Goal: Contribute content: Contribute content

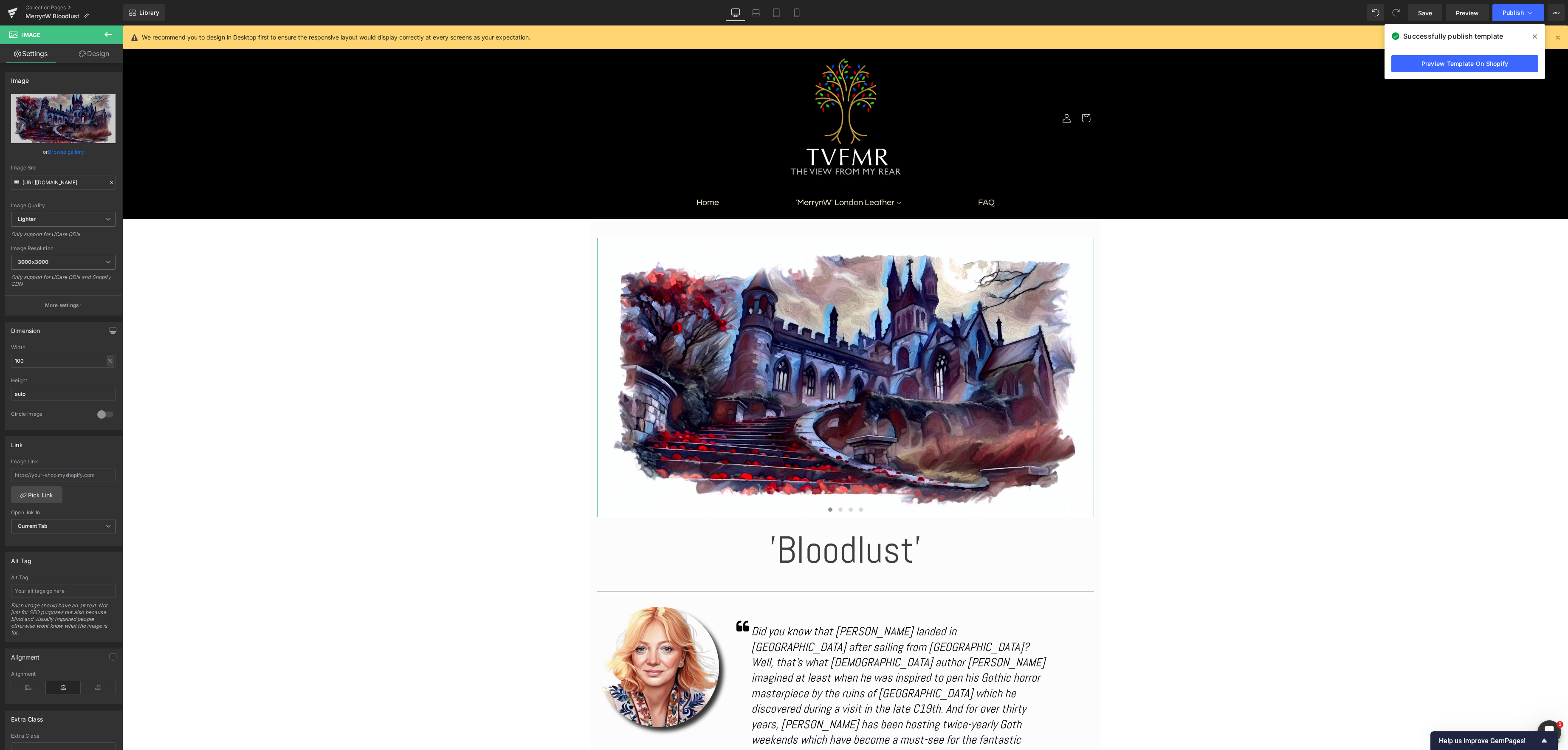
click at [65, 154] on link "Browse gallery" at bounding box center [66, 152] width 36 height 15
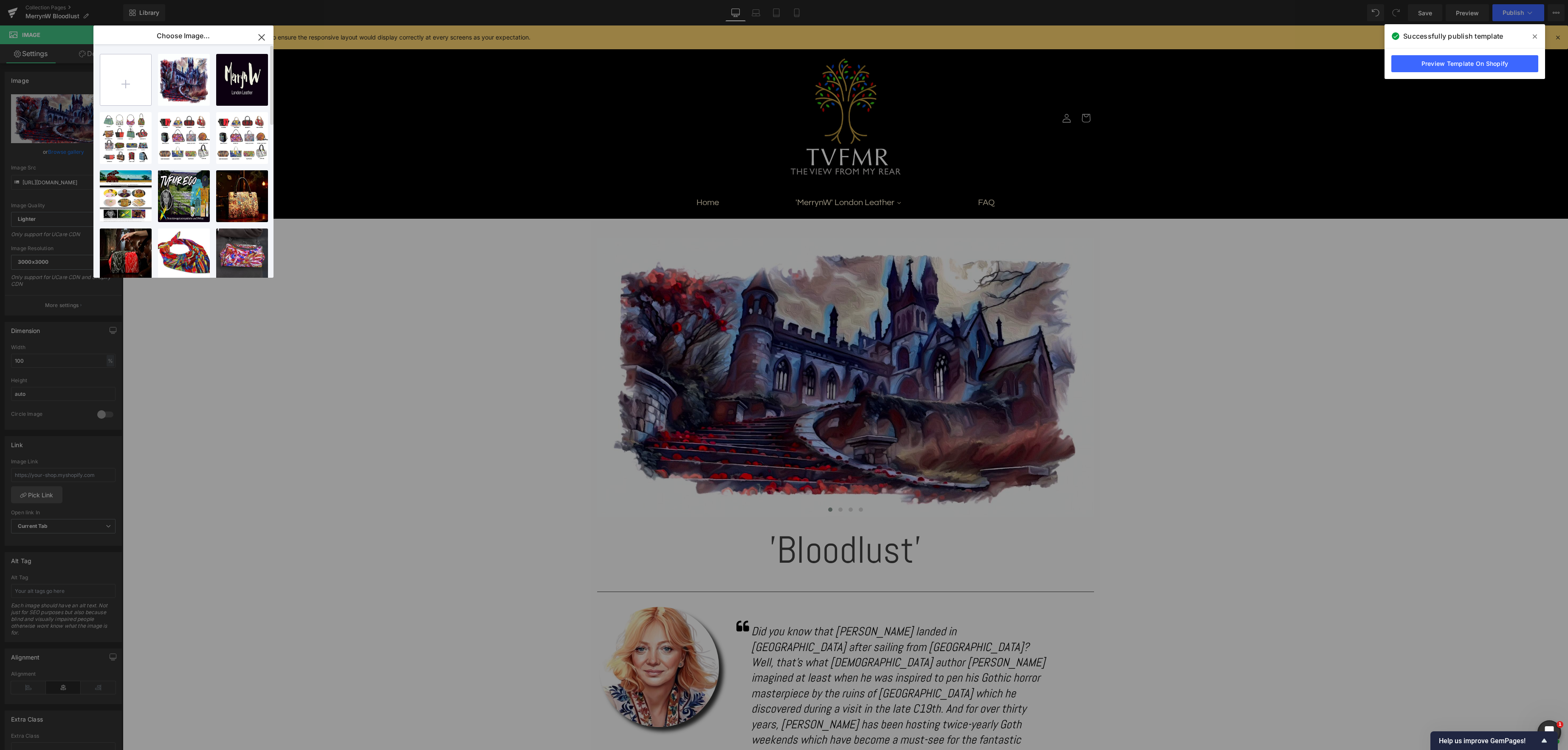
click at [128, 86] on input "file" at bounding box center [126, 80] width 51 height 51
type input "C:\fakepath\001.jpg"
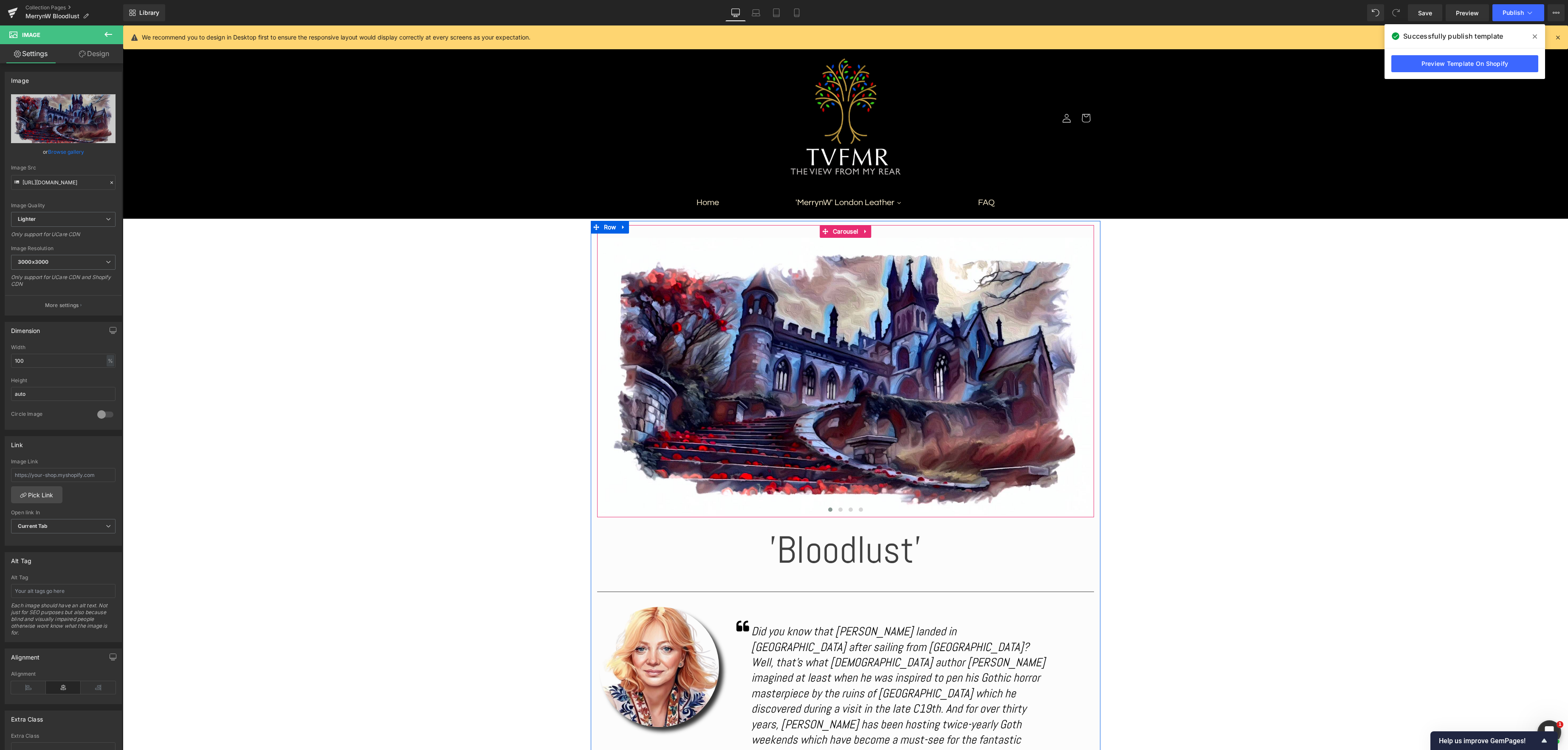
drag, startPoint x: 846, startPoint y: 231, endPoint x: 429, endPoint y: 222, distance: 417.1
click at [846, 231] on div "Image ‹ › [GEOGRAPHIC_DATA]" at bounding box center [846, 371] width 497 height 292
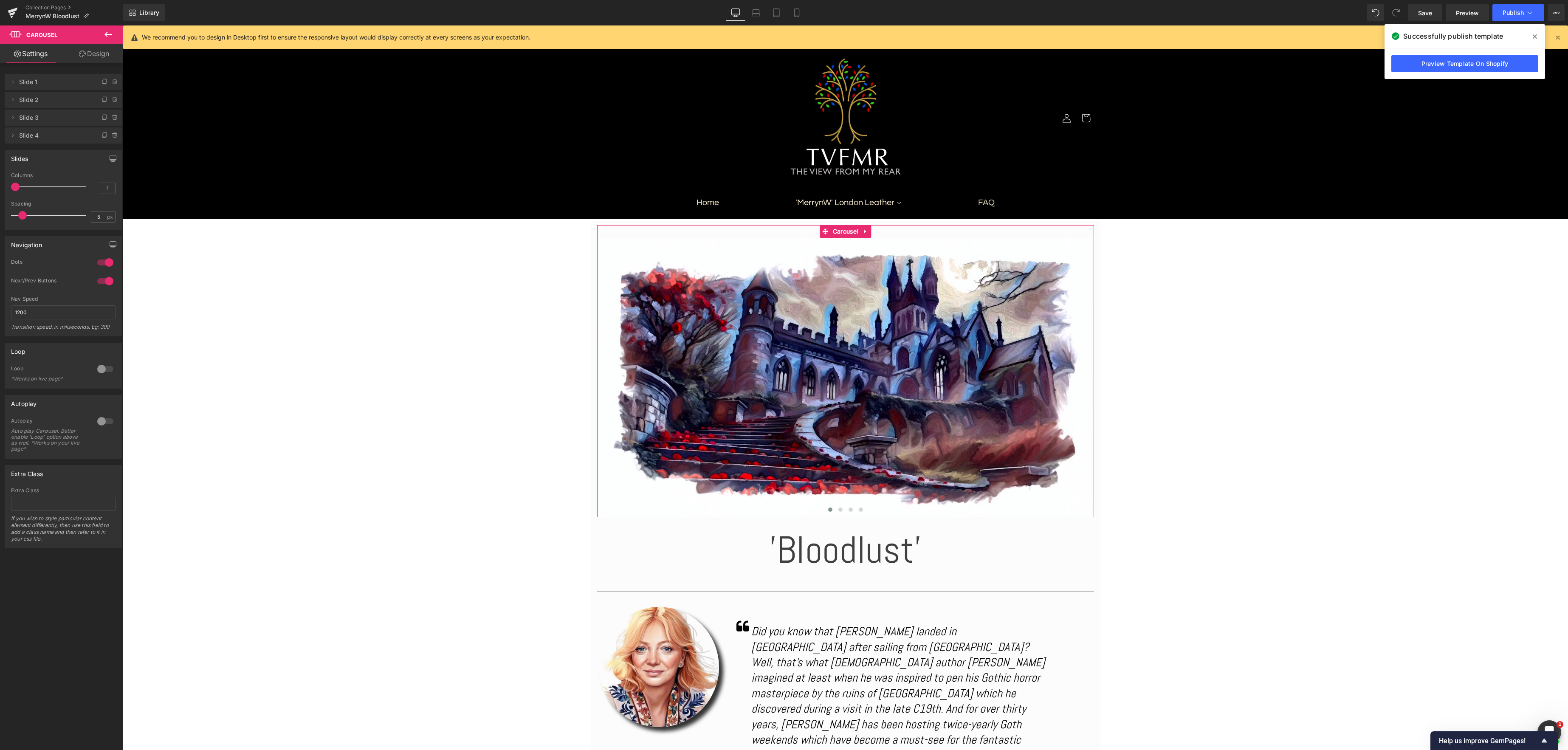
click at [56, 106] on span "Slide 2" at bounding box center [54, 100] width 71 height 17
click at [57, 101] on span "Slide 2" at bounding box center [54, 100] width 71 height 17
click at [839, 509] on span at bounding box center [841, 510] width 5 height 5
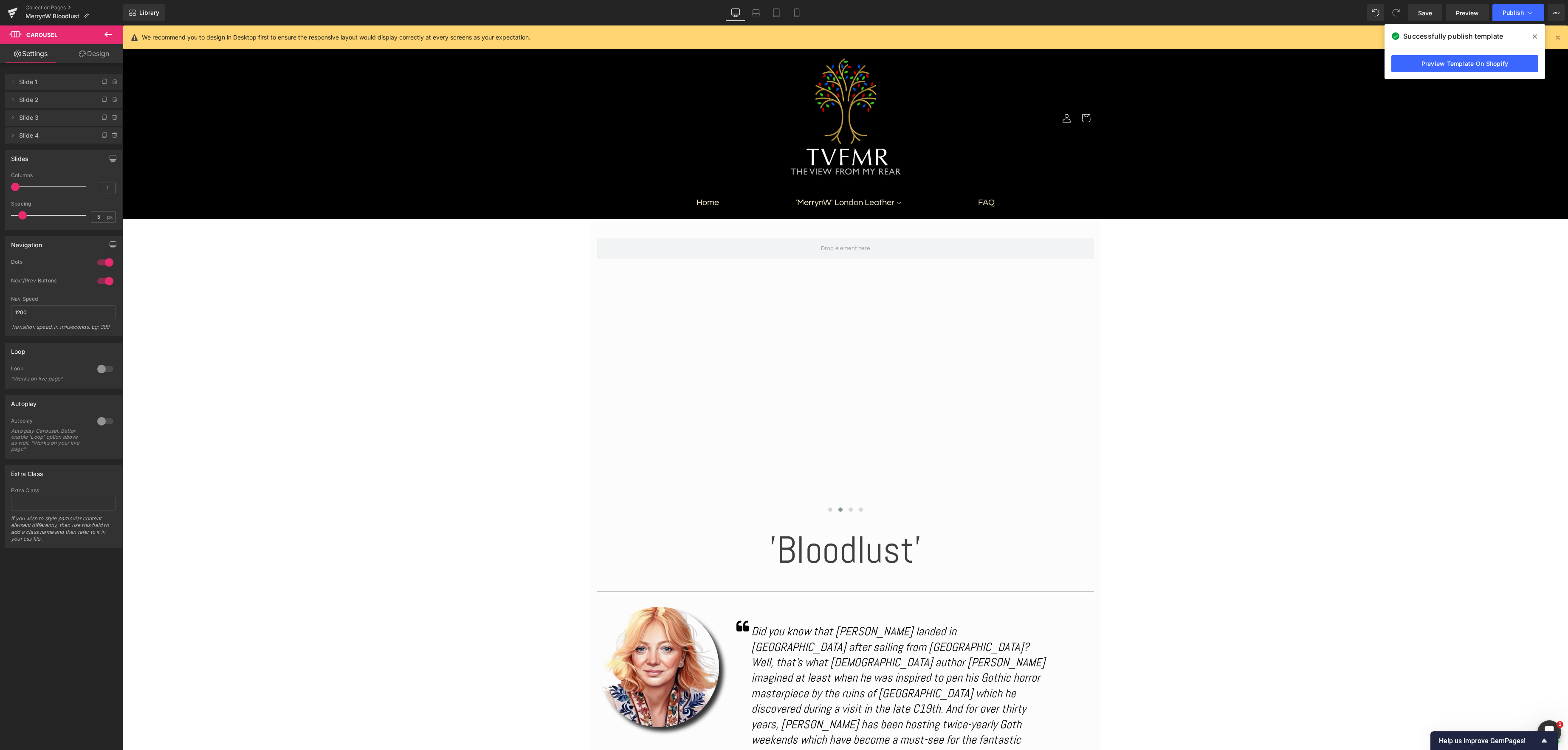
click at [108, 35] on icon at bounding box center [108, 34] width 8 height 5
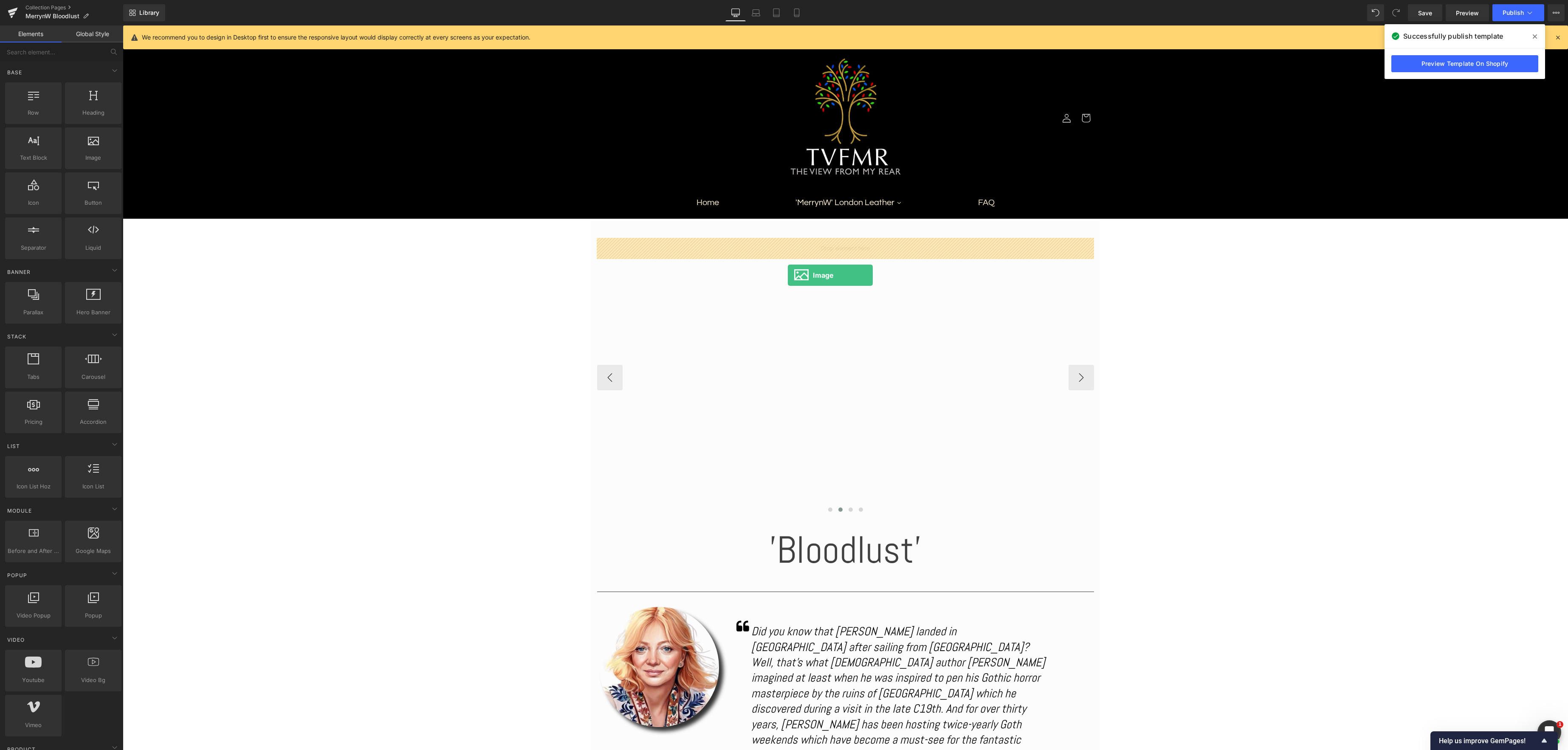
drag, startPoint x: 212, startPoint y: 172, endPoint x: 788, endPoint y: 276, distance: 585.3
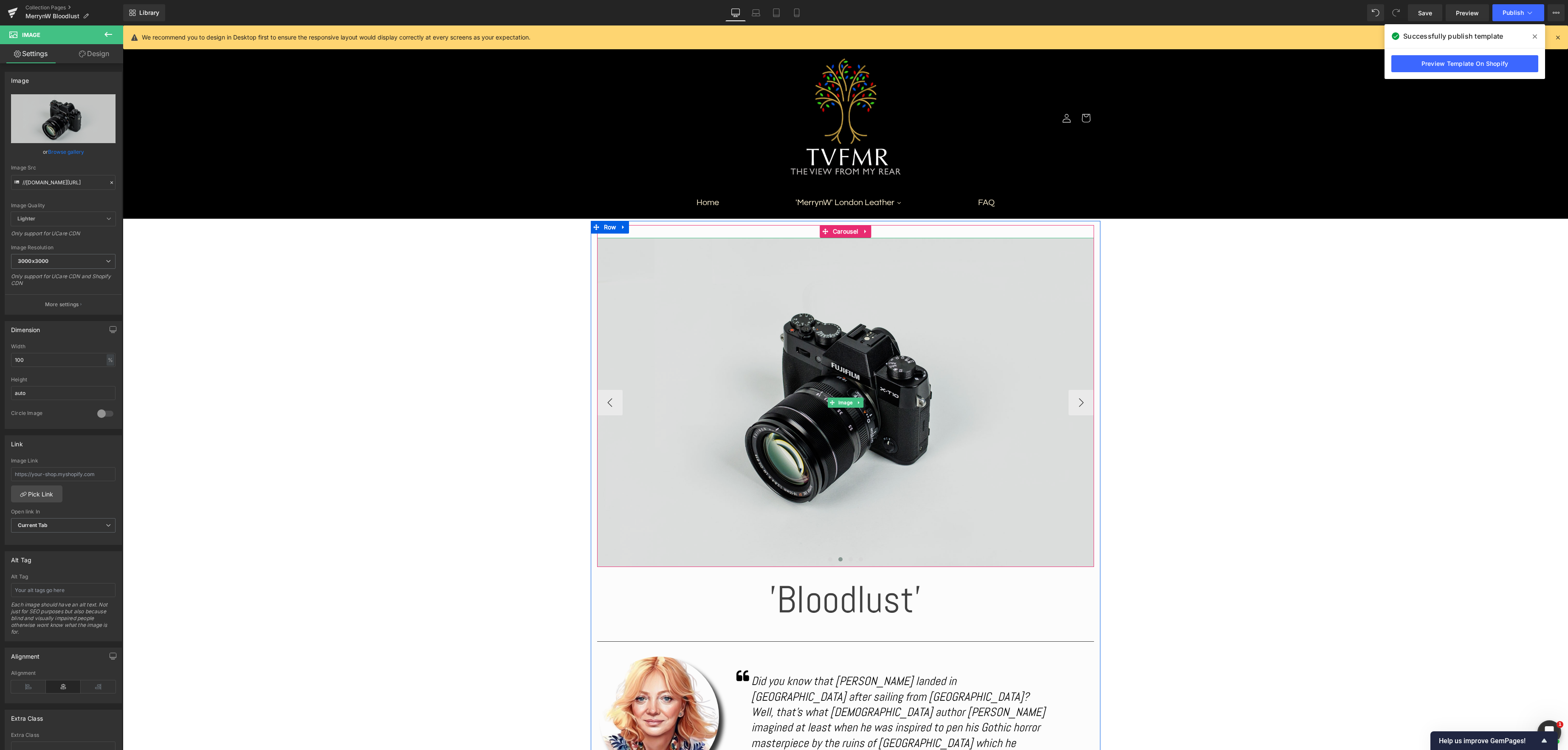
click at [846, 403] on span "Image" at bounding box center [846, 403] width 18 height 11
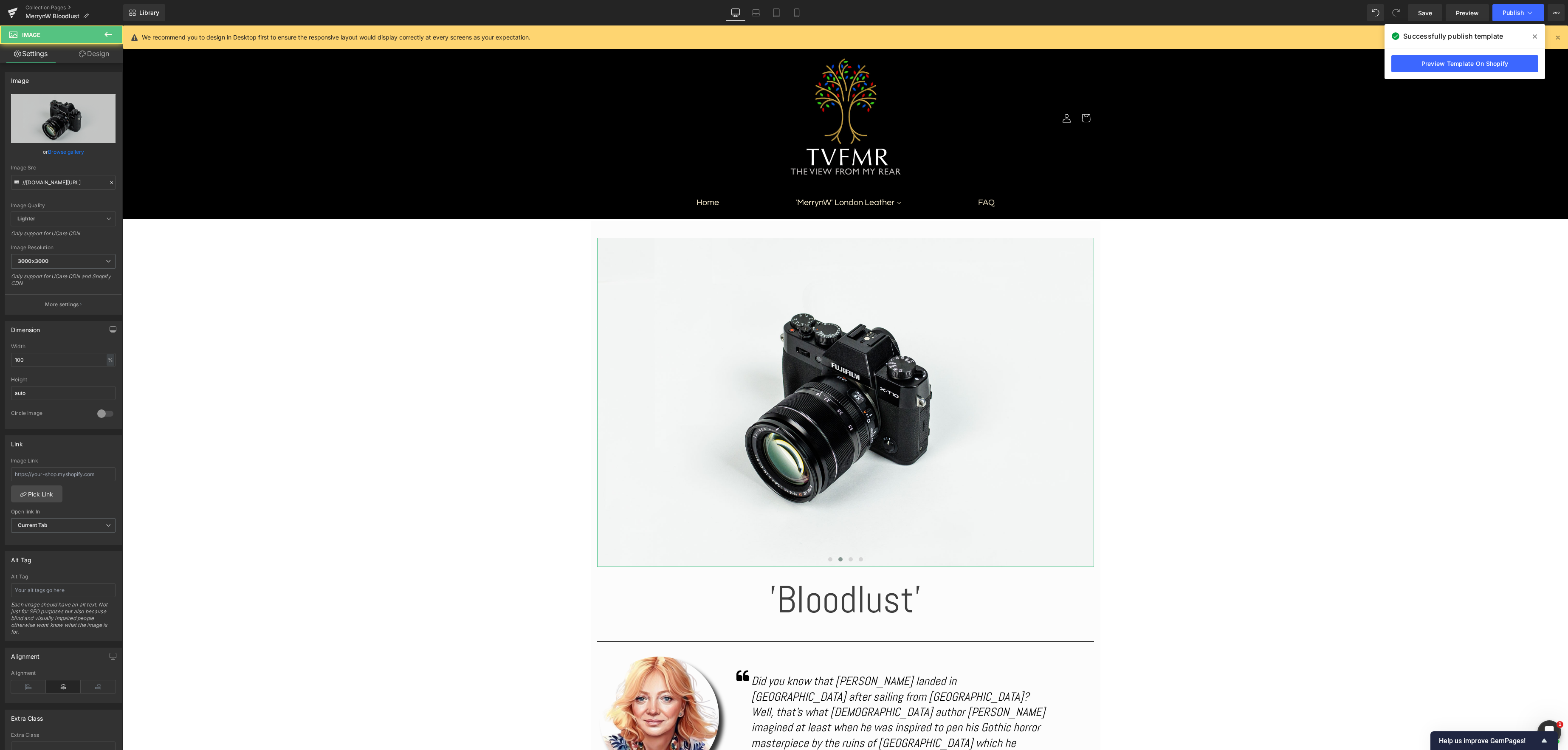
click at [69, 151] on link "Browse gallery" at bounding box center [66, 152] width 36 height 15
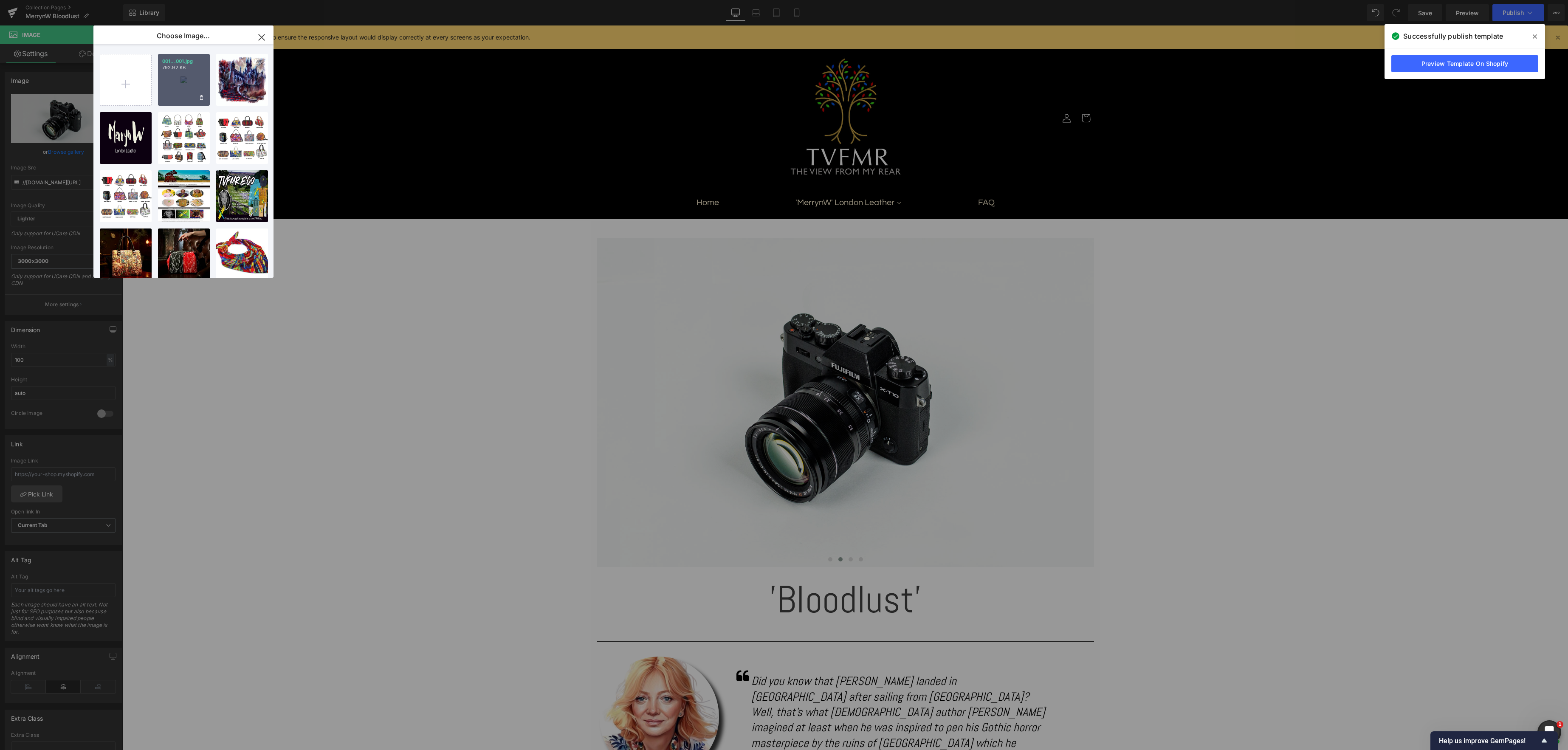
click at [176, 81] on div "001...001.jpg 792.92 KB" at bounding box center [183, 80] width 52 height 52
type input "[URL][DOMAIN_NAME]"
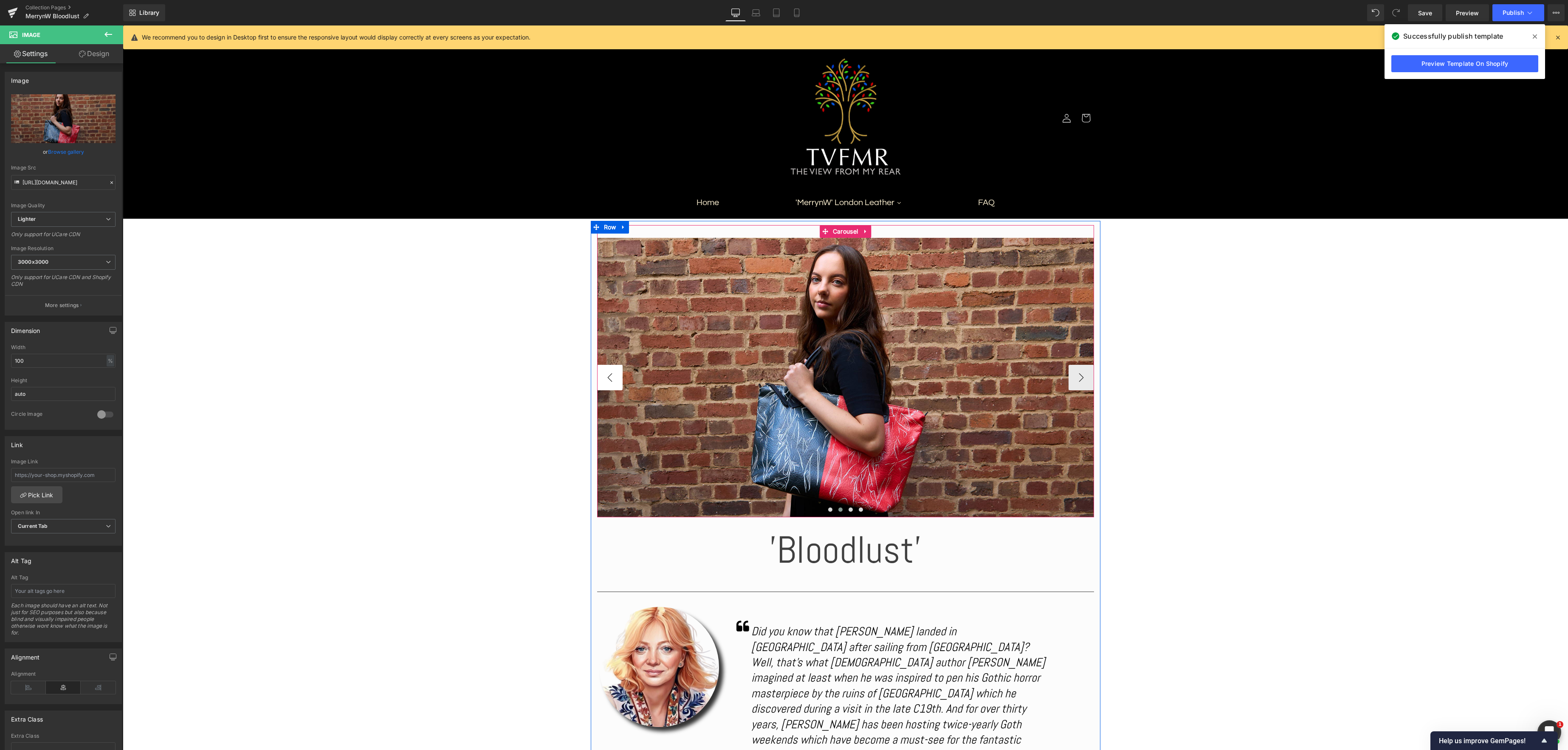
click at [613, 377] on button "‹" at bounding box center [610, 378] width 26 height 26
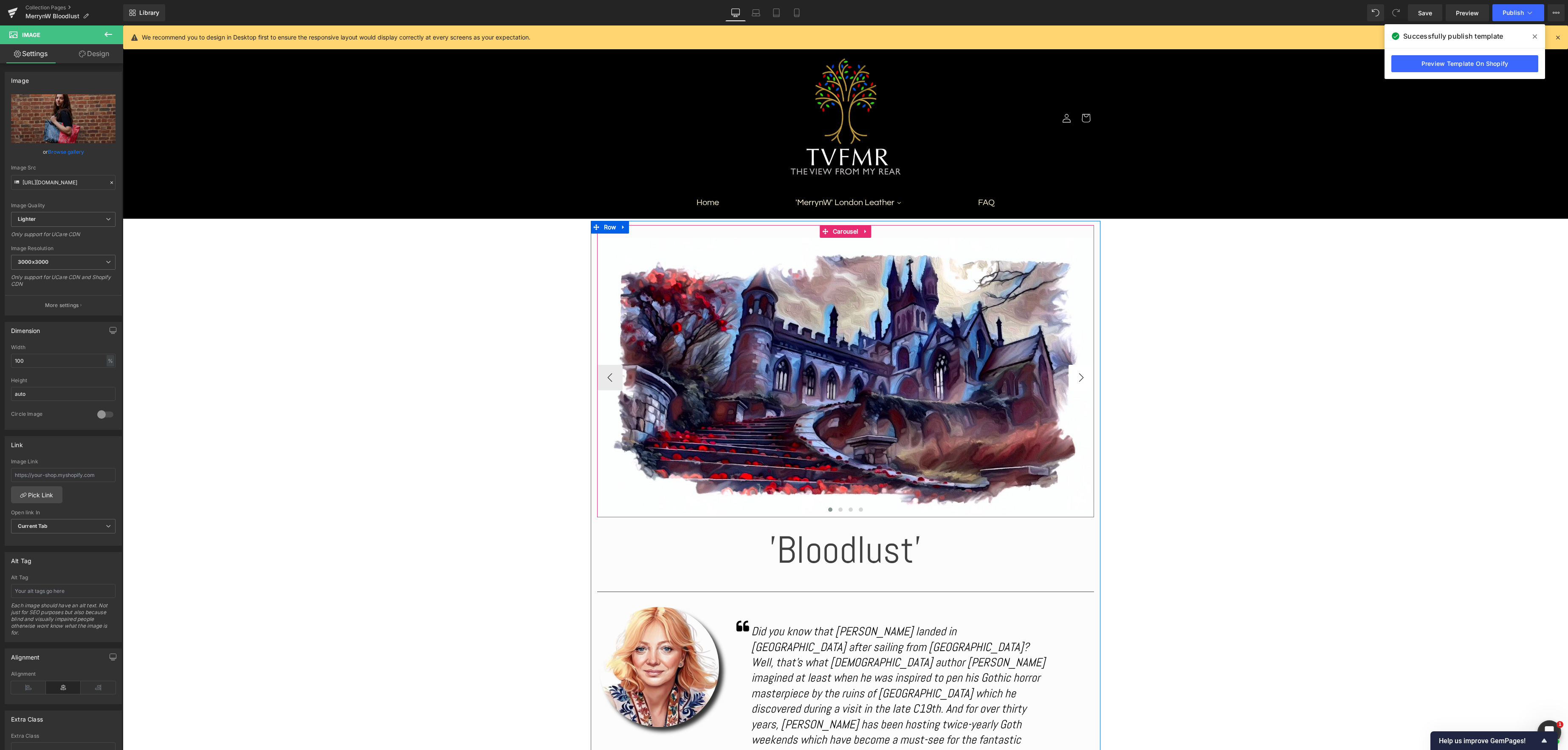
click at [1085, 380] on button "›" at bounding box center [1082, 378] width 26 height 26
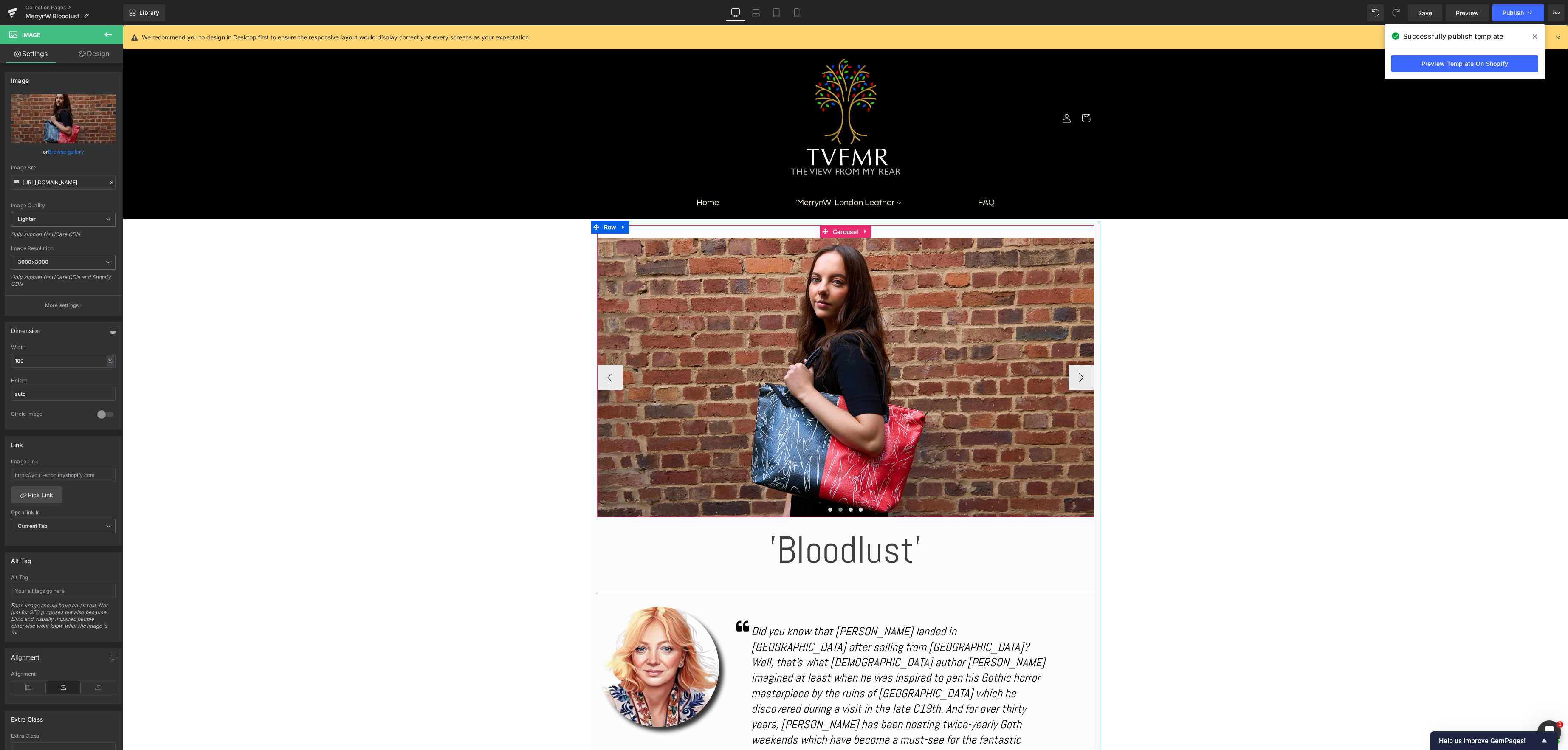
click at [836, 233] on span "Carousel" at bounding box center [845, 231] width 29 height 13
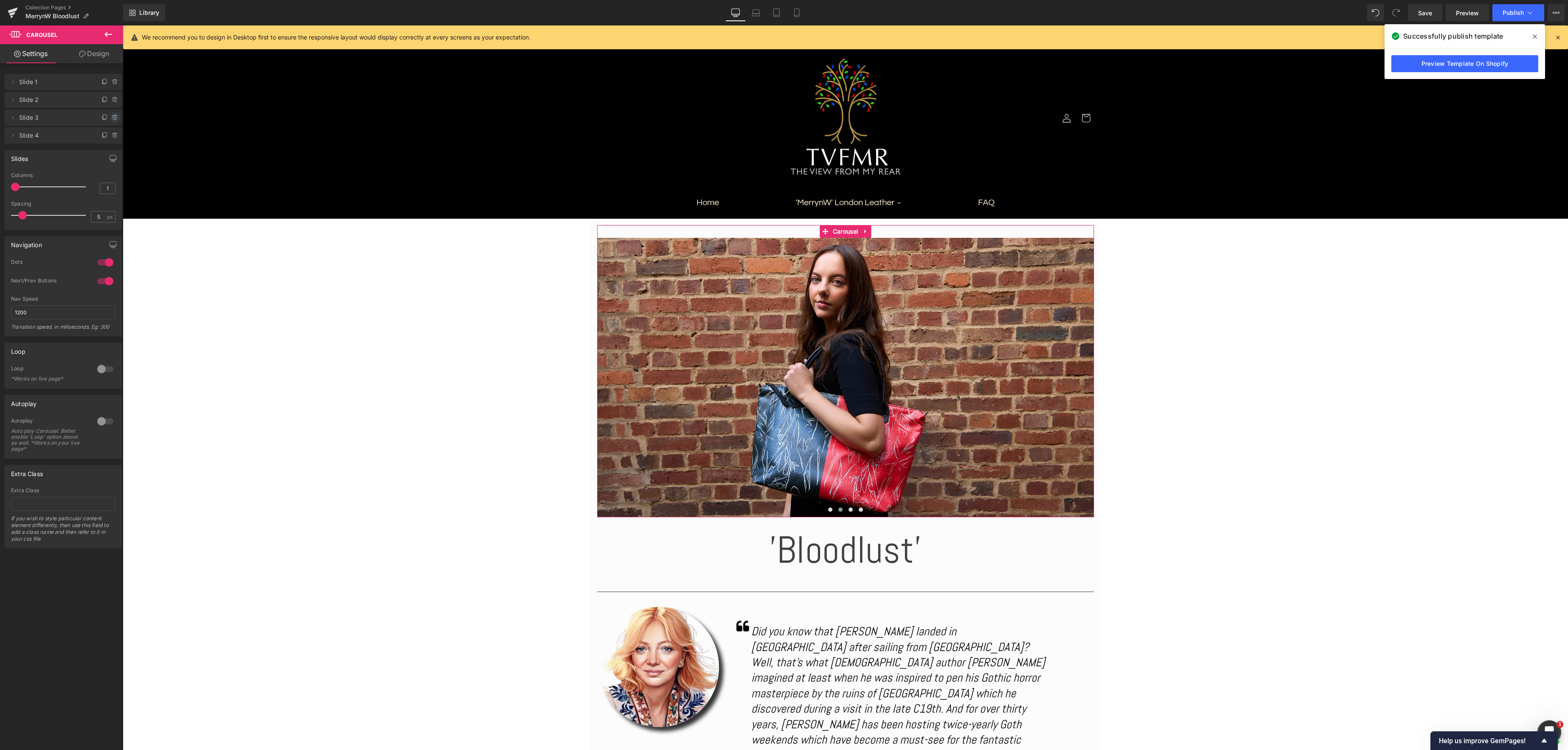
click at [112, 117] on icon at bounding box center [115, 117] width 7 height 7
click at [107, 119] on button "Delete" at bounding box center [106, 118] width 27 height 11
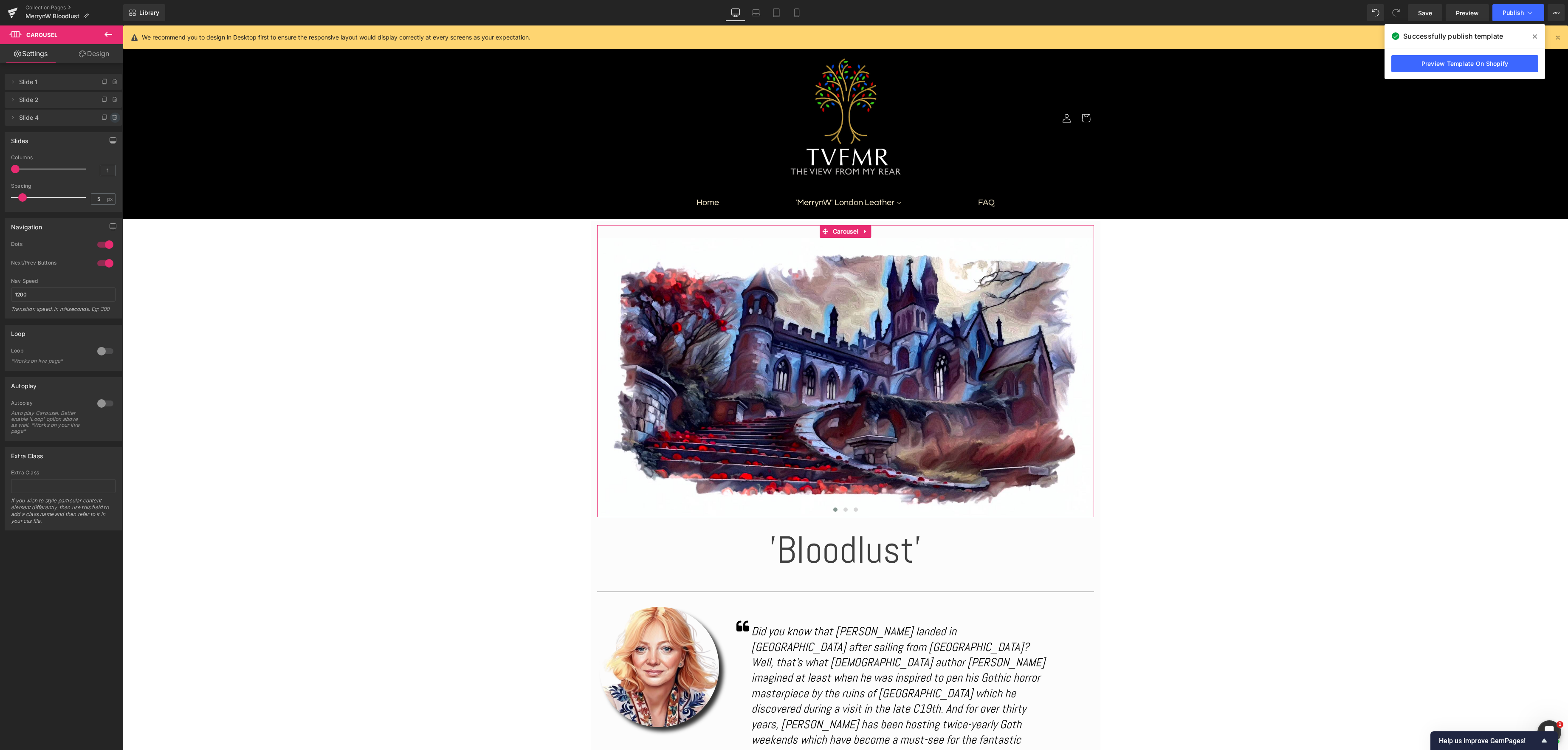
click at [112, 121] on icon at bounding box center [115, 117] width 7 height 7
click at [111, 120] on button "Delete" at bounding box center [106, 118] width 27 height 11
click at [61, 101] on span "Slide 2" at bounding box center [54, 100] width 71 height 17
click at [102, 99] on icon at bounding box center [104, 99] width 7 height 7
click at [101, 117] on icon at bounding box center [104, 117] width 7 height 7
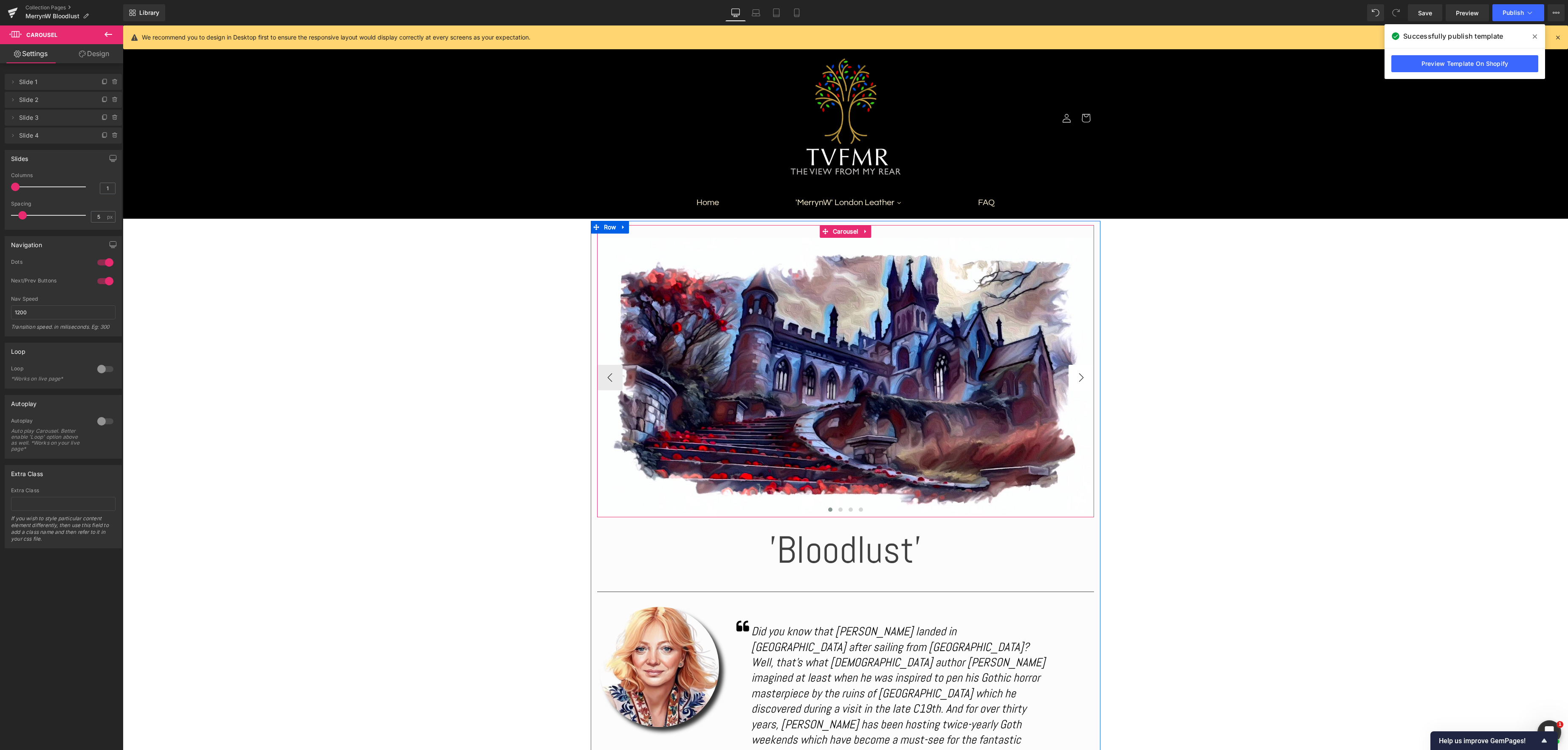
click at [1079, 377] on button "›" at bounding box center [1082, 378] width 26 height 26
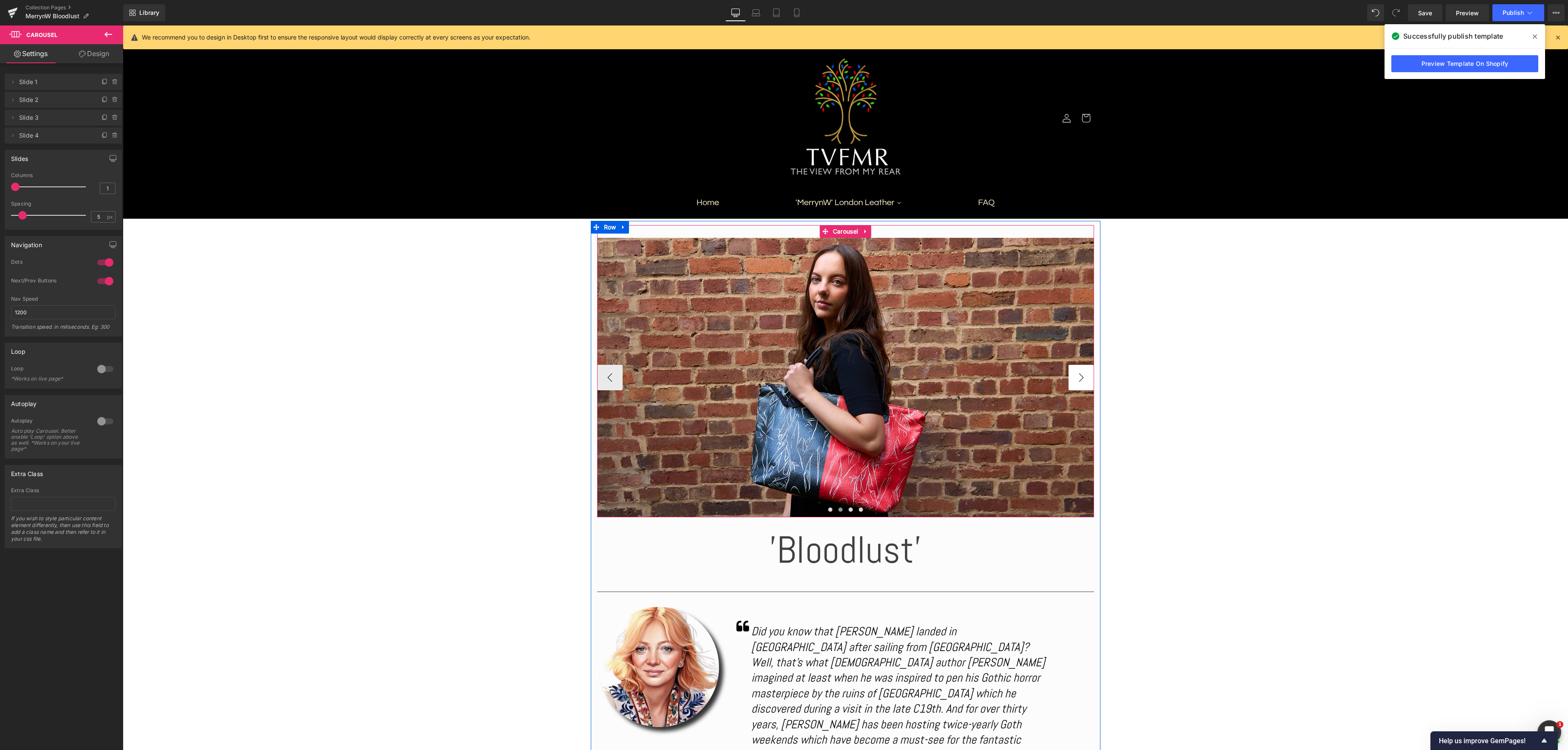
click at [1079, 377] on button "›" at bounding box center [1082, 378] width 26 height 26
click at [841, 375] on div "Image" at bounding box center [846, 378] width 497 height 279
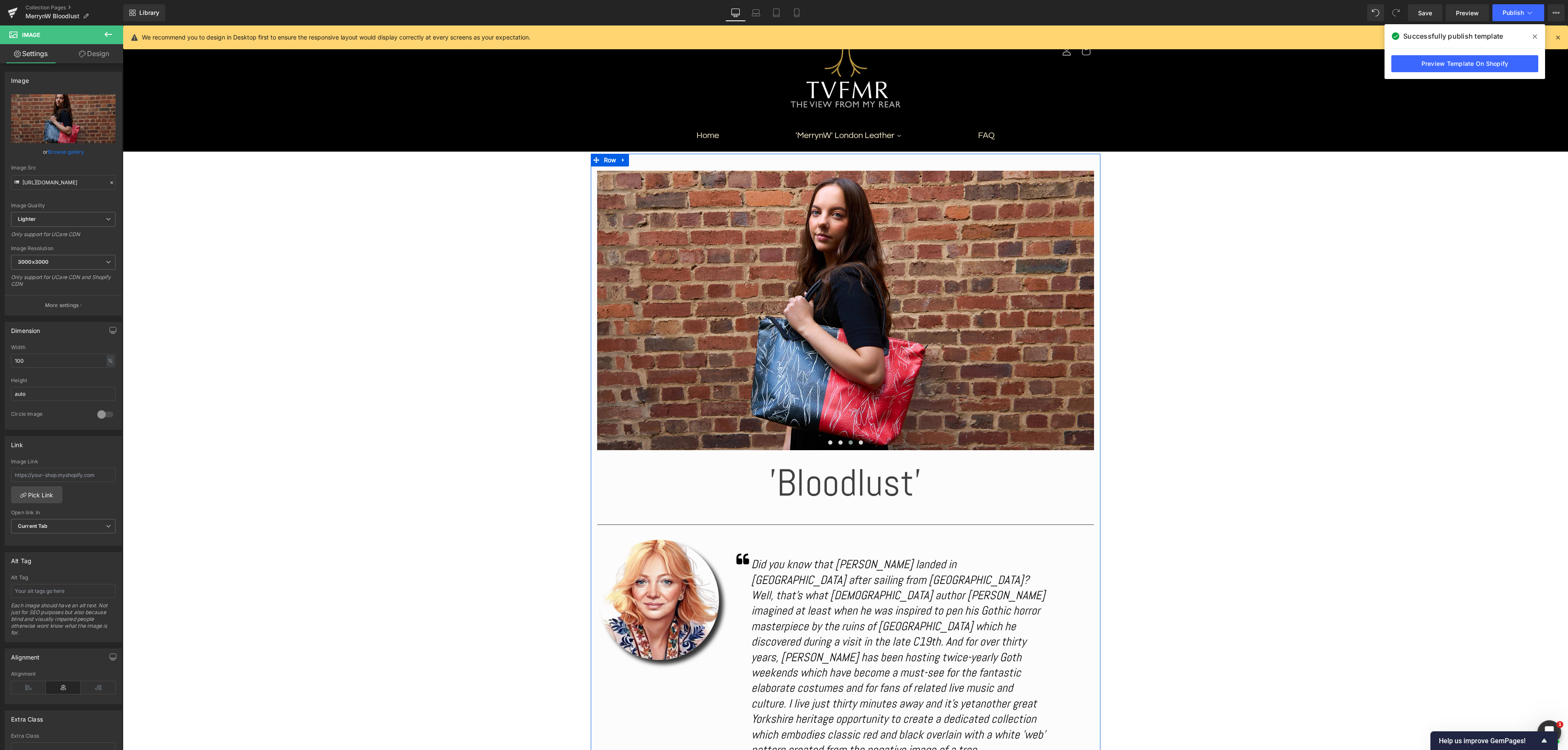
scroll to position [71, 0]
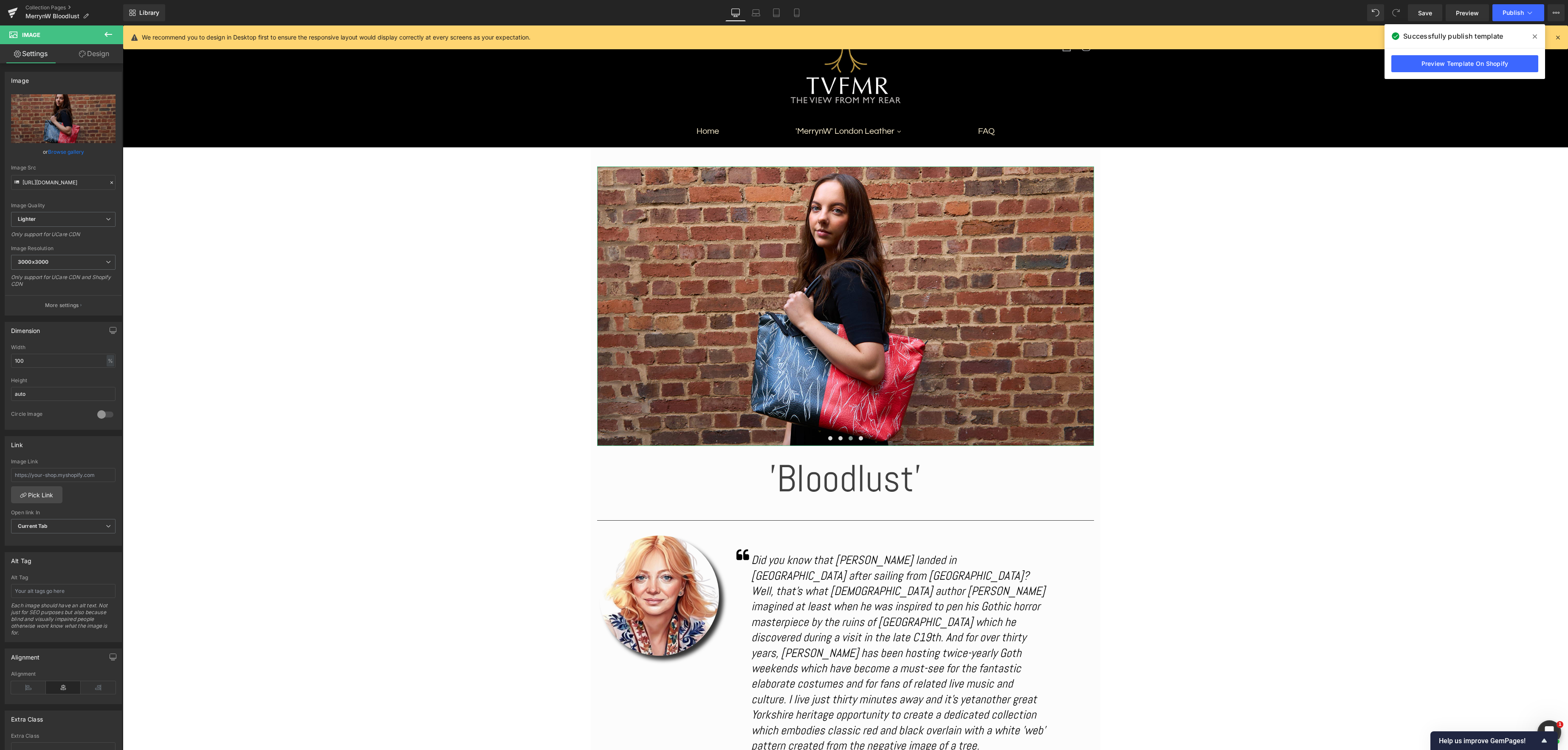
click at [65, 151] on link "Browse gallery" at bounding box center [66, 152] width 36 height 15
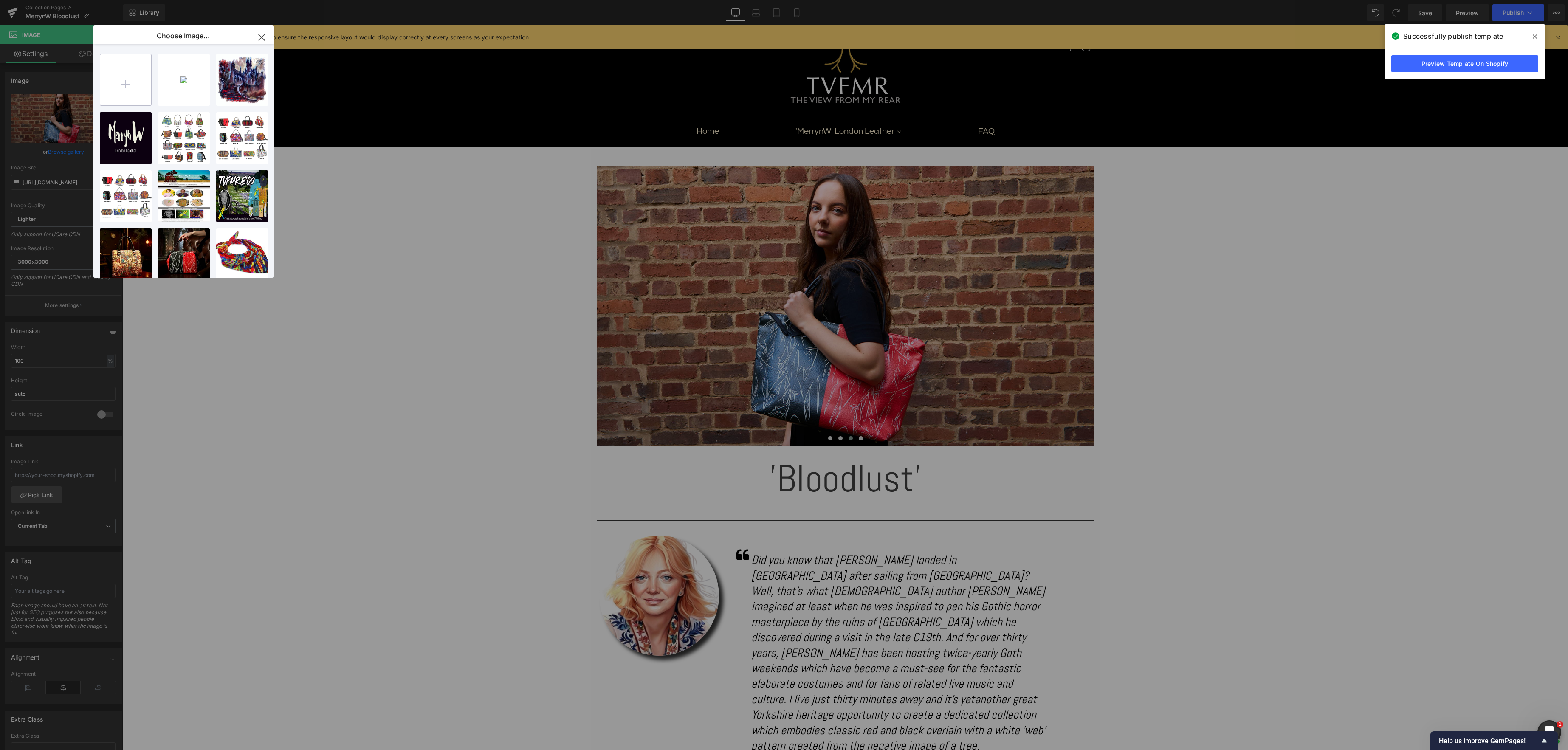
click at [133, 86] on input "file" at bounding box center [126, 80] width 51 height 51
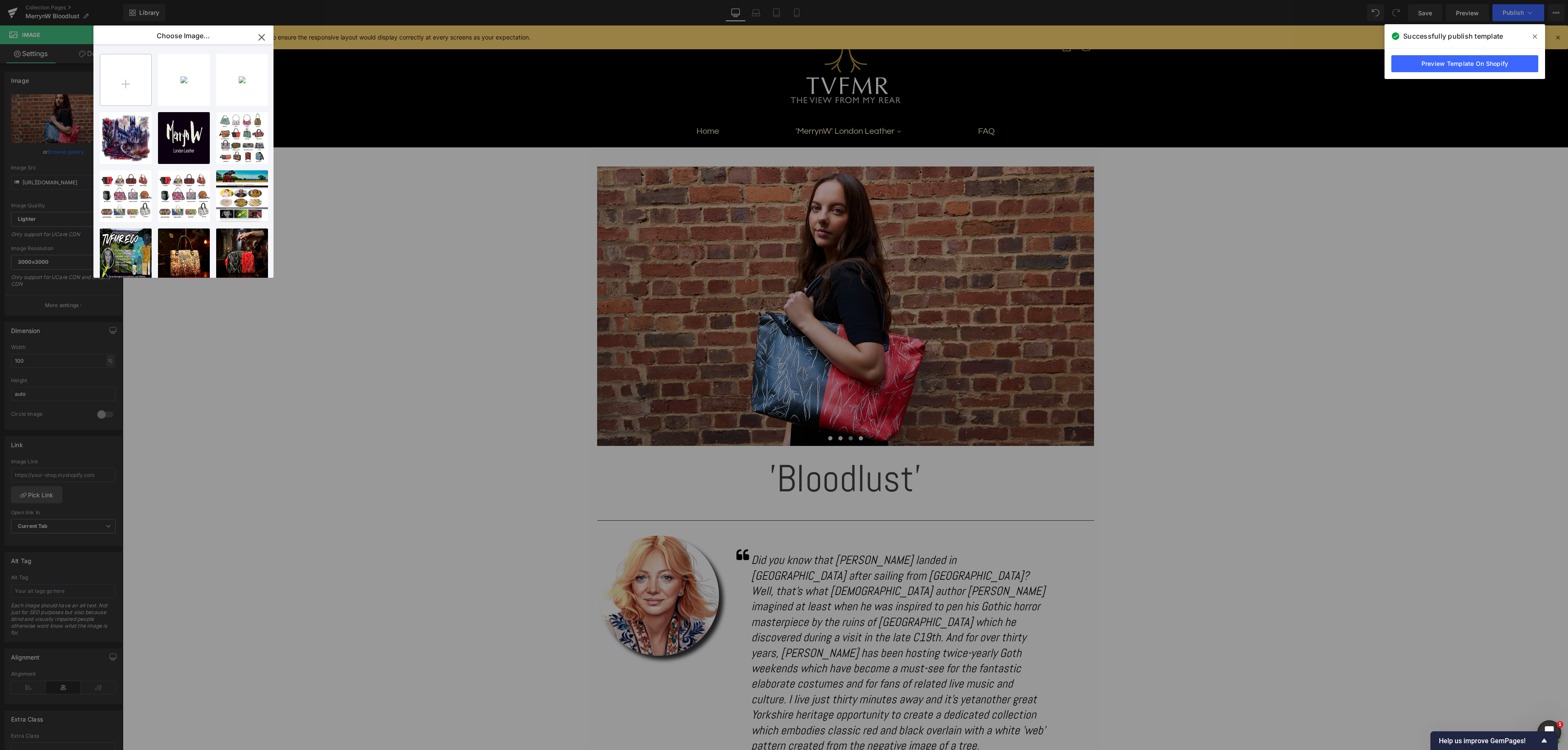
click at [131, 80] on input "file" at bounding box center [126, 80] width 51 height 51
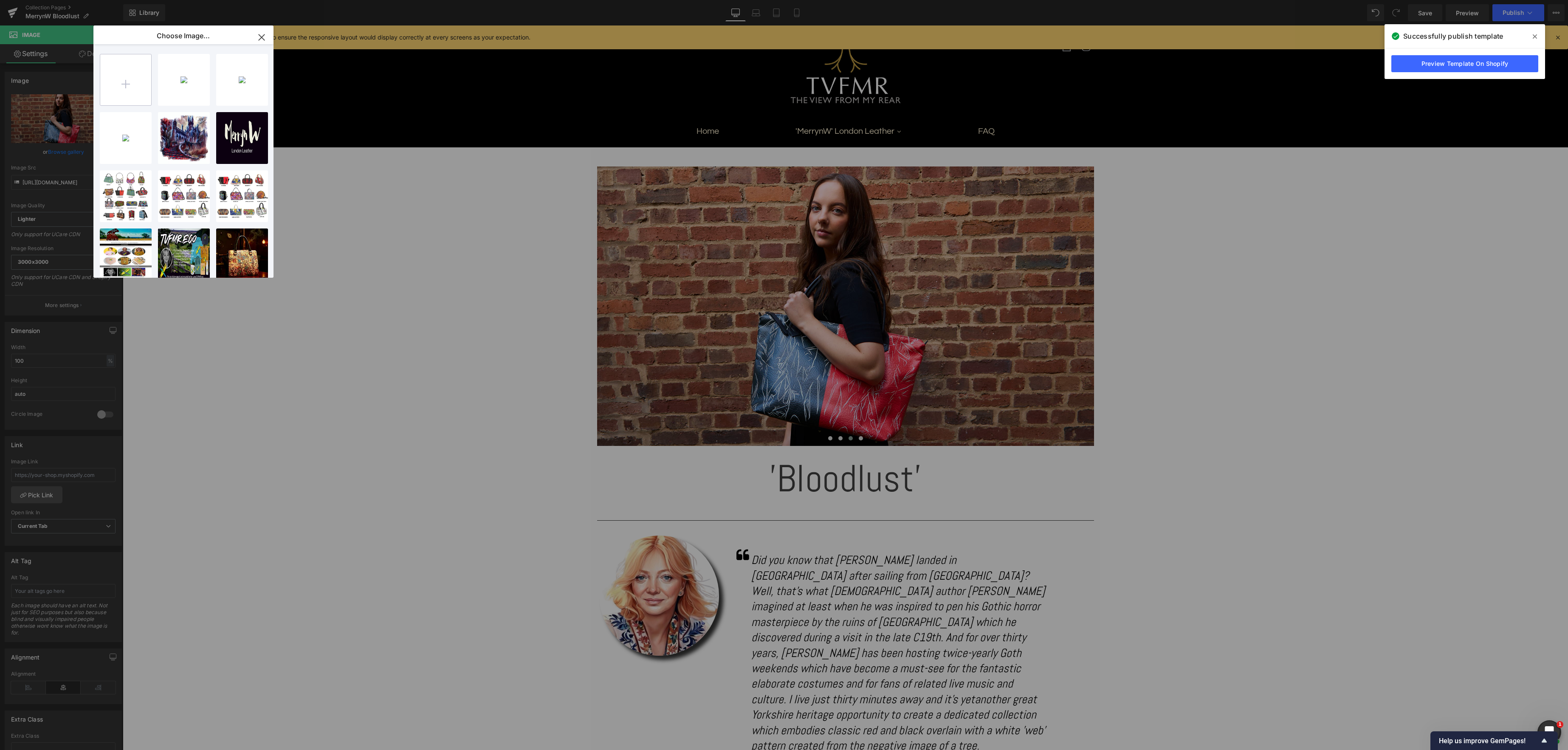
click at [121, 82] on input "file" at bounding box center [126, 80] width 51 height 51
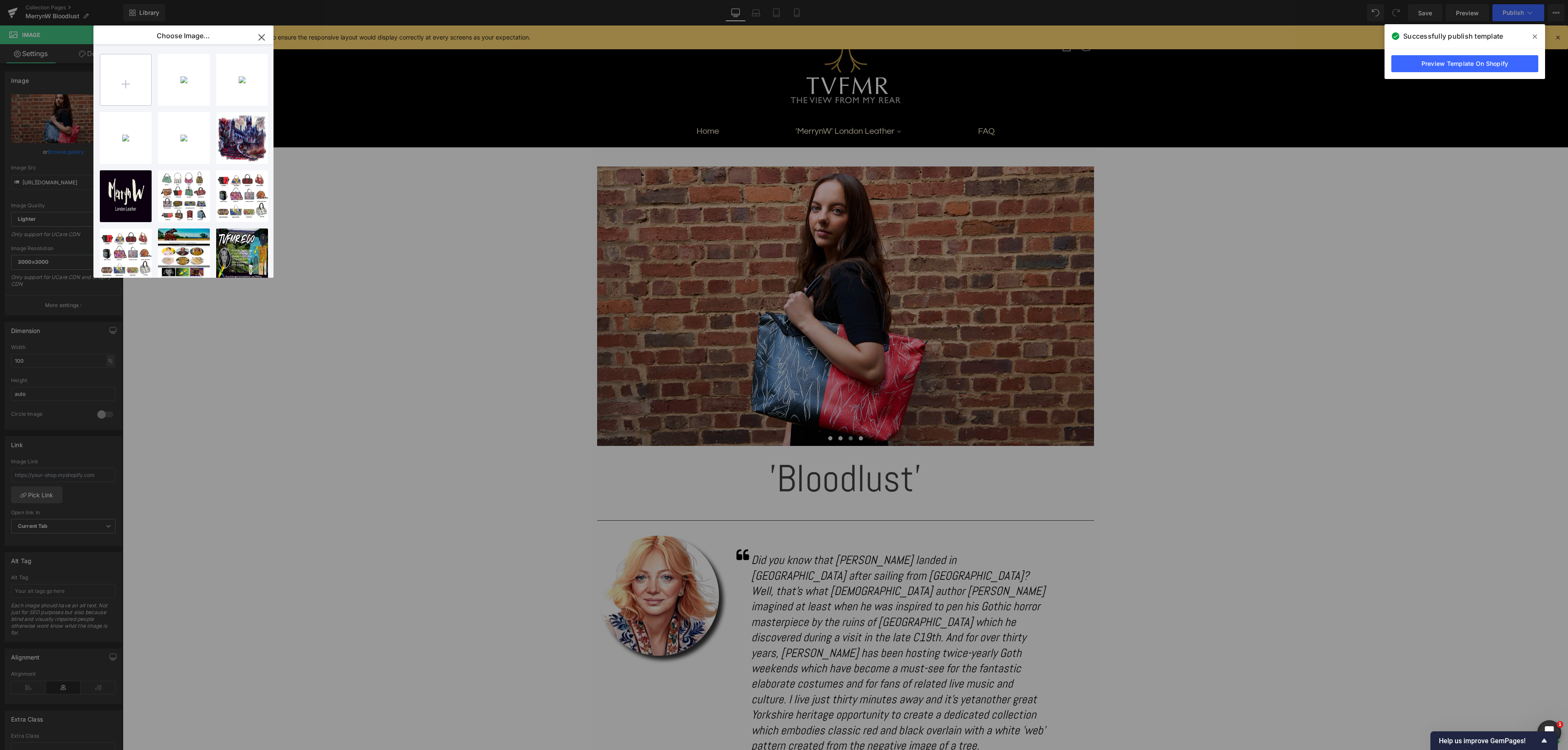
click at [116, 82] on input "file" at bounding box center [126, 80] width 51 height 51
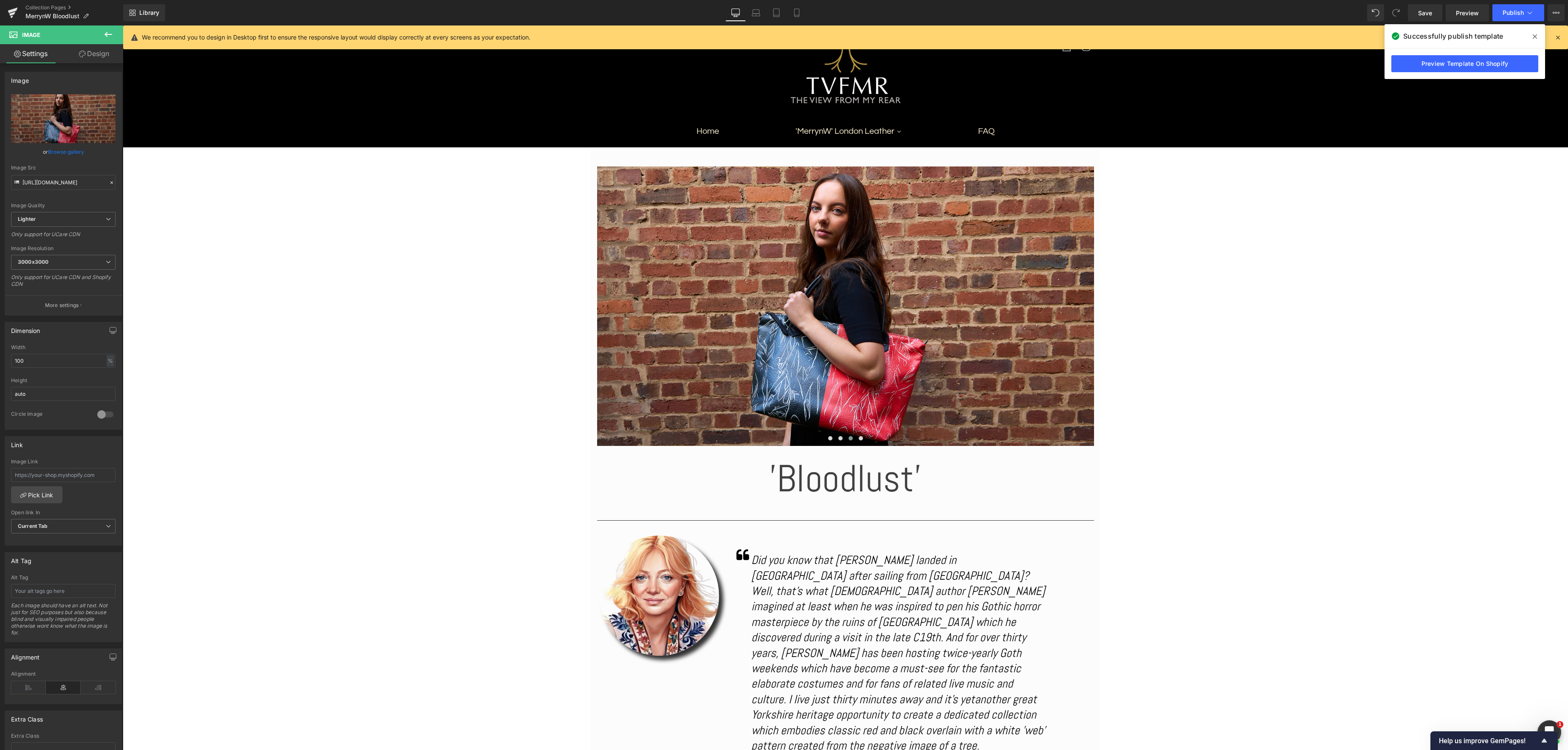
drag, startPoint x: 1266, startPoint y: 391, endPoint x: 1143, endPoint y: 366, distance: 125.5
click at [1085, 306] on button "›" at bounding box center [1082, 306] width 26 height 26
click at [612, 307] on button "‹" at bounding box center [610, 306] width 26 height 26
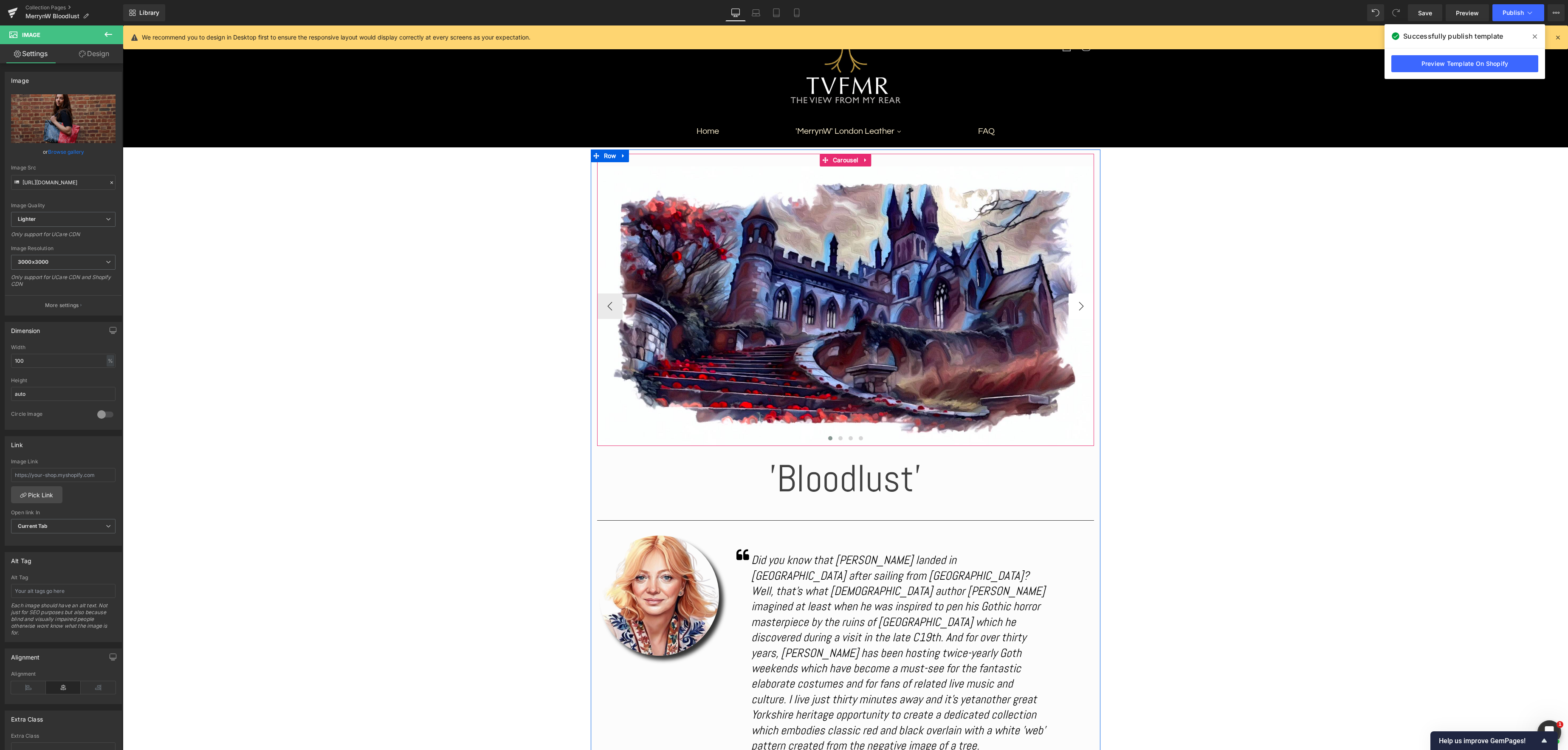
click at [1085, 306] on button "›" at bounding box center [1082, 306] width 26 height 26
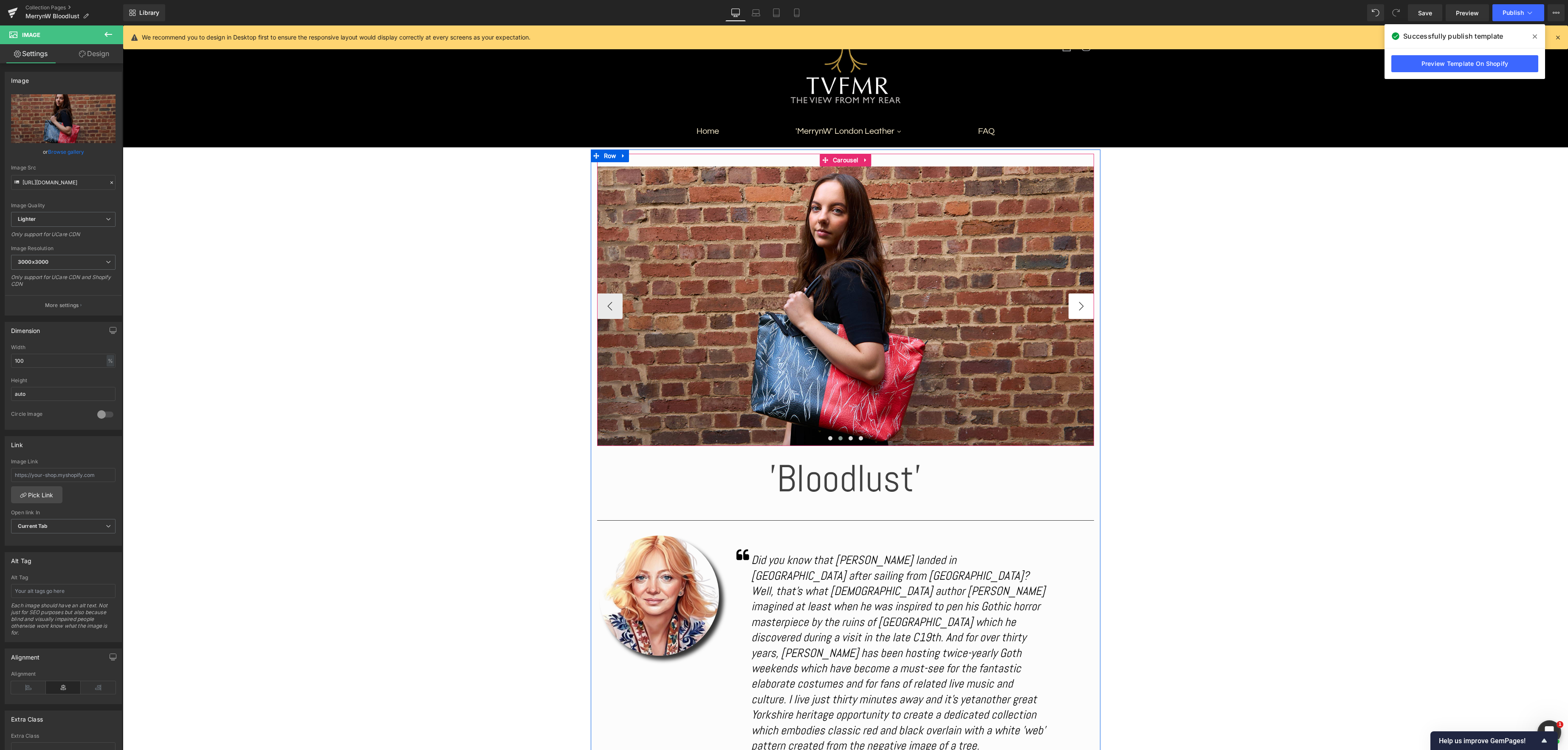
click at [1085, 306] on button "›" at bounding box center [1082, 306] width 26 height 26
click at [844, 306] on span "Image" at bounding box center [846, 306] width 18 height 11
click at [67, 151] on link "Browse gallery" at bounding box center [66, 152] width 36 height 15
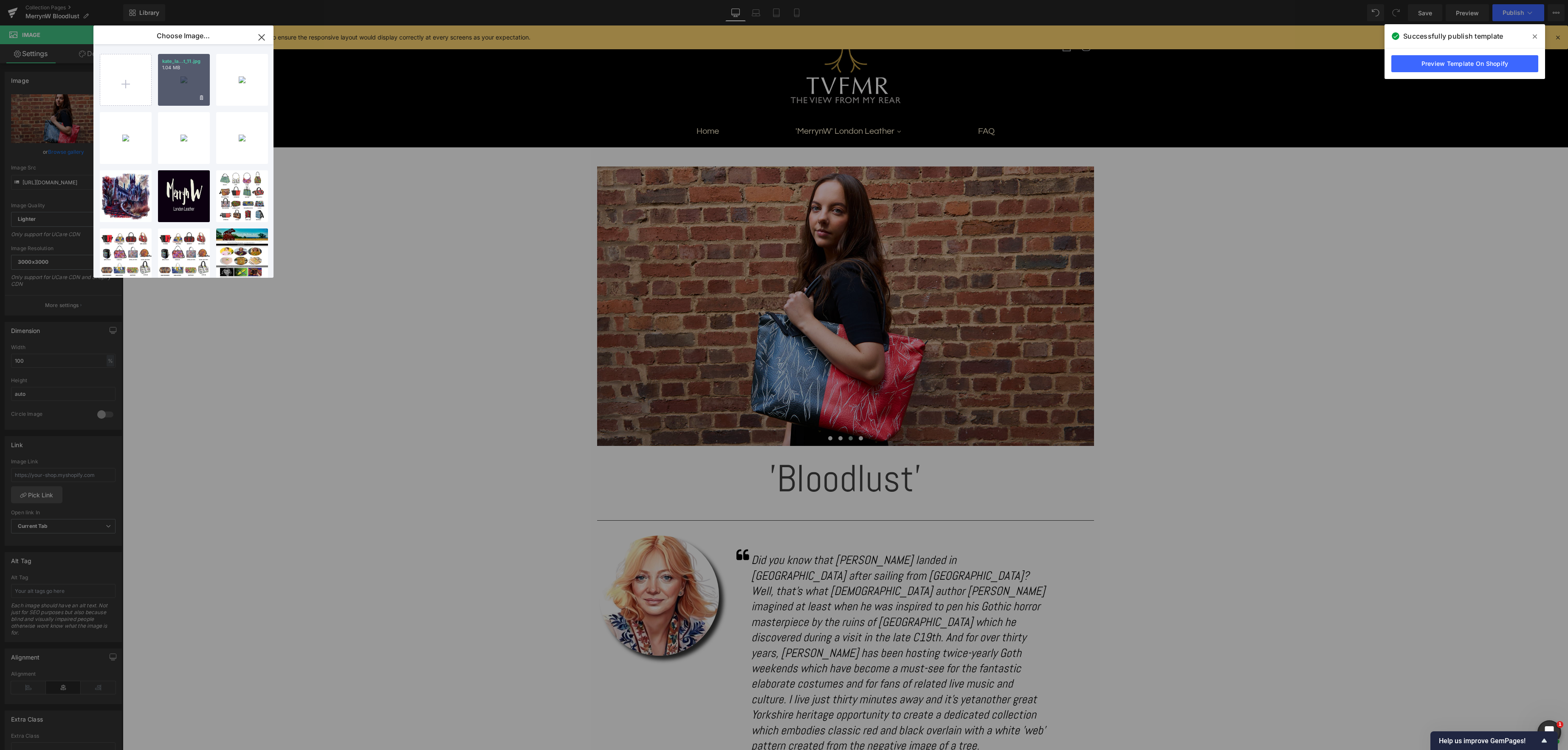
click at [173, 89] on div "kate_la...t_11.jpg 1.04 MB" at bounding box center [183, 80] width 52 height 52
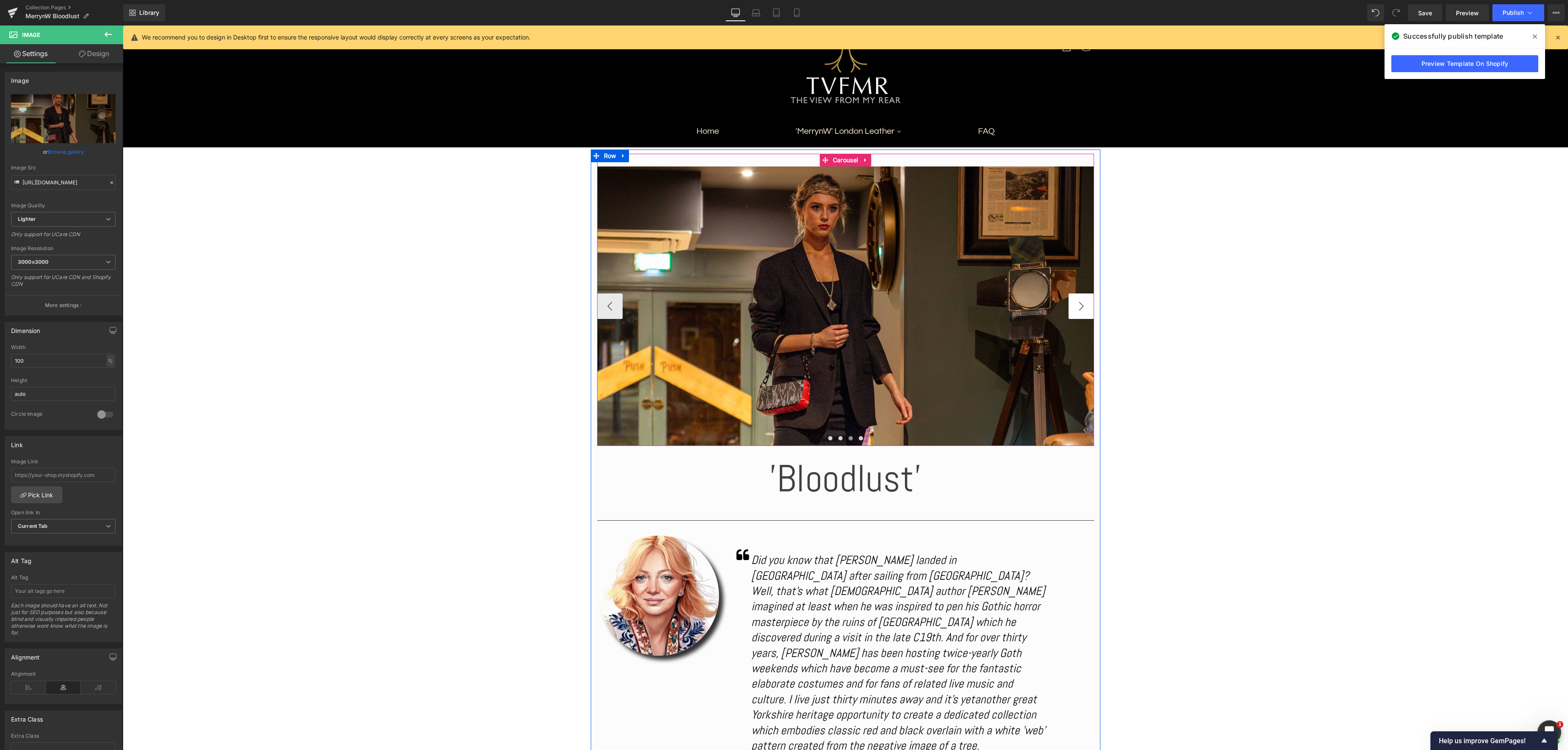
click at [1086, 309] on button "›" at bounding box center [1082, 306] width 26 height 26
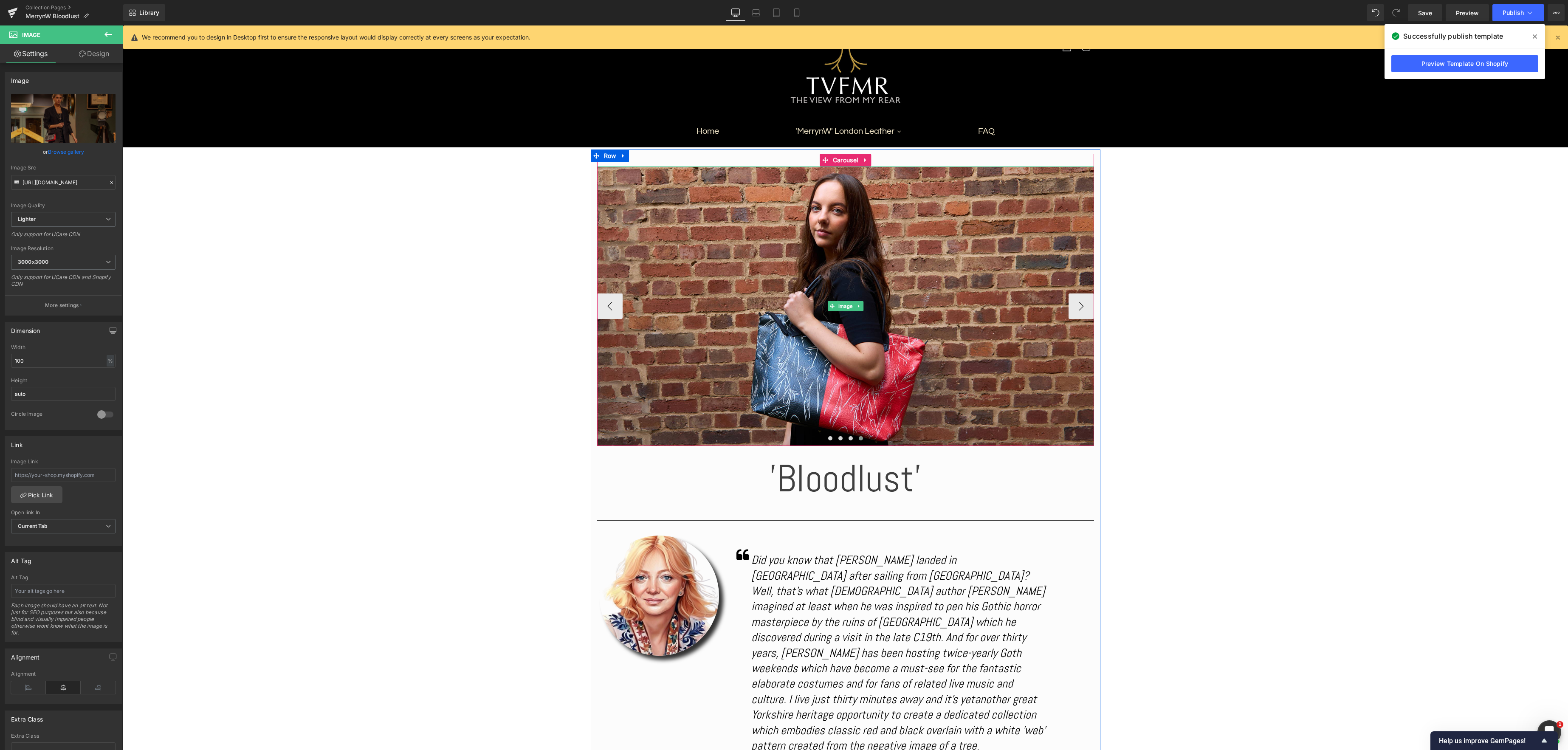
scroll to position [884, 0]
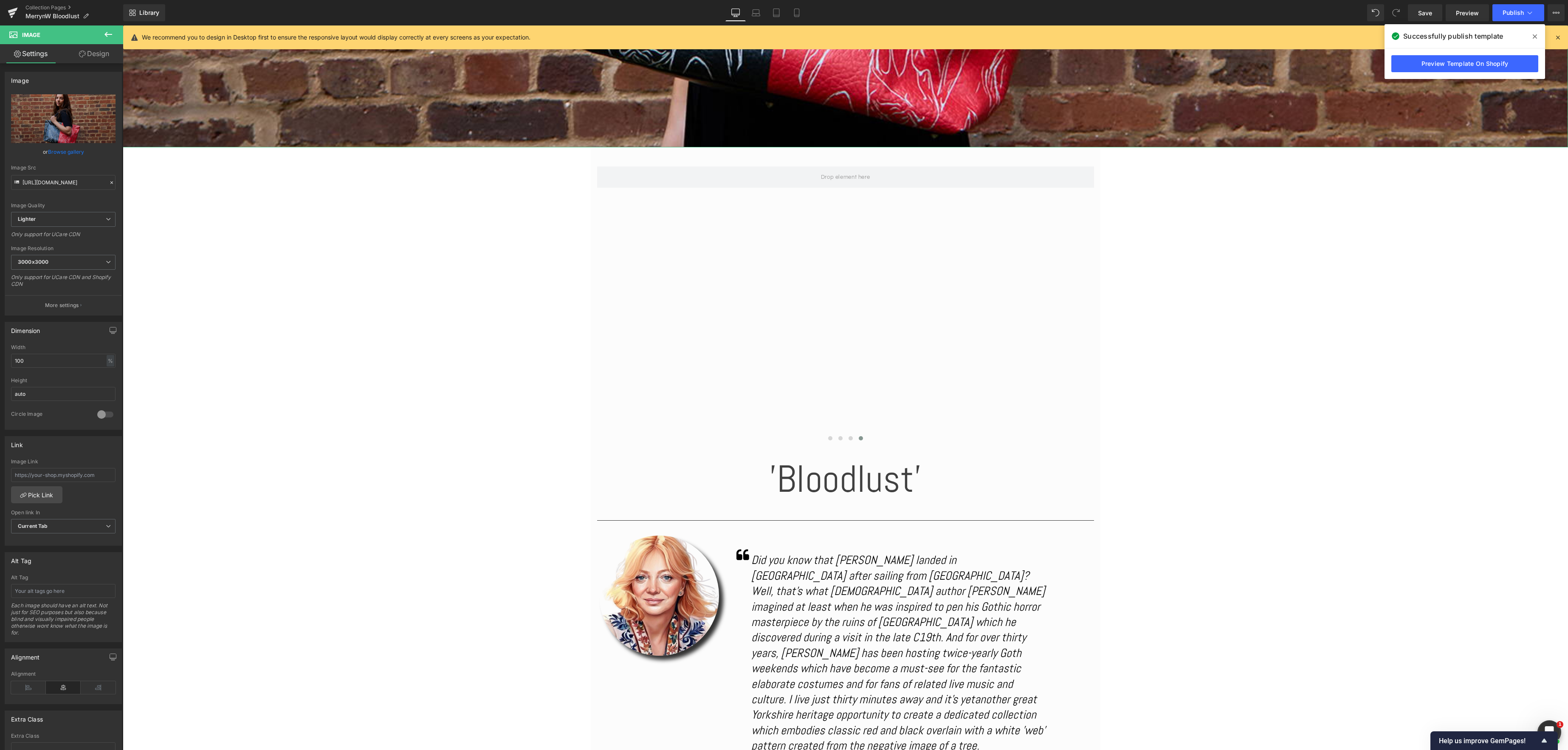
click at [78, 151] on link "Browse gallery" at bounding box center [66, 152] width 36 height 15
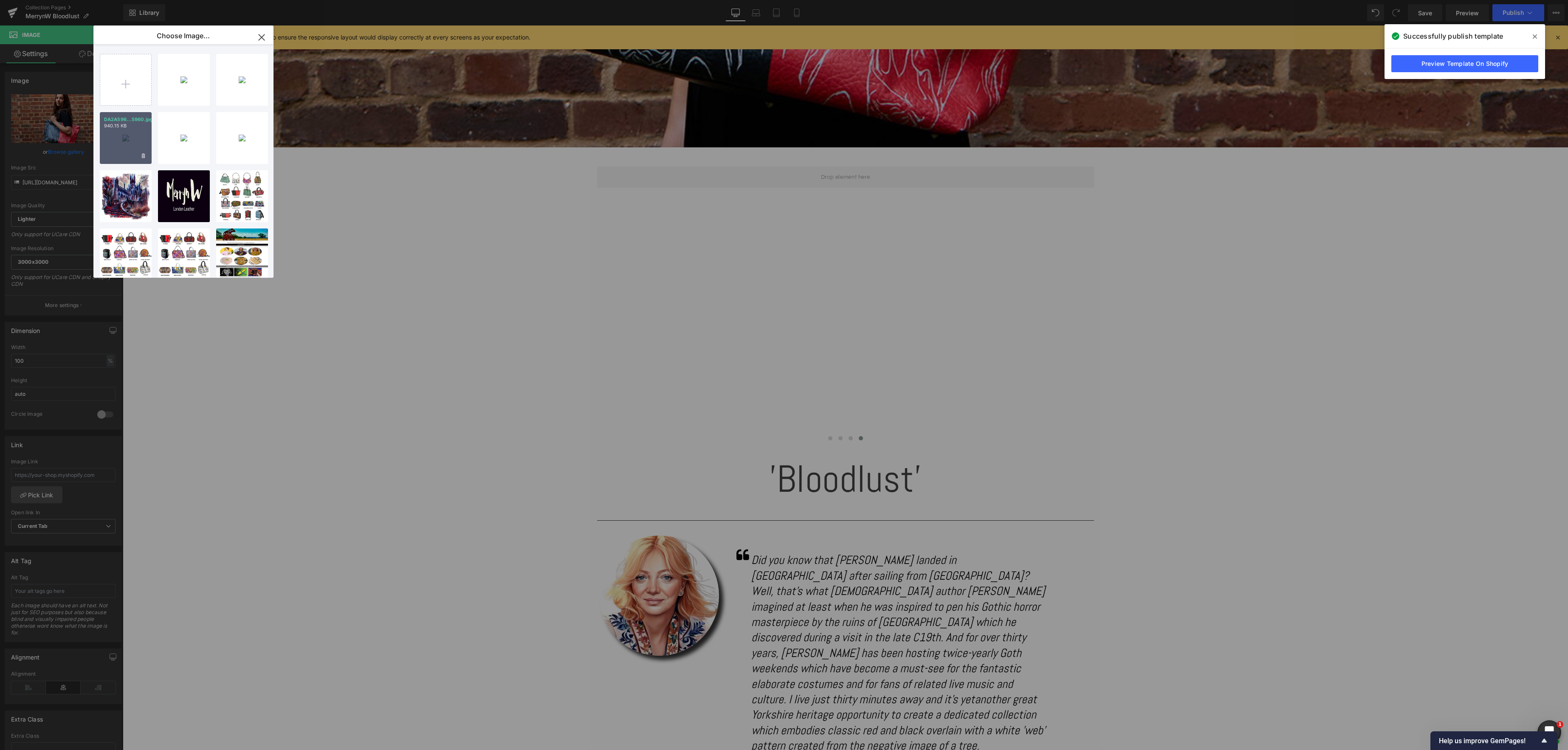
click at [130, 141] on div "DA2A596...5960.jpg 940.15 KB" at bounding box center [125, 137] width 52 height 52
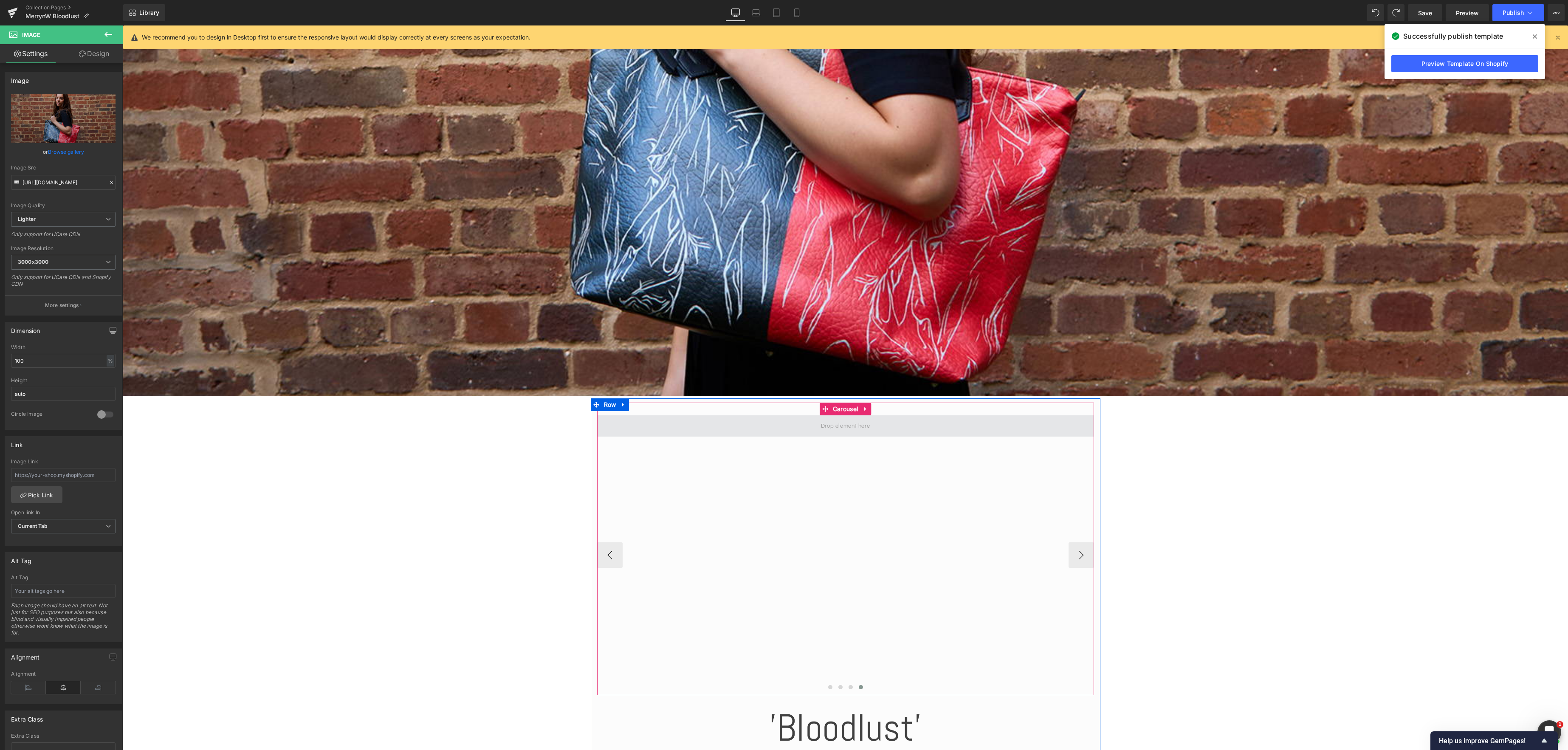
scroll to position [634, 0]
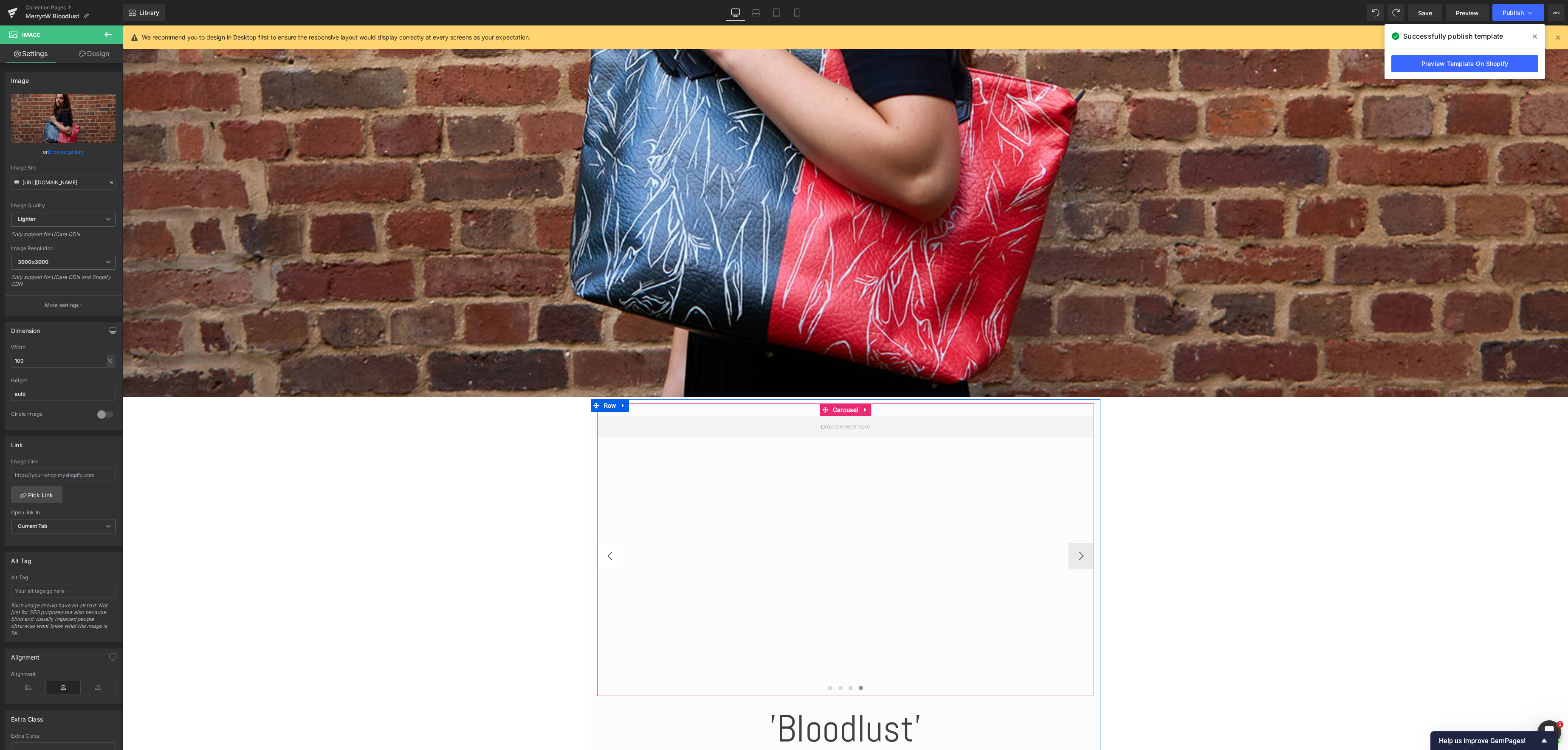
click at [614, 560] on button "‹" at bounding box center [610, 556] width 26 height 26
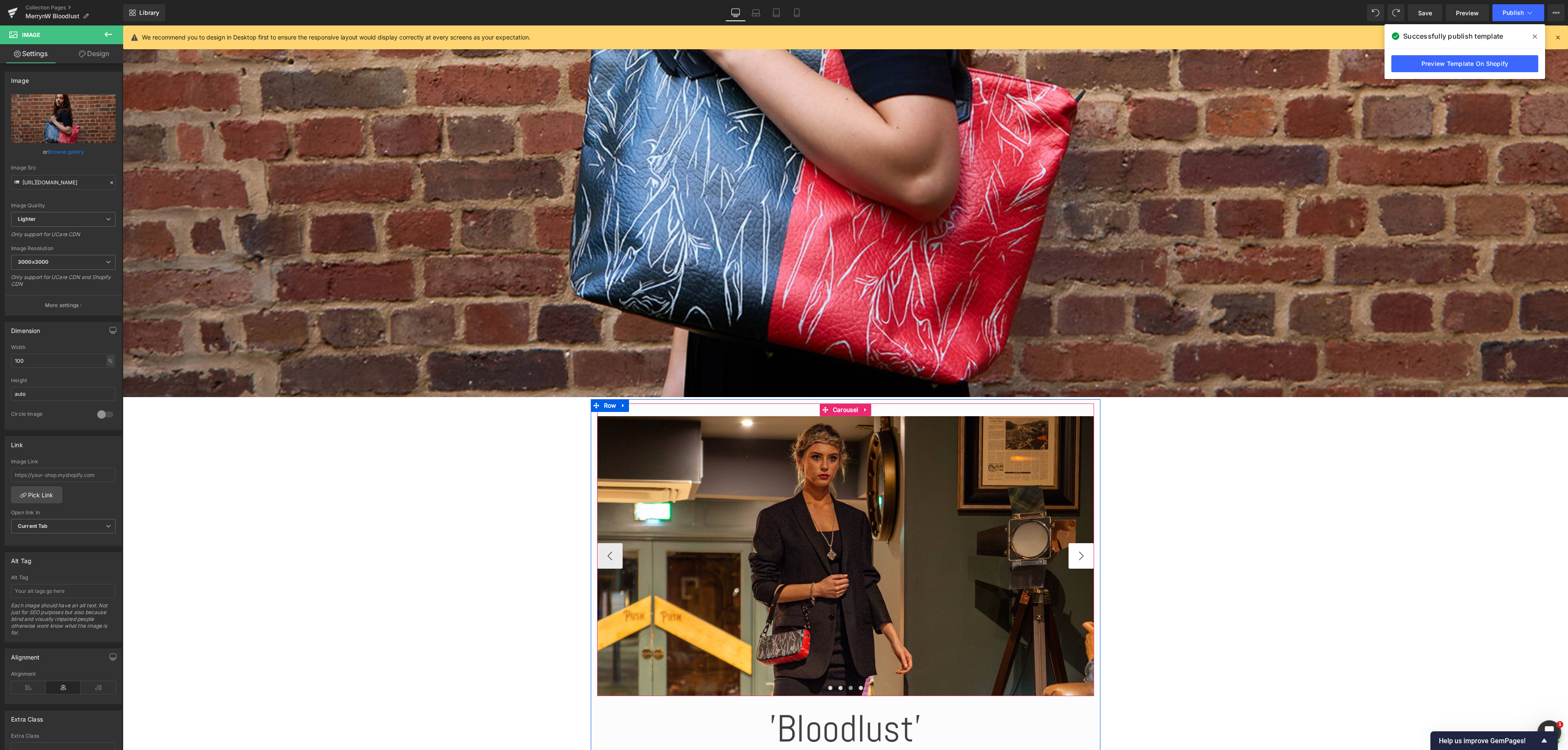
click at [1086, 562] on button "›" at bounding box center [1082, 556] width 26 height 26
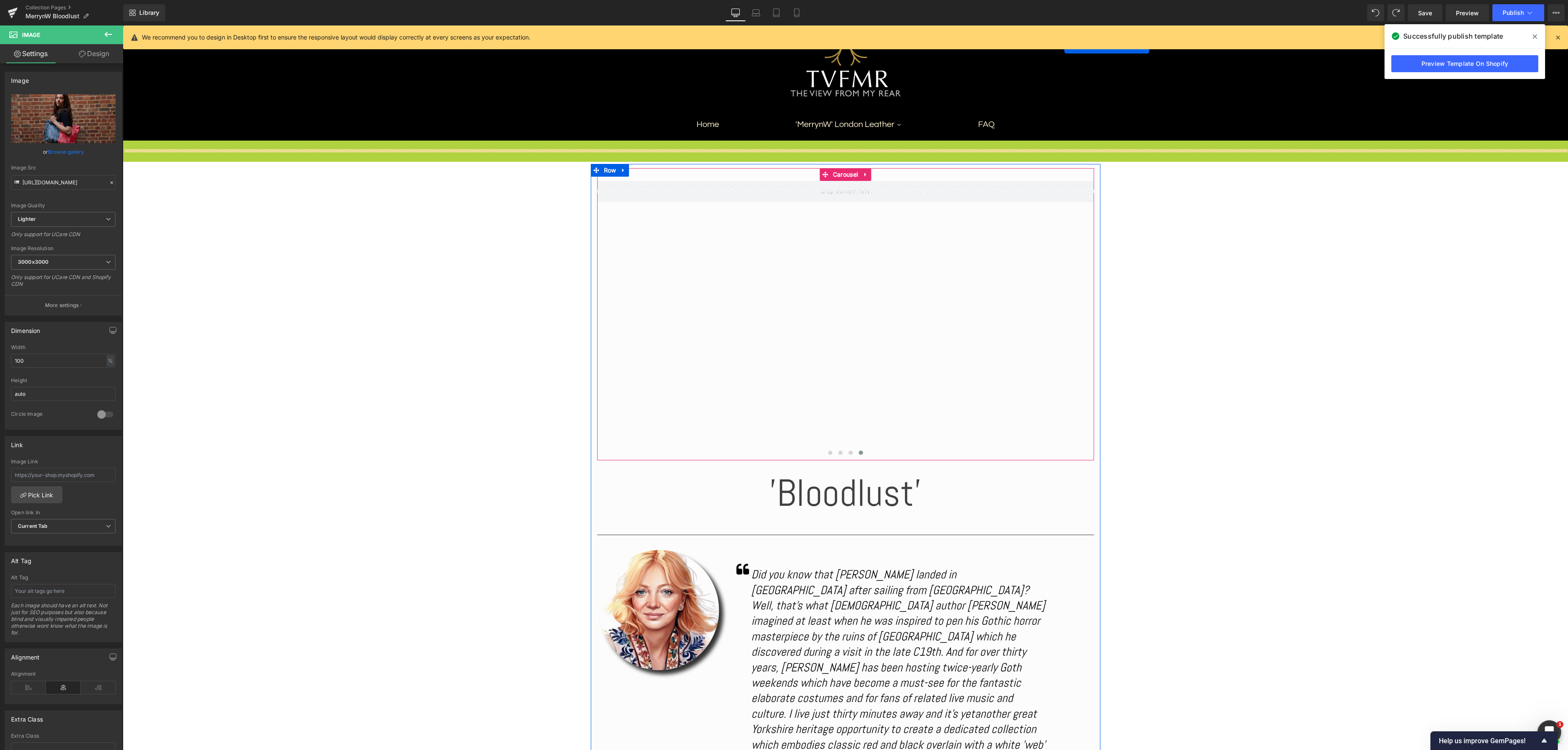
scroll to position [27, 0]
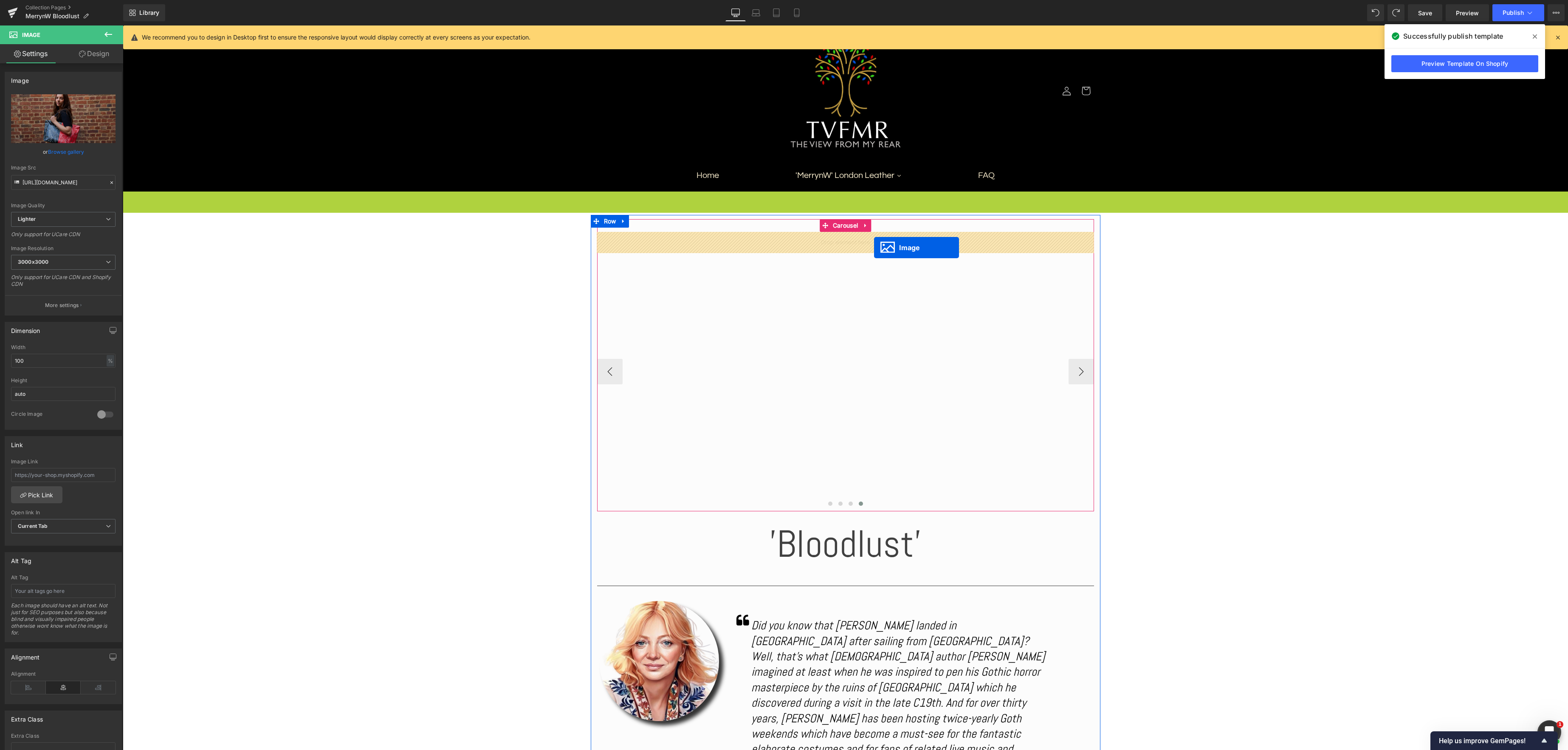
drag, startPoint x: 831, startPoint y: 123, endPoint x: 874, endPoint y: 248, distance: 132.2
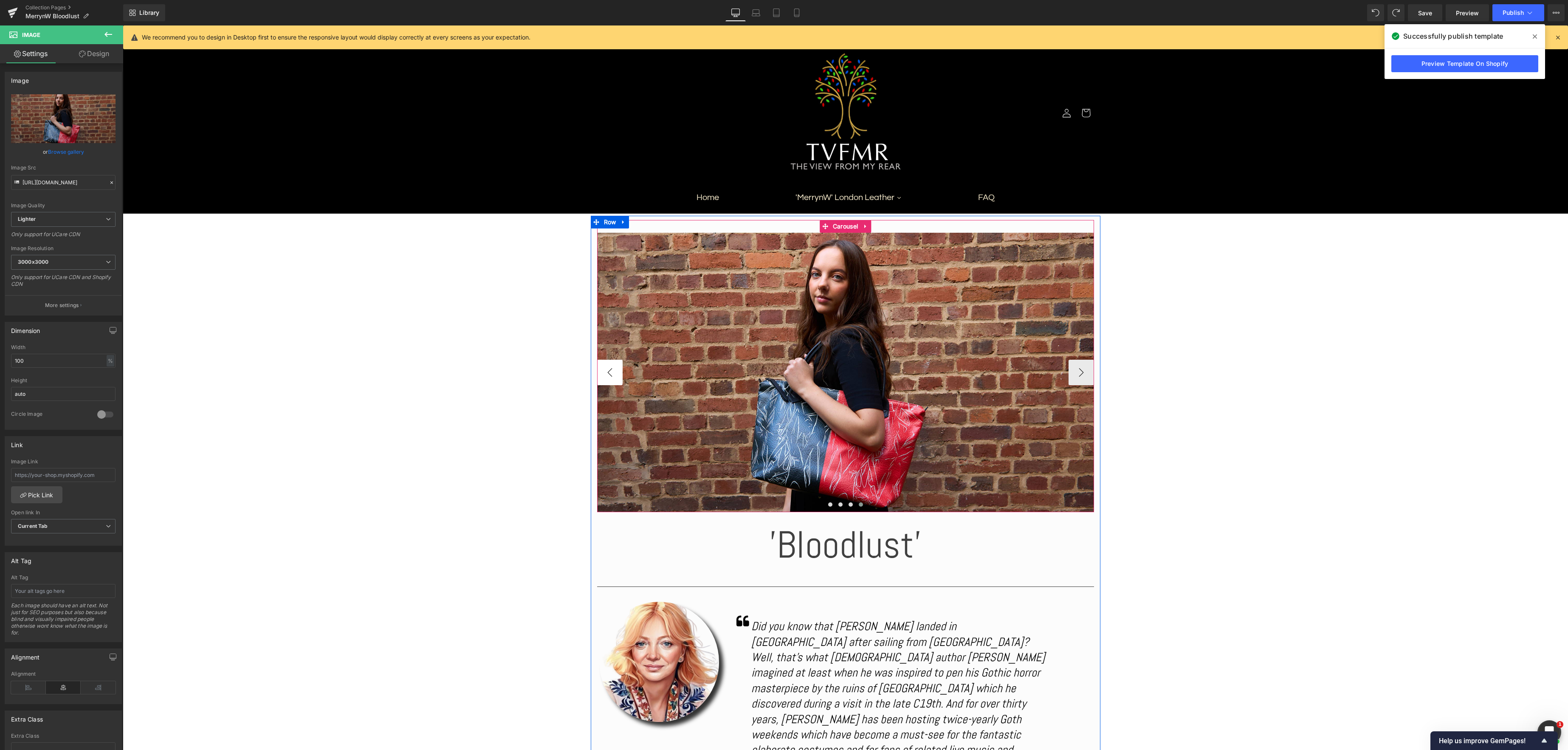
scroll to position [6, 0]
click at [612, 369] on button "‹" at bounding box center [610, 372] width 26 height 26
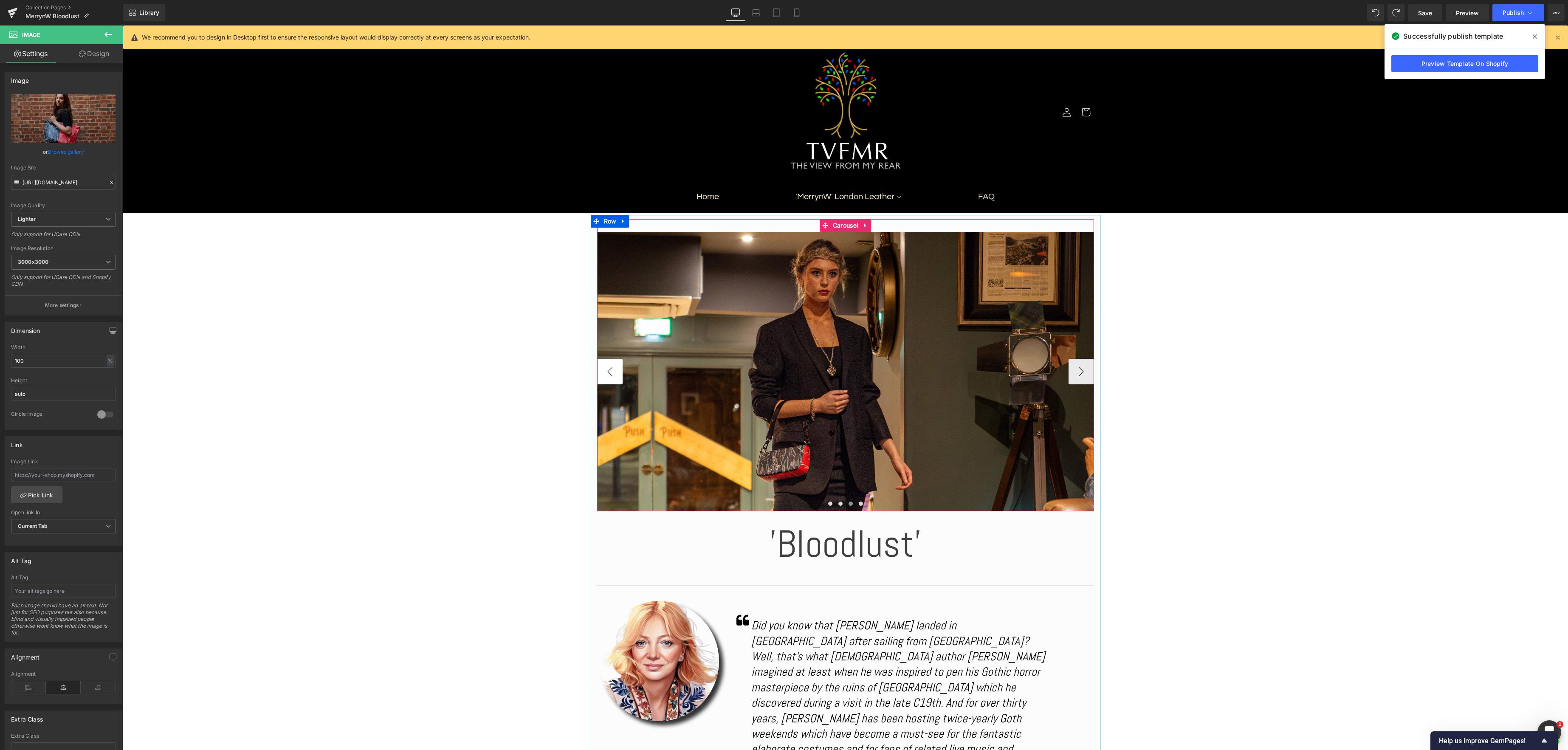
click at [612, 369] on button "‹" at bounding box center [610, 372] width 26 height 26
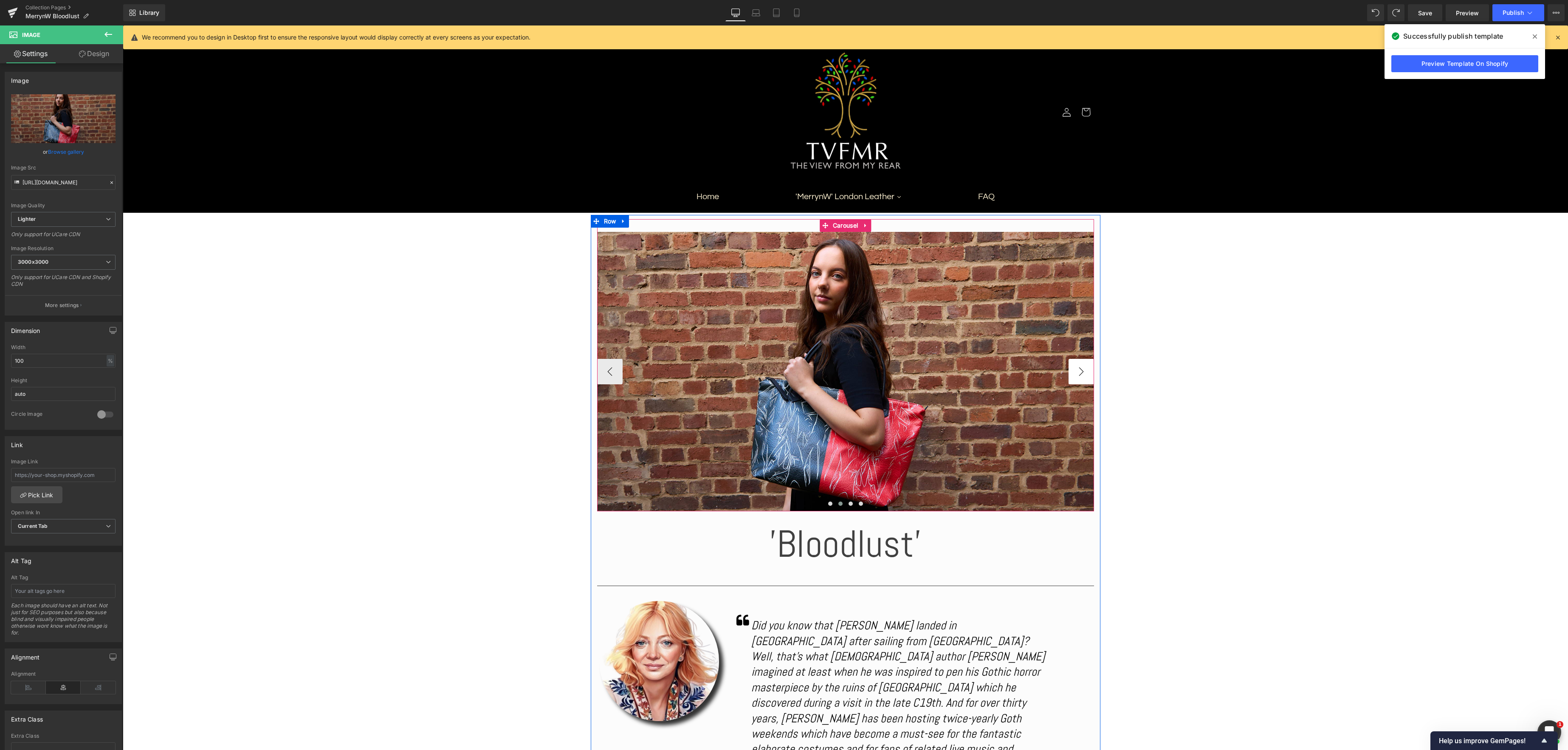
click at [1085, 379] on button "›" at bounding box center [1082, 372] width 26 height 26
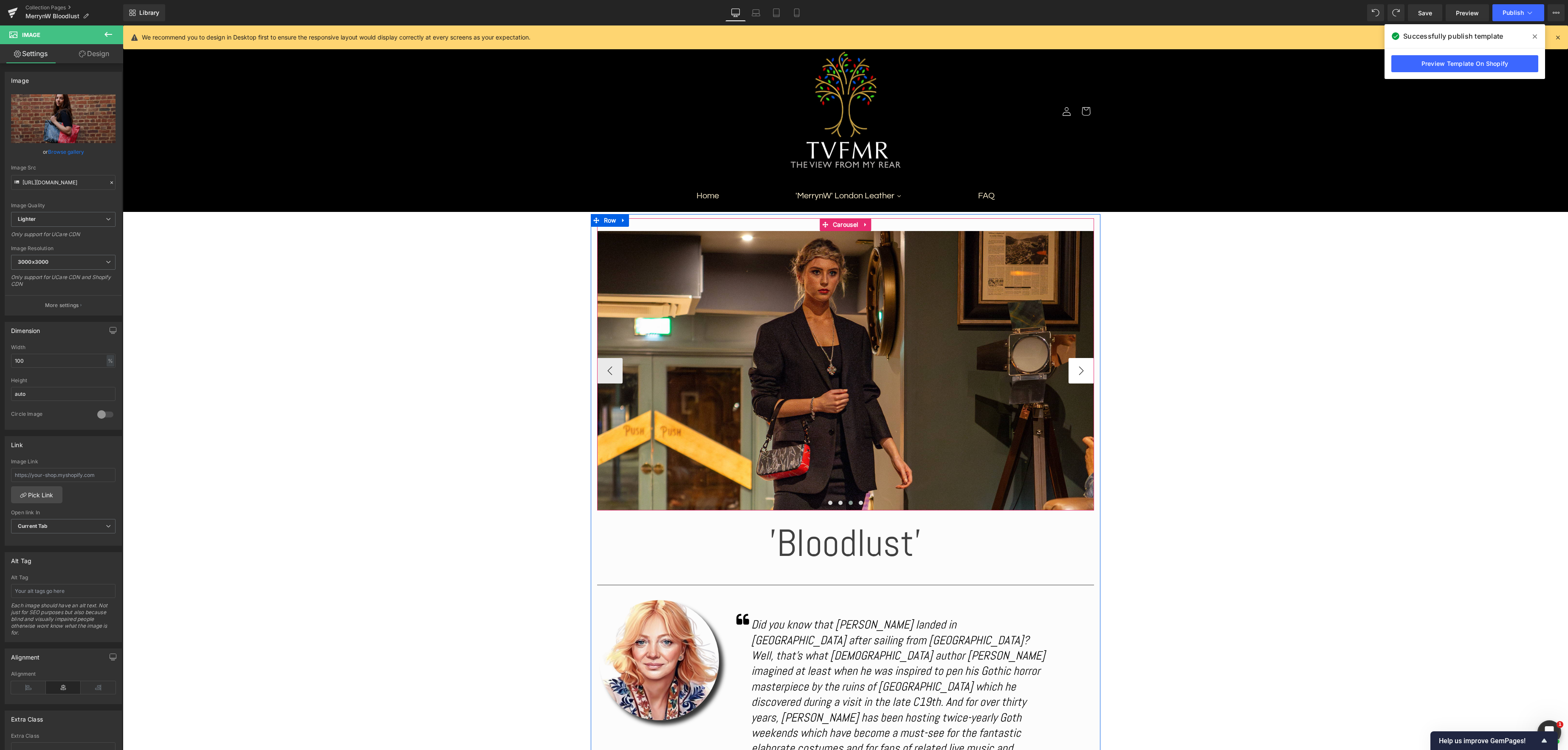
scroll to position [5, 0]
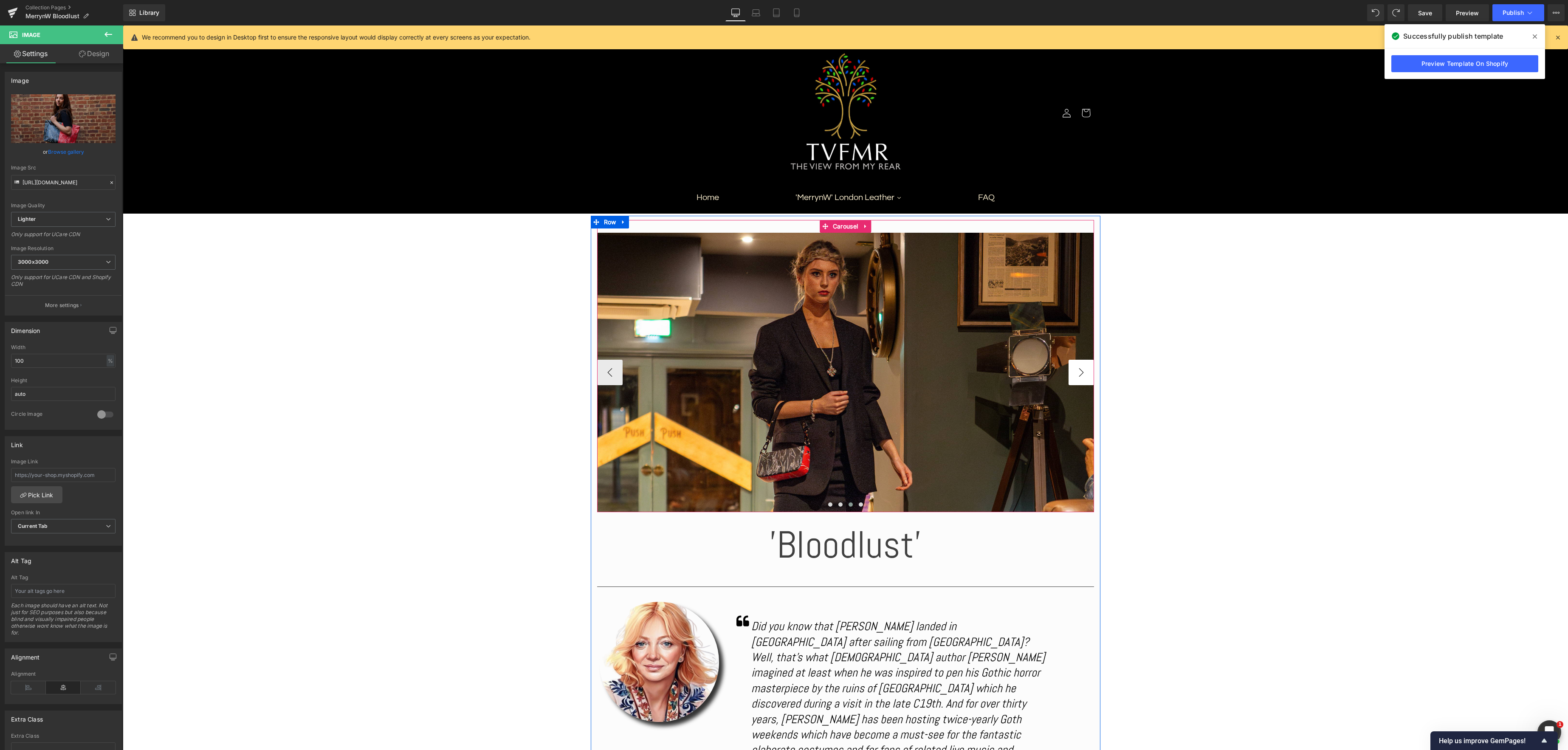
click at [1077, 378] on button "›" at bounding box center [1082, 372] width 26 height 26
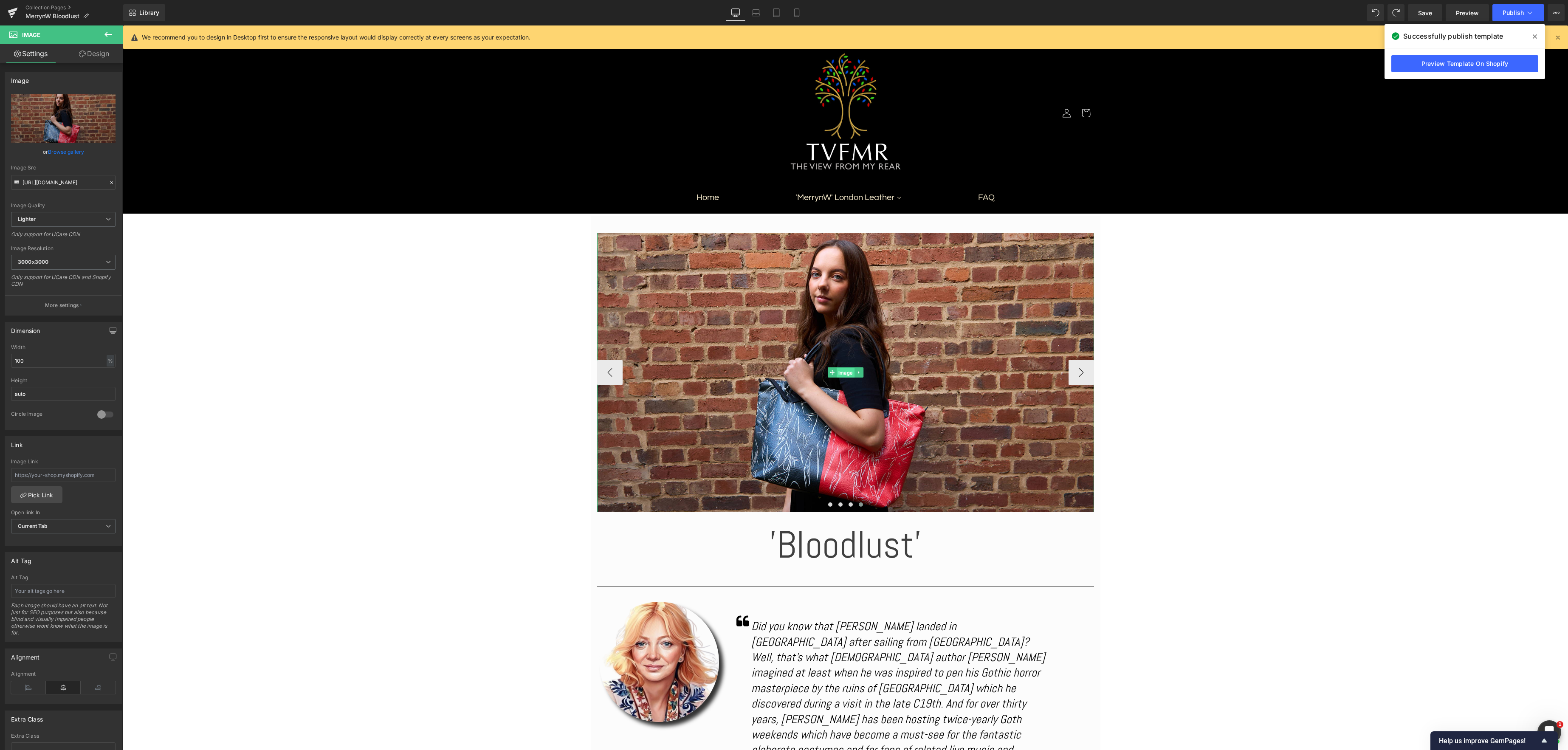
click at [844, 373] on div "Image" at bounding box center [846, 372] width 497 height 279
click at [56, 153] on link "Browse gallery" at bounding box center [66, 149] width 36 height 15
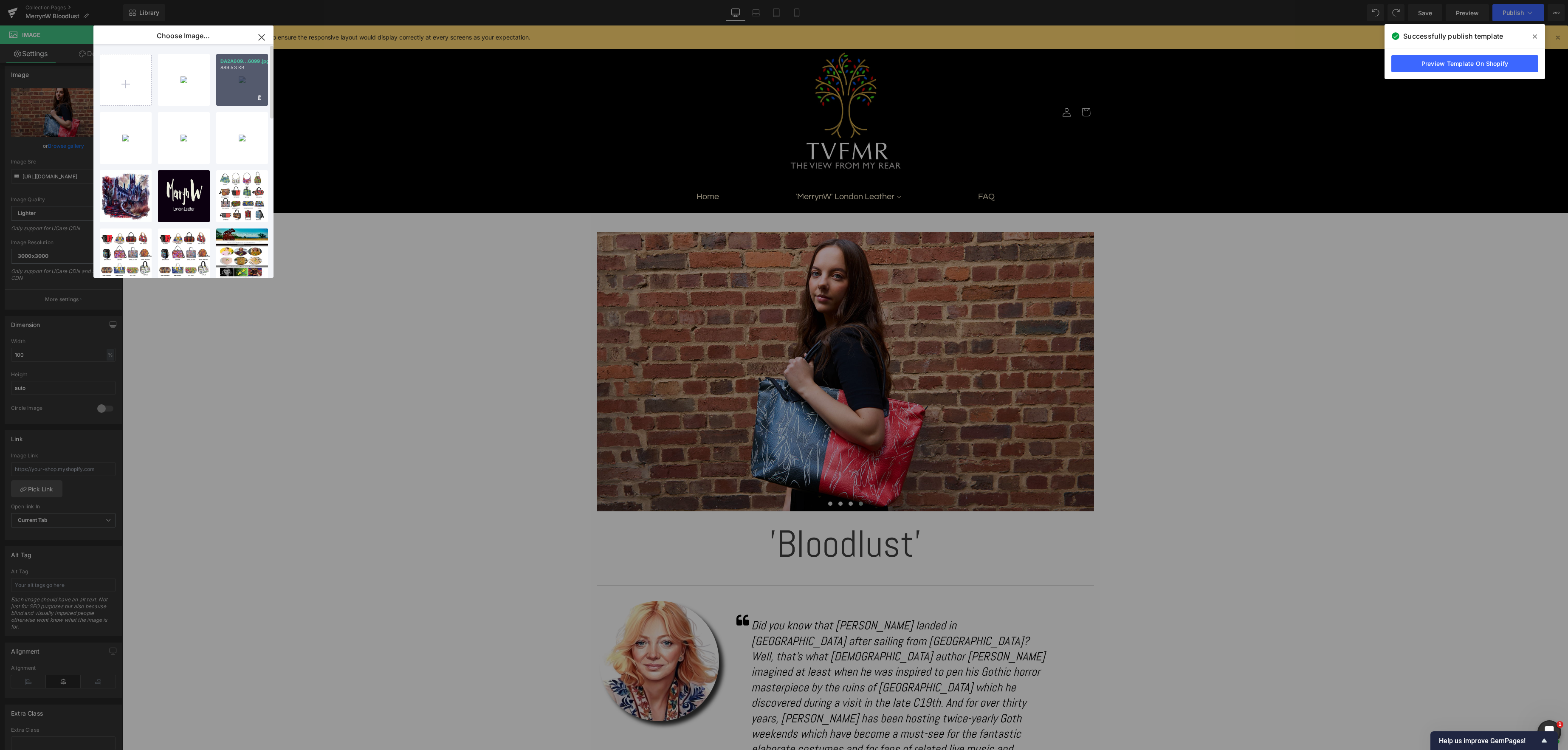
scroll to position [7, 0]
click at [235, 80] on div "DA2A609...6099.jpg 889.53 KB" at bounding box center [242, 80] width 52 height 52
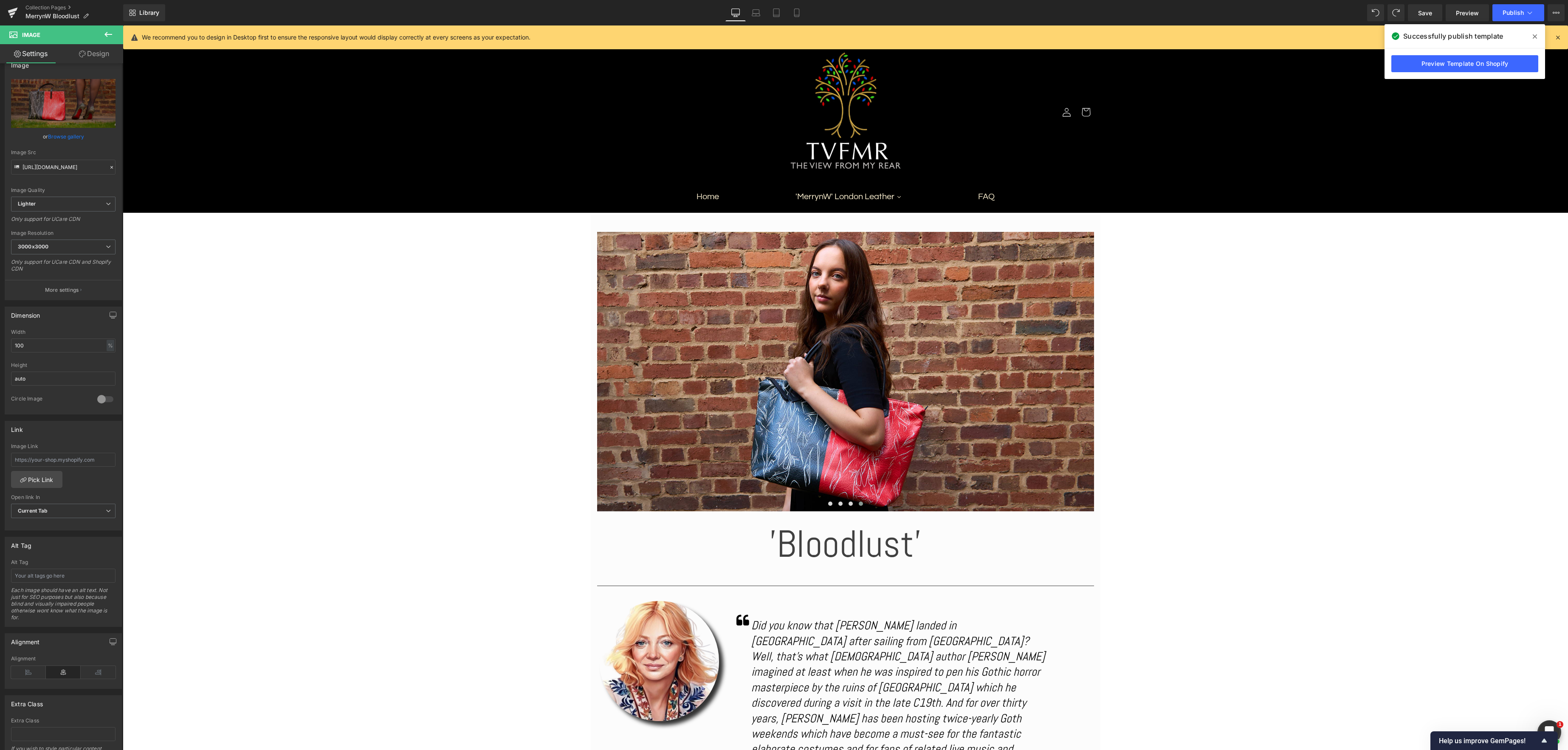
scroll to position [14, 0]
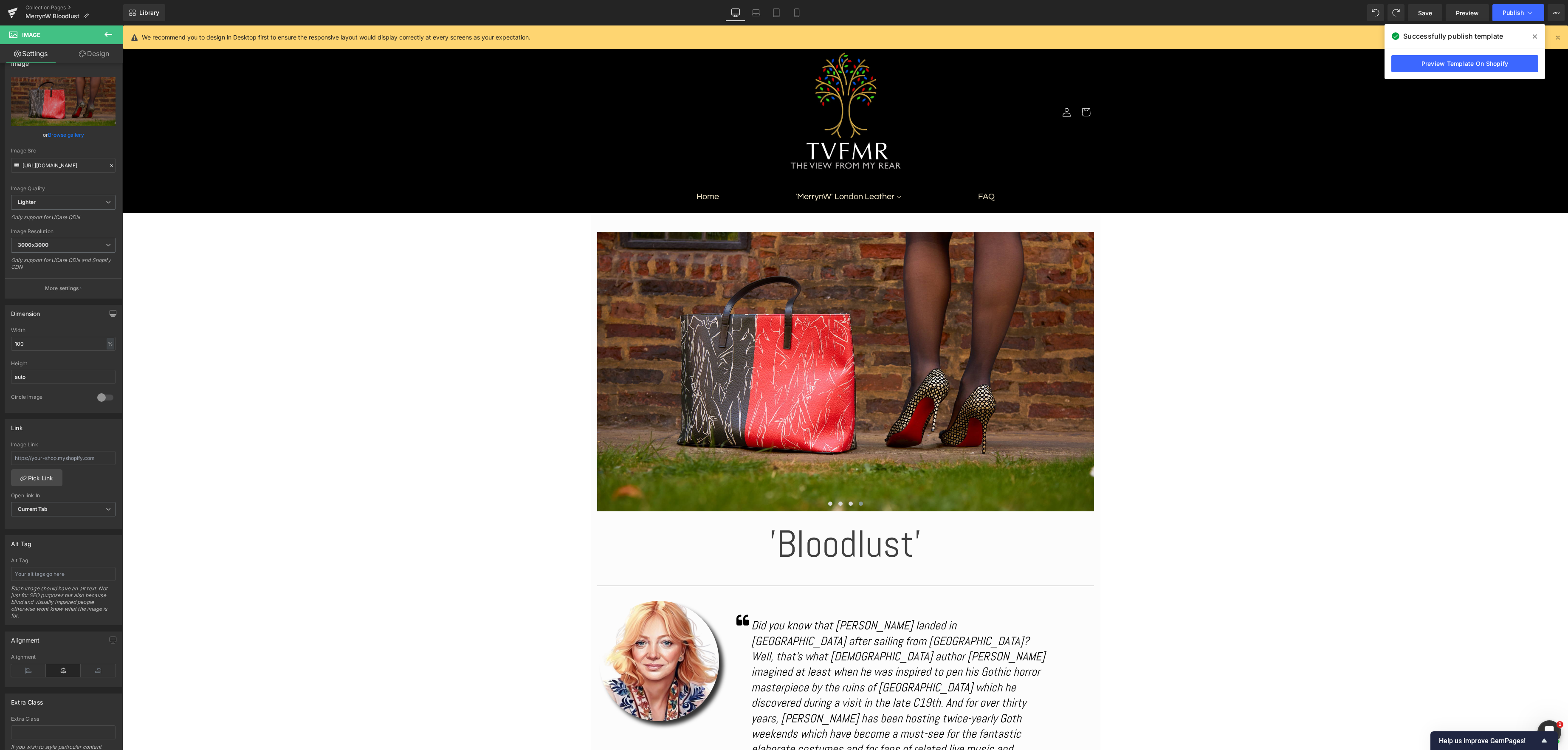
click at [1085, 375] on div at bounding box center [846, 387] width 1446 height 724
click at [611, 375] on div at bounding box center [846, 387] width 1446 height 724
click at [611, 372] on button "‹" at bounding box center [610, 372] width 26 height 26
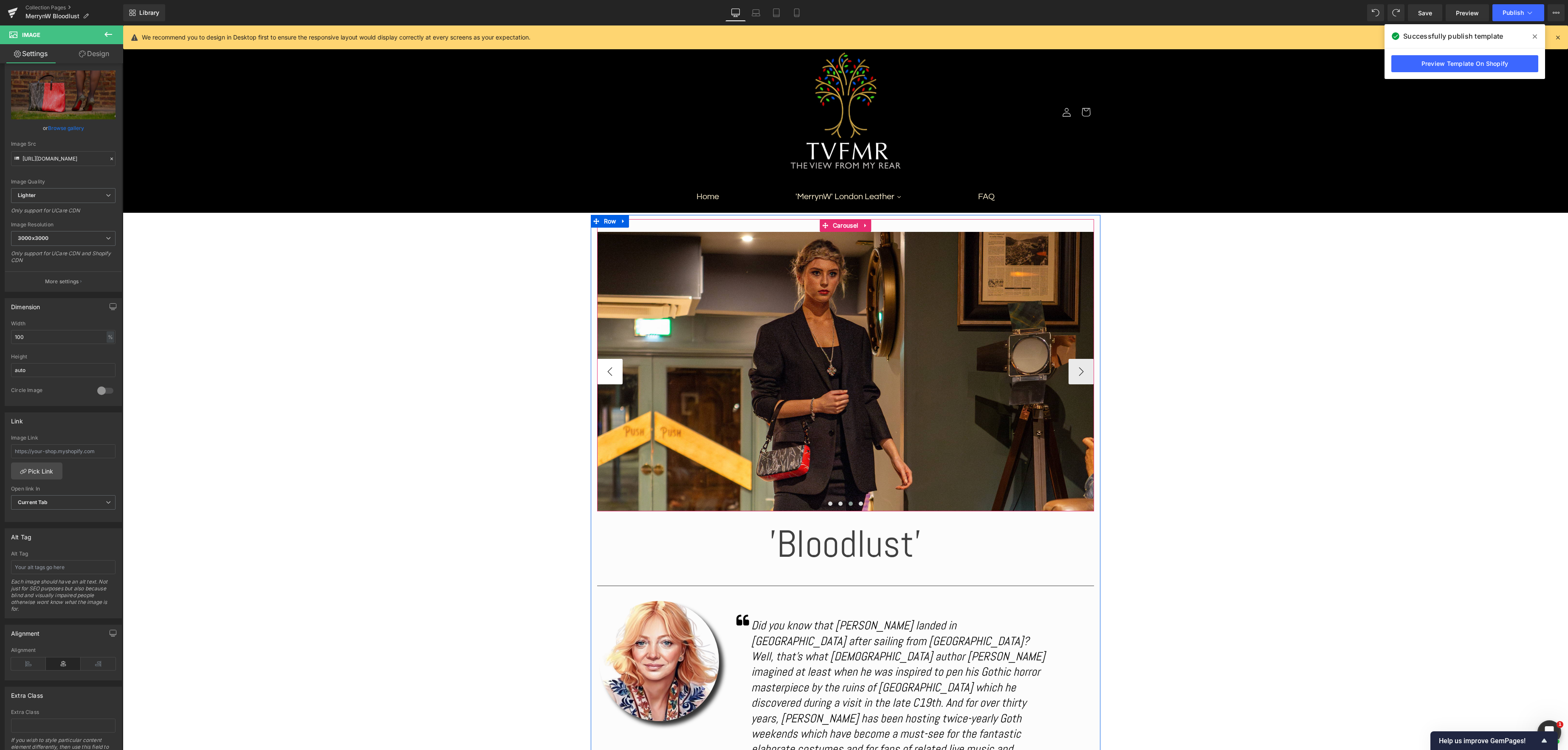
click at [611, 372] on button "‹" at bounding box center [610, 372] width 26 height 26
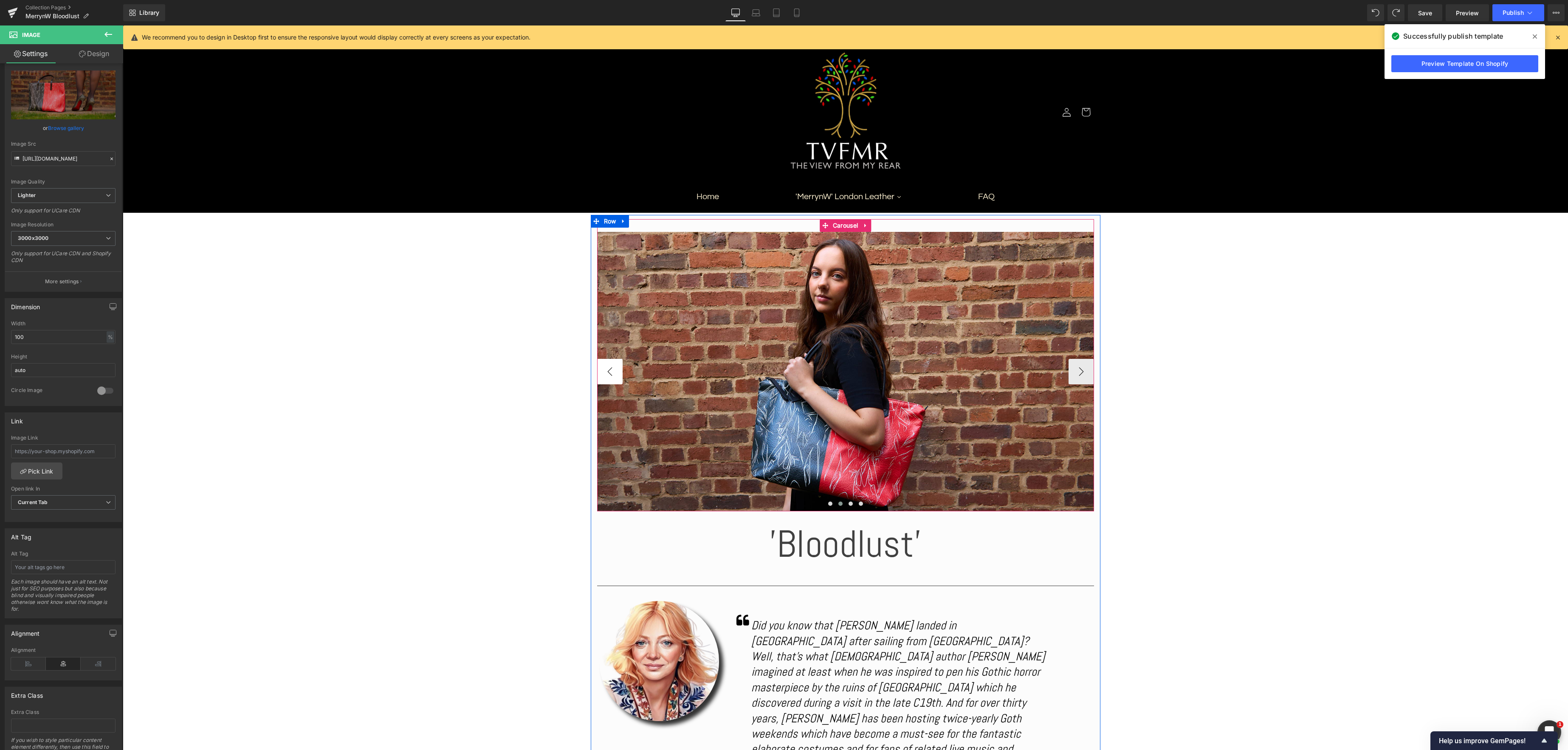
click at [611, 372] on button "‹" at bounding box center [610, 372] width 26 height 26
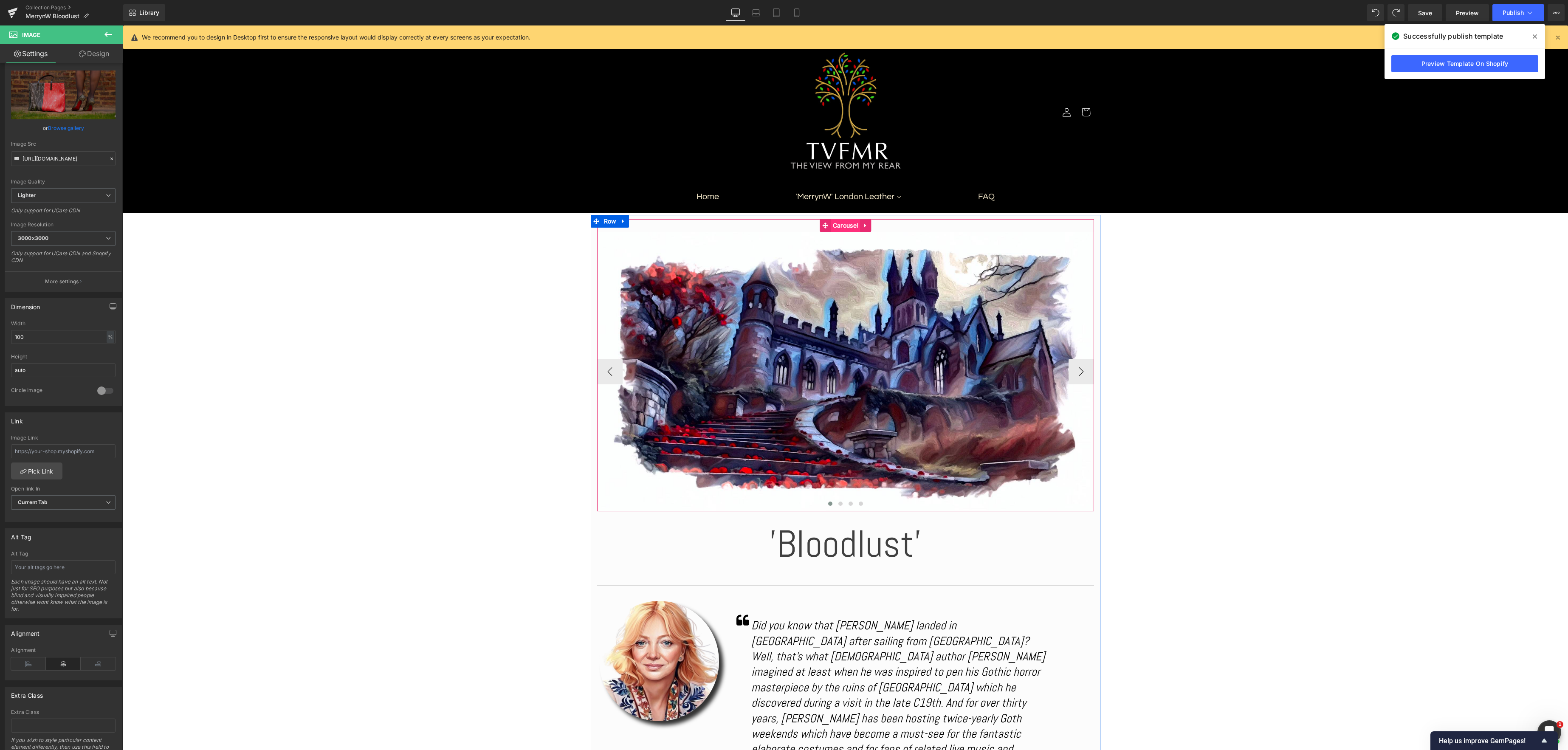
click at [835, 227] on div "Image Image Image Image ‹ › [GEOGRAPHIC_DATA]" at bounding box center [846, 365] width 497 height 292
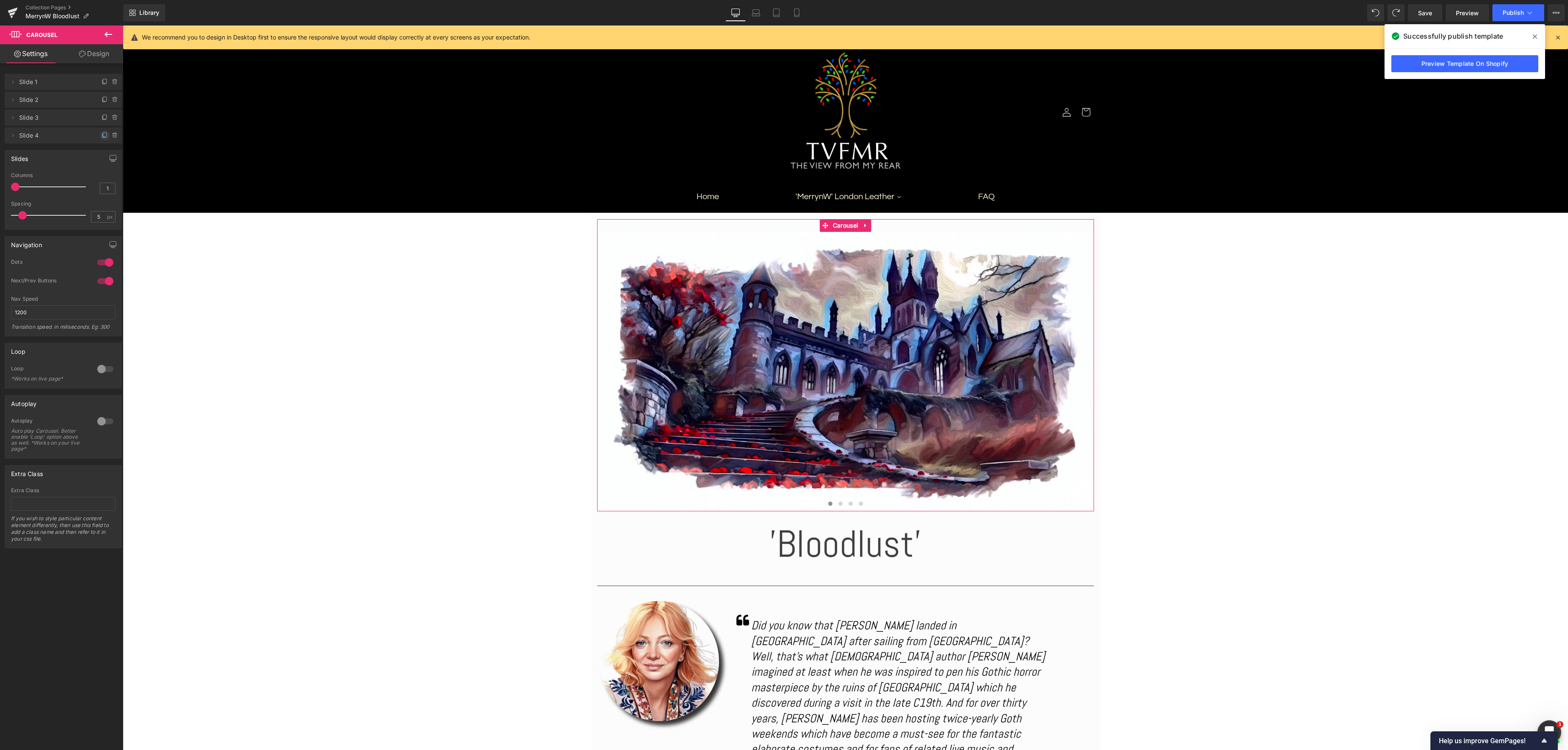
click at [103, 136] on icon at bounding box center [104, 135] width 7 height 7
click at [1082, 372] on button "›" at bounding box center [1082, 372] width 26 height 26
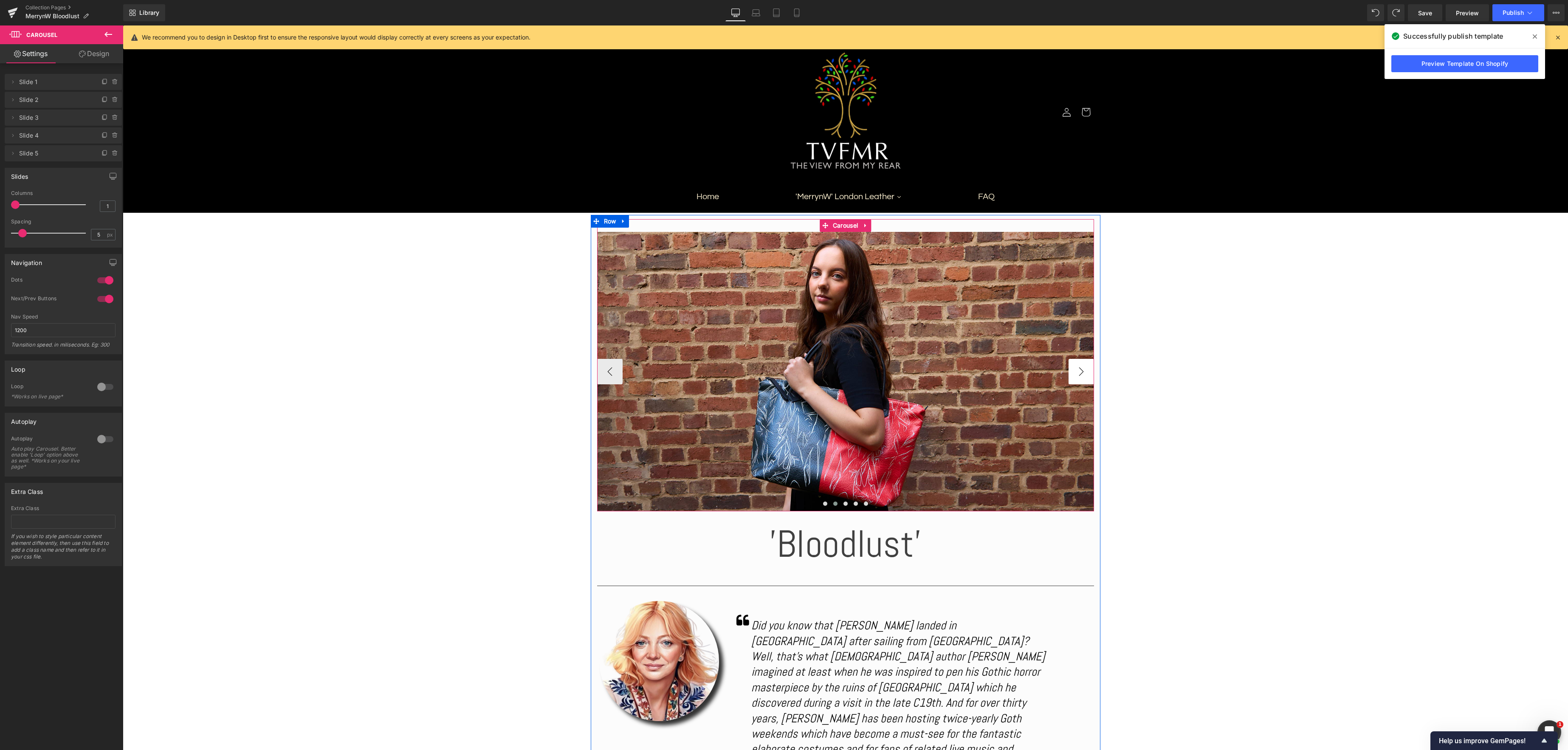
click at [1082, 372] on button "›" at bounding box center [1082, 372] width 26 height 26
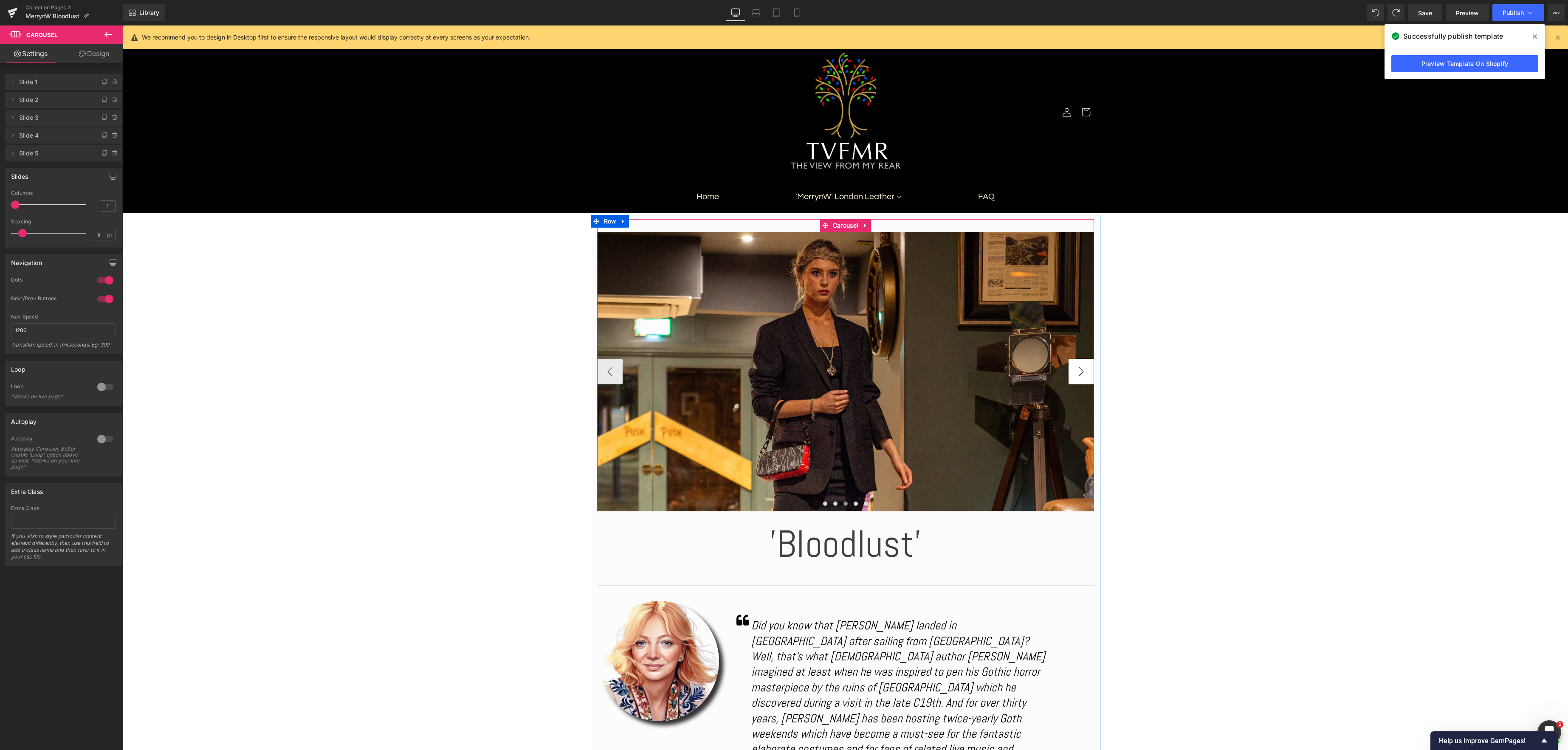
click at [1082, 372] on button "›" at bounding box center [1082, 372] width 26 height 26
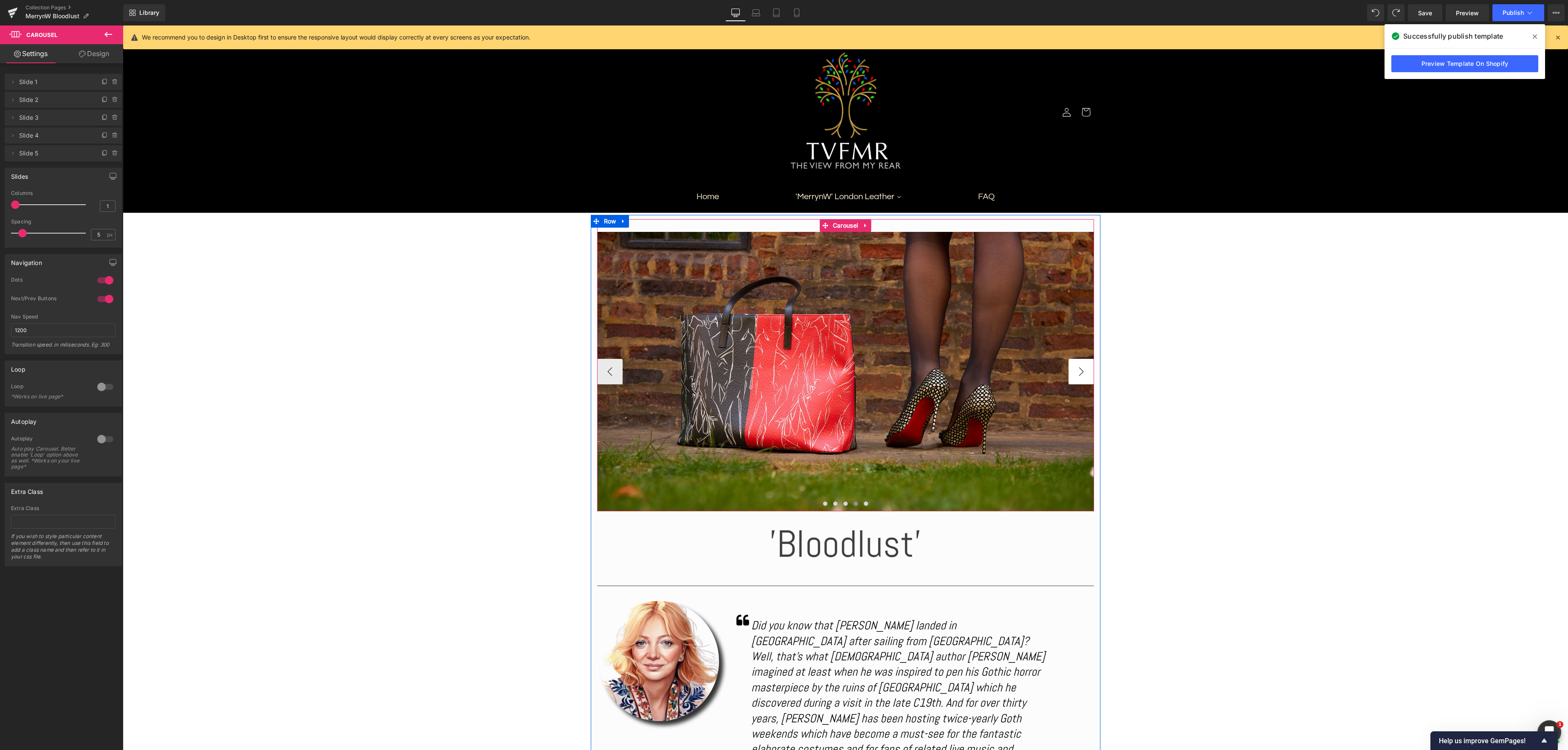
click at [1082, 372] on button "›" at bounding box center [1082, 372] width 26 height 26
drag, startPoint x: 840, startPoint y: 369, endPoint x: 853, endPoint y: 375, distance: 14.3
click at [840, 369] on div "Image" at bounding box center [846, 372] width 497 height 279
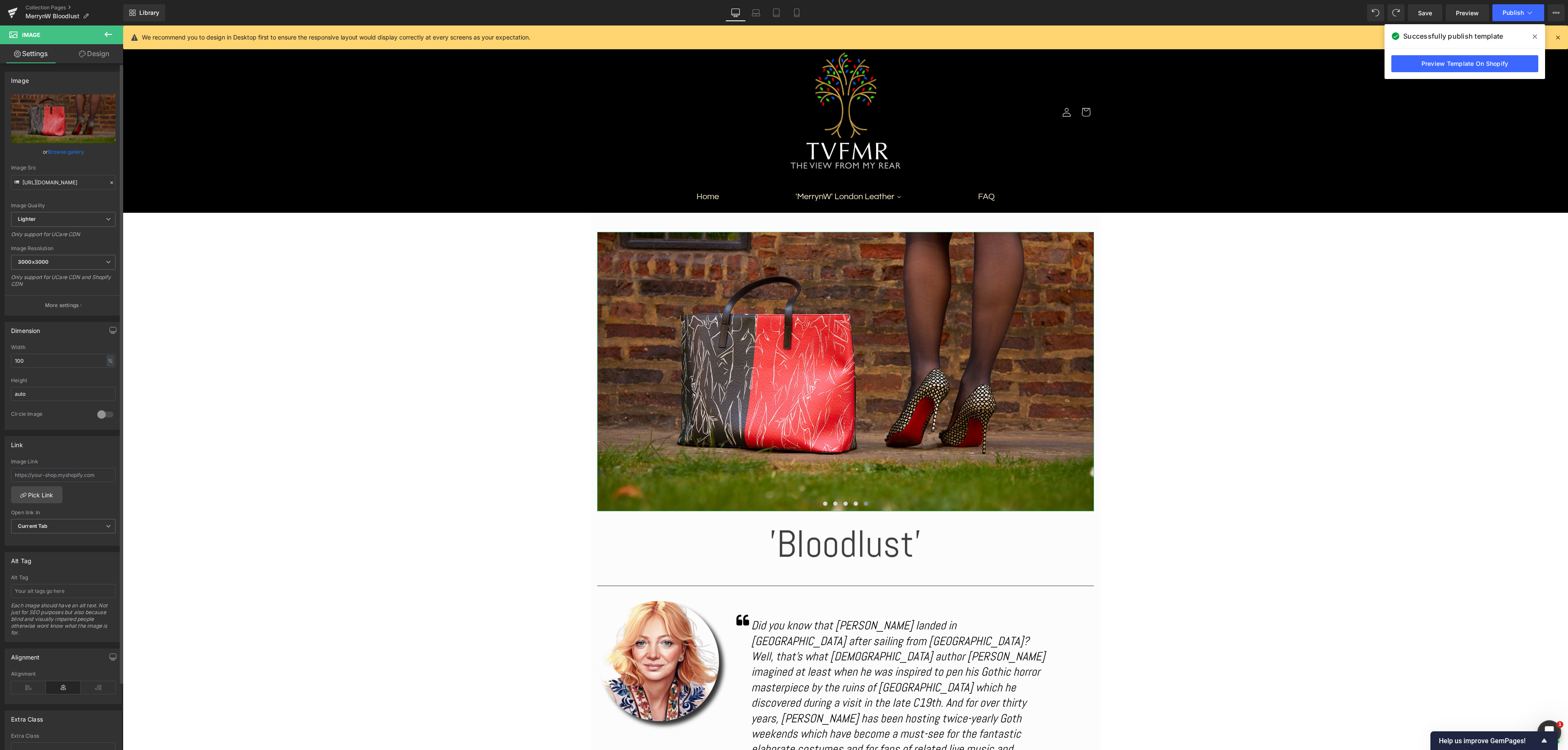
click at [63, 152] on link "Browse gallery" at bounding box center [66, 152] width 36 height 15
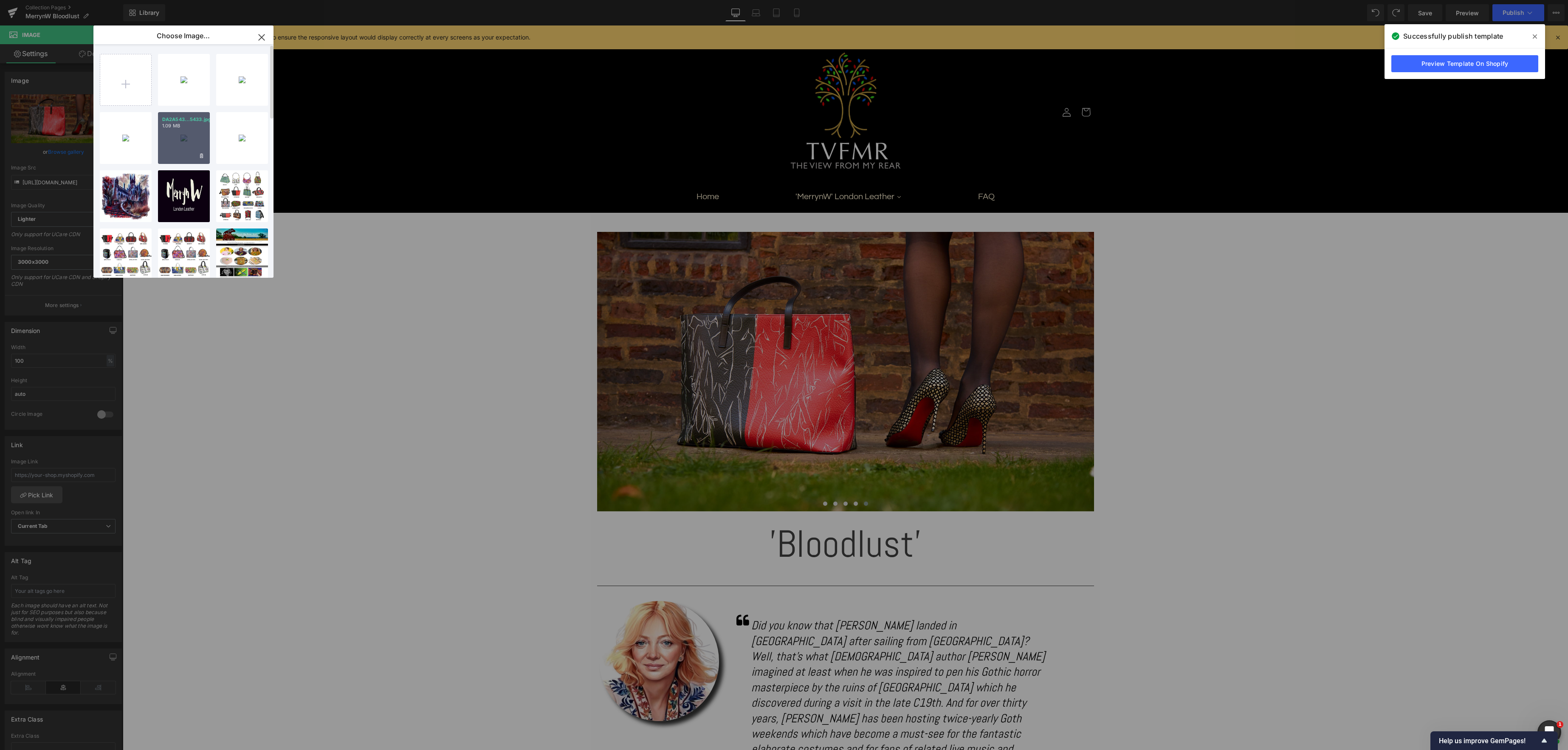
click at [183, 131] on div "DA2A543...5433.jpg 1.09 MB" at bounding box center [183, 137] width 52 height 52
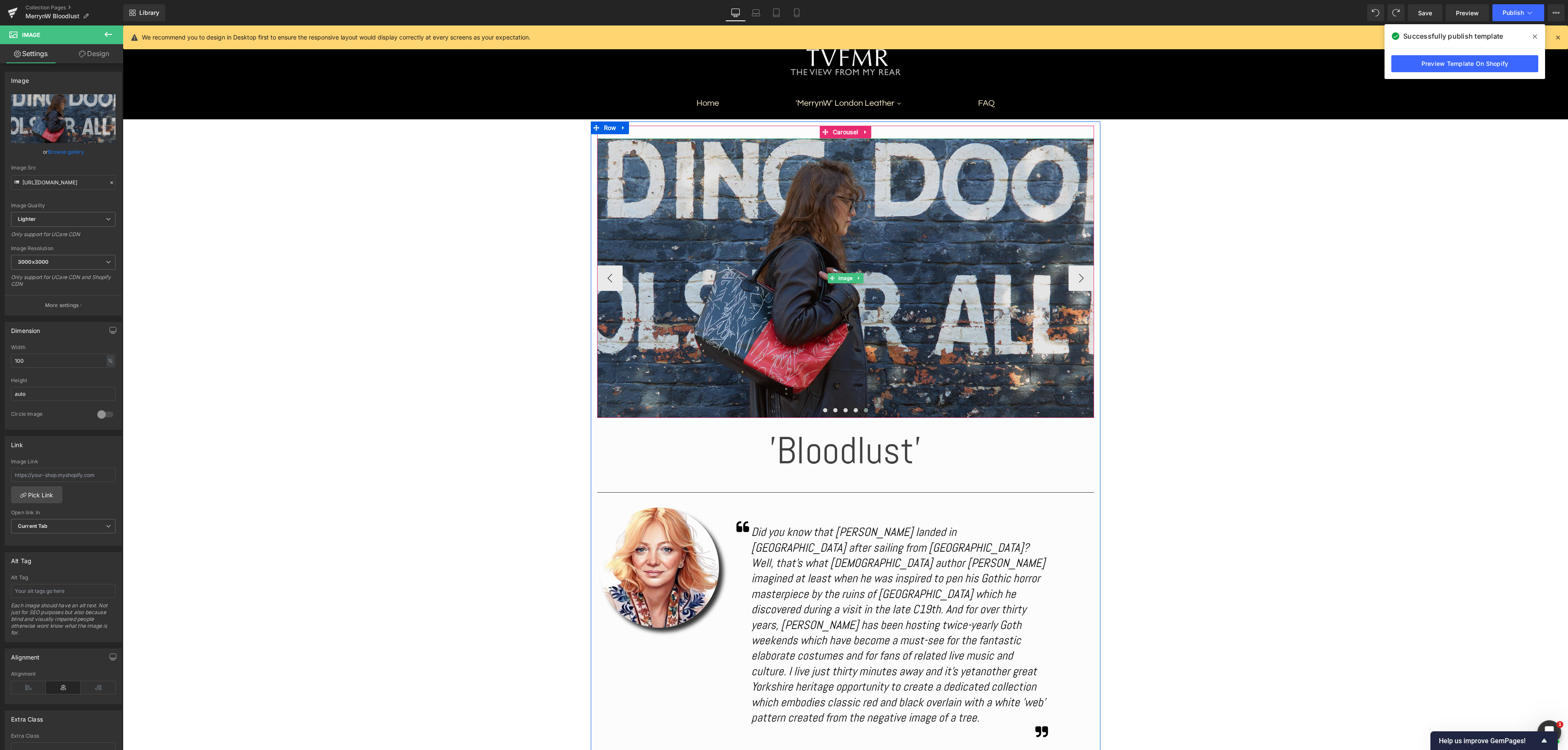
scroll to position [0, 0]
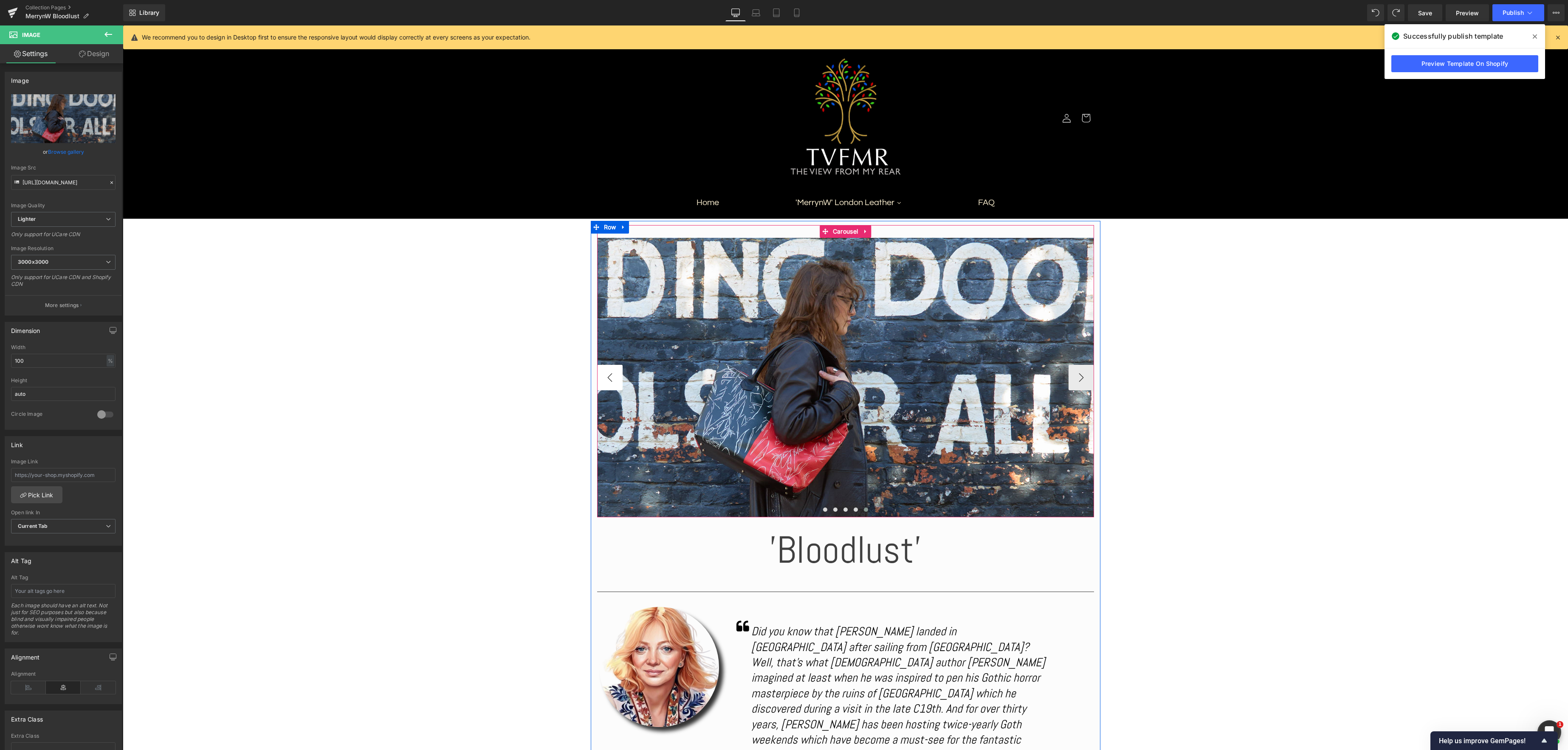
click at [606, 376] on button "‹" at bounding box center [610, 378] width 26 height 26
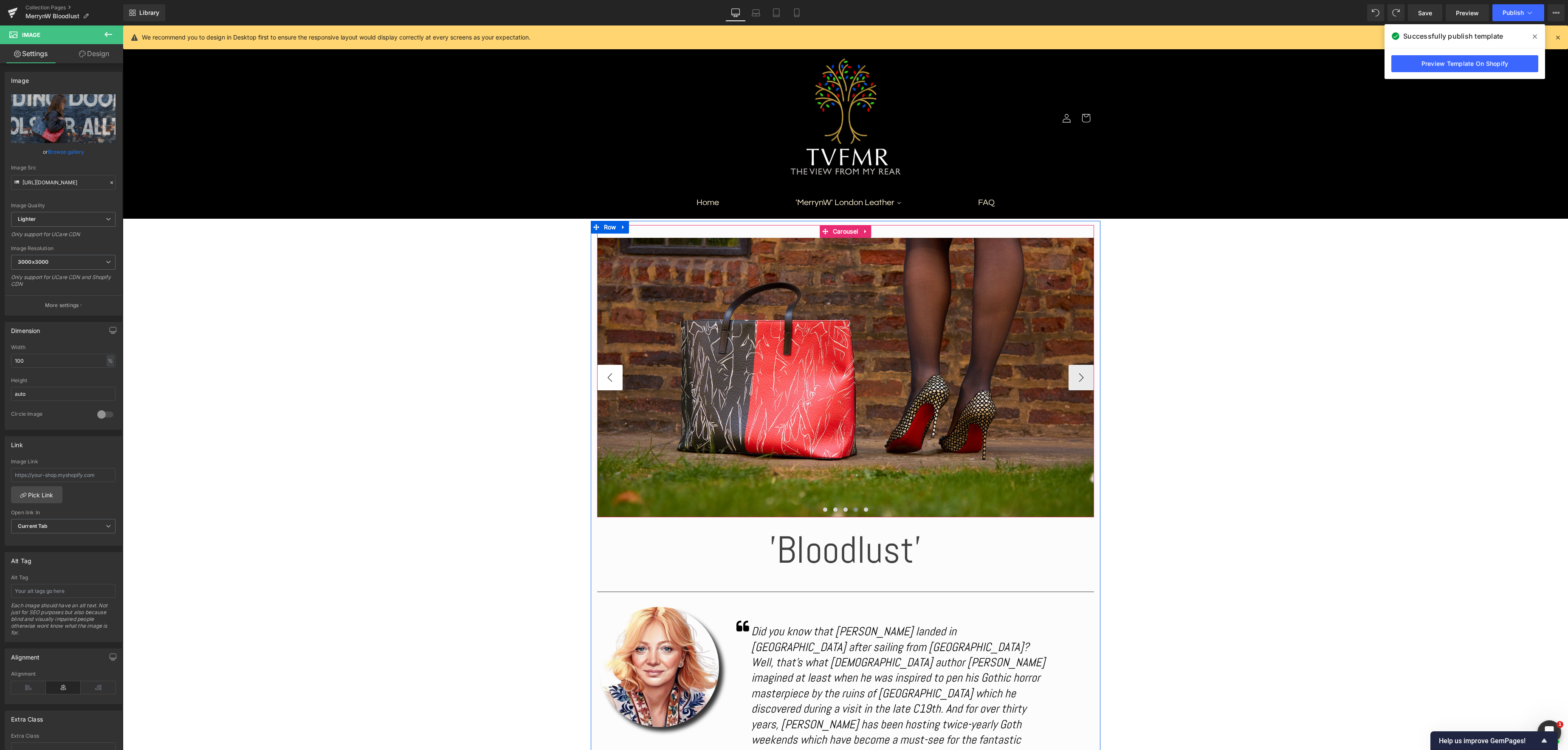
click at [606, 376] on button "‹" at bounding box center [610, 378] width 26 height 26
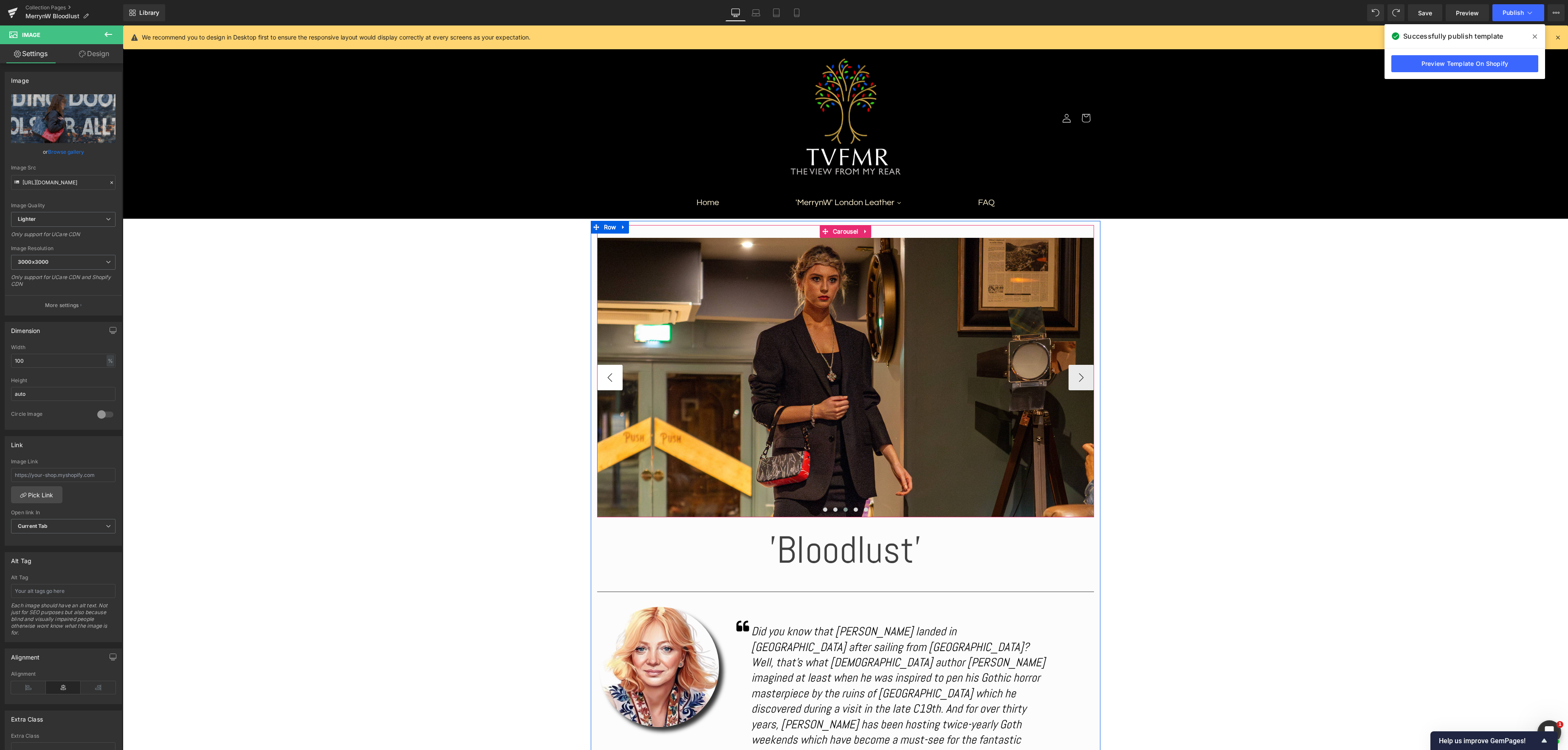
click at [606, 376] on button "‹" at bounding box center [610, 378] width 26 height 26
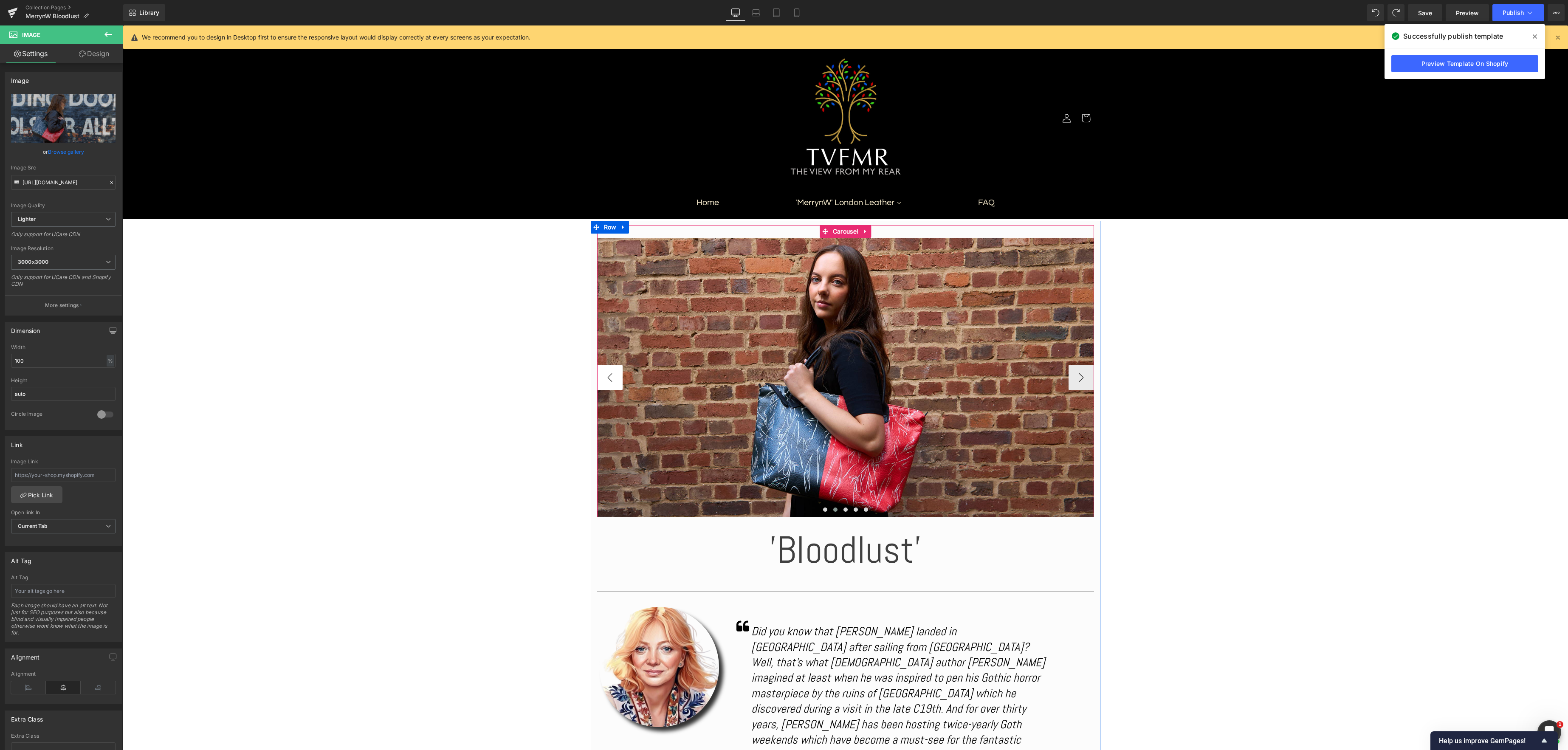
click at [606, 376] on button "‹" at bounding box center [610, 378] width 26 height 26
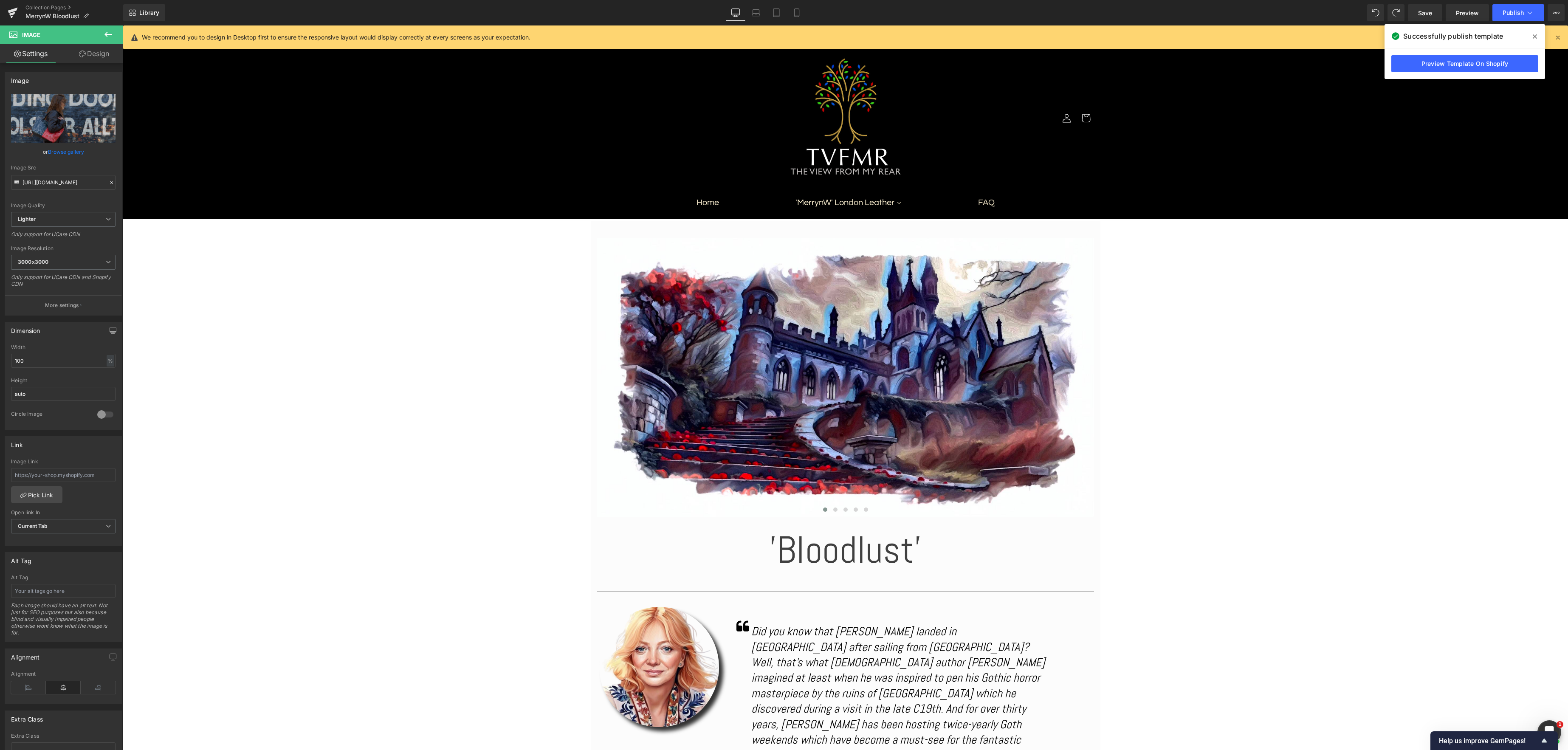
scroll to position [1, 0]
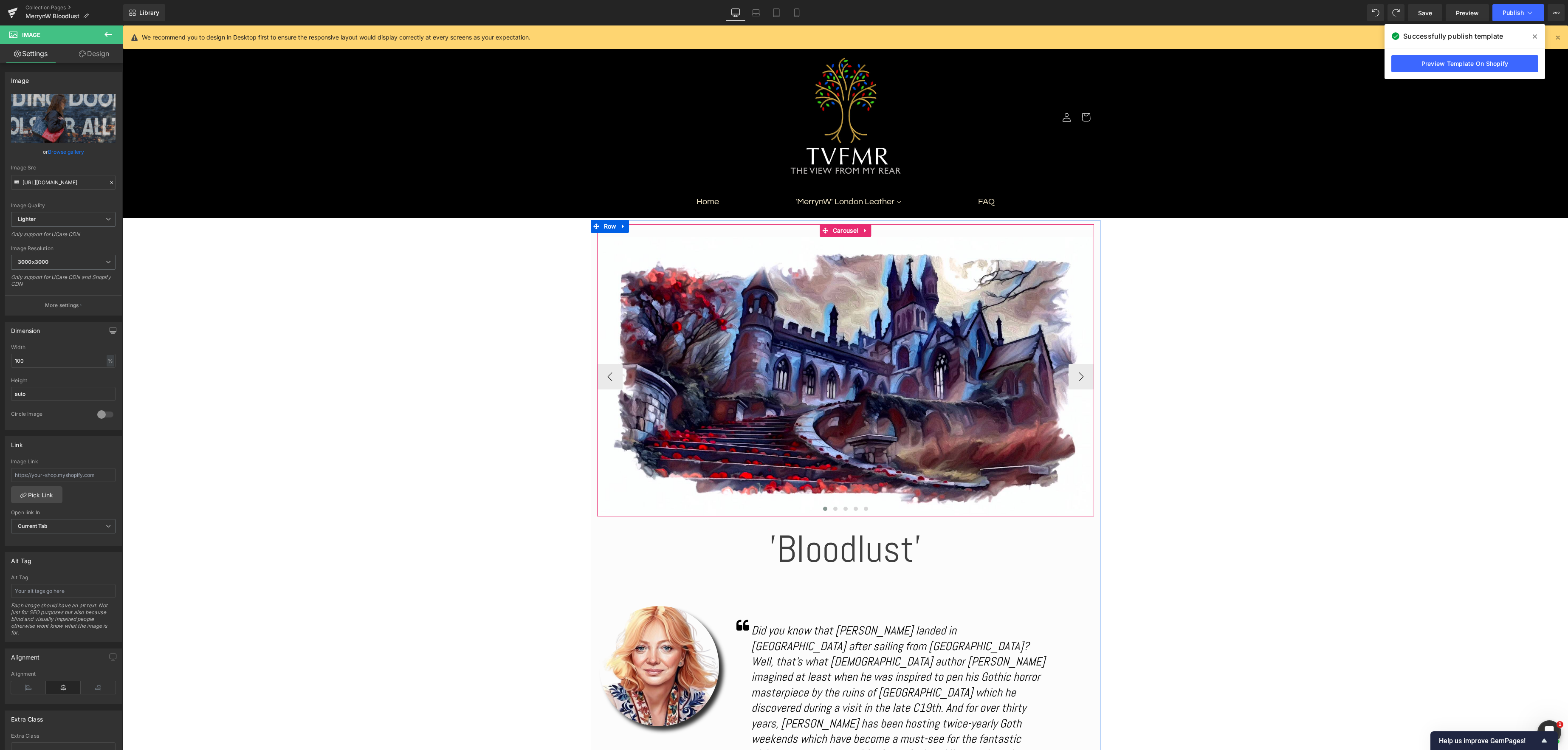
drag, startPoint x: 838, startPoint y: 232, endPoint x: 826, endPoint y: 230, distance: 12.2
click at [838, 232] on div "Image Image Image Image Image ‹ › [GEOGRAPHIC_DATA]" at bounding box center [846, 370] width 497 height 292
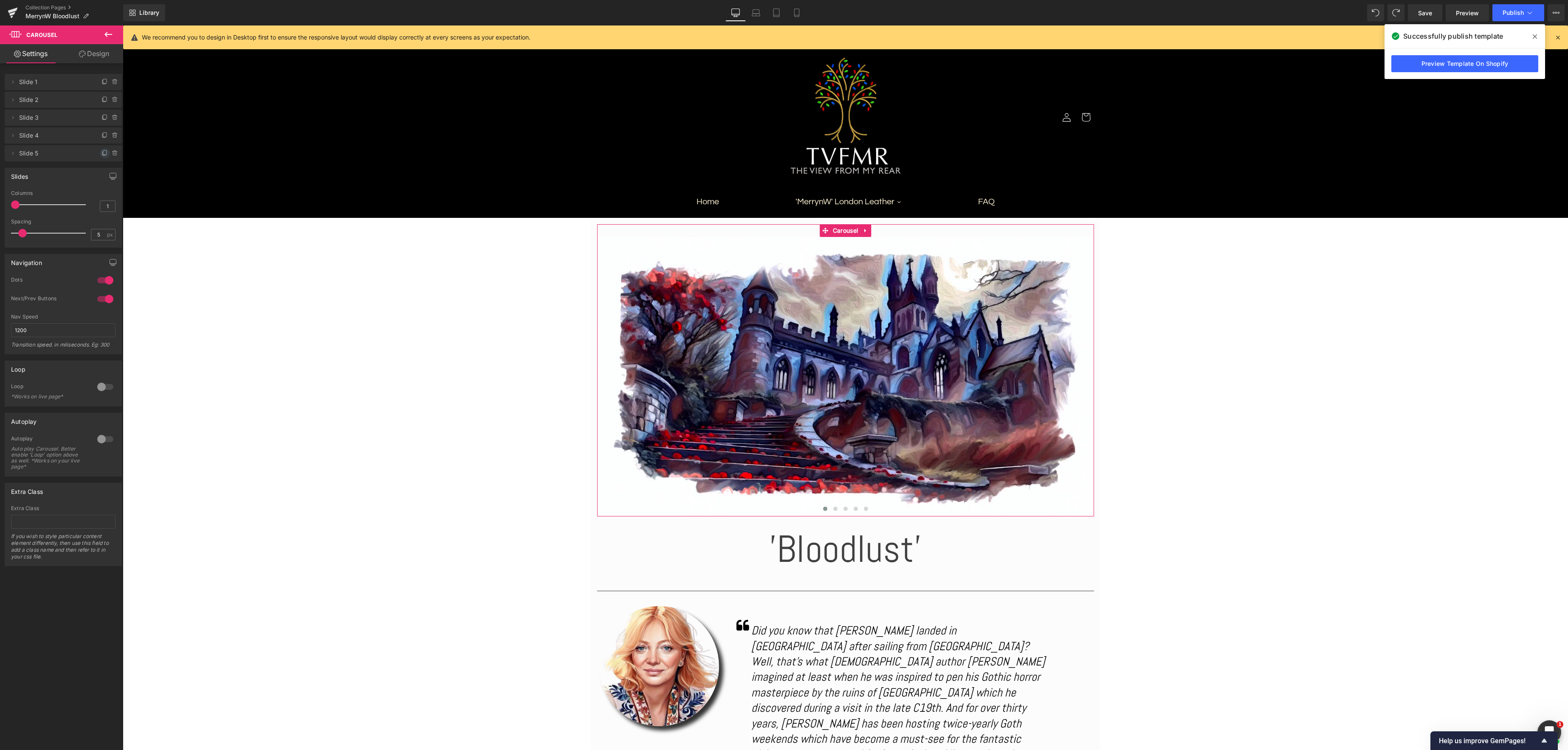
click at [102, 154] on icon at bounding box center [104, 153] width 7 height 7
click at [1073, 375] on button "›" at bounding box center [1082, 377] width 26 height 26
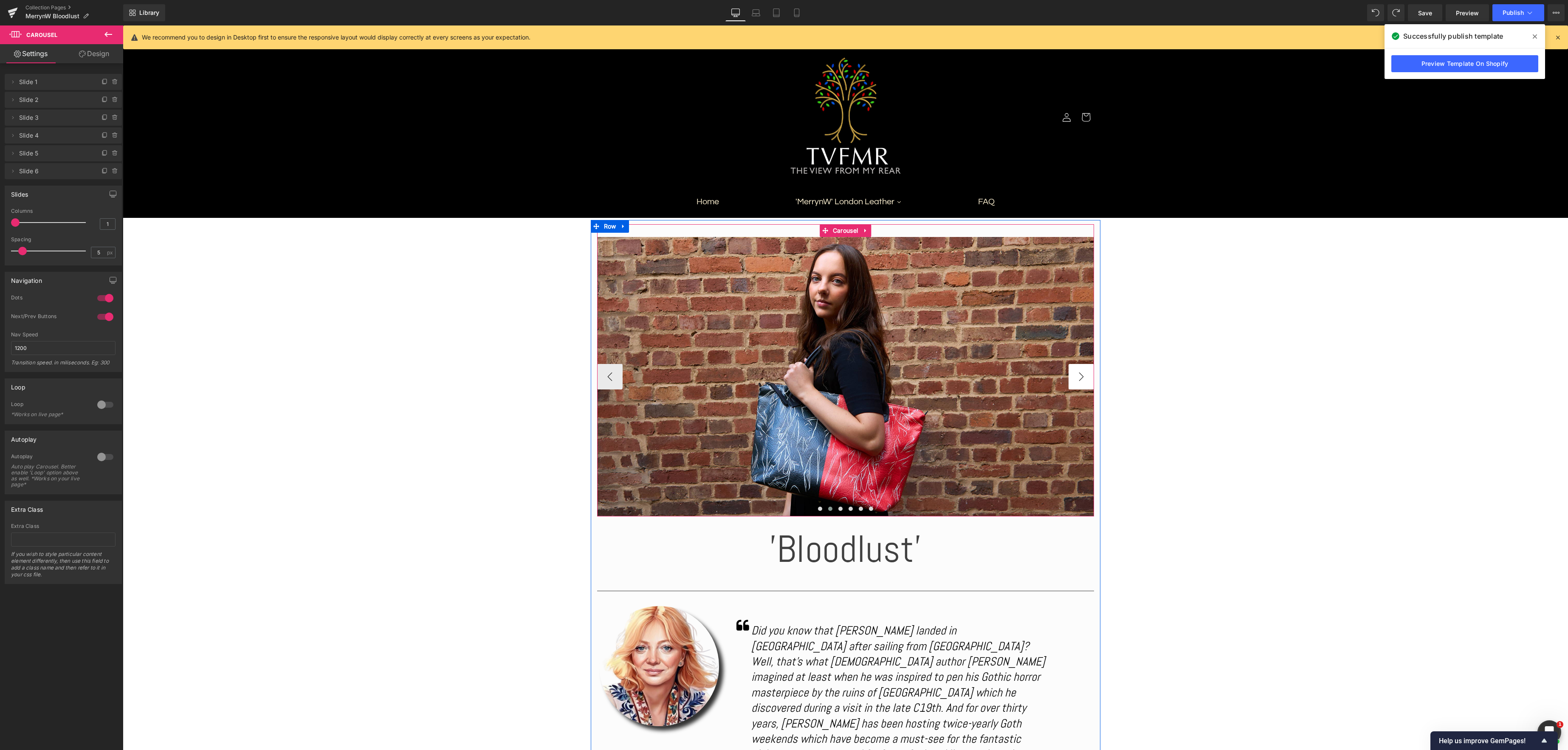
click at [1073, 375] on button "›" at bounding box center [1082, 377] width 26 height 26
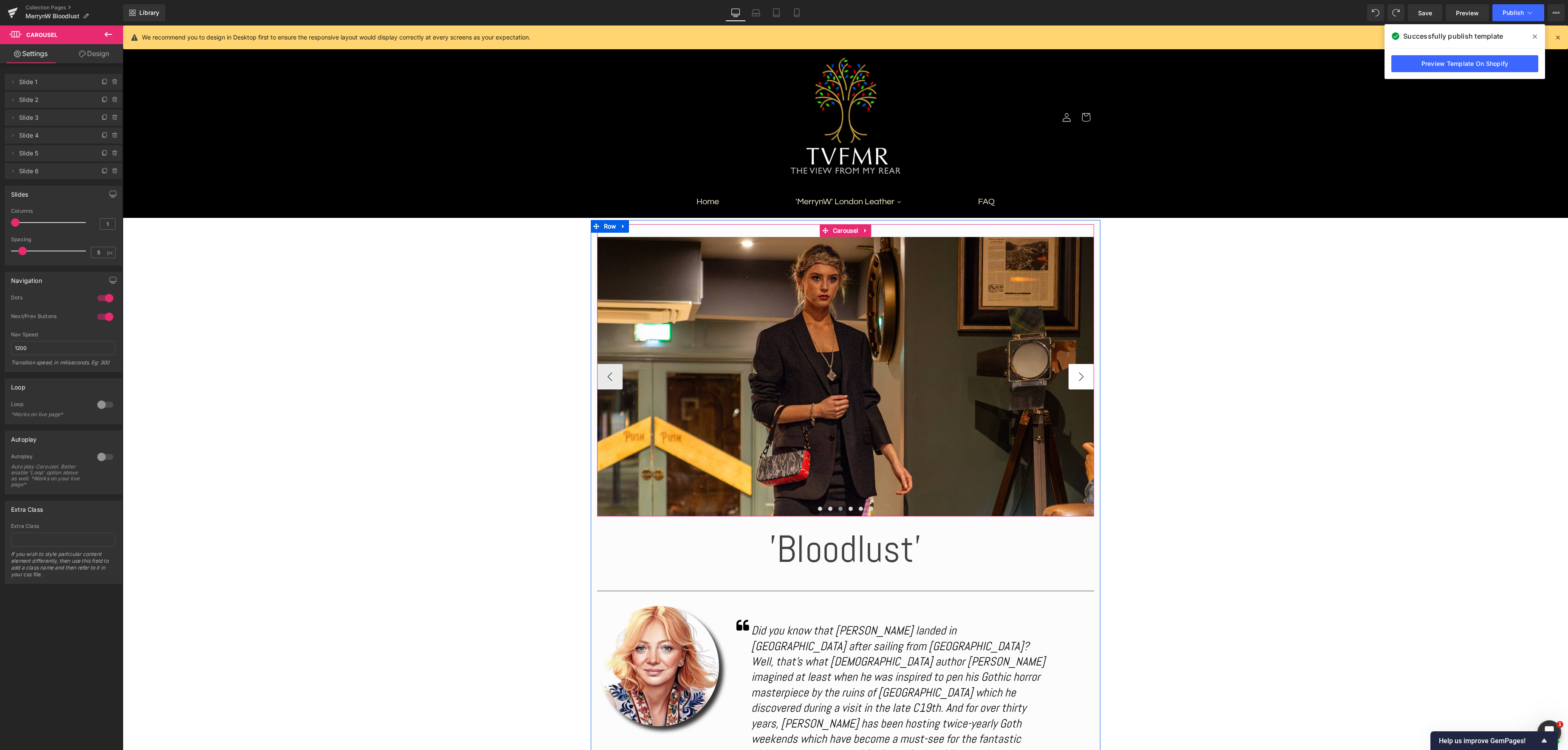
click at [1073, 375] on button "›" at bounding box center [1082, 377] width 26 height 26
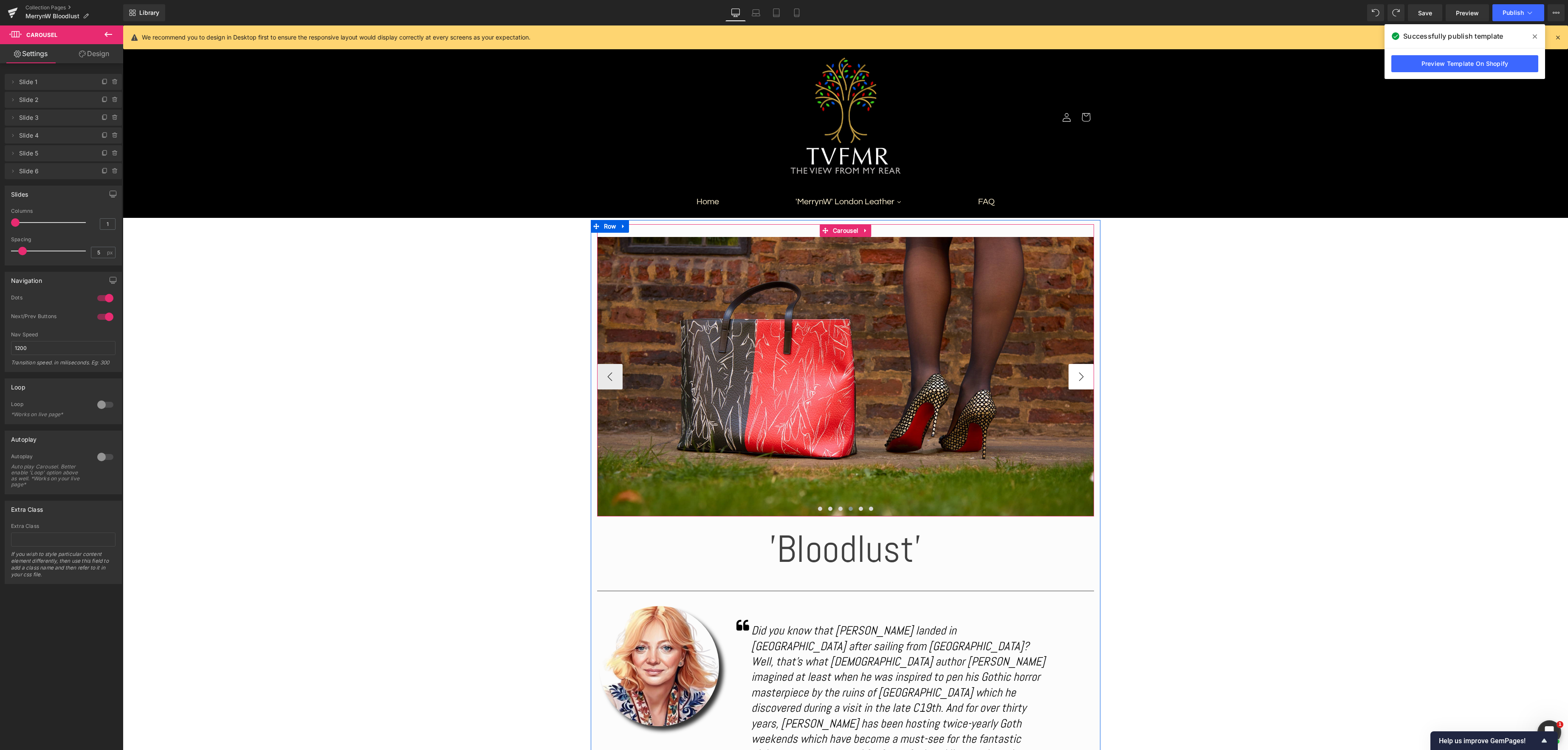
click at [1073, 375] on button "›" at bounding box center [1082, 377] width 26 height 26
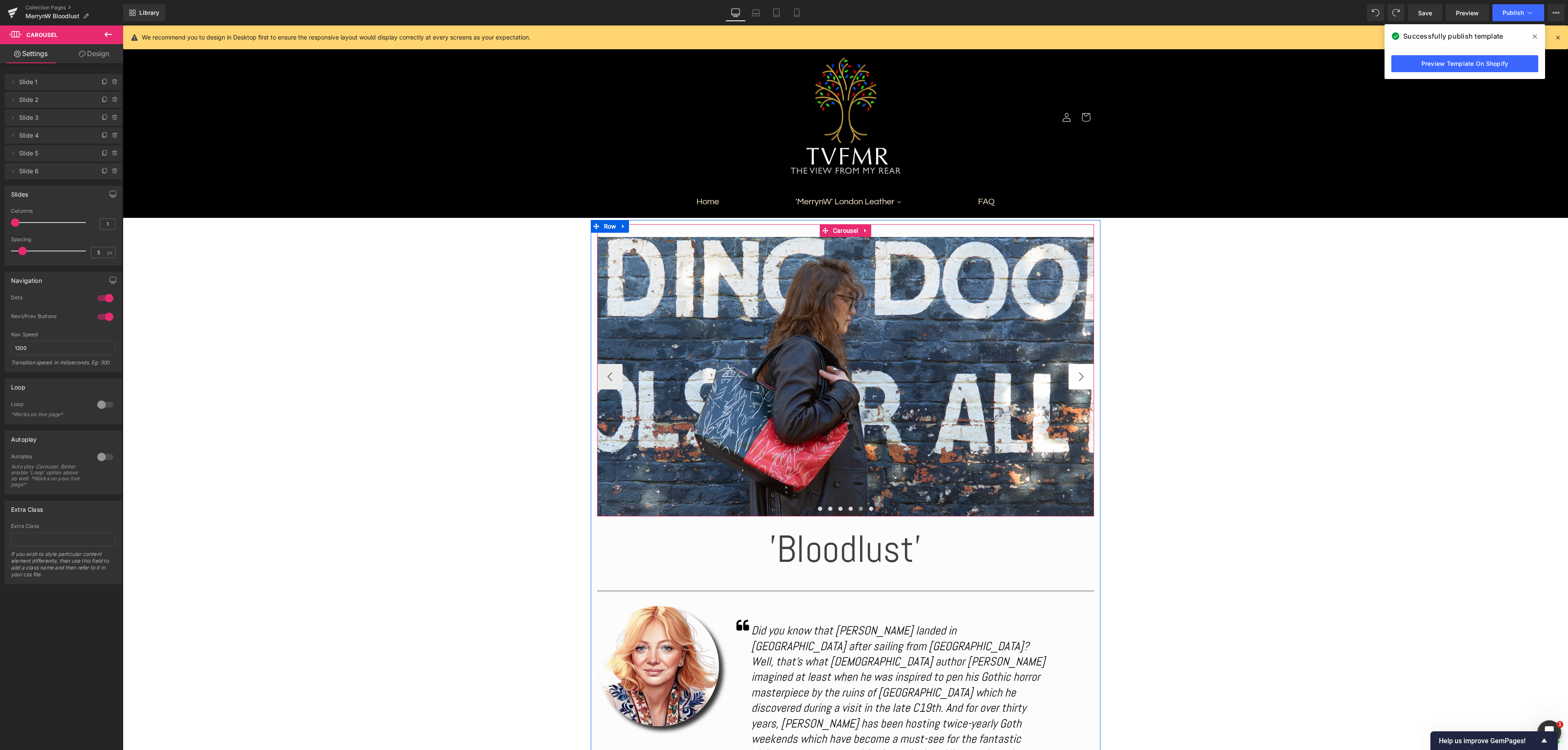
click at [1073, 375] on button "›" at bounding box center [1082, 377] width 26 height 26
click at [837, 372] on span "Image" at bounding box center [846, 378] width 18 height 11
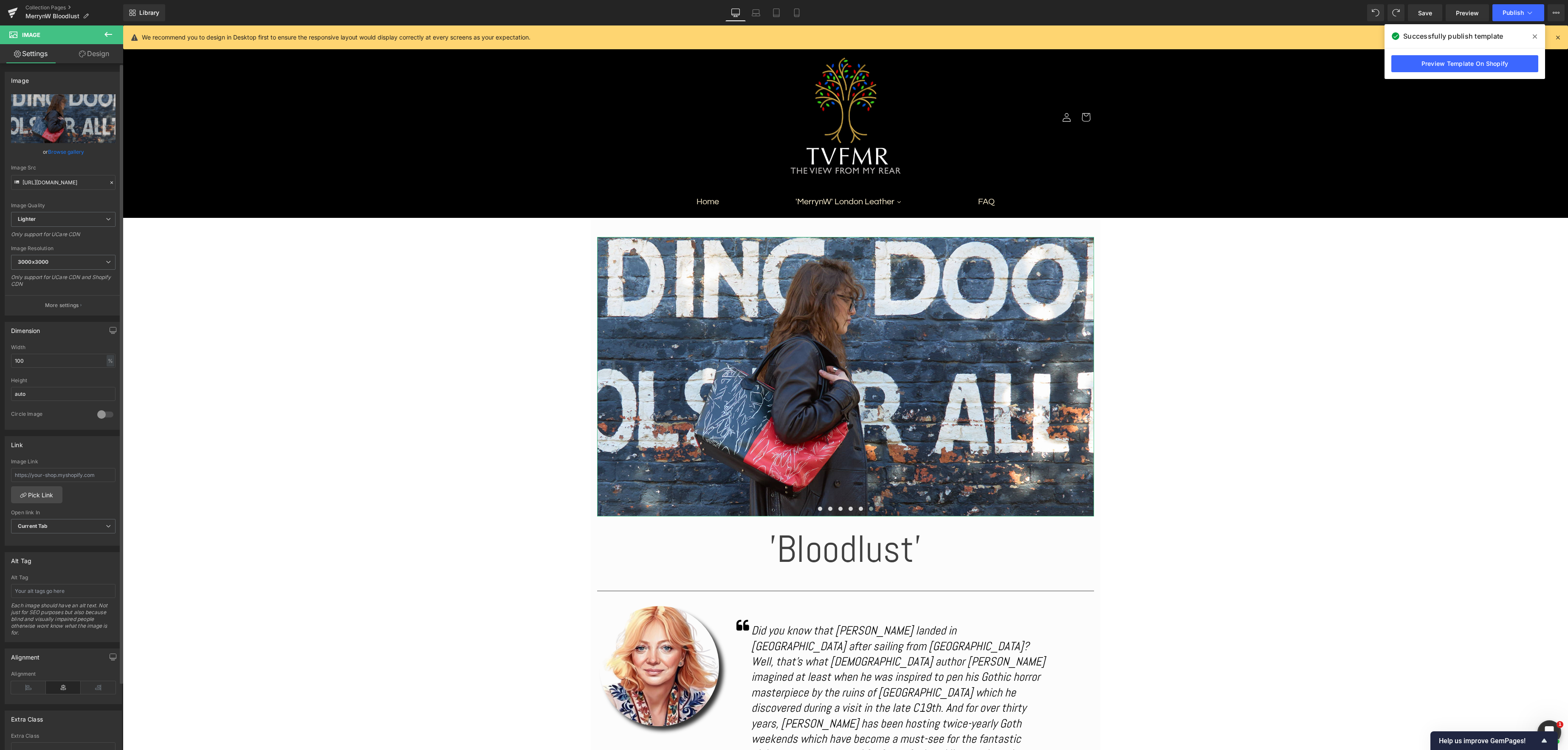
click at [65, 152] on link "Browse gallery" at bounding box center [66, 152] width 36 height 15
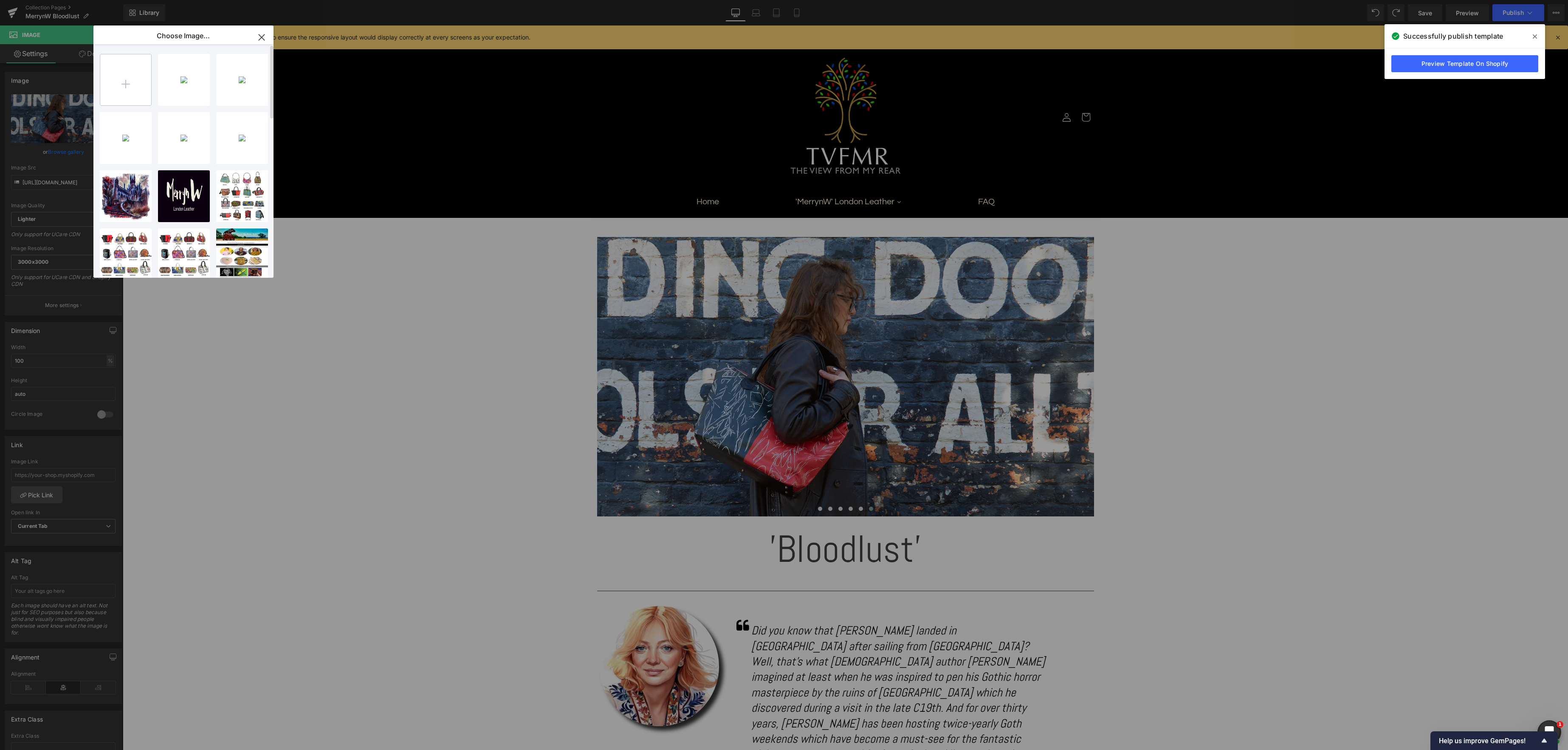
click at [137, 85] on input "file" at bounding box center [126, 80] width 51 height 51
type input "C:\fakepath\DA2A5960.jpg"
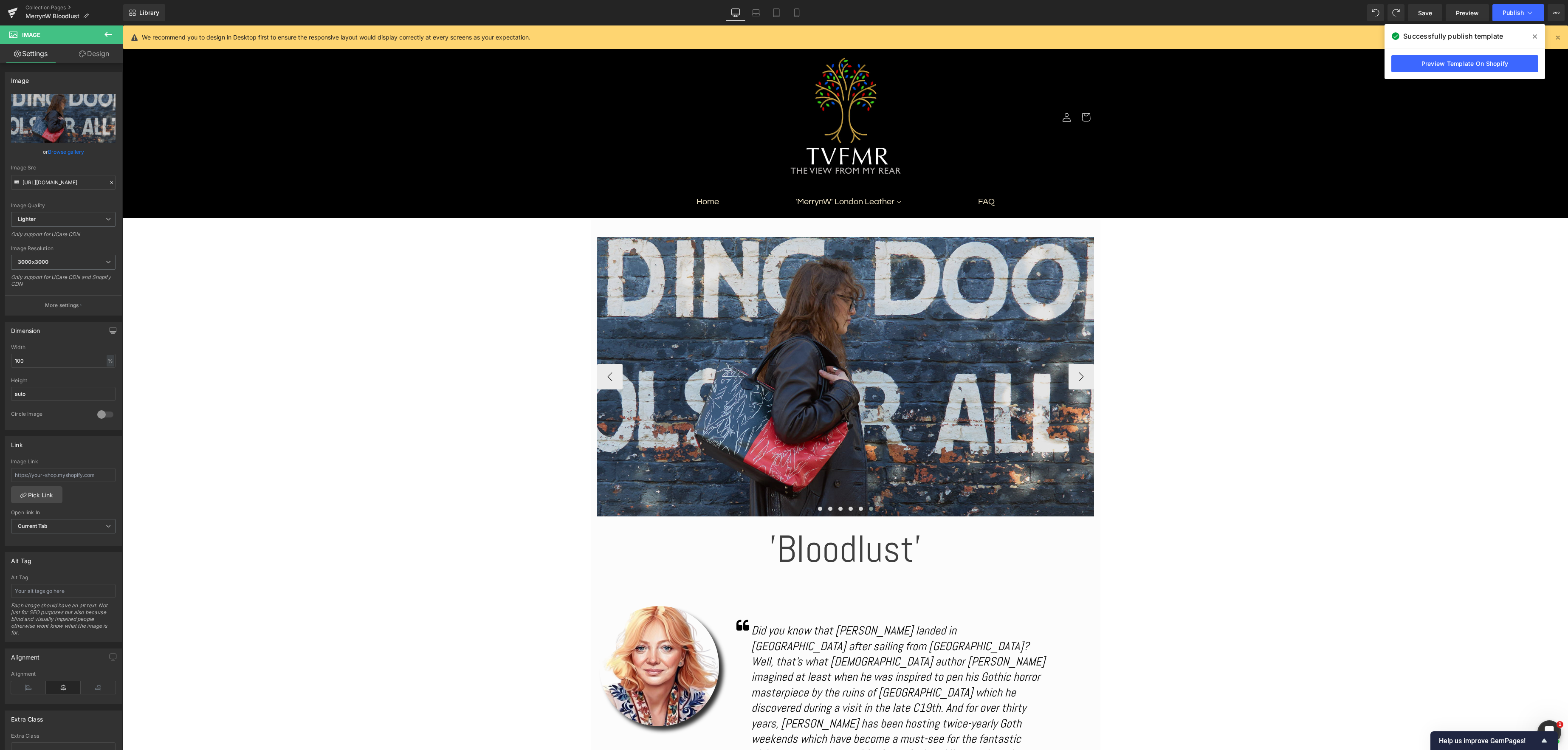
drag, startPoint x: 982, startPoint y: 395, endPoint x: 857, endPoint y: 369, distance: 127.7
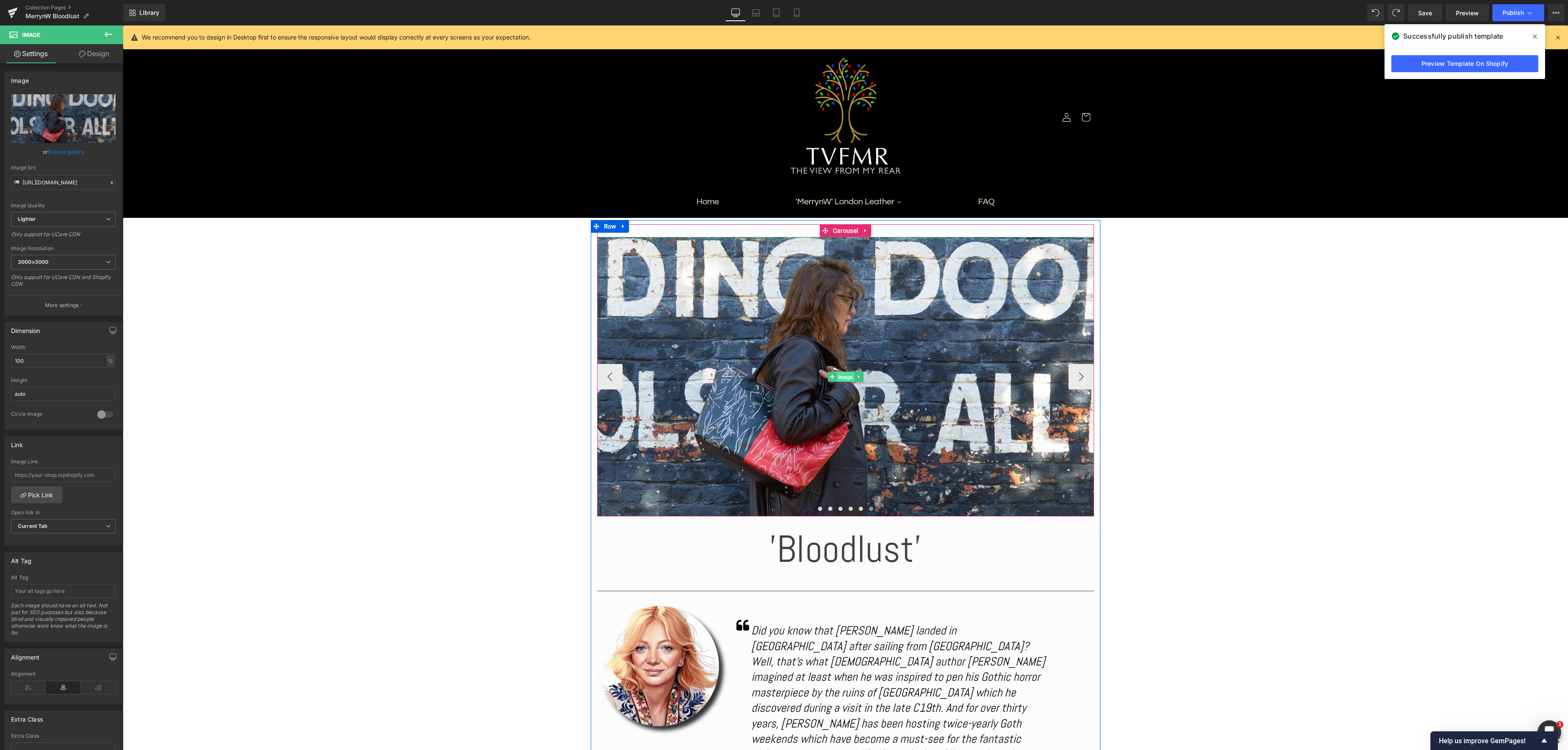
click at [841, 374] on div "Image" at bounding box center [846, 377] width 497 height 279
click at [62, 151] on link "Browse gallery" at bounding box center [66, 152] width 36 height 15
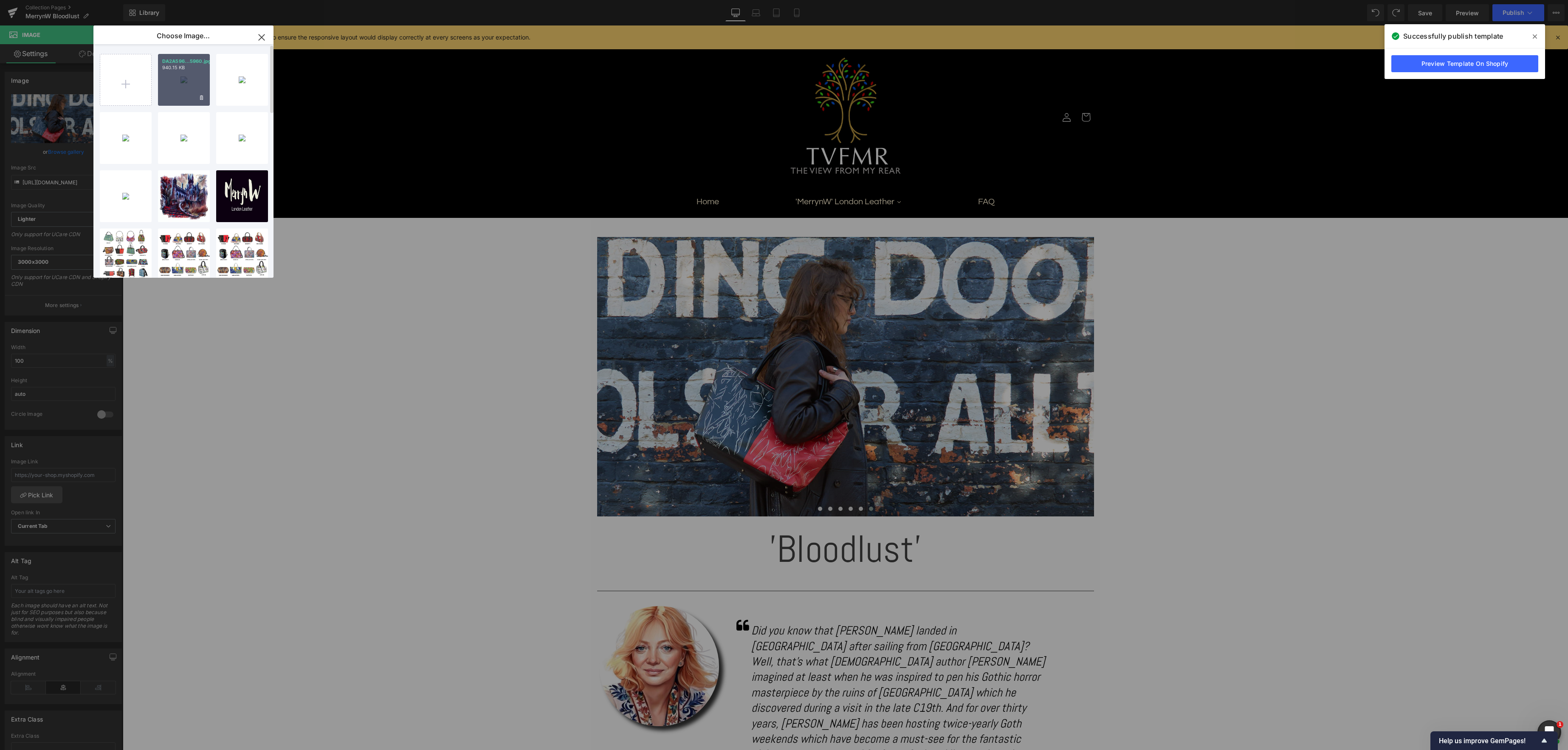
click at [194, 87] on div "DA2A596...5960.jpg 940.15 KB" at bounding box center [183, 80] width 52 height 52
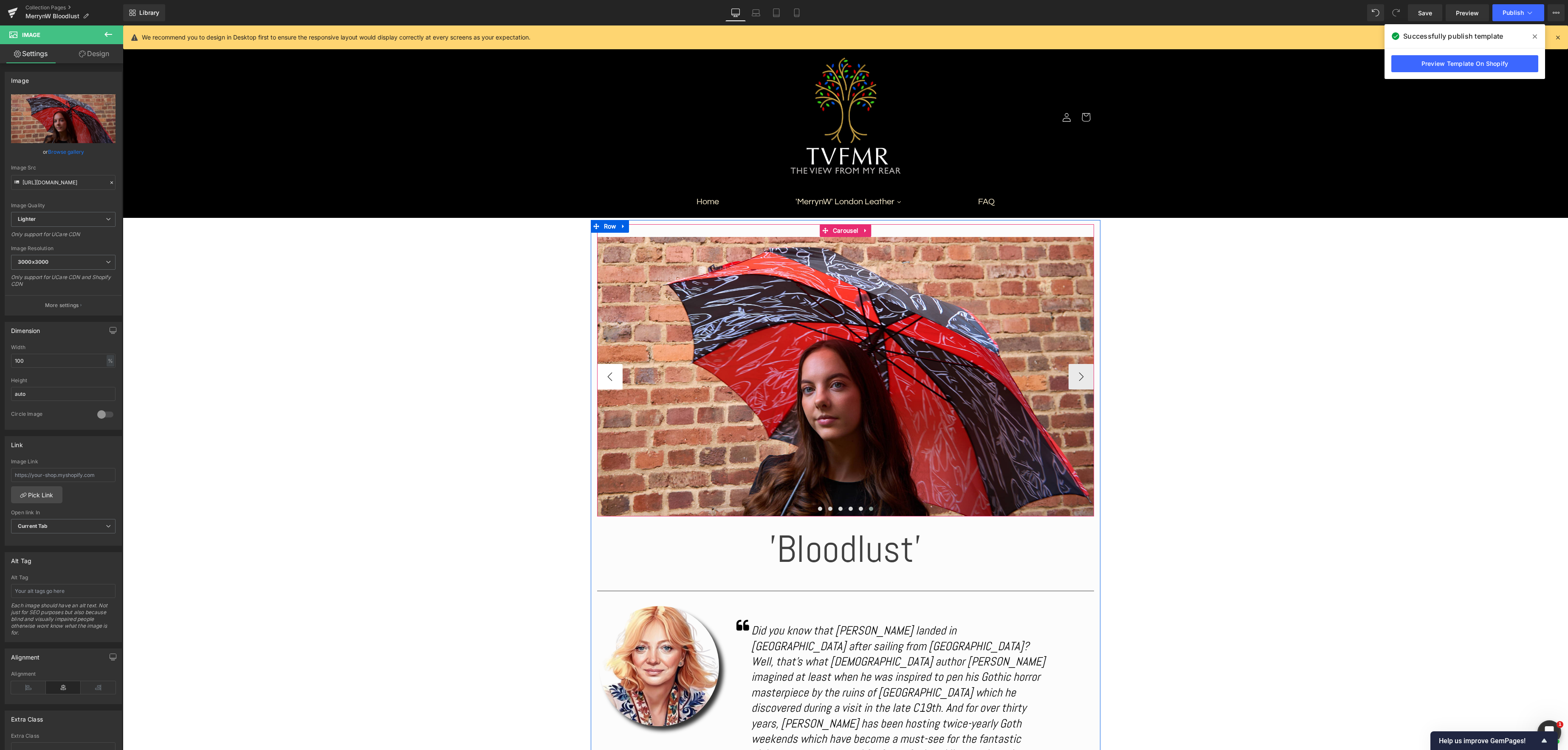
click at [612, 377] on button "‹" at bounding box center [610, 377] width 26 height 26
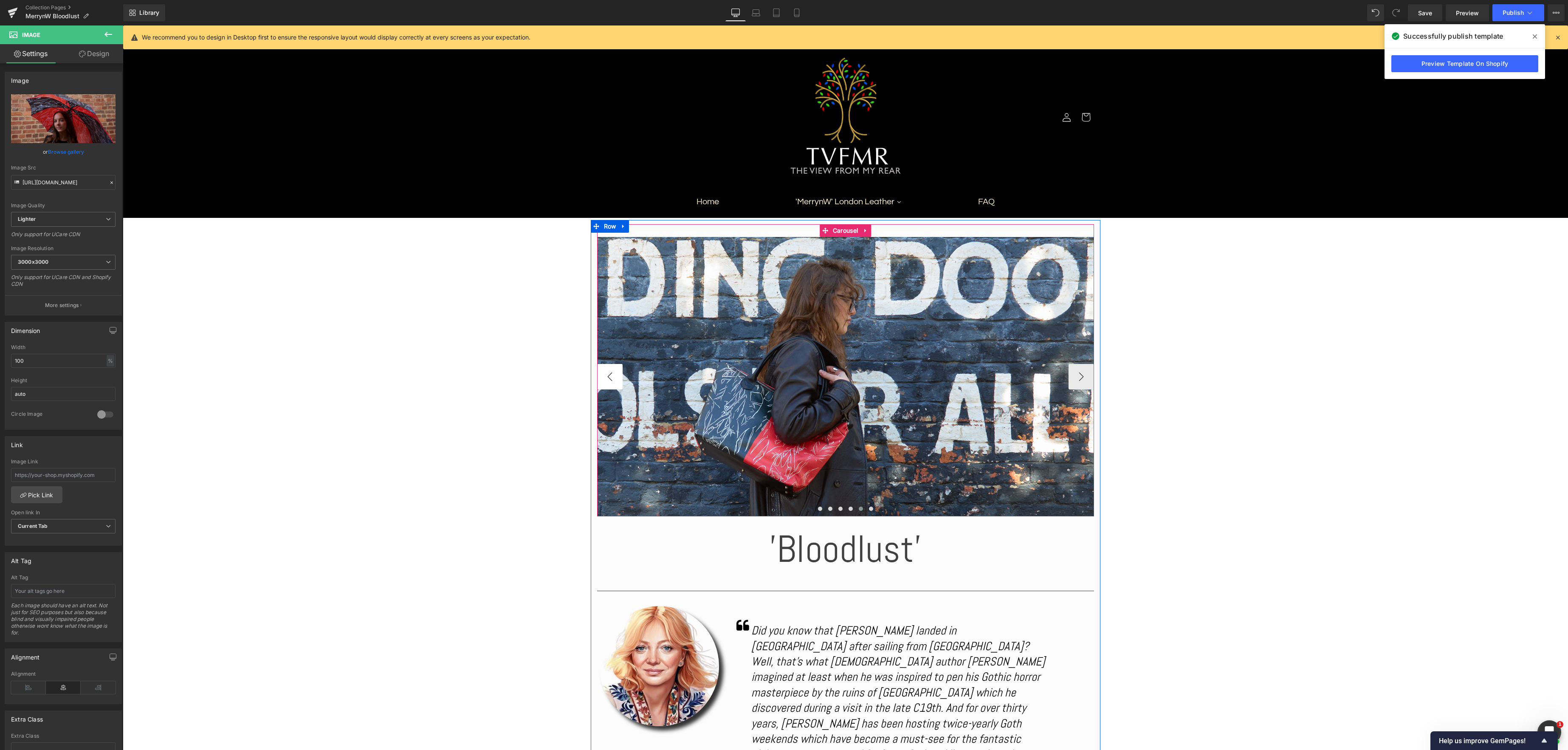
click at [615, 377] on button "‹" at bounding box center [610, 377] width 26 height 26
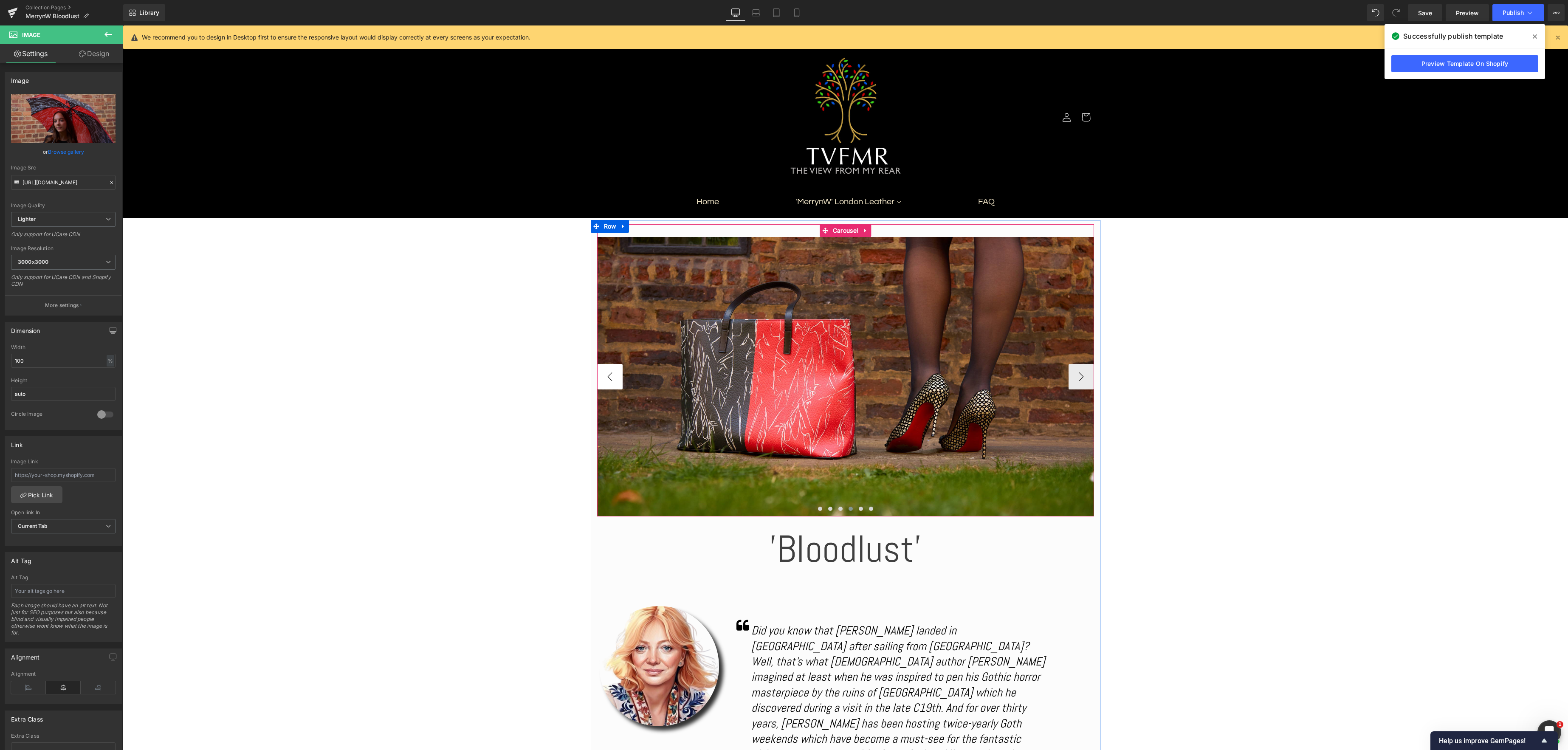
click at [615, 377] on button "‹" at bounding box center [610, 377] width 26 height 26
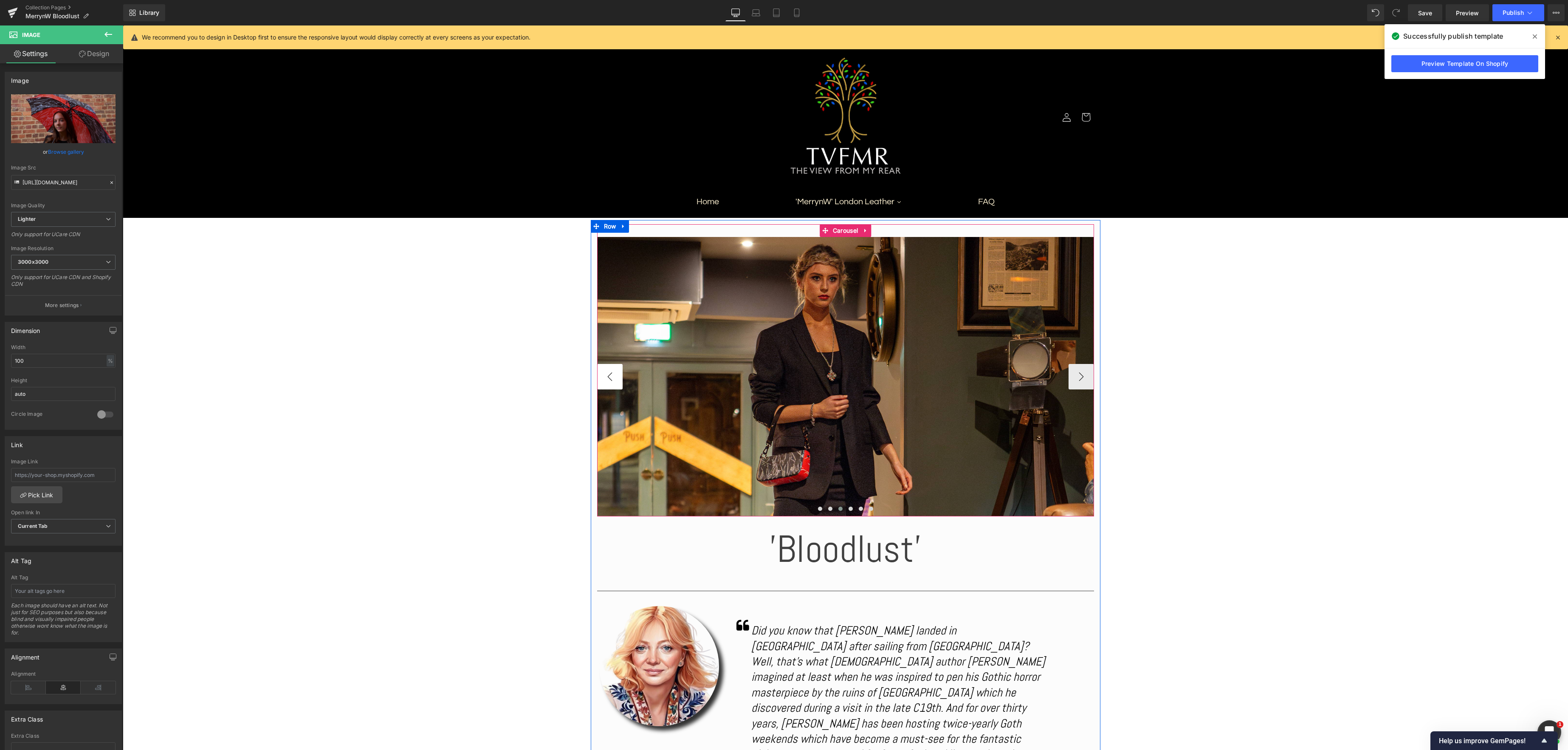
click at [615, 377] on button "‹" at bounding box center [610, 377] width 26 height 26
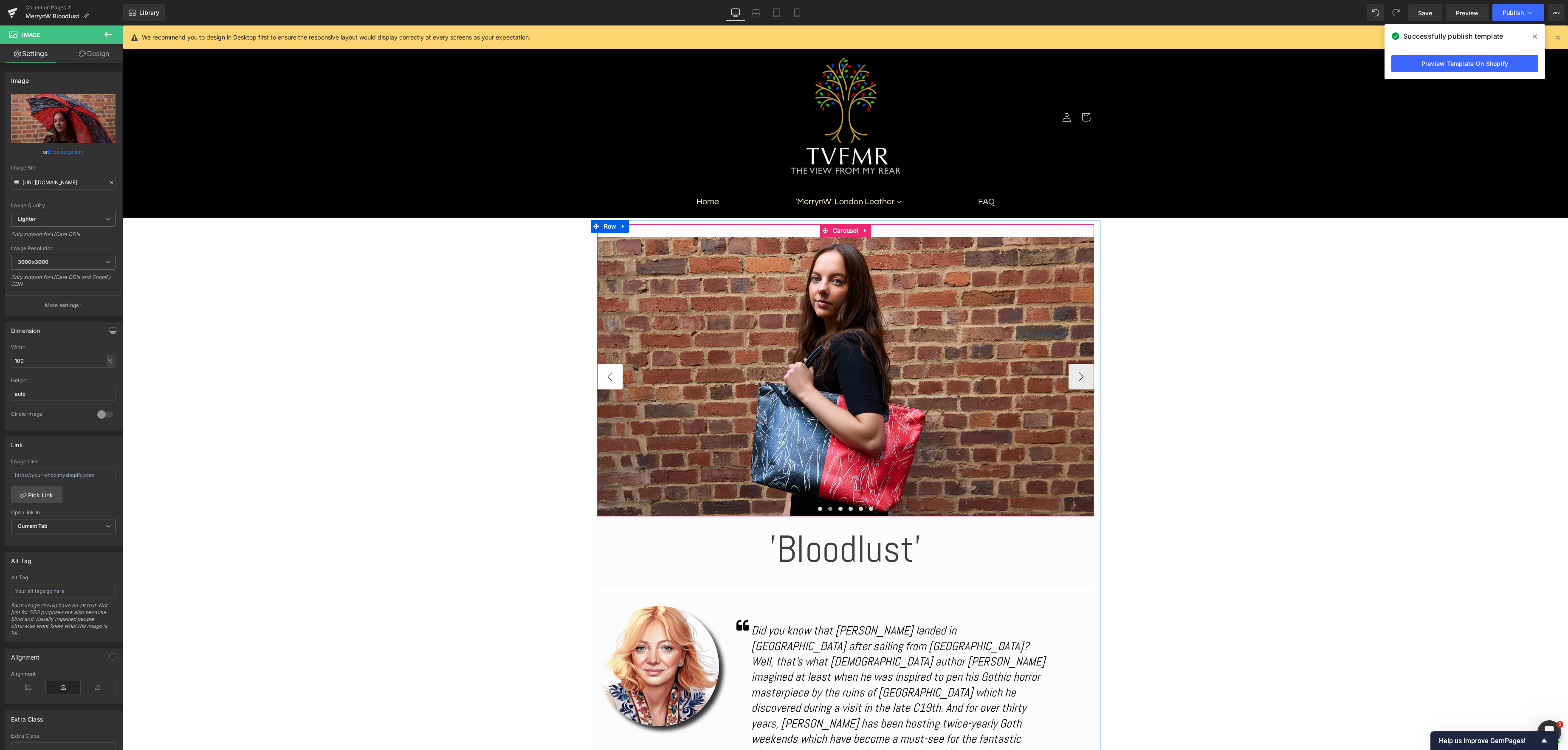
click at [615, 377] on button "‹" at bounding box center [610, 377] width 26 height 26
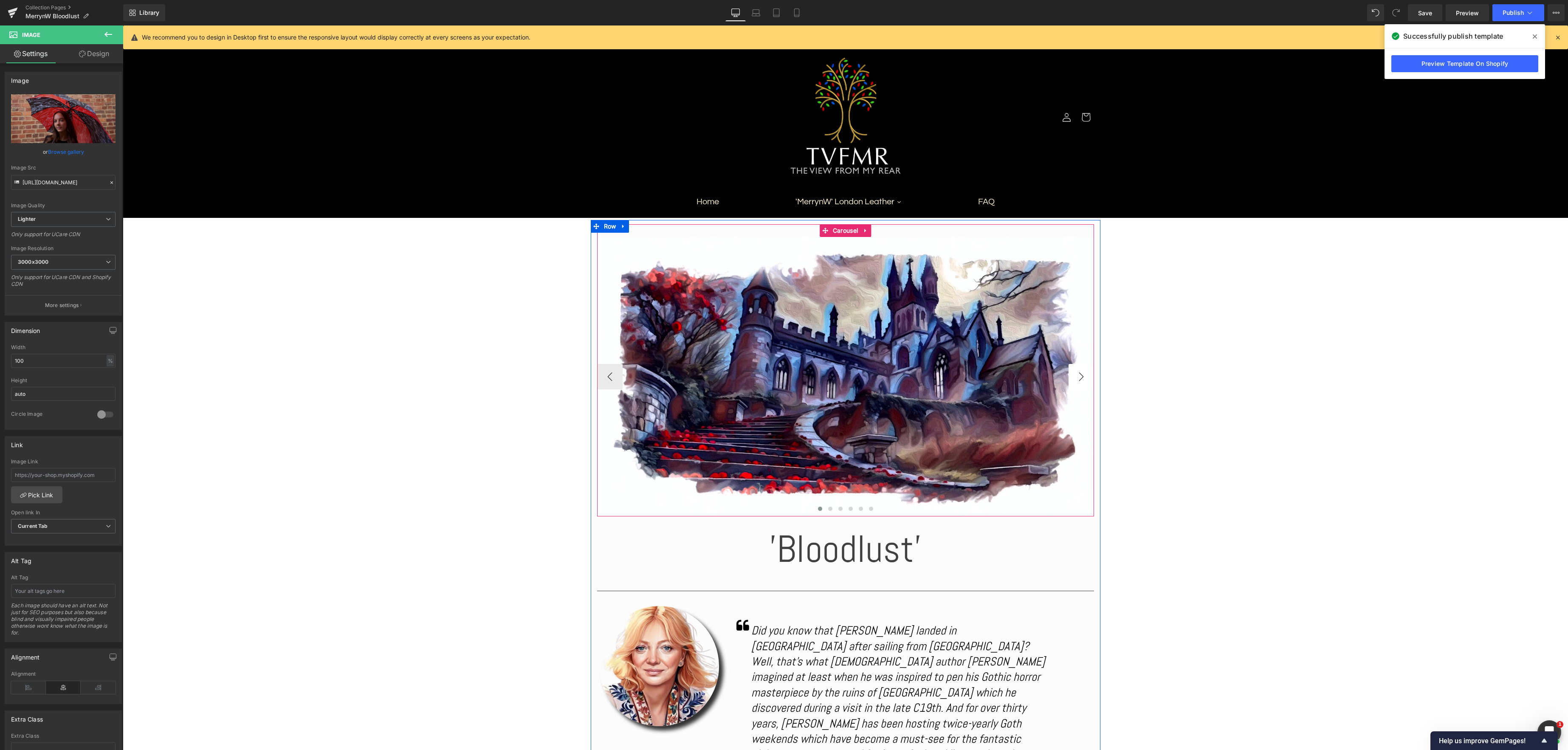
click at [1090, 379] on button "›" at bounding box center [1082, 377] width 26 height 26
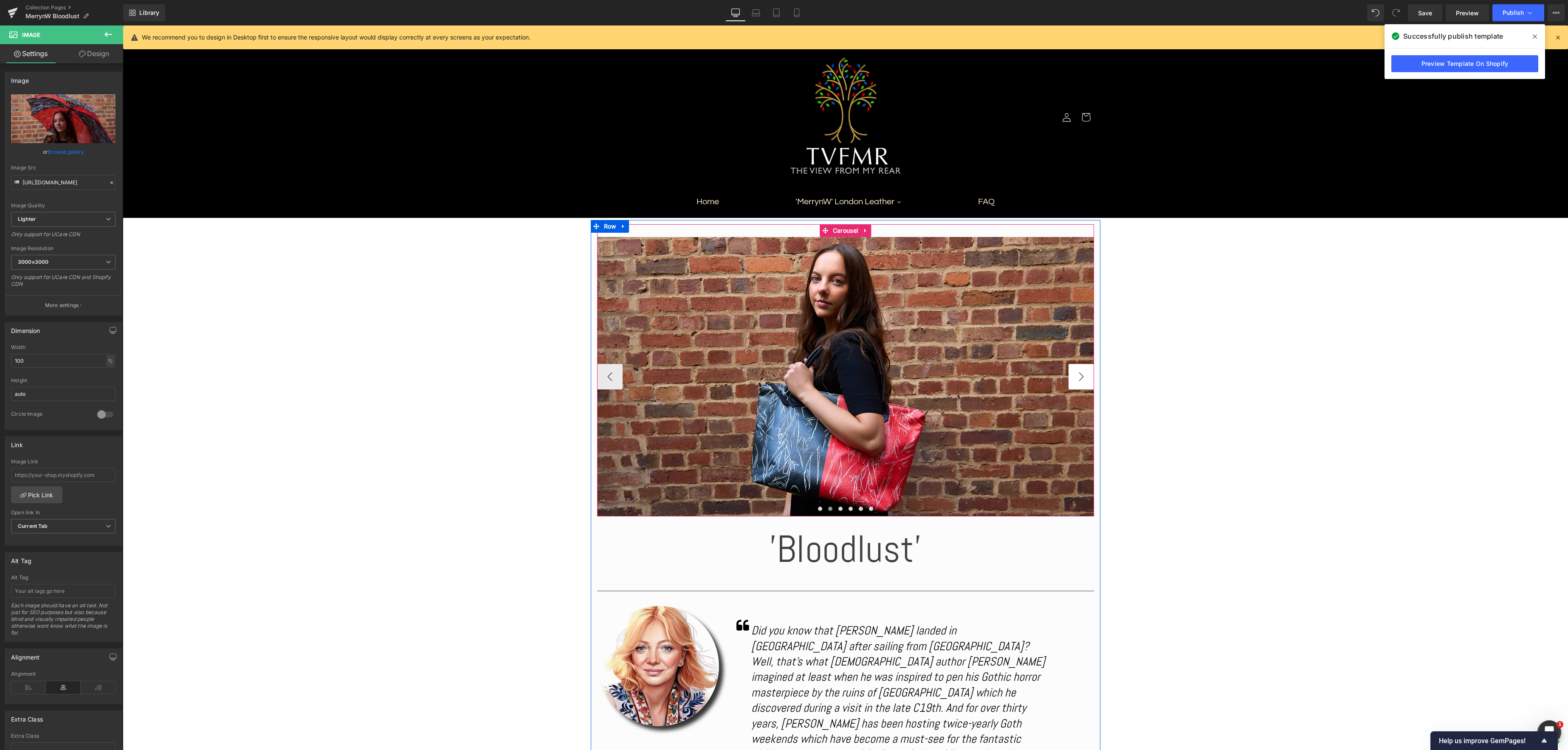
click at [1085, 379] on button "›" at bounding box center [1082, 377] width 26 height 26
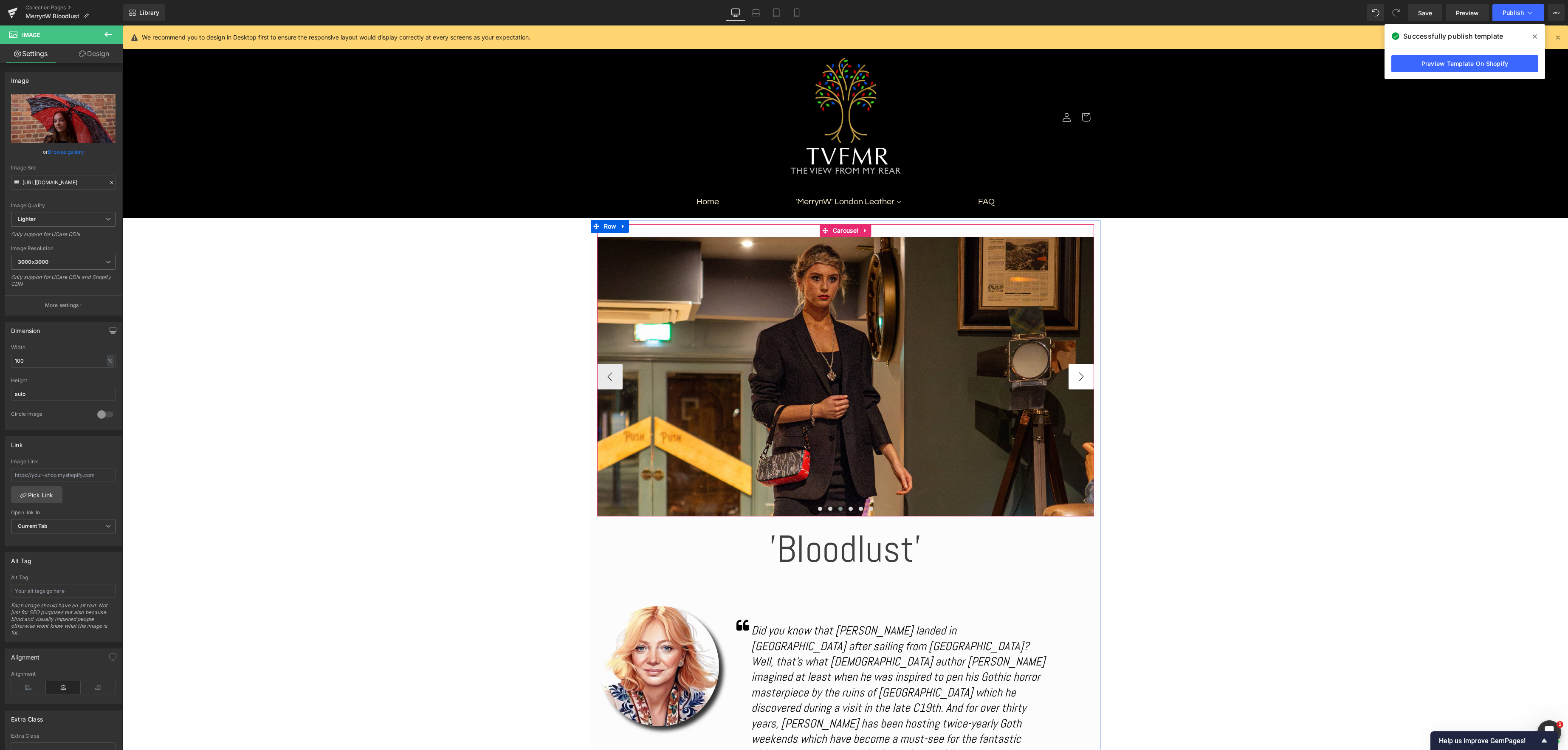
click at [1085, 379] on button "›" at bounding box center [1082, 377] width 26 height 26
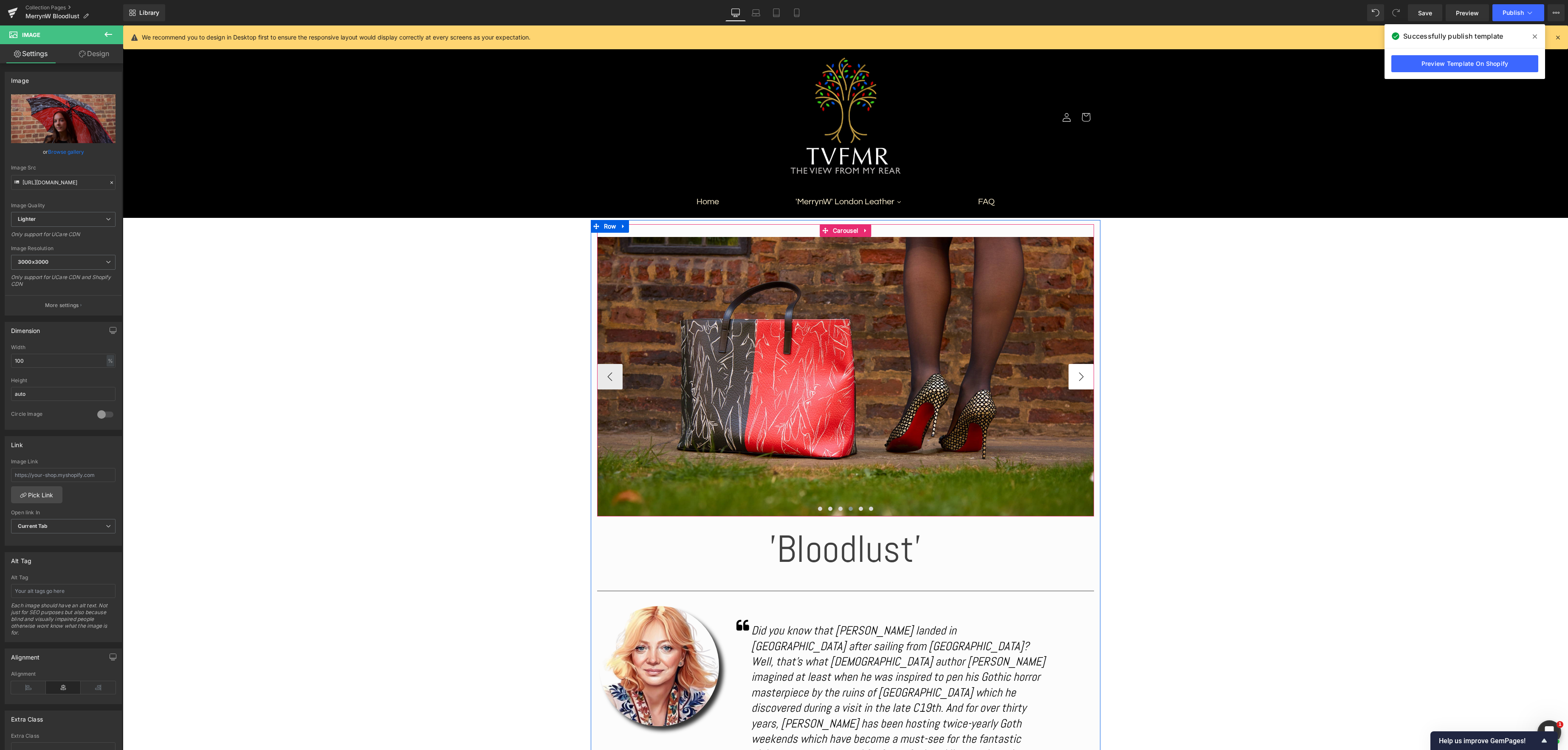
click at [1085, 379] on button "›" at bounding box center [1082, 377] width 26 height 26
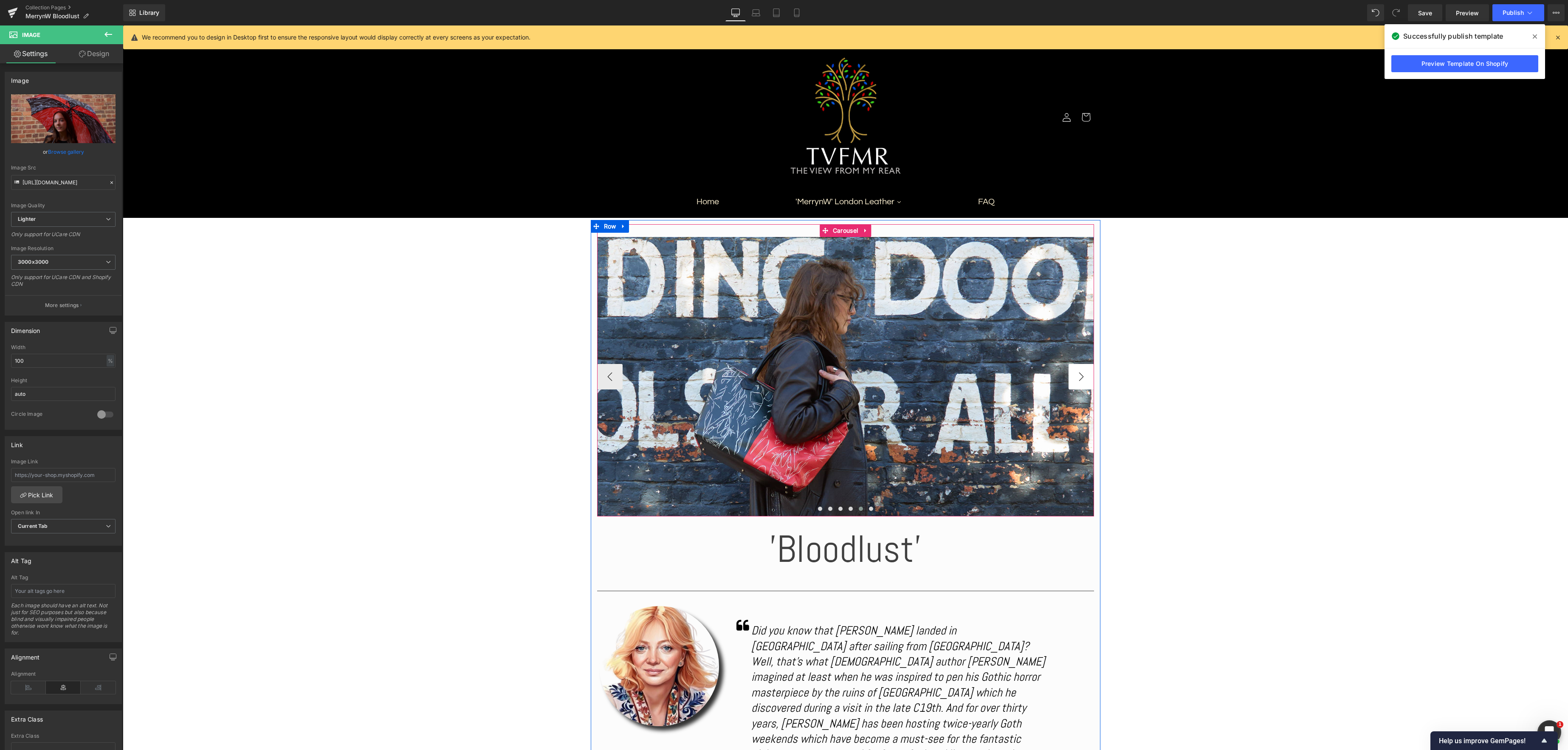
click at [1085, 379] on button "›" at bounding box center [1082, 377] width 26 height 26
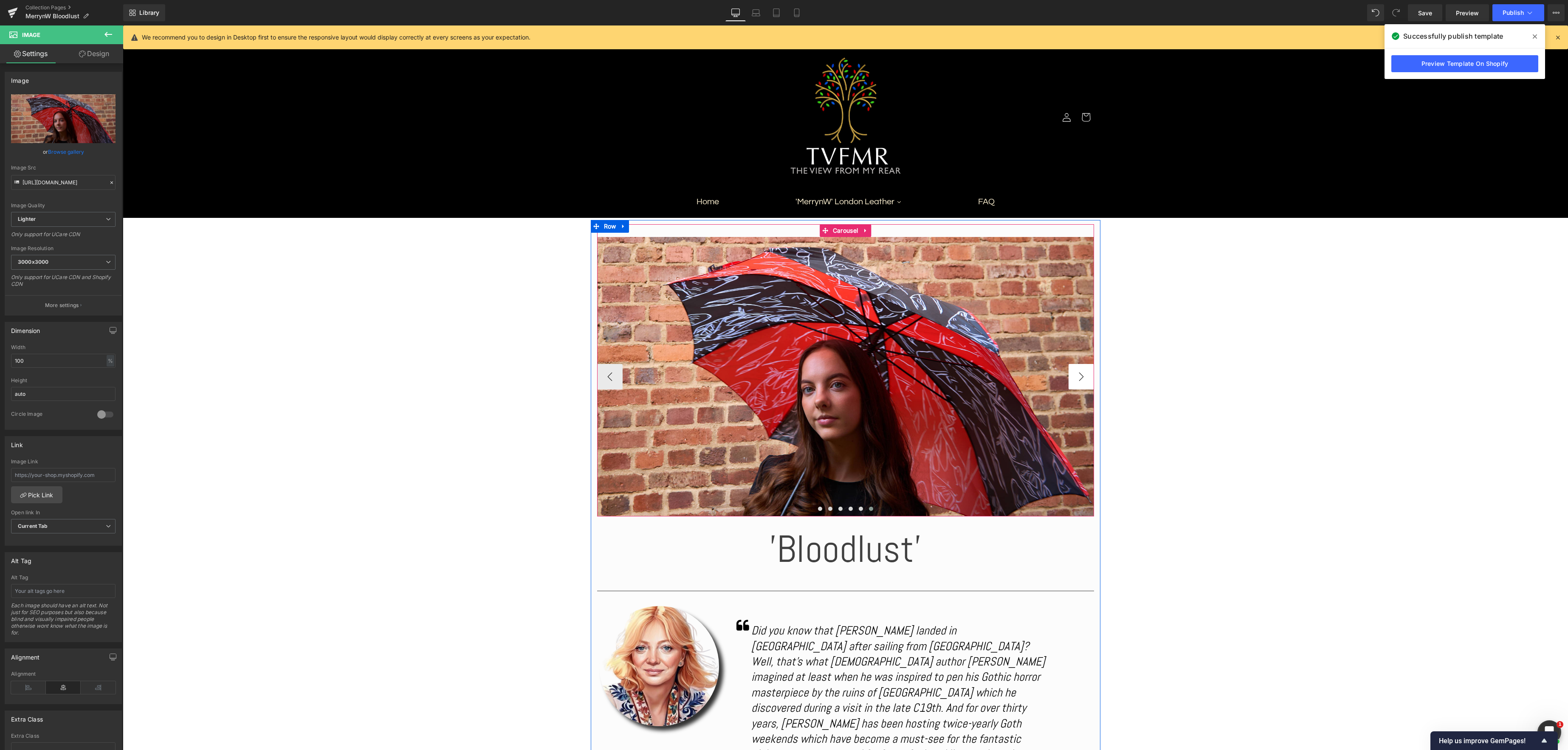
click at [1085, 379] on button "›" at bounding box center [1082, 377] width 26 height 26
click at [612, 377] on button "‹" at bounding box center [610, 377] width 26 height 26
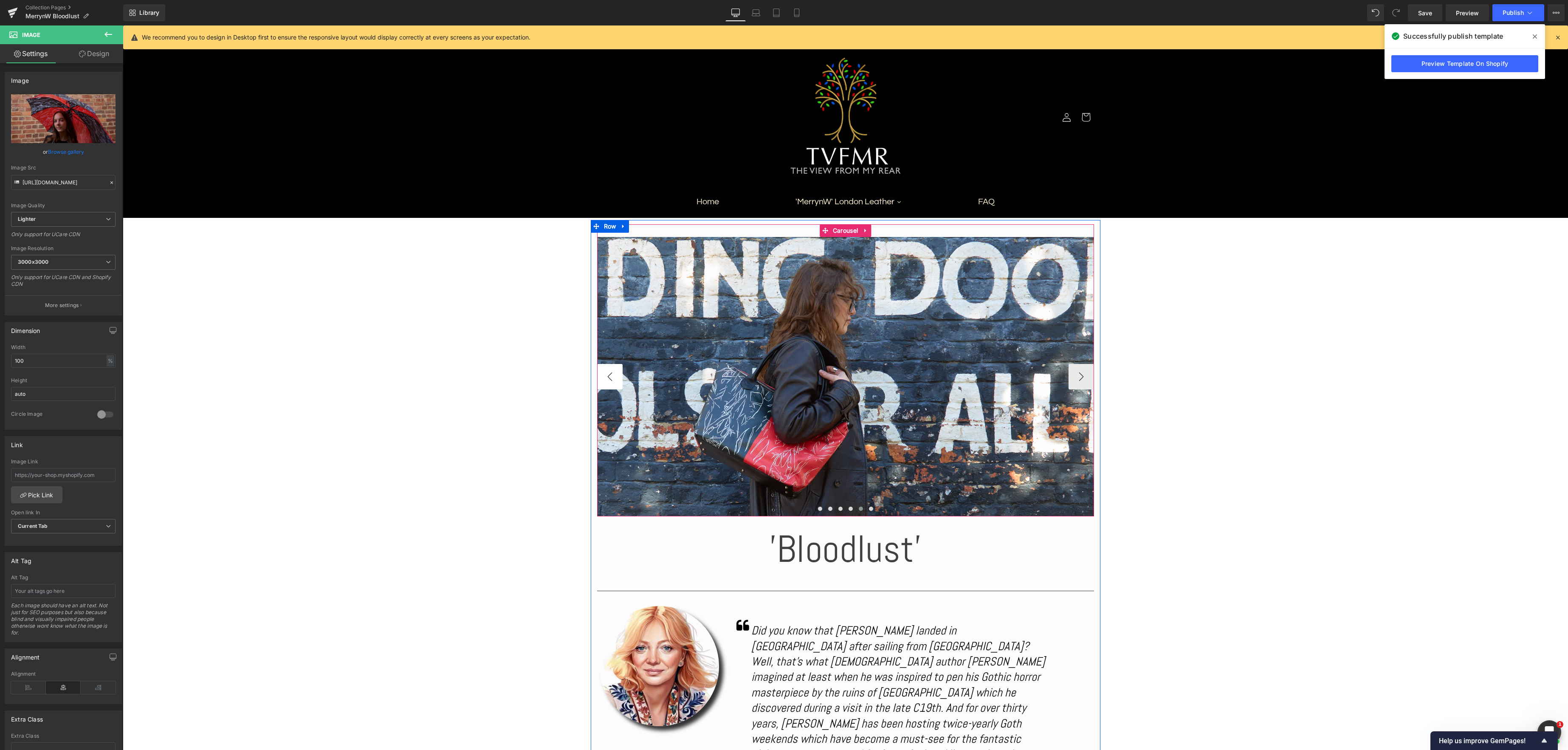
click at [612, 377] on button "‹" at bounding box center [610, 377] width 26 height 26
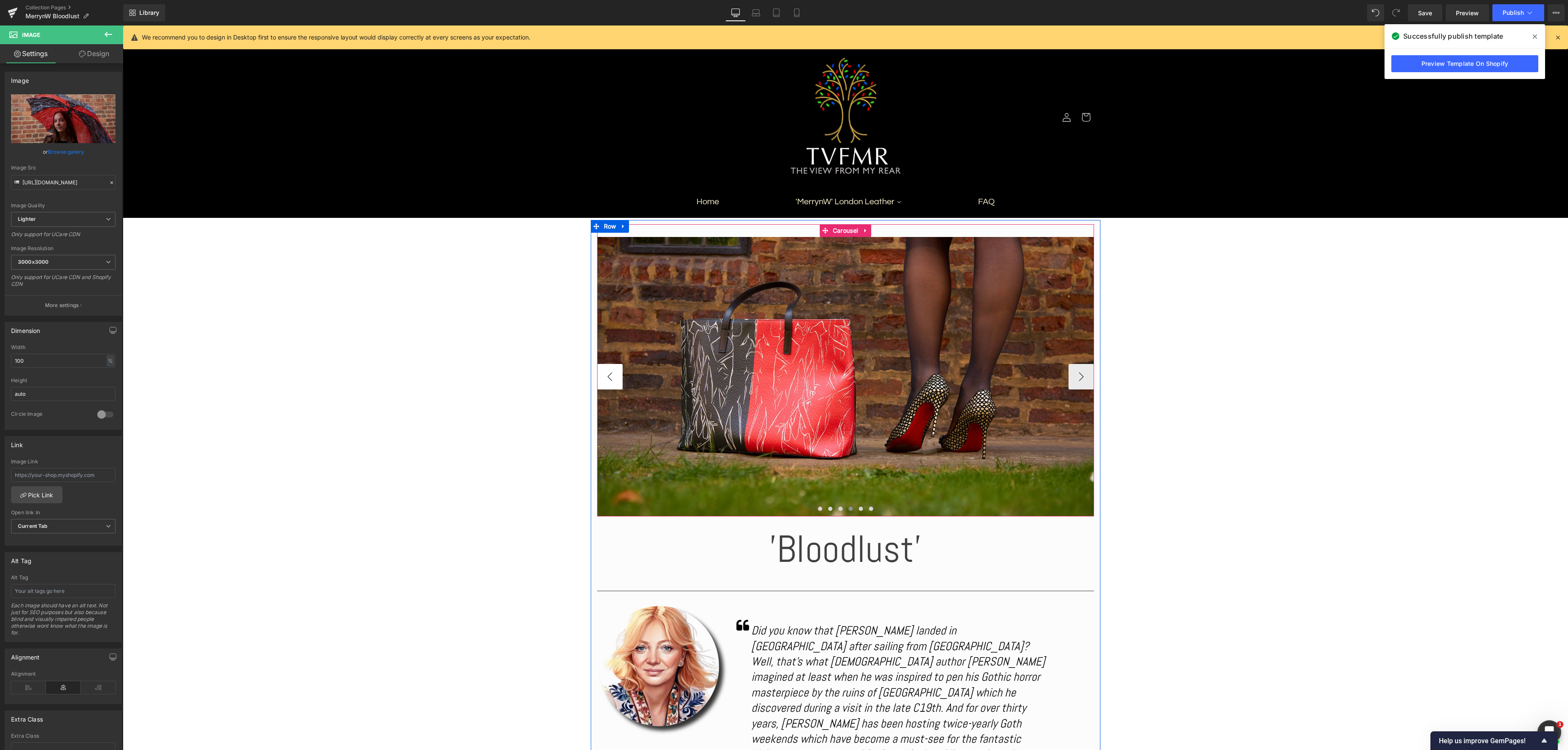
click at [612, 377] on button "‹" at bounding box center [610, 377] width 26 height 26
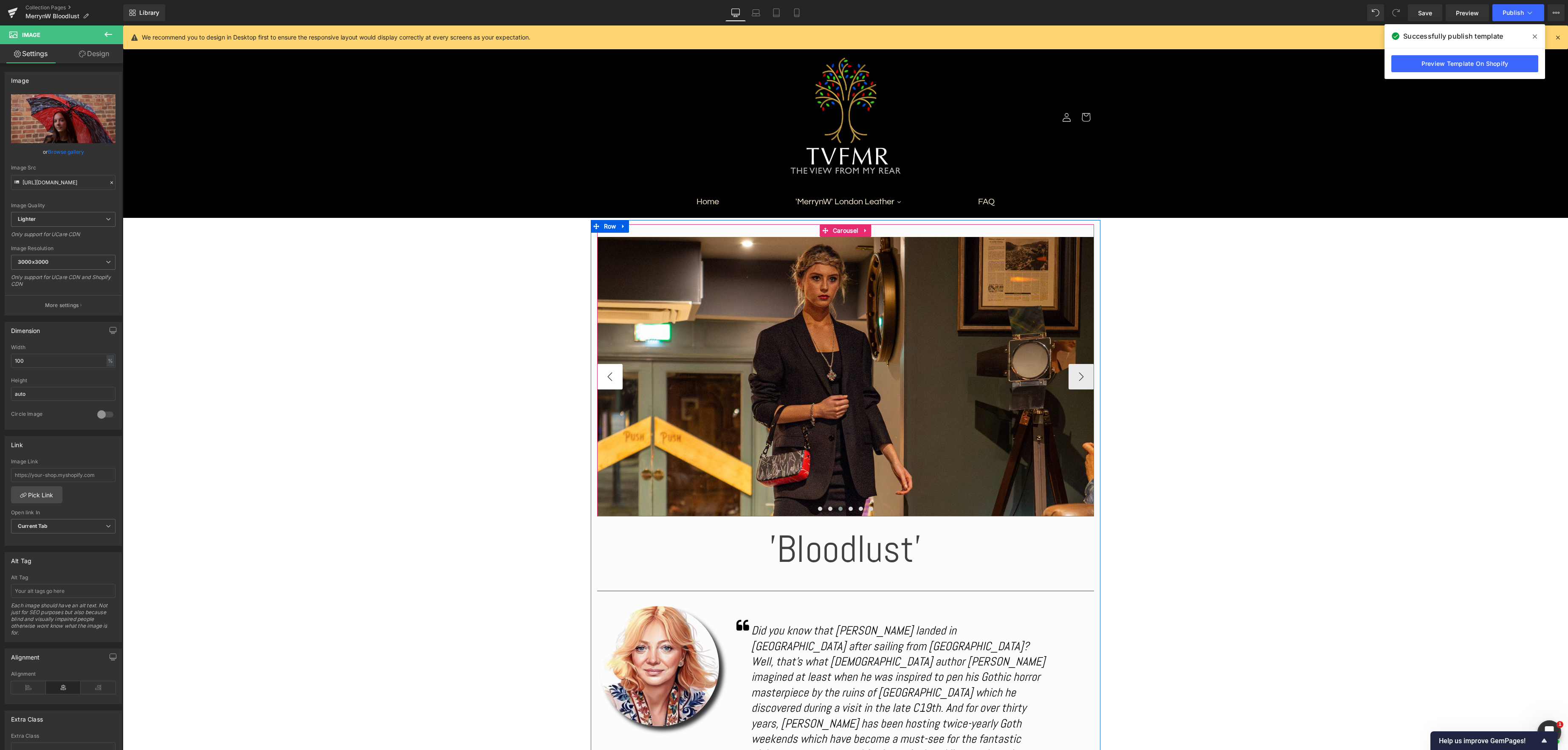
click at [612, 377] on button "‹" at bounding box center [610, 377] width 26 height 26
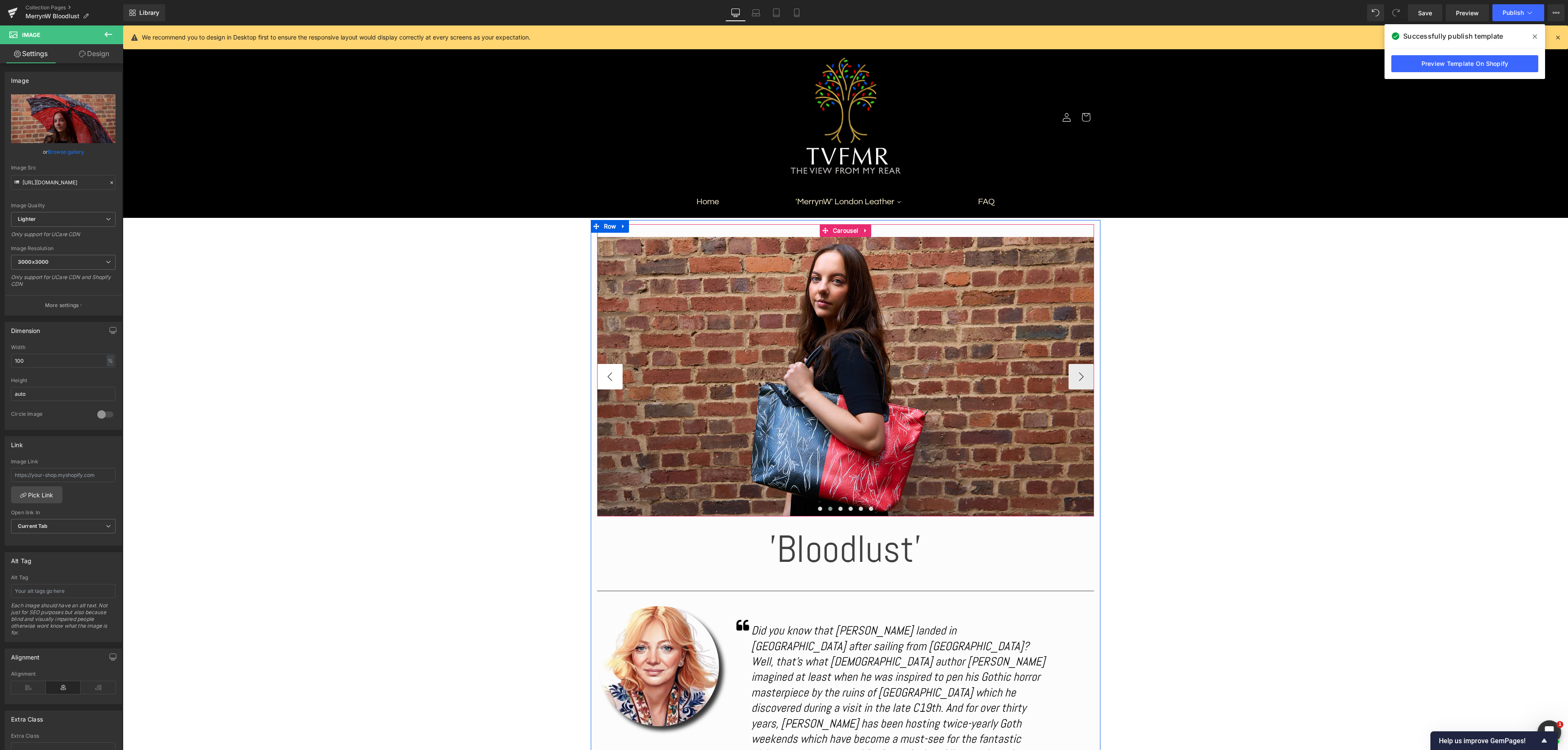
click at [612, 377] on button "‹" at bounding box center [610, 377] width 26 height 26
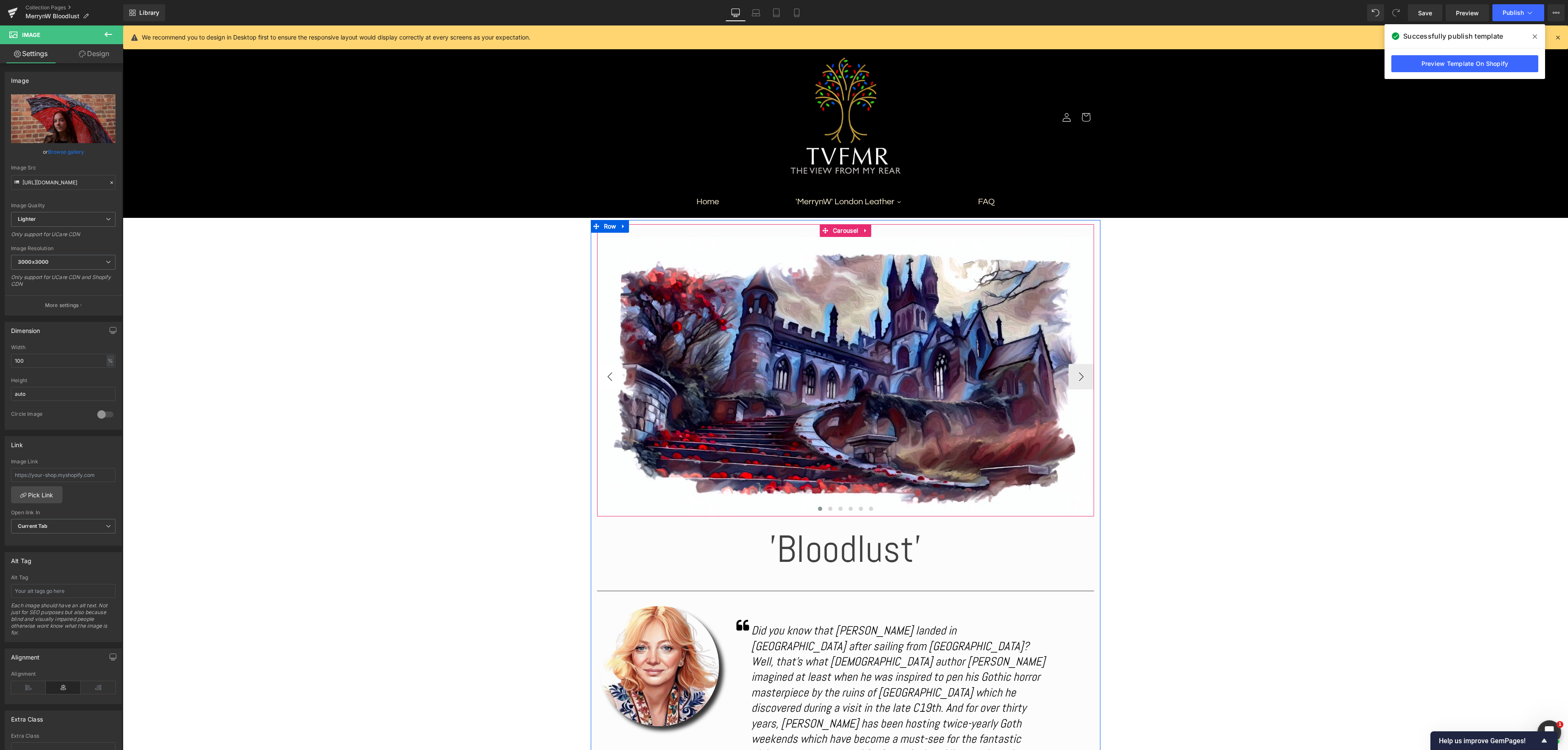
click at [612, 377] on button "‹" at bounding box center [610, 377] width 26 height 26
click at [1082, 377] on button "›" at bounding box center [1082, 377] width 26 height 26
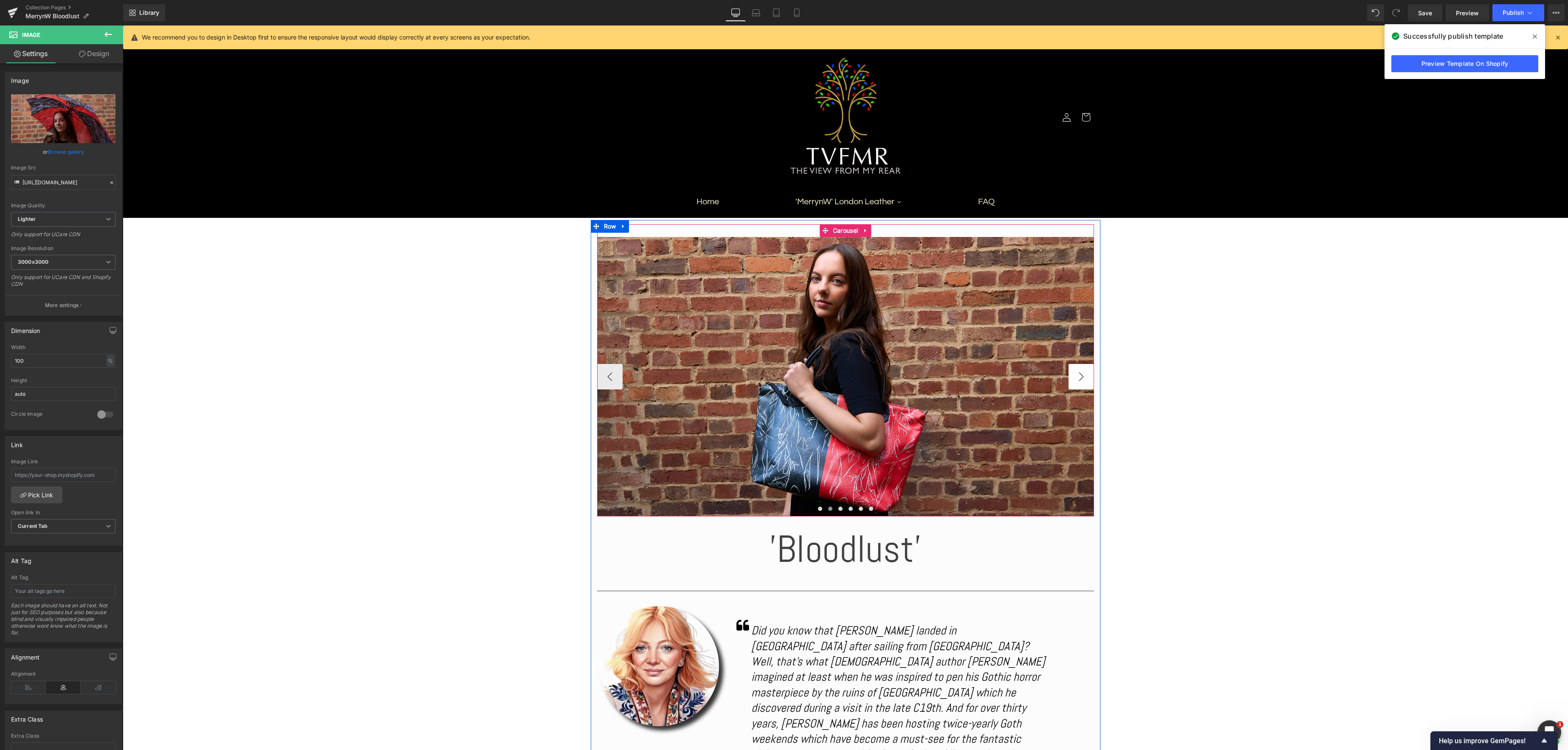
click at [1082, 377] on button "›" at bounding box center [1082, 377] width 26 height 26
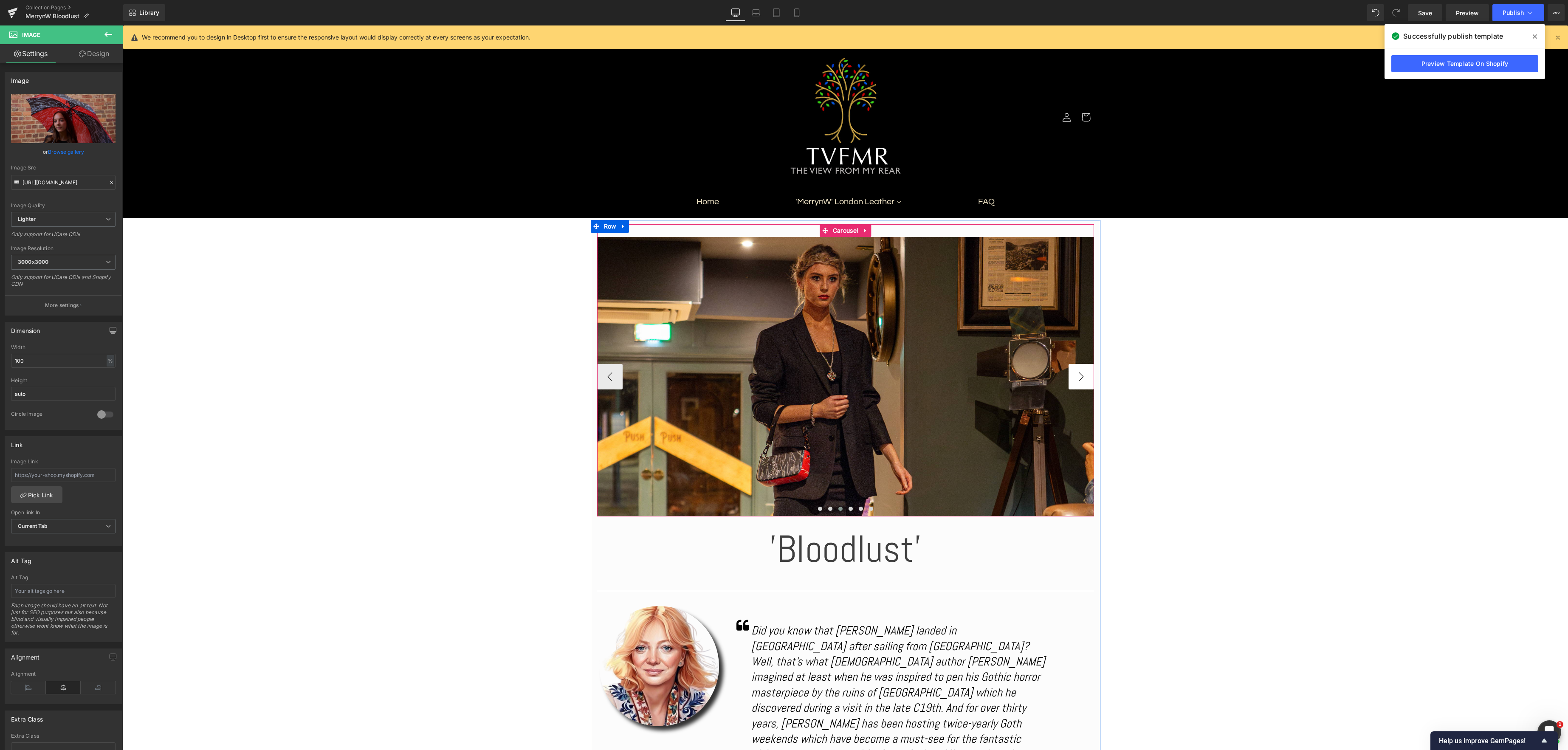
click at [1082, 377] on button "›" at bounding box center [1082, 377] width 26 height 26
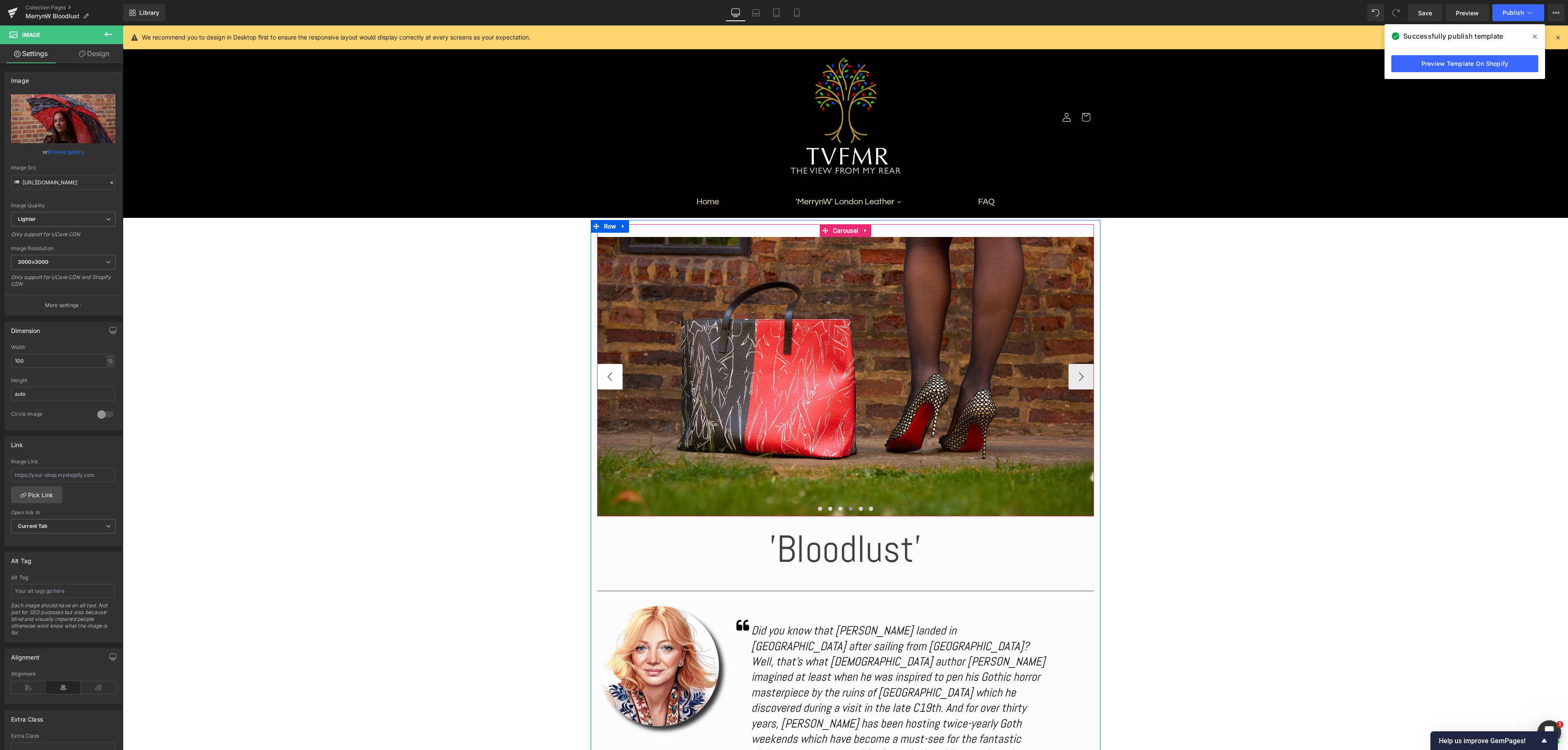
click at [614, 378] on button "‹" at bounding box center [610, 377] width 26 height 26
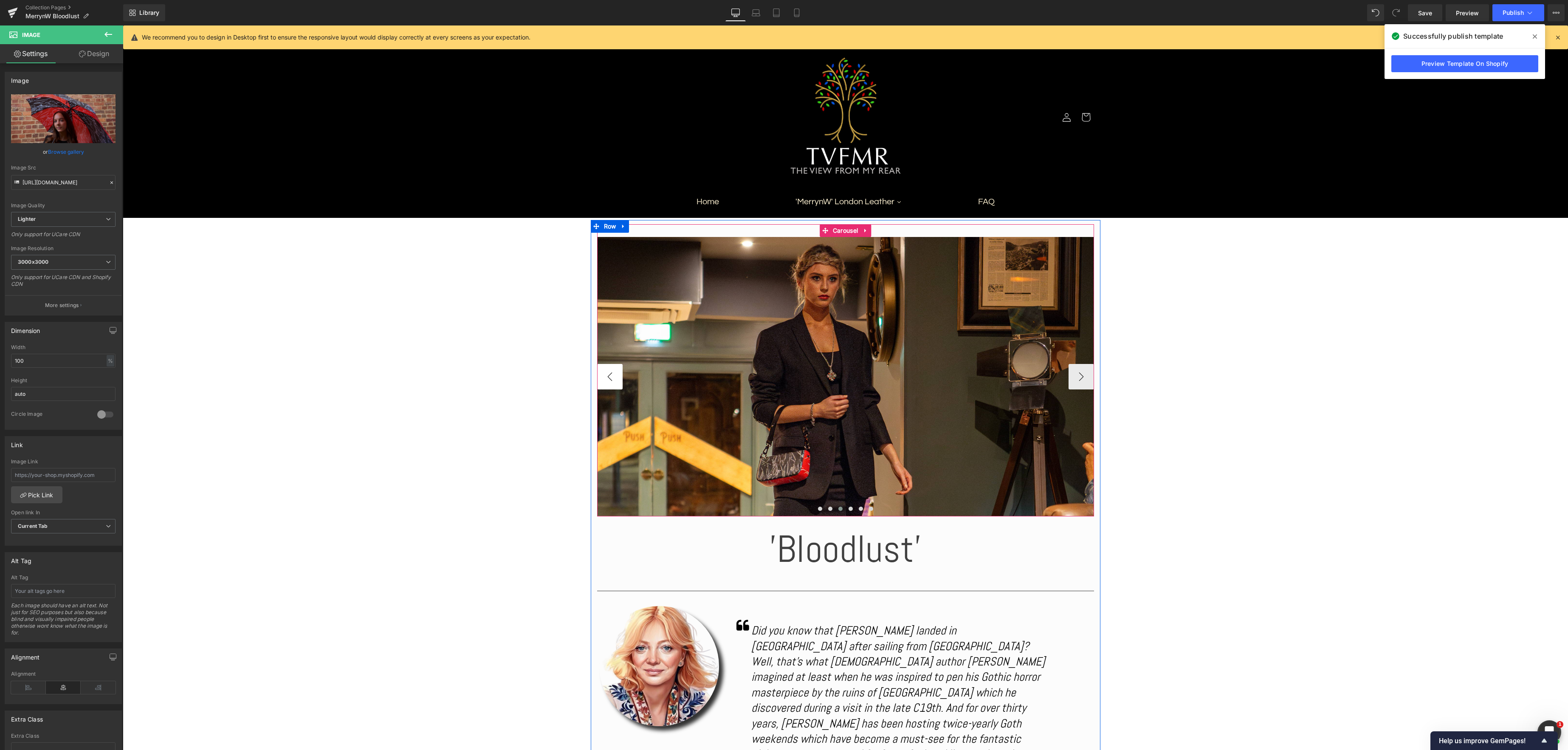
click at [614, 378] on button "‹" at bounding box center [610, 377] width 26 height 26
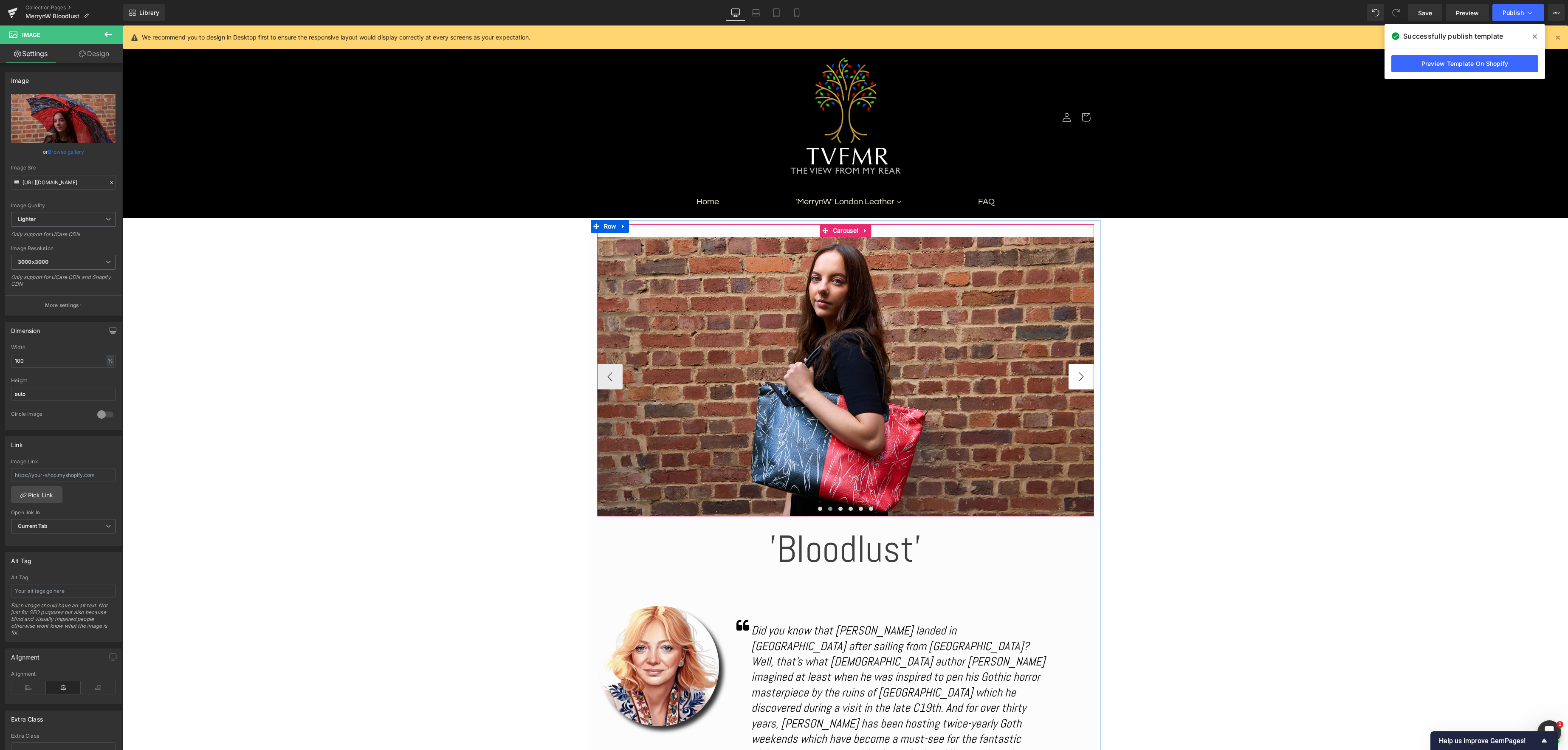
click at [1086, 381] on button "›" at bounding box center [1082, 377] width 26 height 26
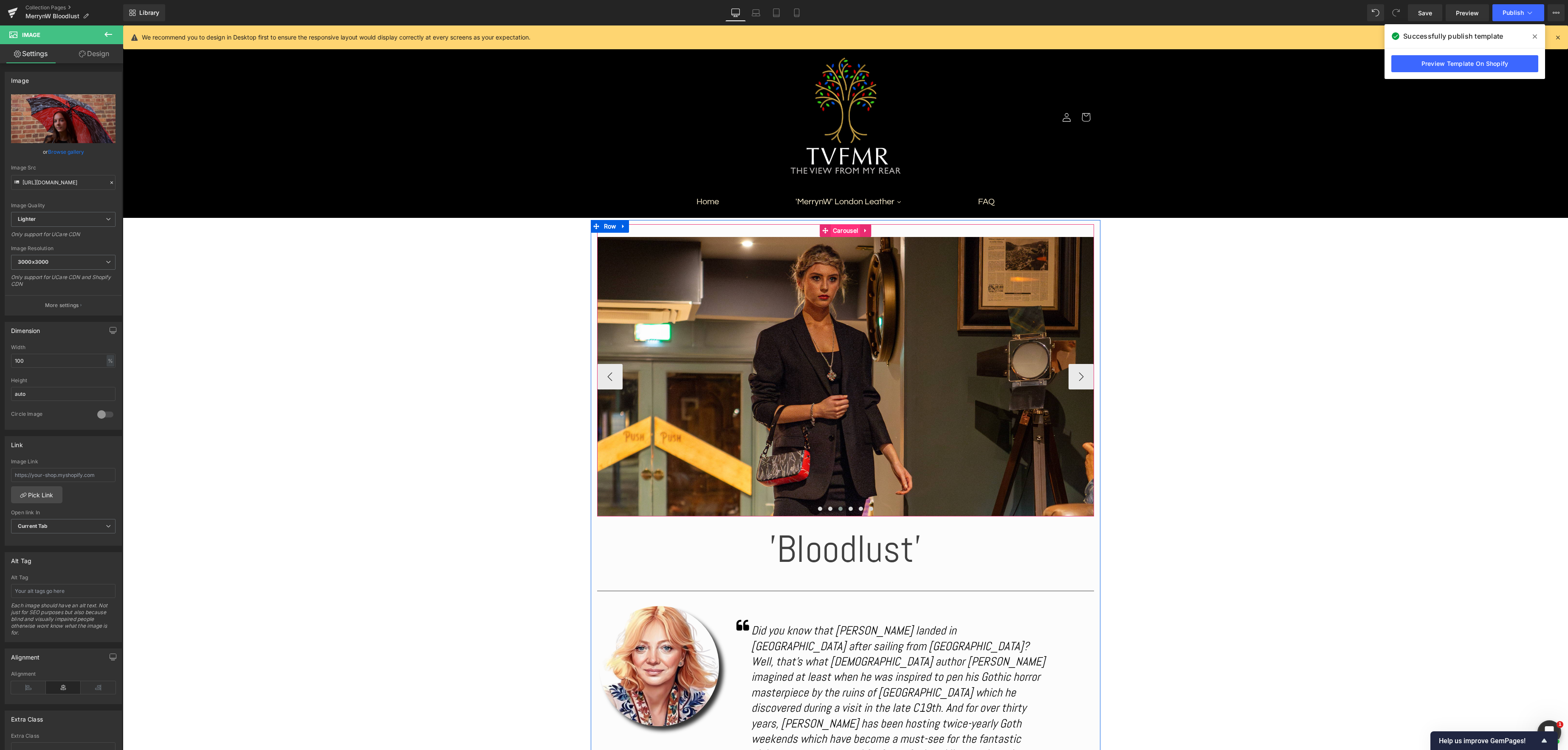
click at [851, 231] on span "Carousel" at bounding box center [845, 230] width 29 height 13
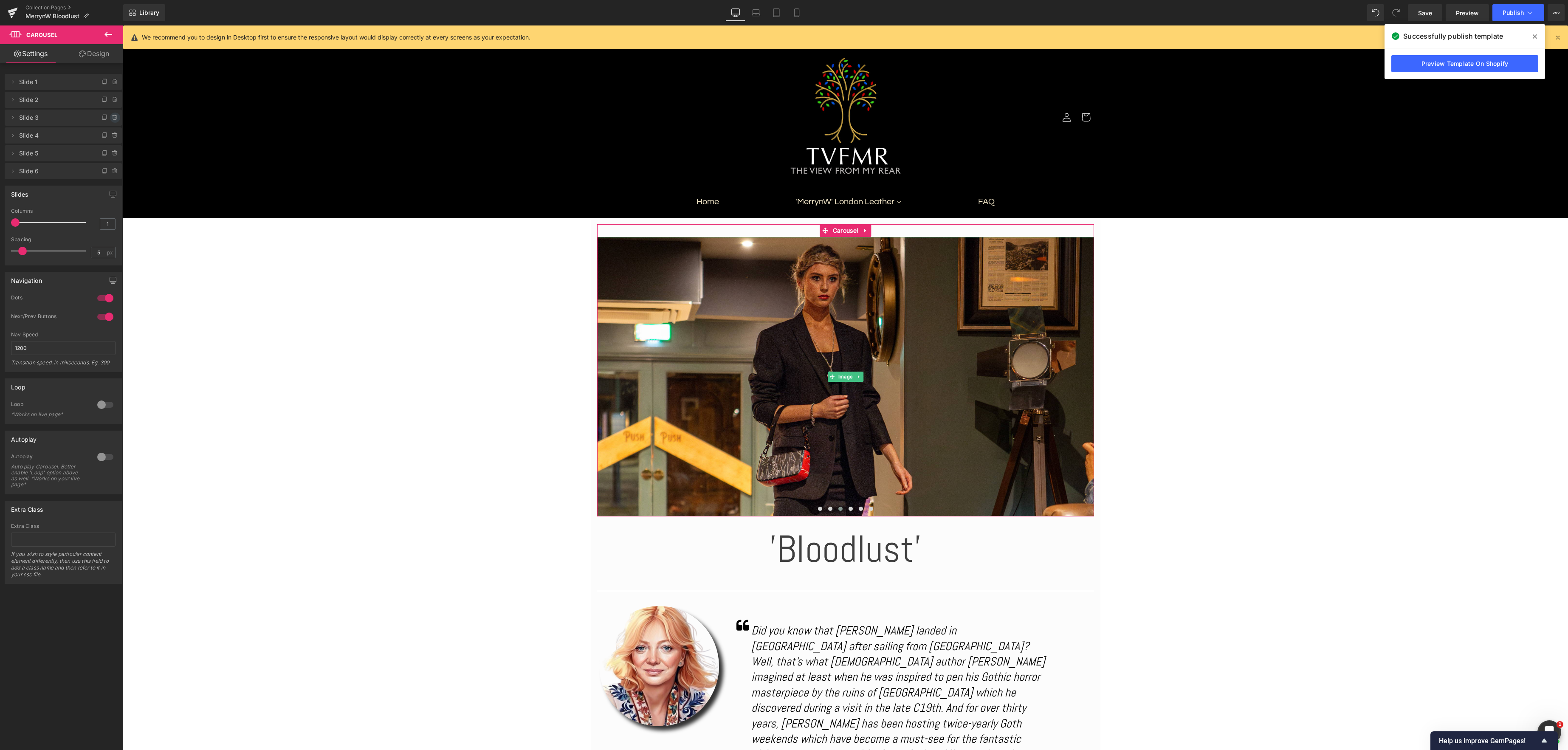
click at [113, 120] on icon at bounding box center [115, 117] width 7 height 7
click at [102, 120] on button "Delete" at bounding box center [106, 118] width 27 height 11
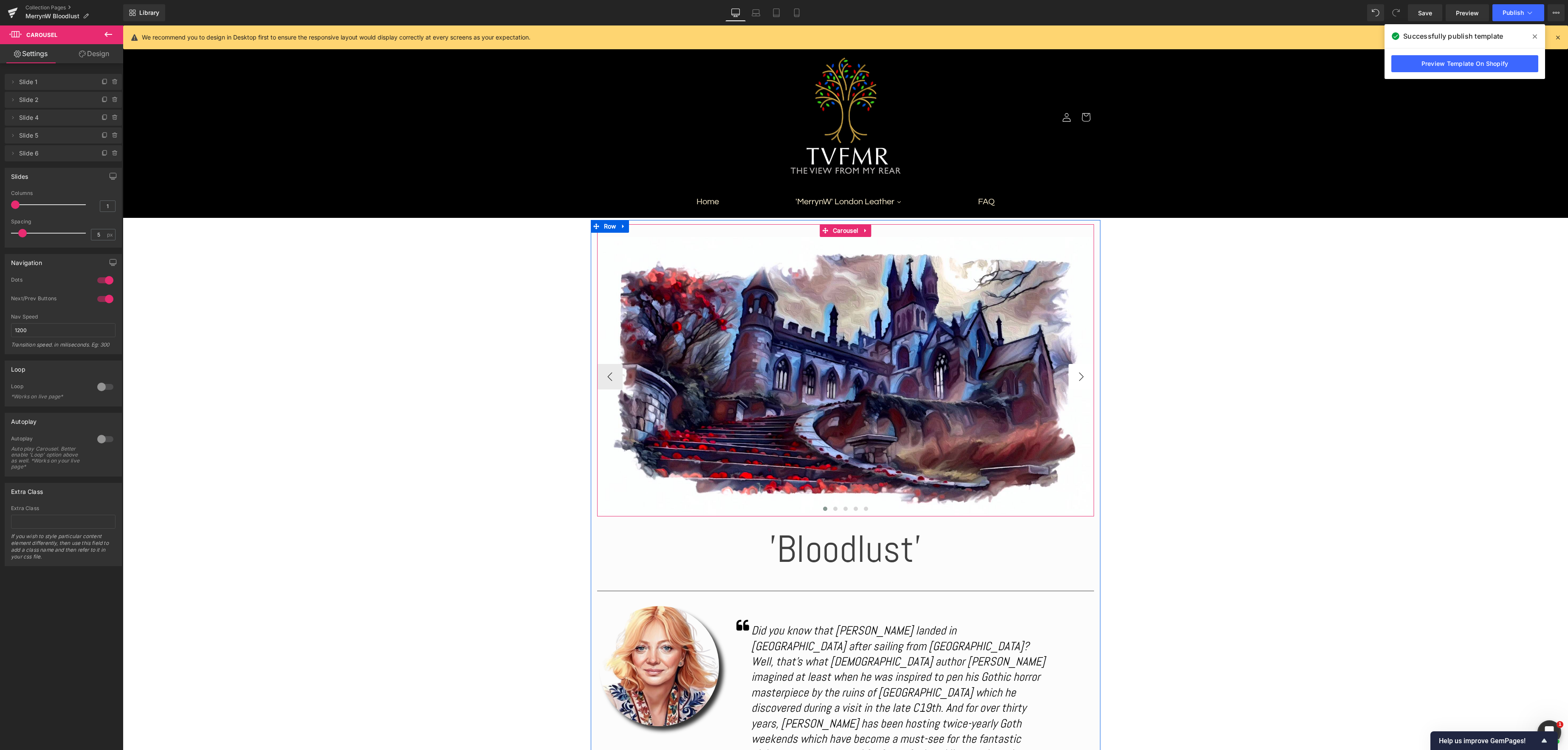
click at [1079, 377] on button "›" at bounding box center [1082, 377] width 26 height 26
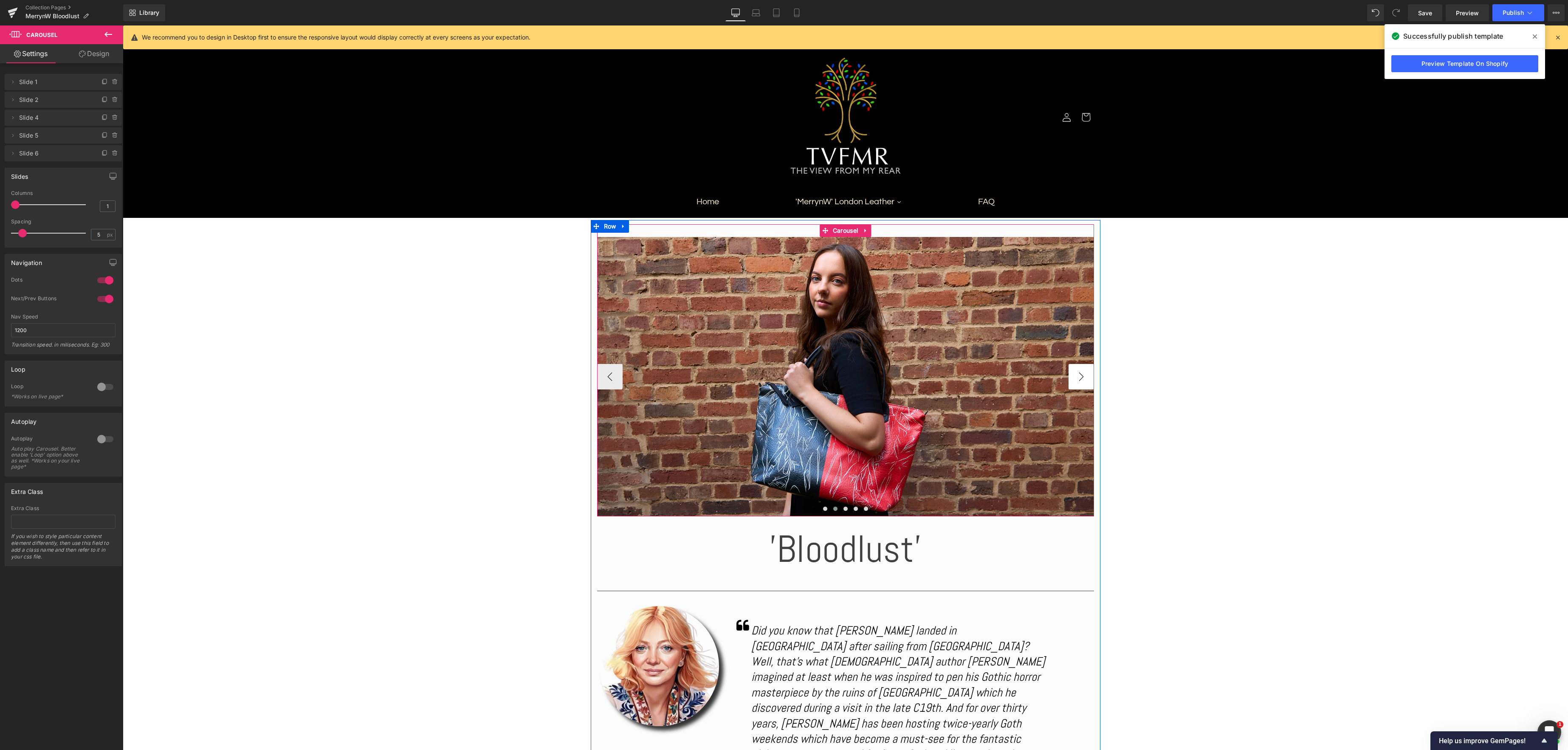
click at [1079, 377] on button "›" at bounding box center [1082, 377] width 26 height 26
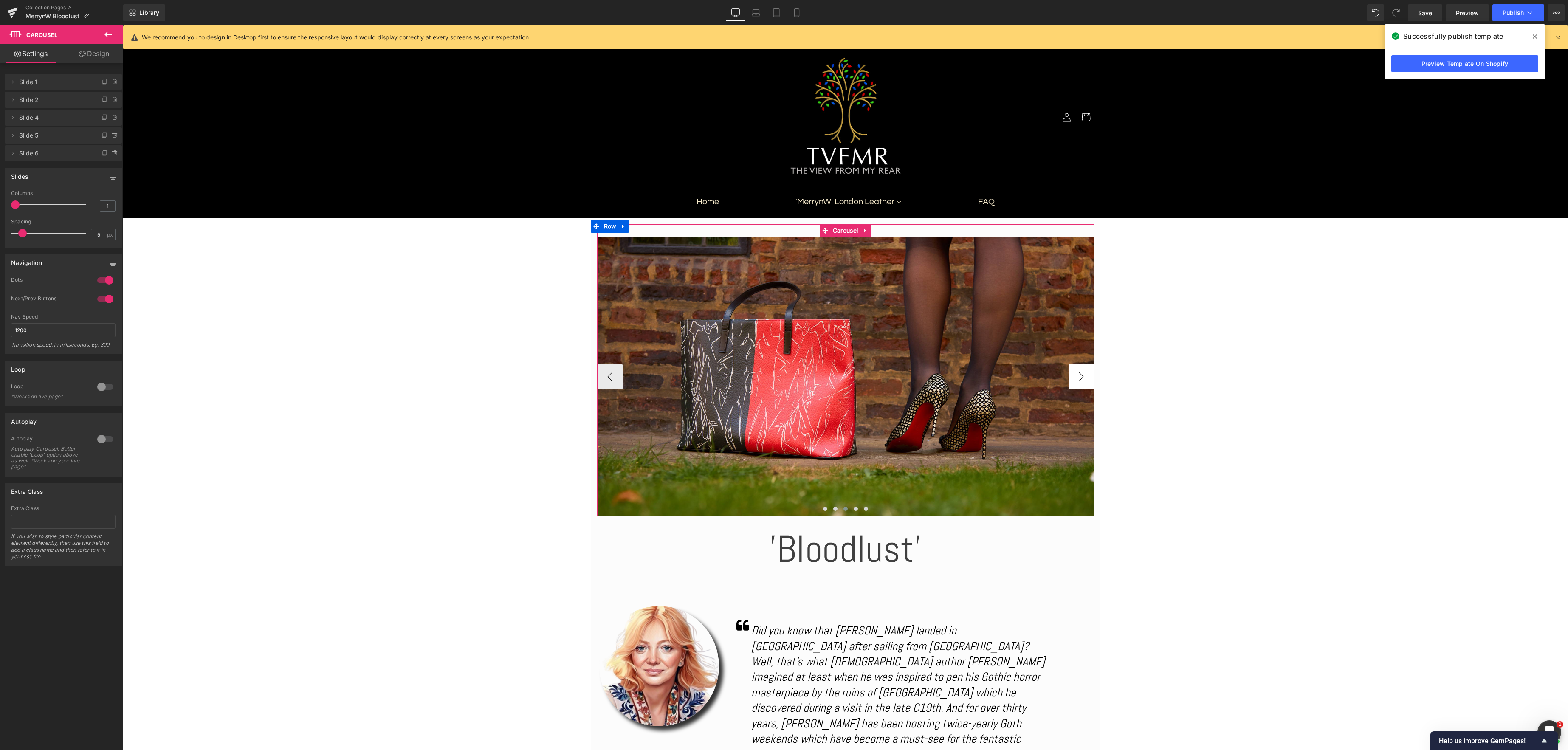
click at [1079, 377] on button "›" at bounding box center [1082, 377] width 26 height 26
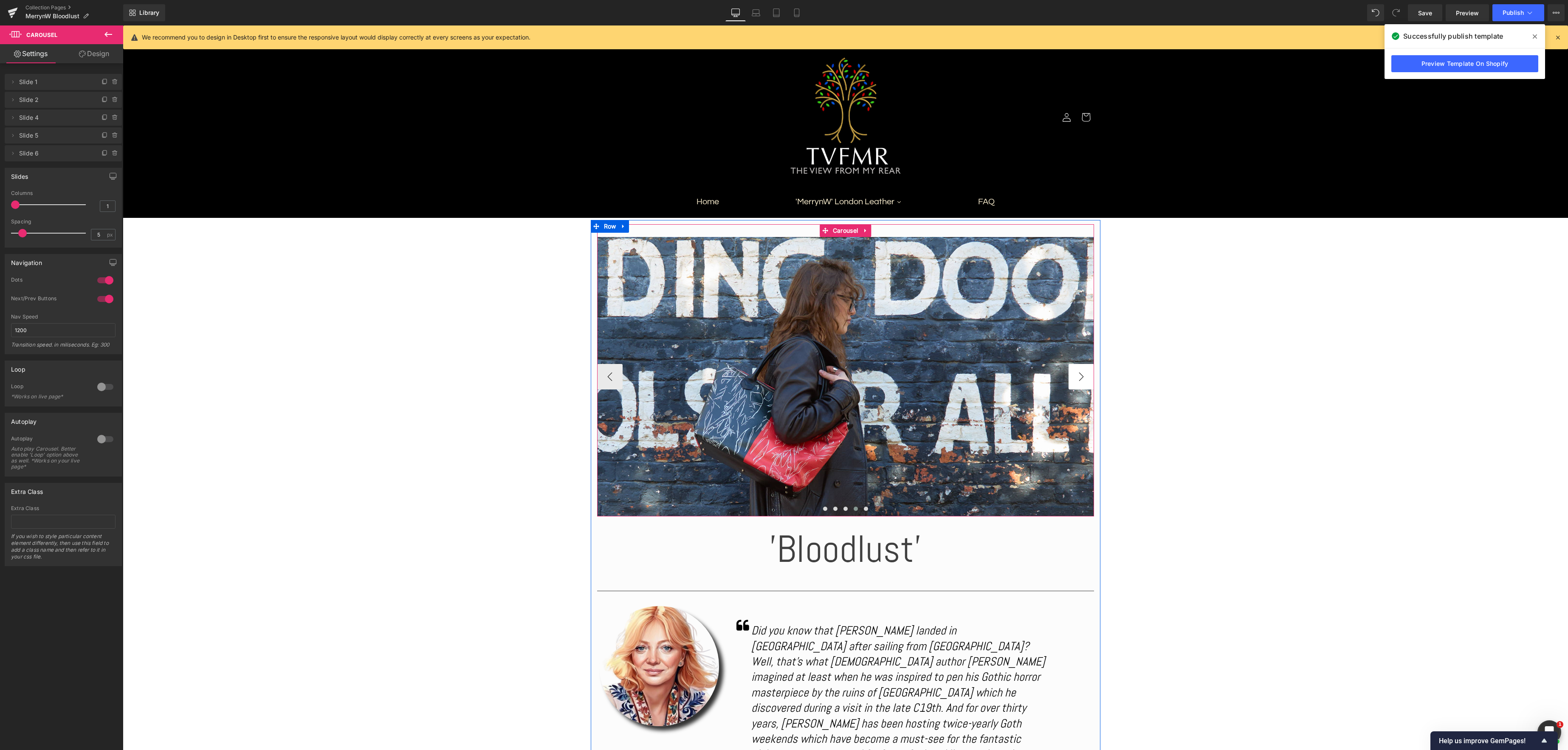
click at [1079, 377] on button "›" at bounding box center [1082, 377] width 26 height 26
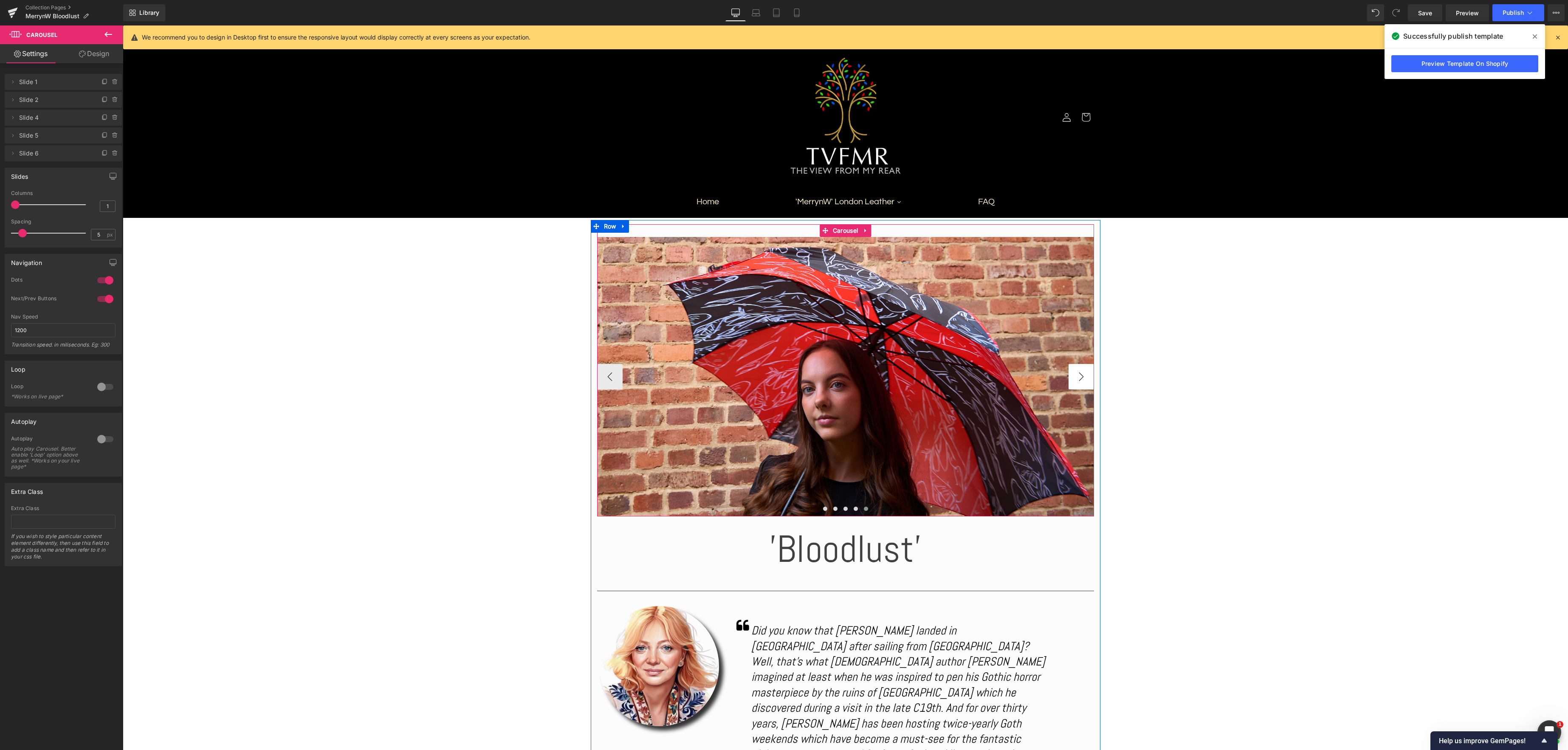
click at [1079, 377] on button "›" at bounding box center [1082, 377] width 26 height 26
click at [615, 380] on button "‹" at bounding box center [610, 377] width 26 height 26
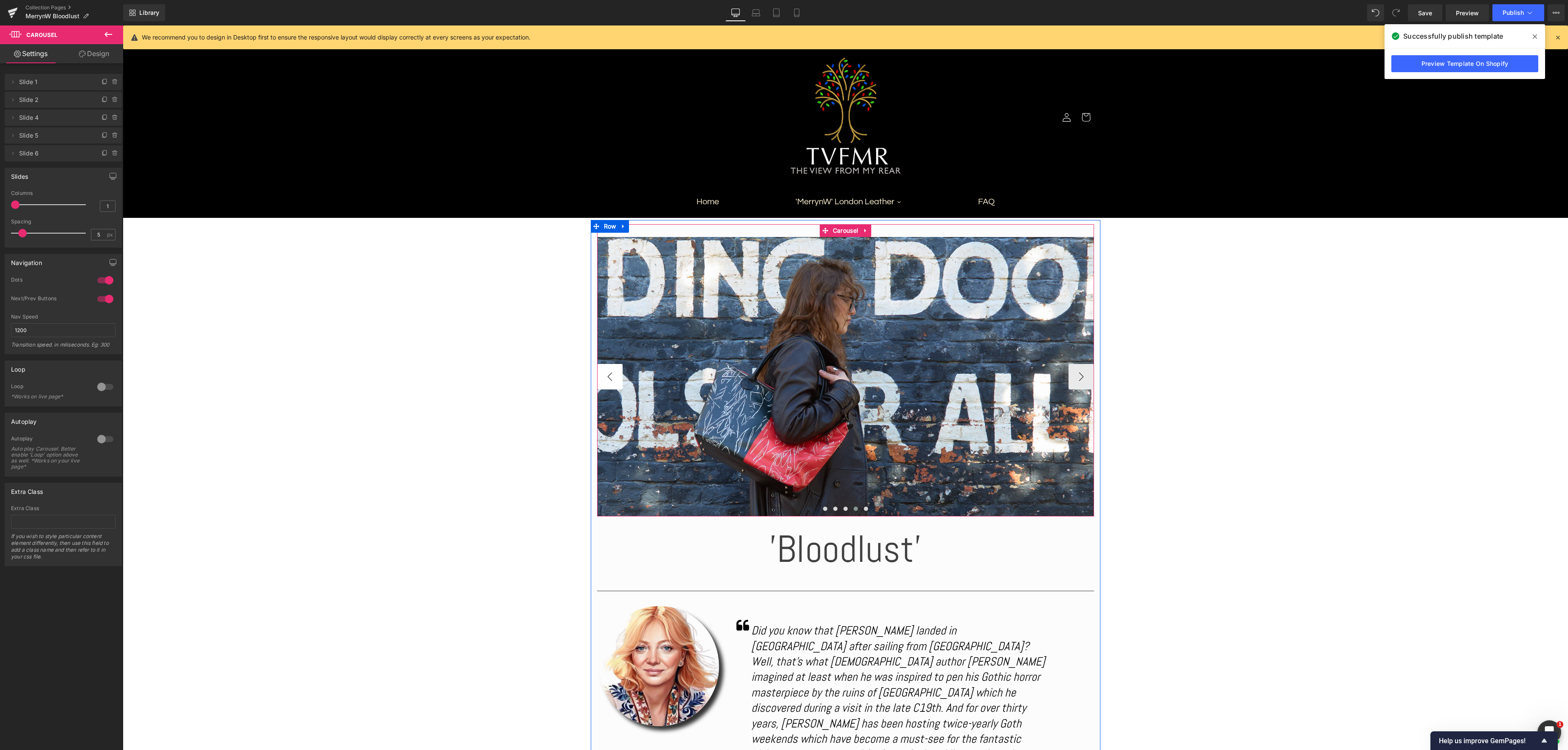
click at [615, 380] on button "‹" at bounding box center [610, 377] width 26 height 26
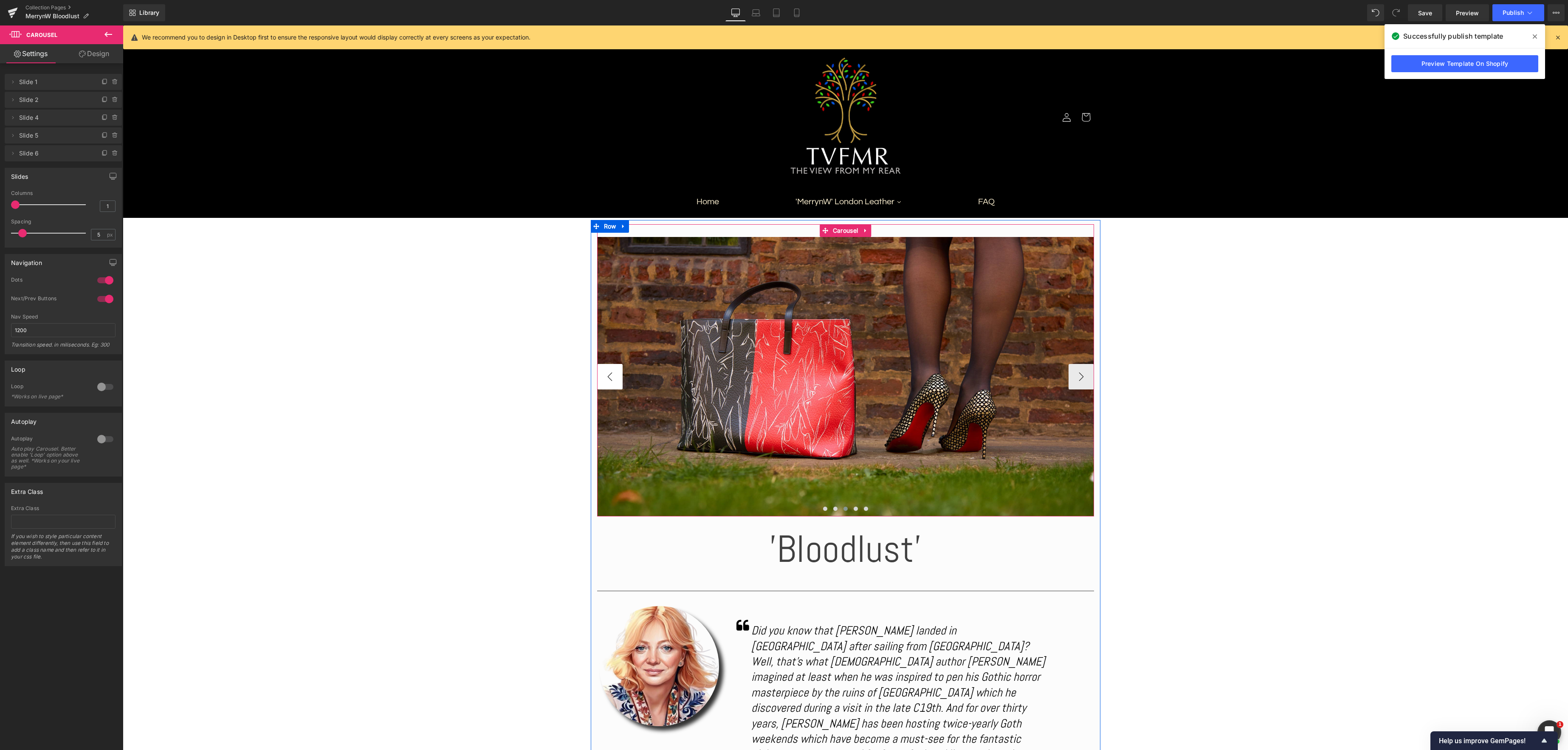
click at [615, 380] on button "‹" at bounding box center [610, 377] width 26 height 26
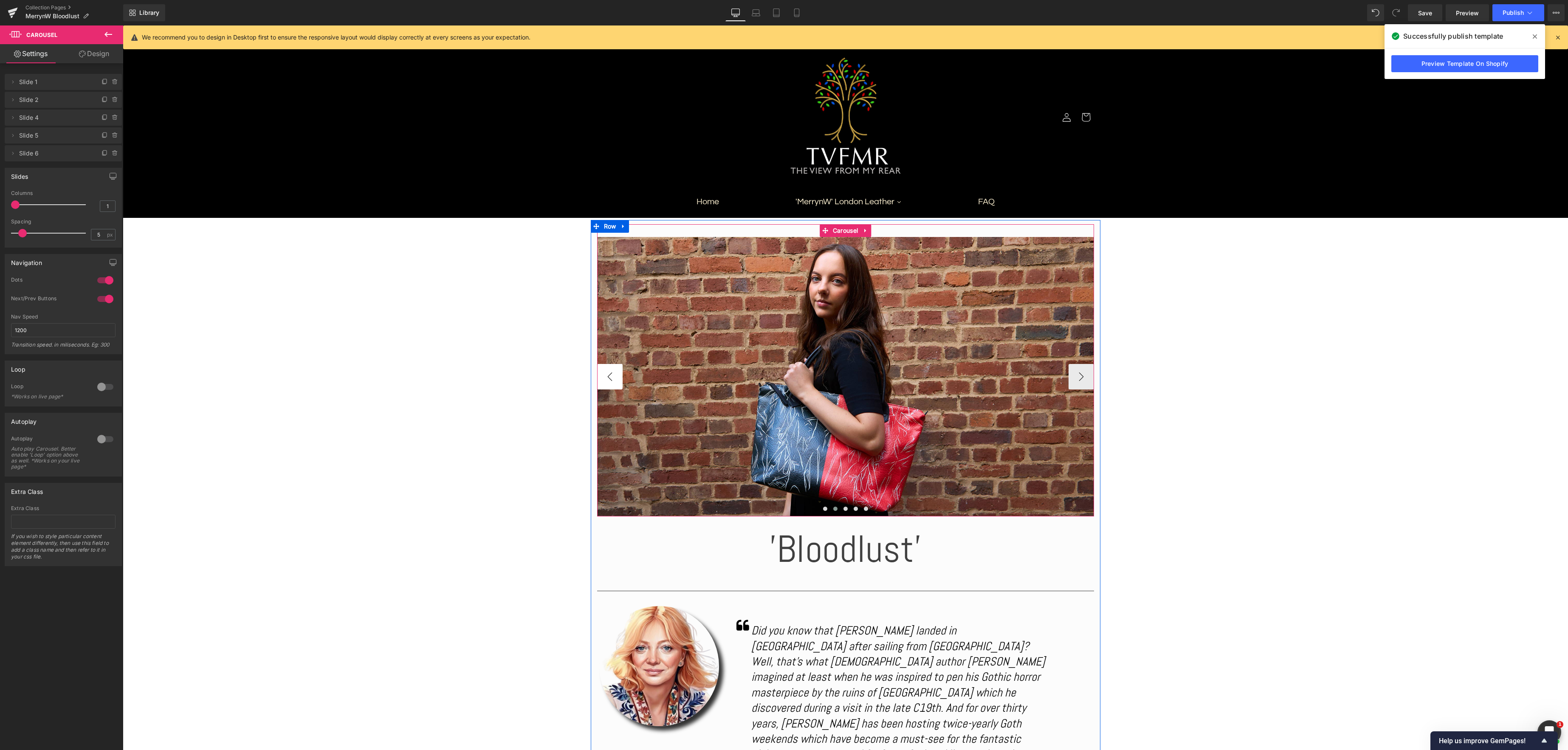
click at [615, 380] on button "‹" at bounding box center [610, 377] width 26 height 26
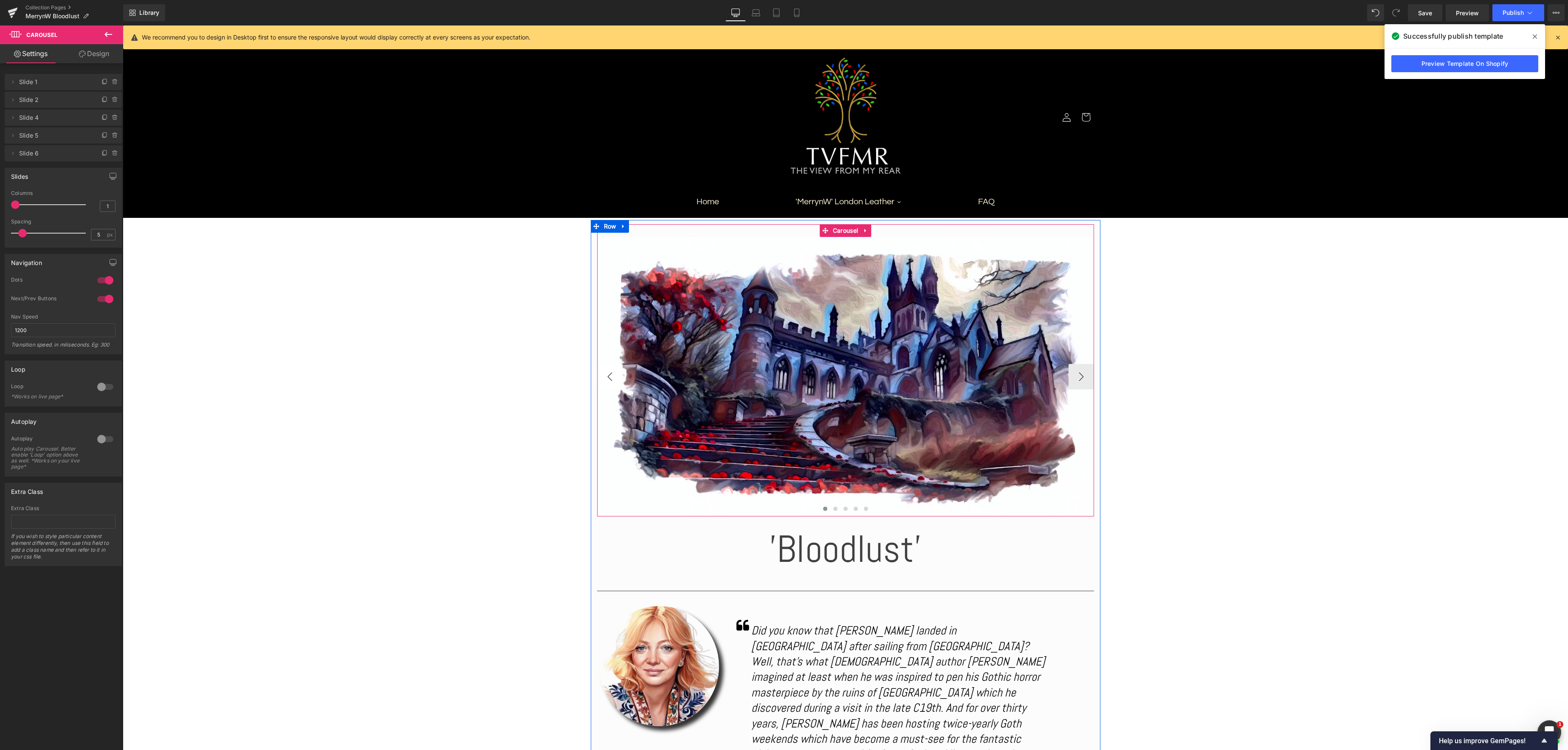
click at [615, 380] on button "‹" at bounding box center [610, 377] width 26 height 26
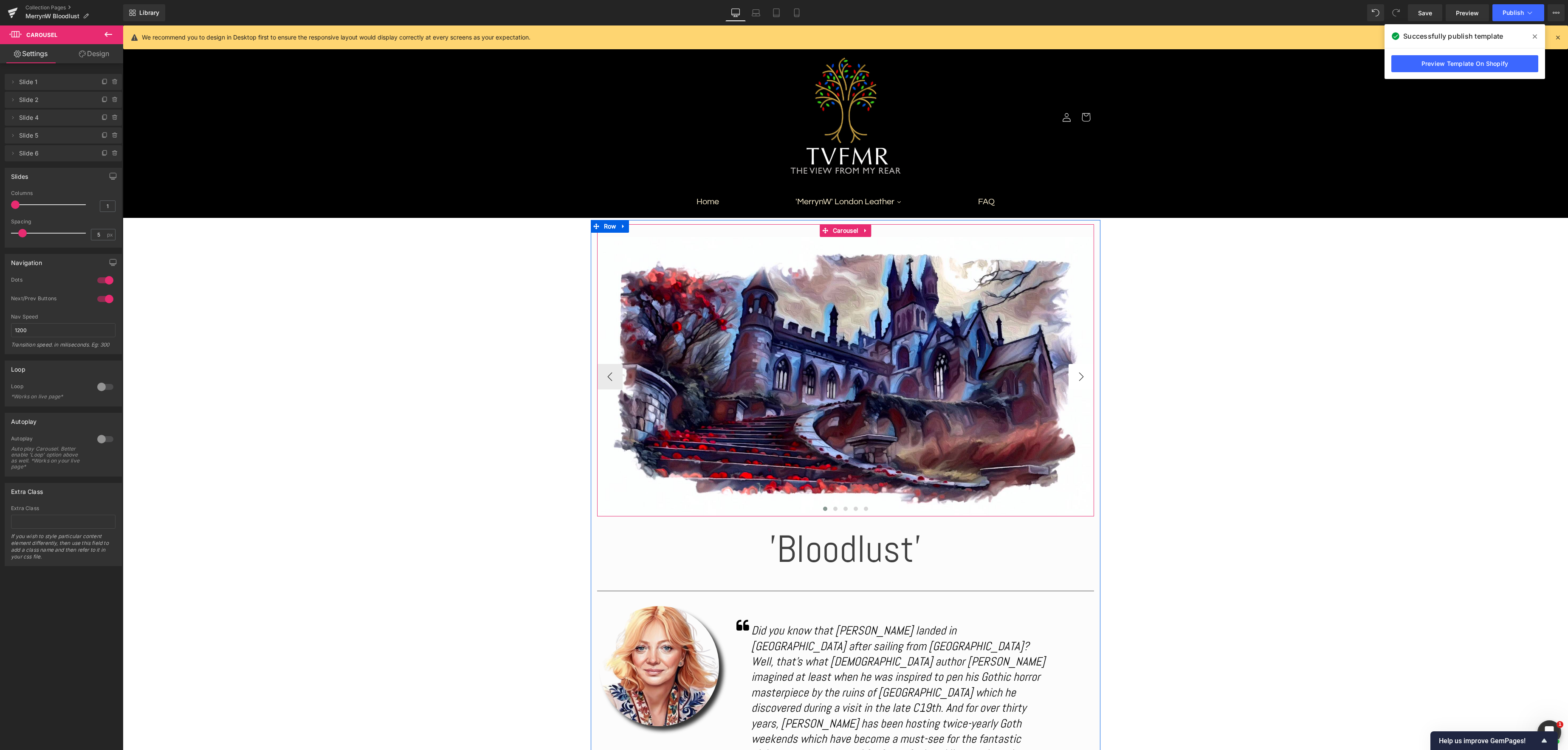
click at [1076, 377] on button "›" at bounding box center [1082, 377] width 26 height 26
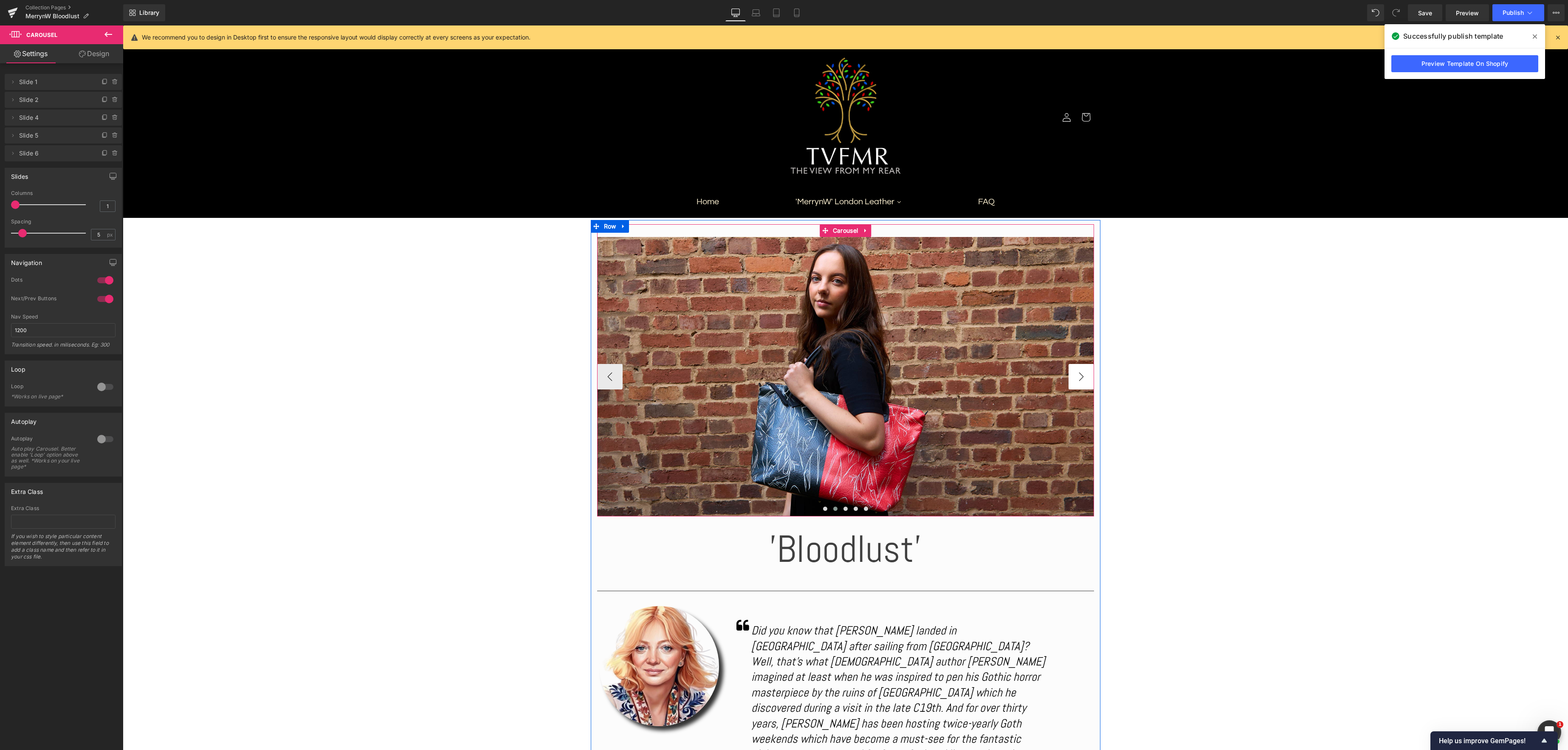
click at [1076, 377] on button "›" at bounding box center [1082, 377] width 26 height 26
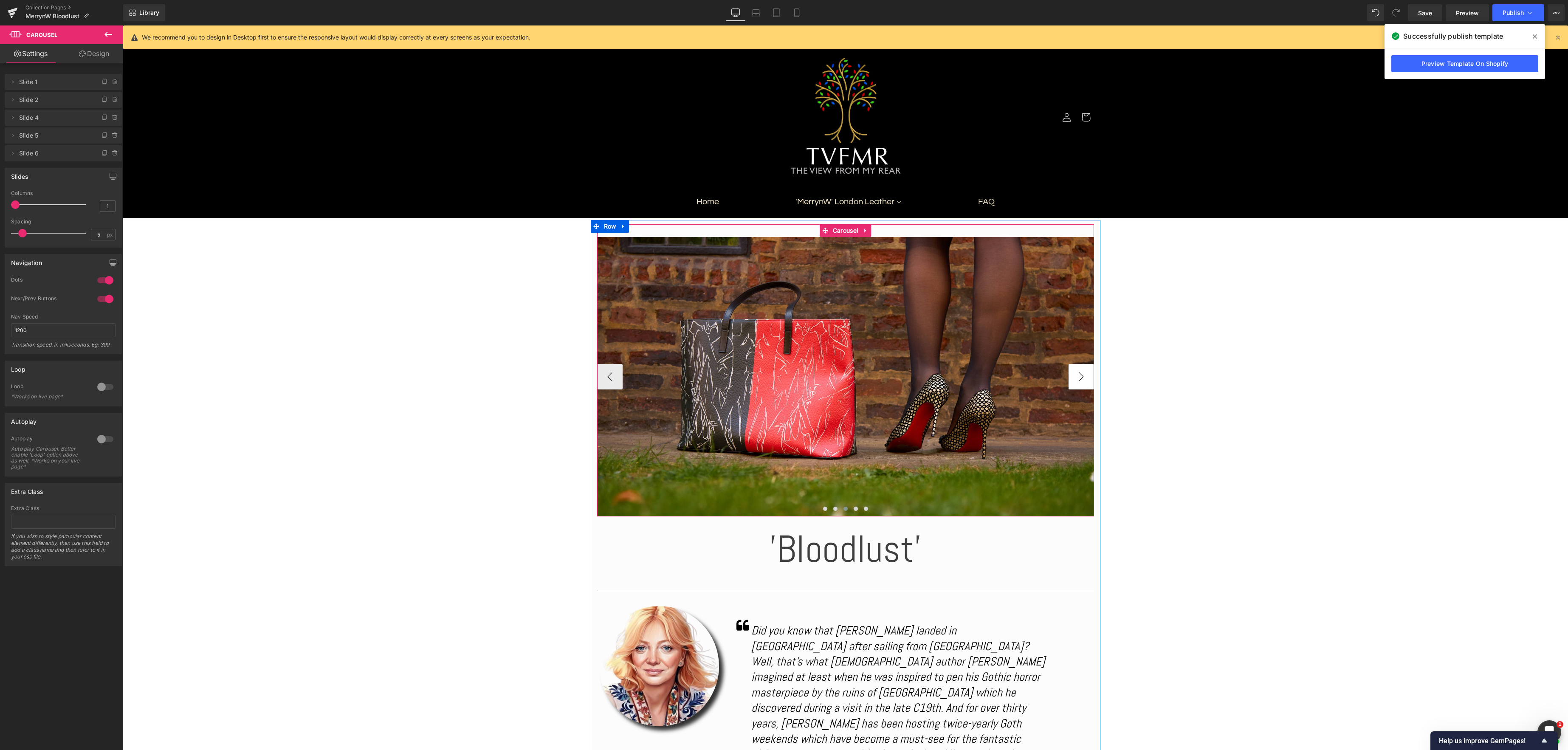
click at [1076, 377] on button "›" at bounding box center [1082, 377] width 26 height 26
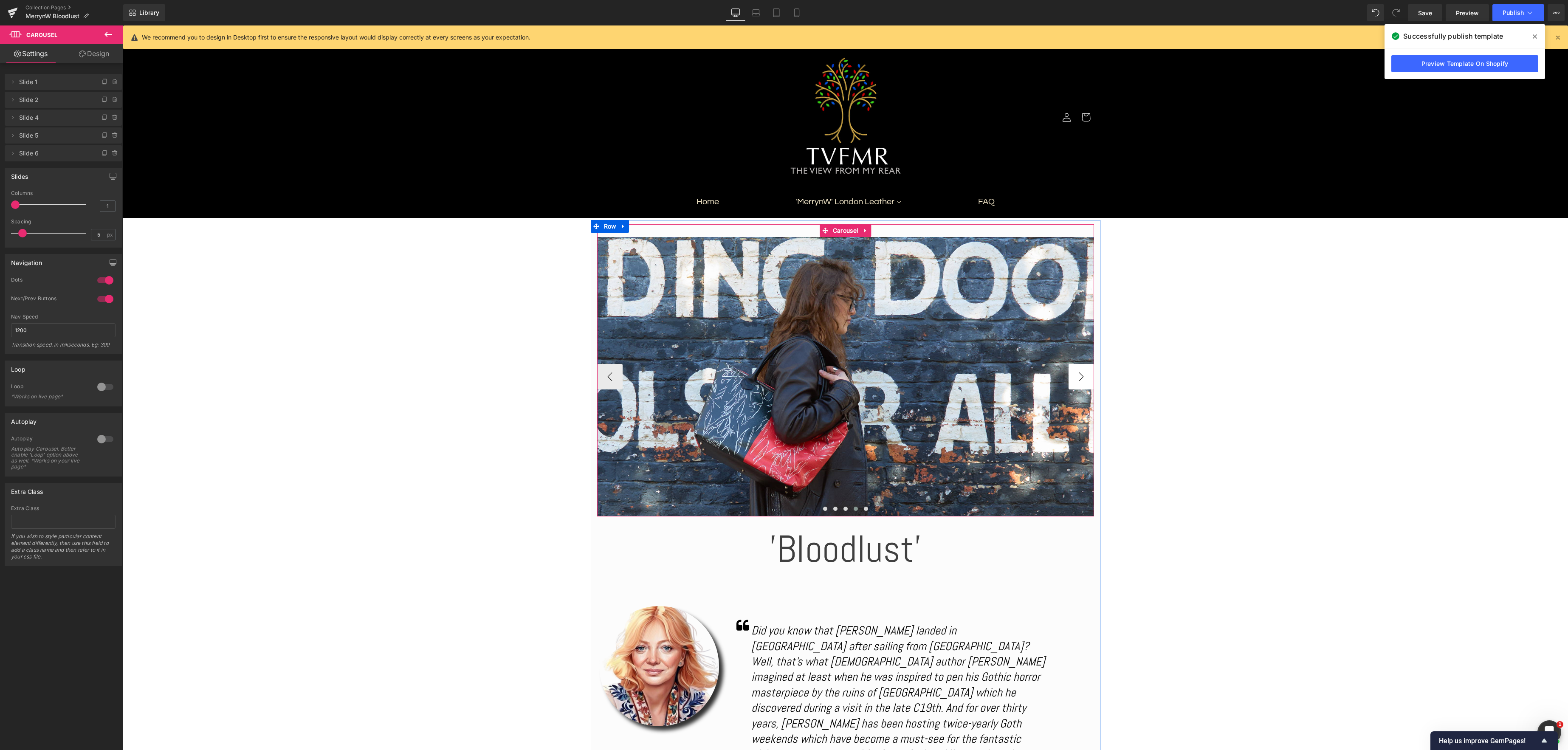
click at [1076, 377] on button "›" at bounding box center [1082, 377] width 26 height 26
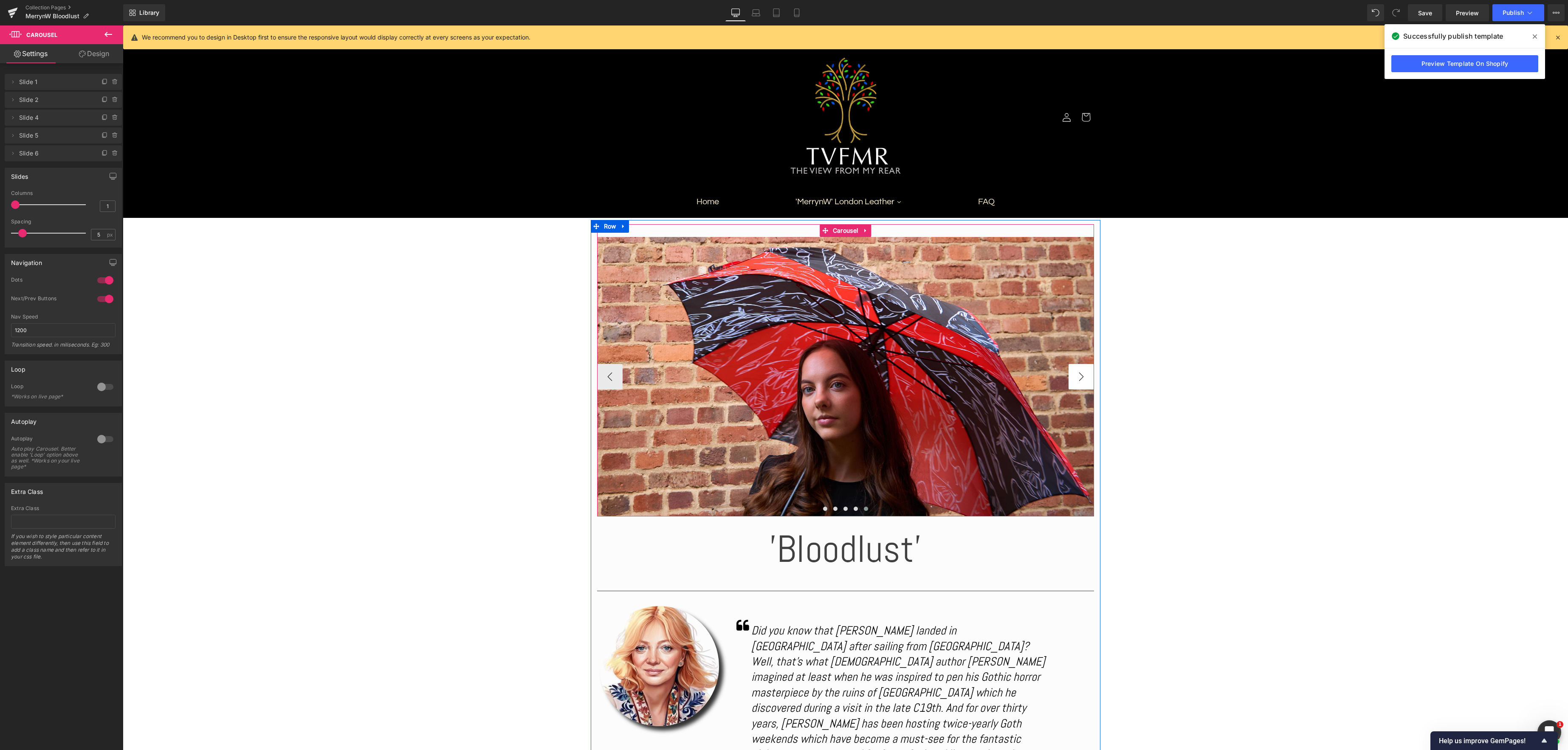
click at [1076, 377] on button "›" at bounding box center [1082, 377] width 26 height 26
click at [606, 380] on button "‹" at bounding box center [610, 377] width 26 height 26
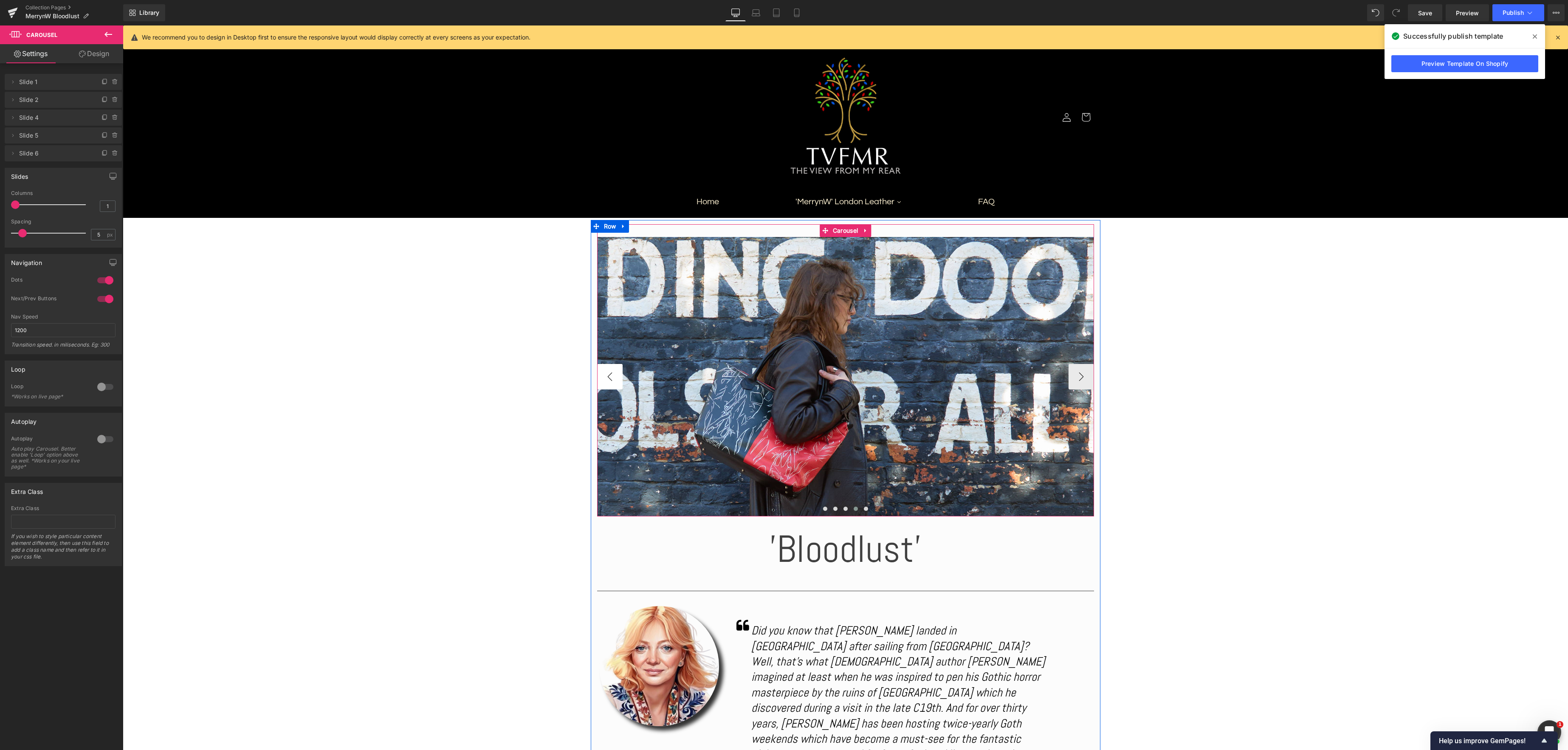
click at [606, 380] on button "‹" at bounding box center [610, 377] width 26 height 26
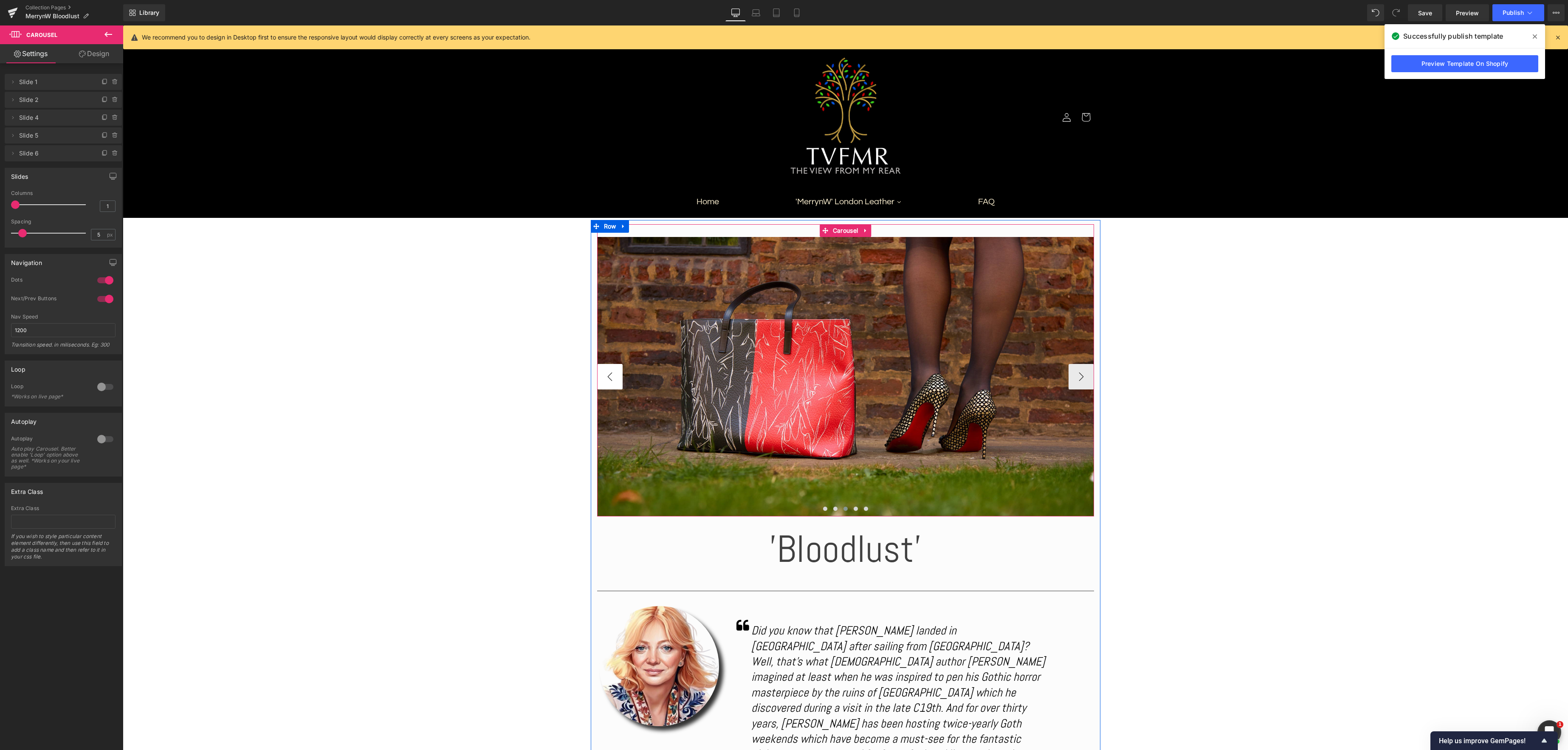
click at [606, 380] on button "‹" at bounding box center [610, 377] width 26 height 26
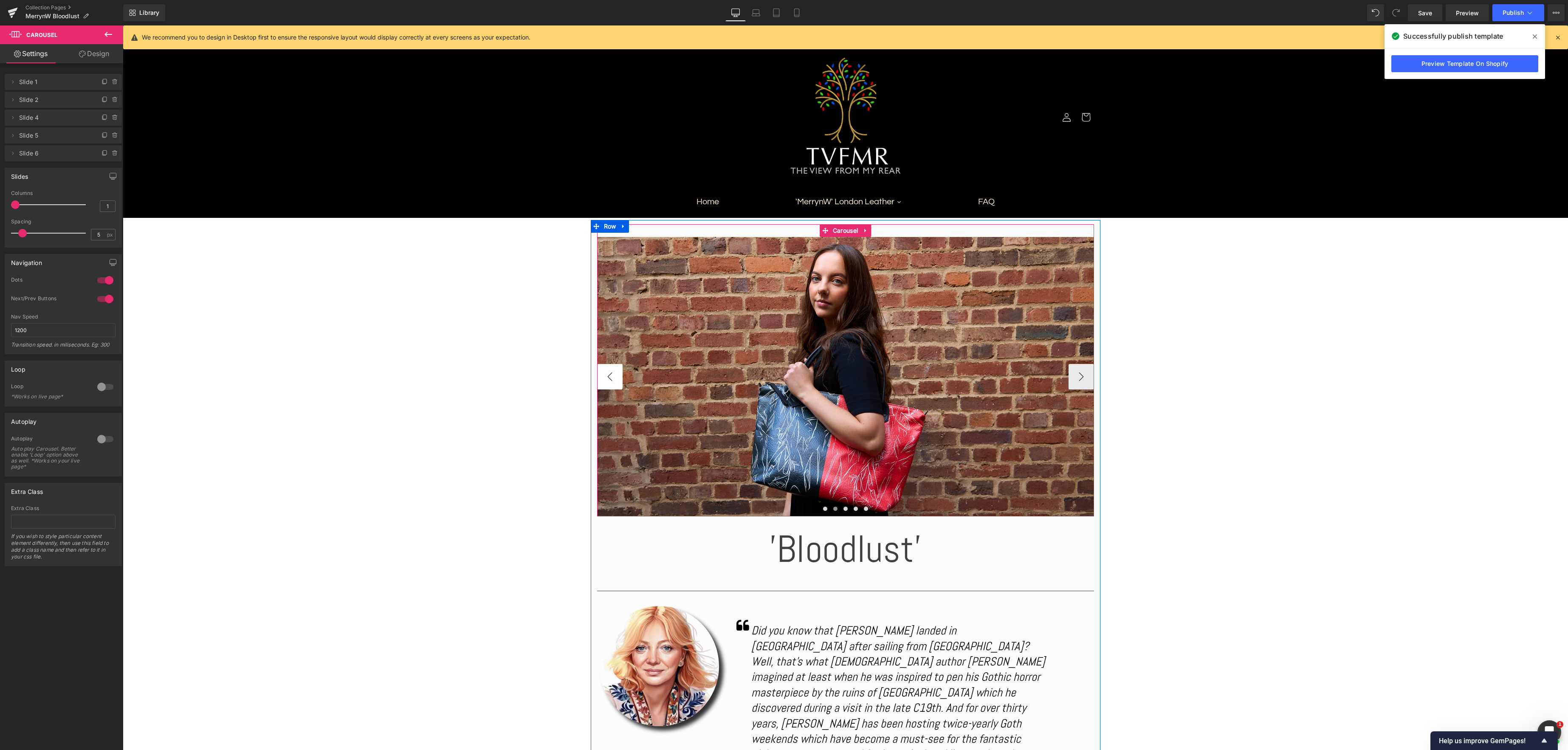
click at [606, 380] on button "‹" at bounding box center [610, 377] width 26 height 26
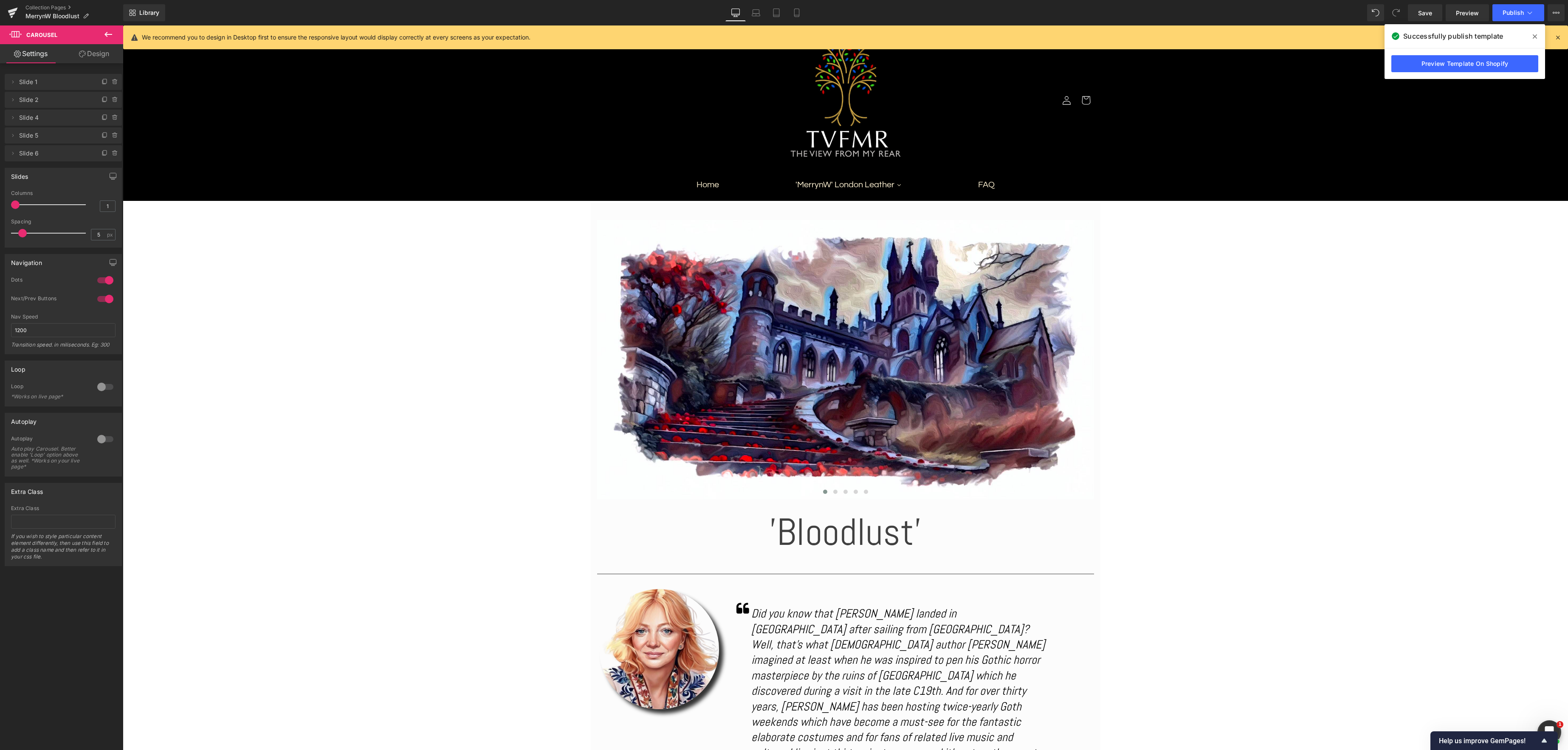
scroll to position [0, 0]
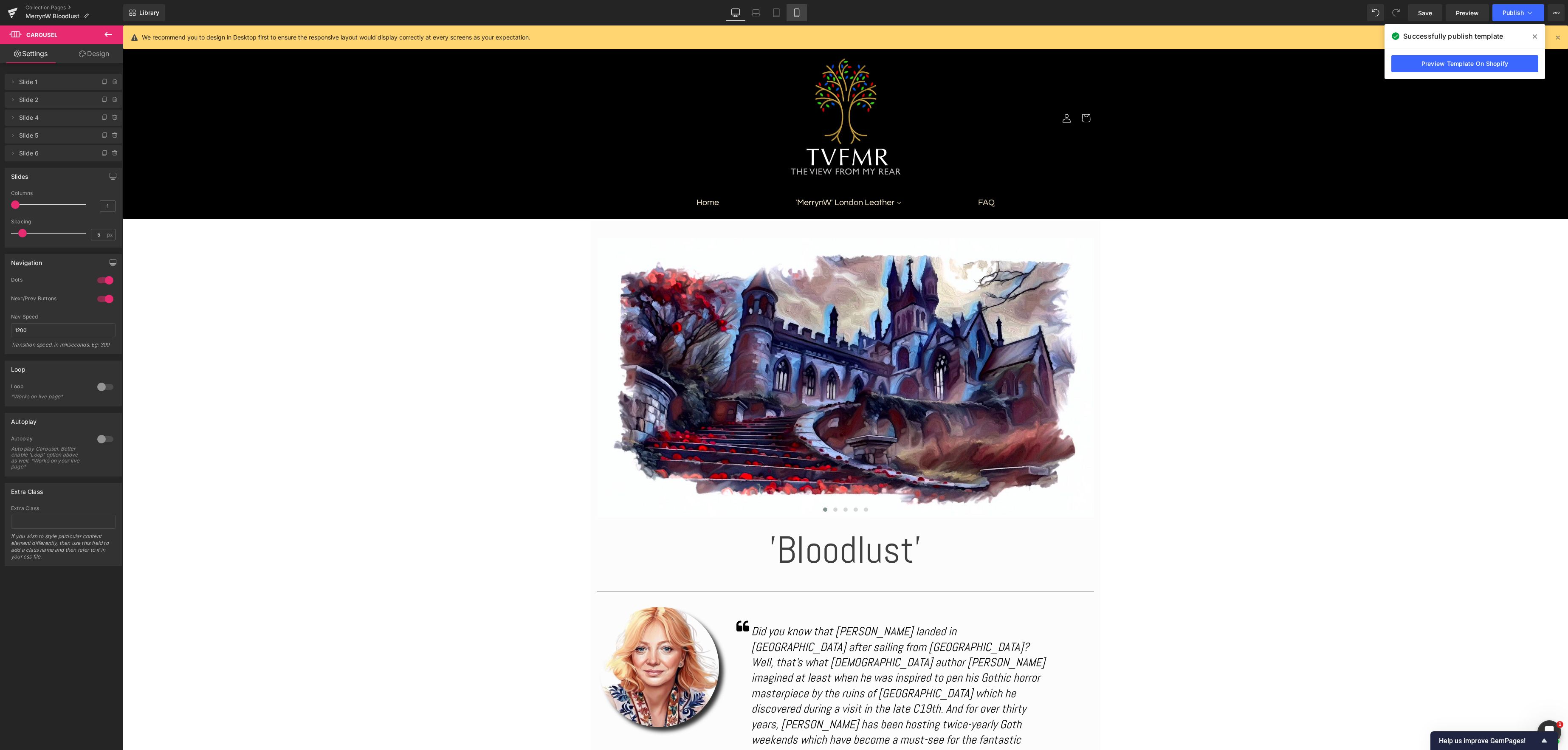
click at [798, 9] on icon at bounding box center [796, 12] width 8 height 8
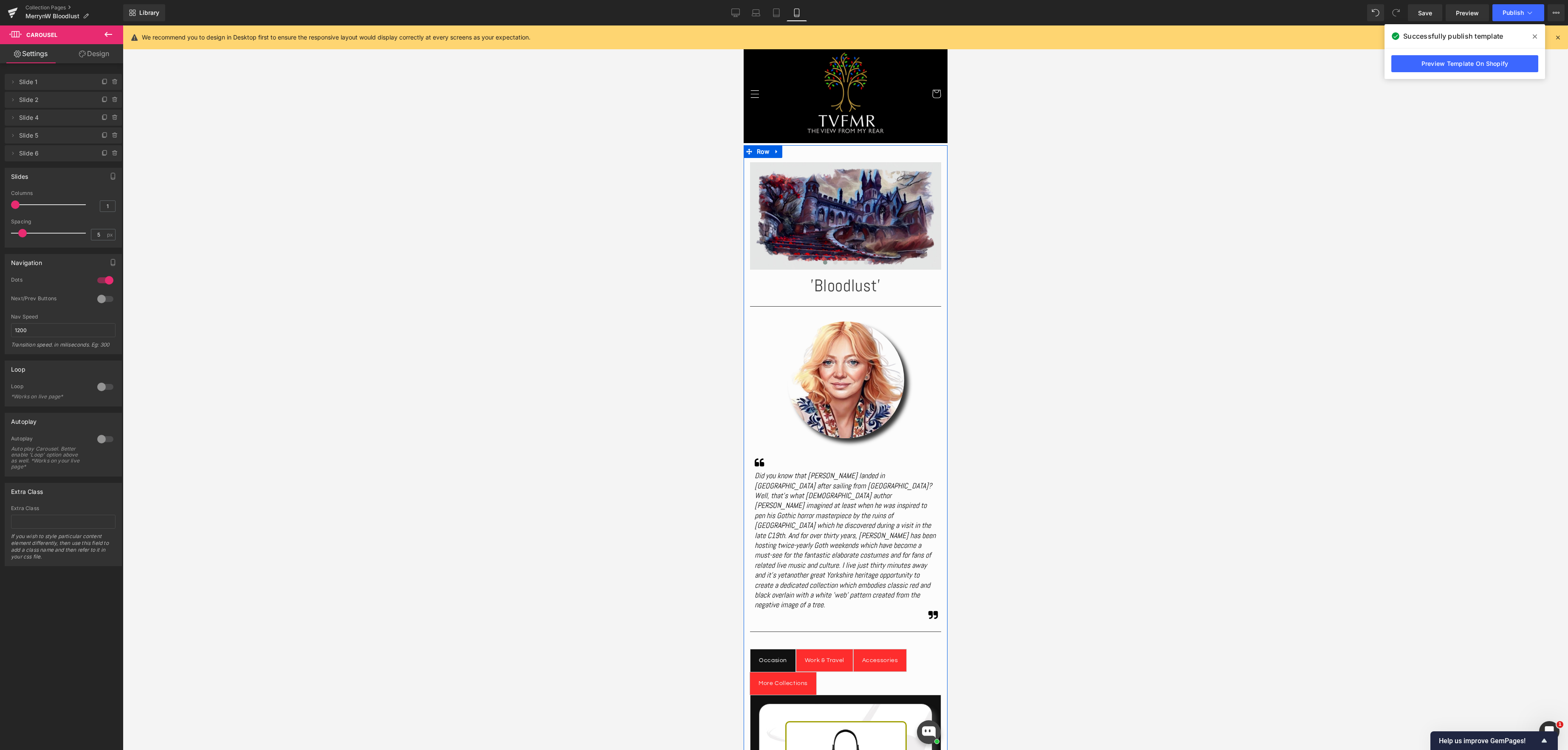
scroll to position [1, 0]
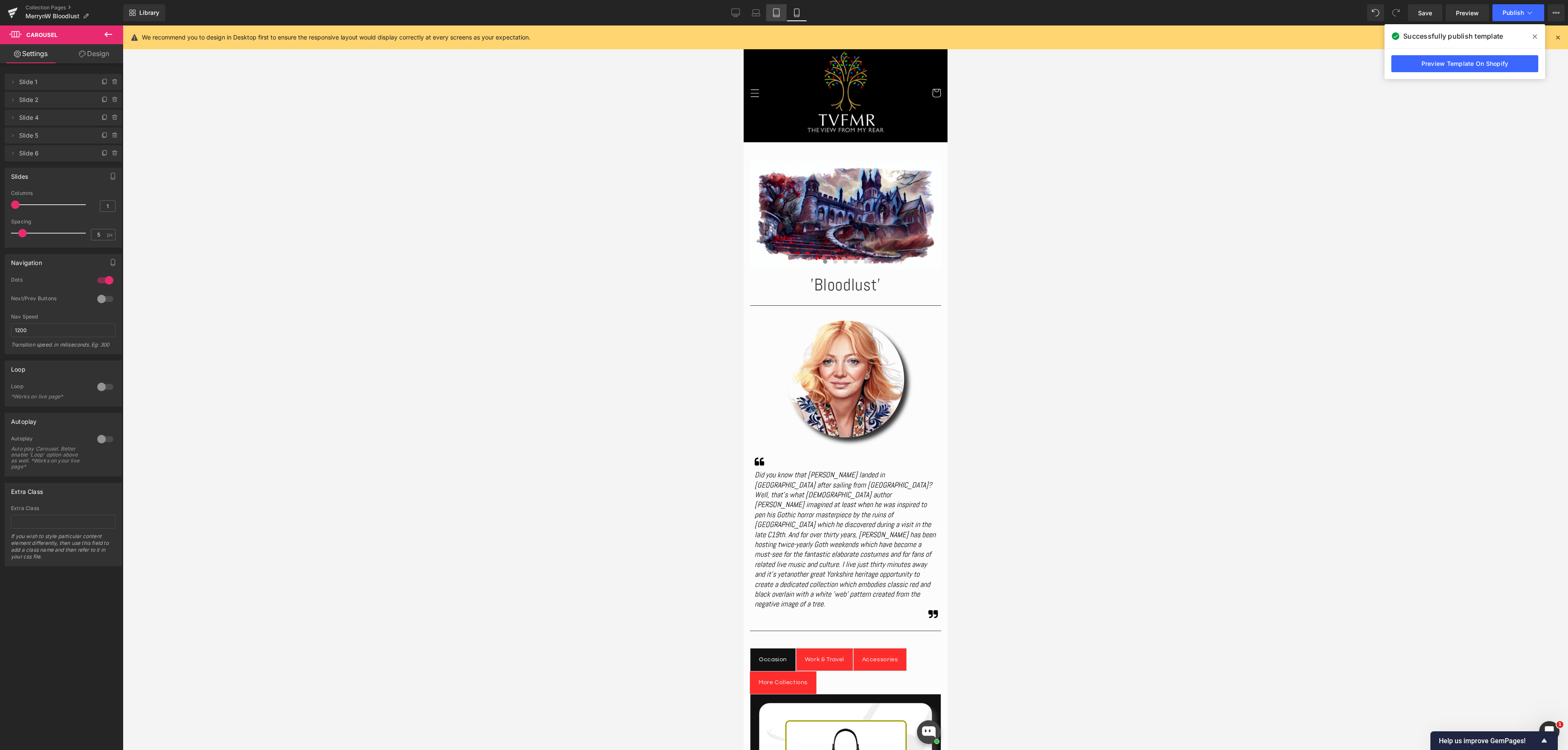
click at [776, 14] on icon at bounding box center [776, 12] width 8 height 8
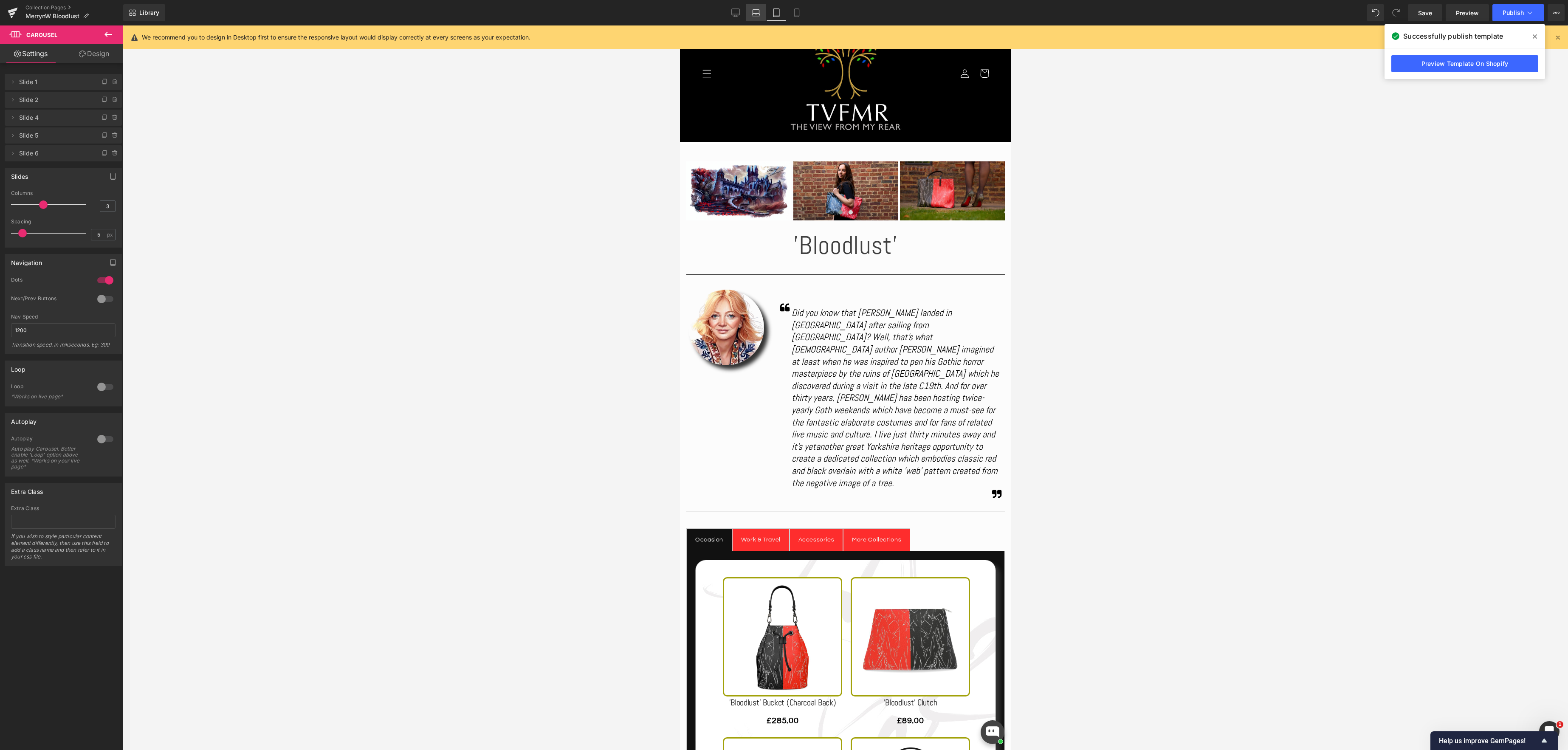
click at [753, 13] on icon at bounding box center [756, 12] width 8 height 8
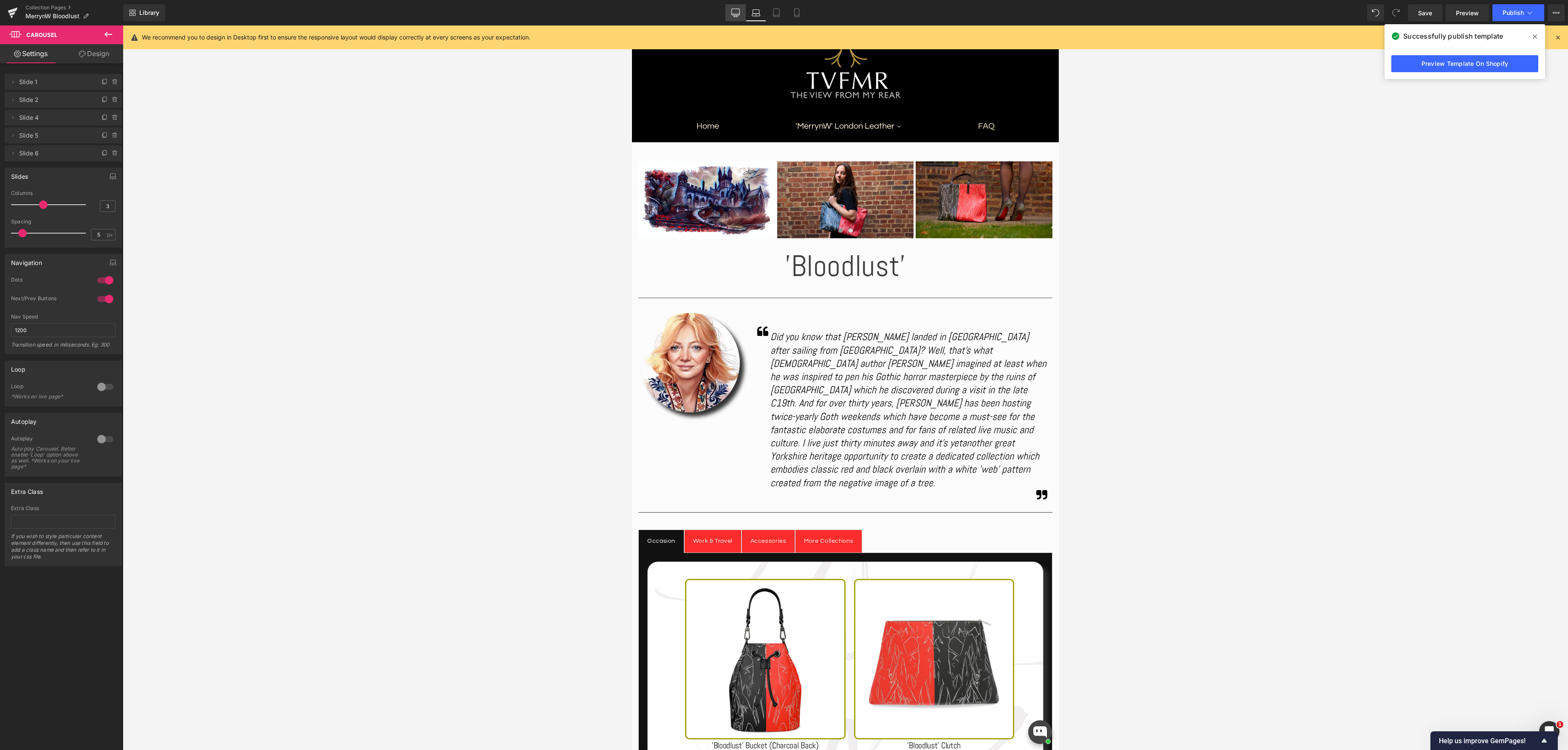
click at [739, 14] on icon at bounding box center [735, 12] width 8 height 8
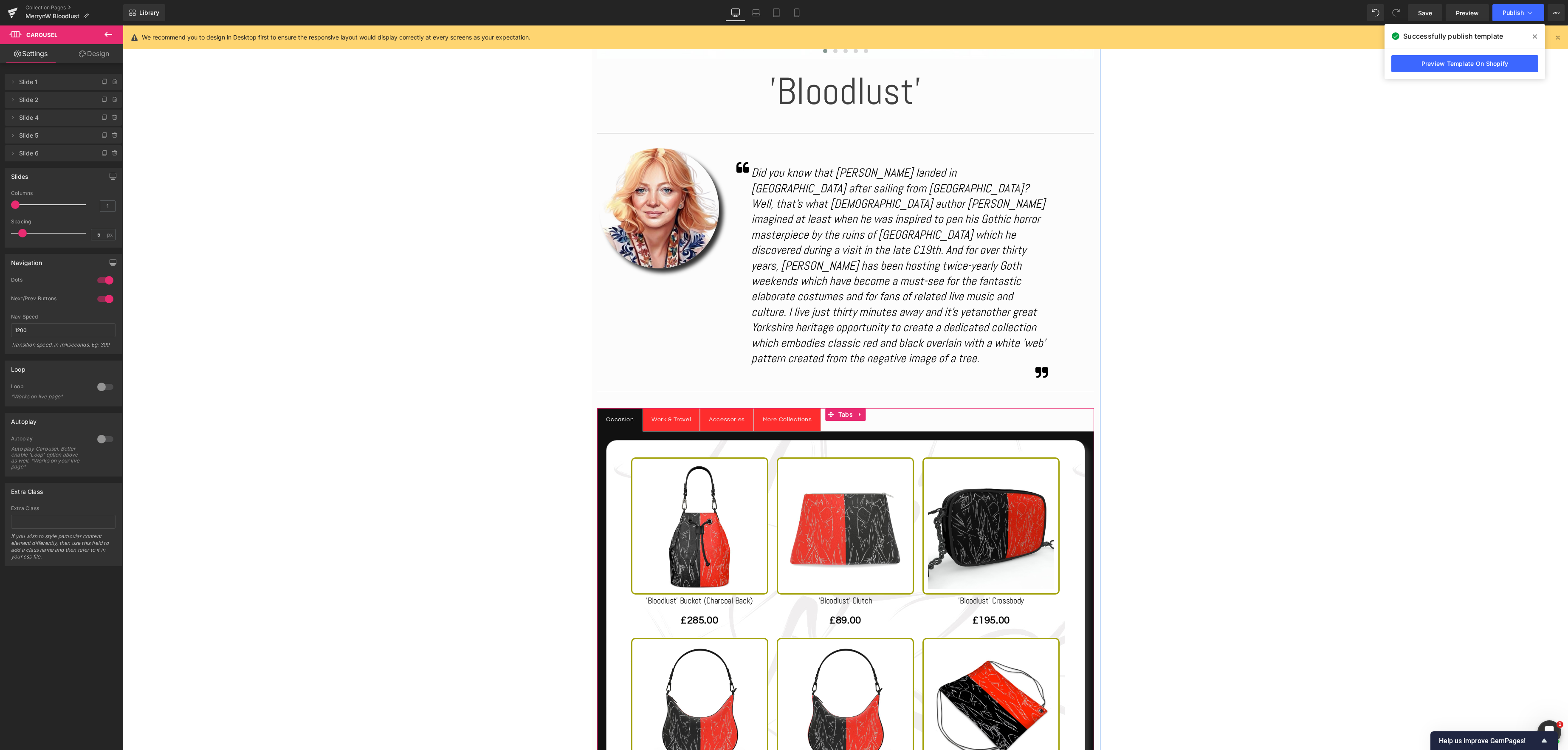
scroll to position [457, 0]
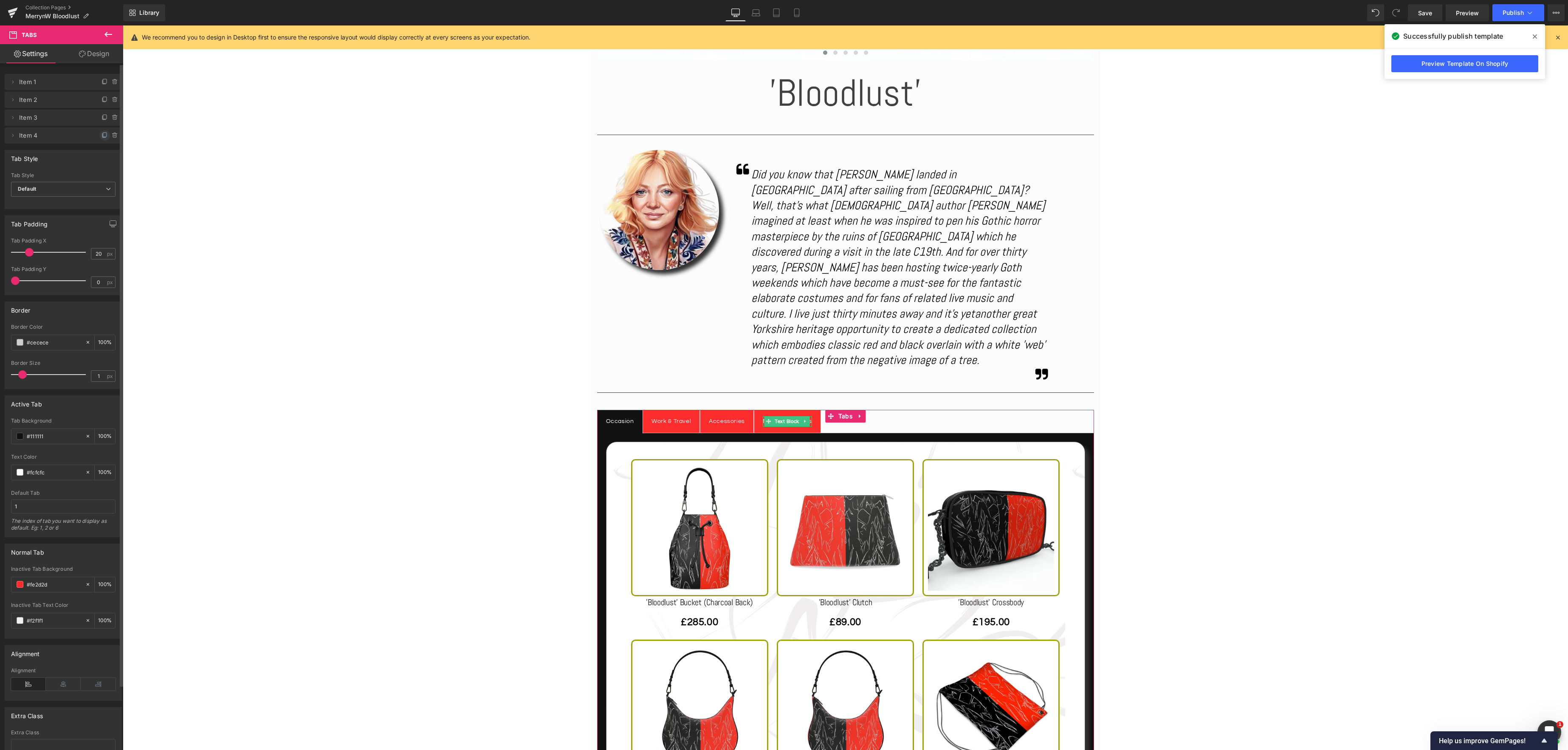
click at [103, 137] on icon at bounding box center [104, 135] width 4 height 5
drag, startPoint x: 14, startPoint y: 150, endPoint x: 19, endPoint y: 77, distance: 73.2
click at [19, 72] on ul "Delete Cancel Item 1 Double click on your tab title to edit text. Delete Cancel…" at bounding box center [63, 72] width 117 height 0
drag, startPoint x: 56, startPoint y: 155, endPoint x: 64, endPoint y: 80, distance: 75.4
drag, startPoint x: 47, startPoint y: 99, endPoint x: 48, endPoint y: 80, distance: 19.0
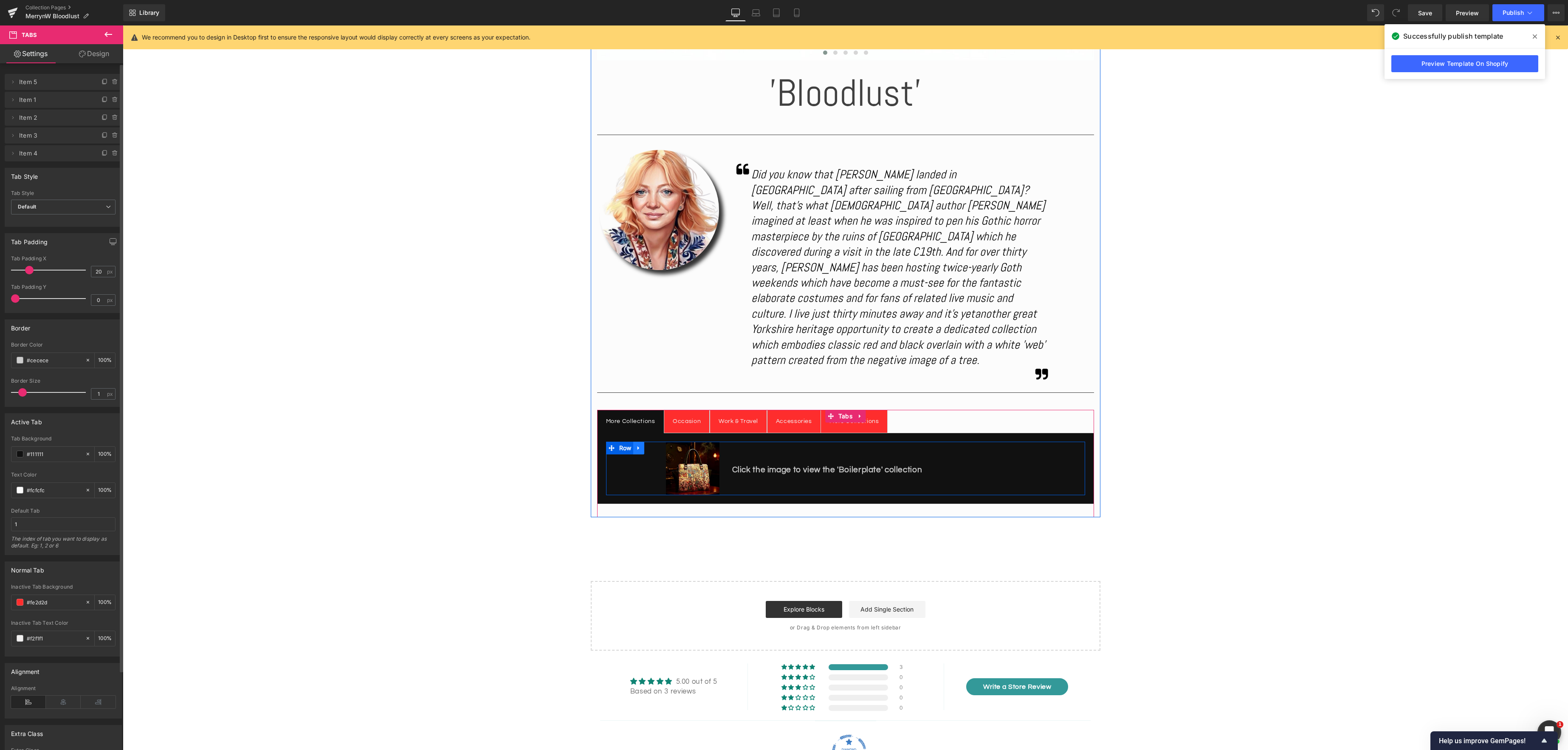
click at [642, 441] on link at bounding box center [639, 447] width 11 height 13
click at [663, 445] on icon at bounding box center [661, 448] width 6 height 6
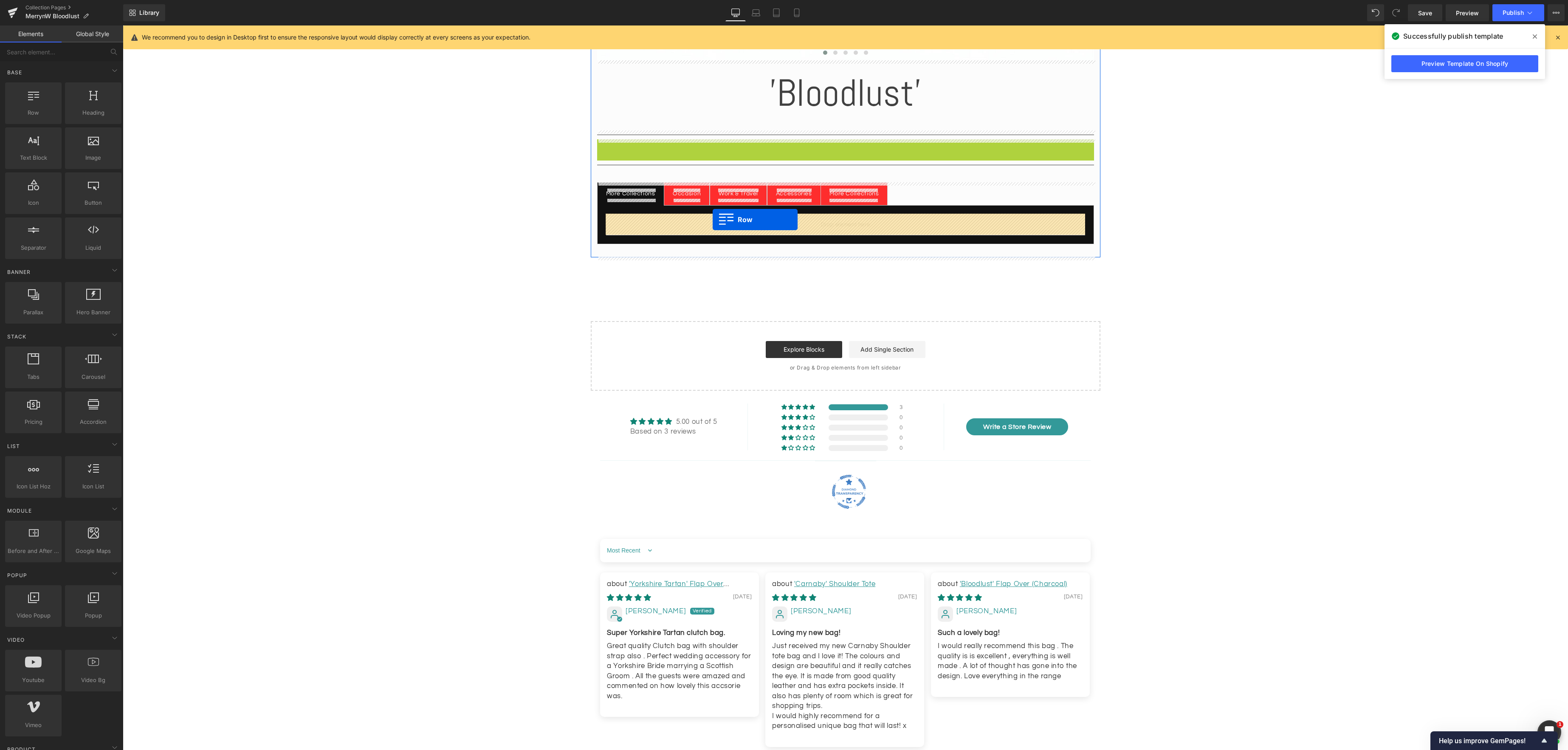
drag, startPoint x: 600, startPoint y: 143, endPoint x: 712, endPoint y: 220, distance: 135.9
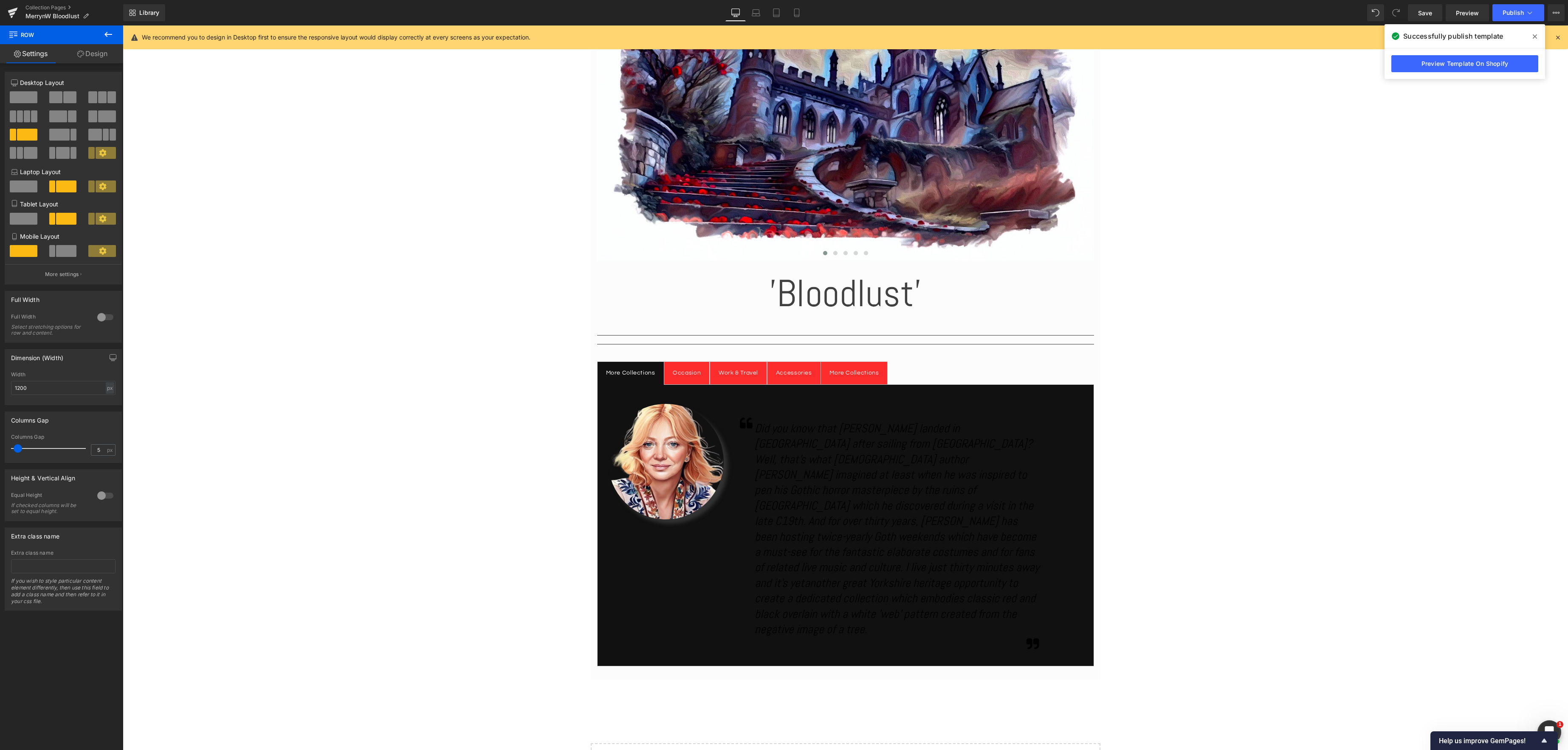
scroll to position [239, 0]
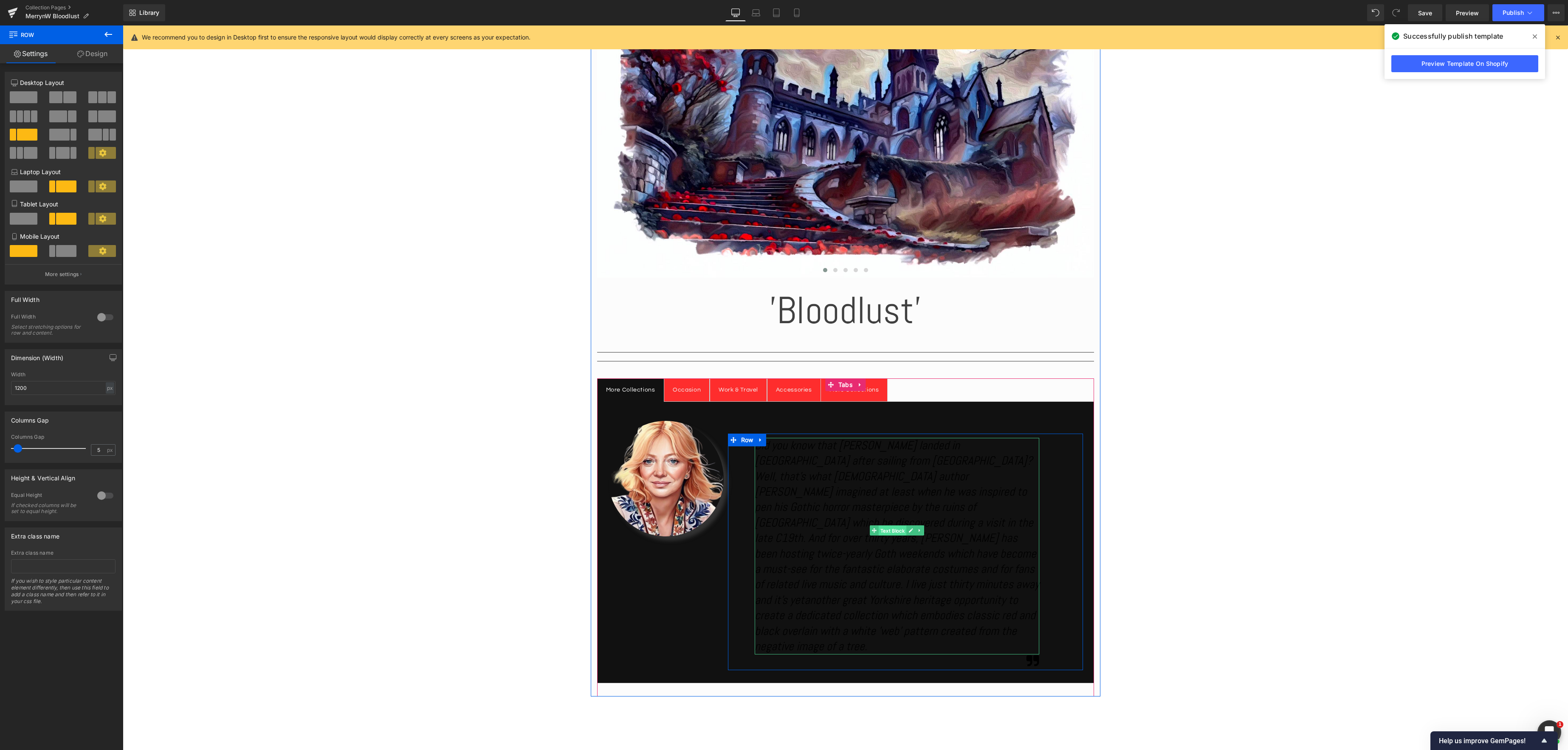
click at [901, 532] on span "Text Block" at bounding box center [892, 531] width 28 height 11
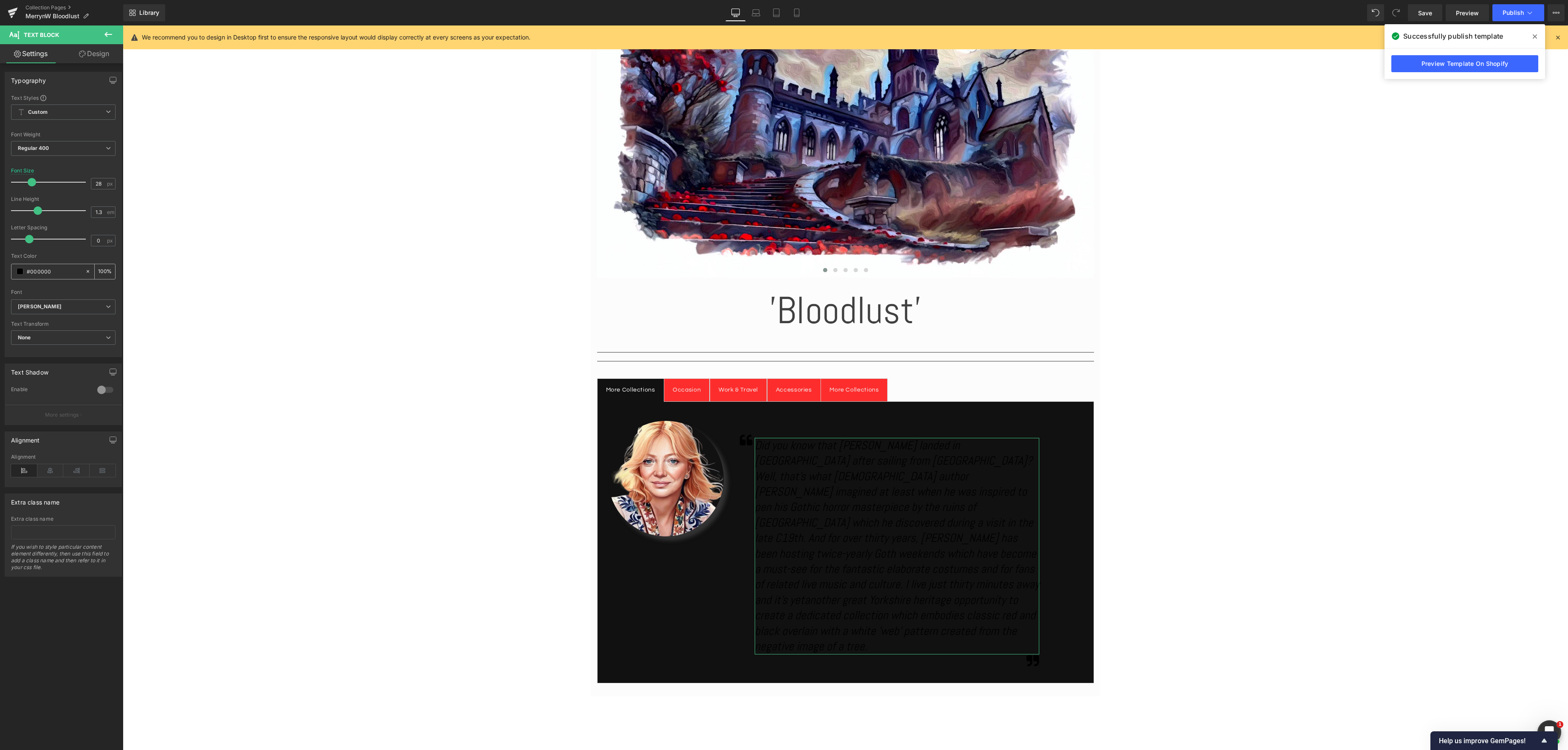
click at [22, 273] on span at bounding box center [20, 271] width 7 height 7
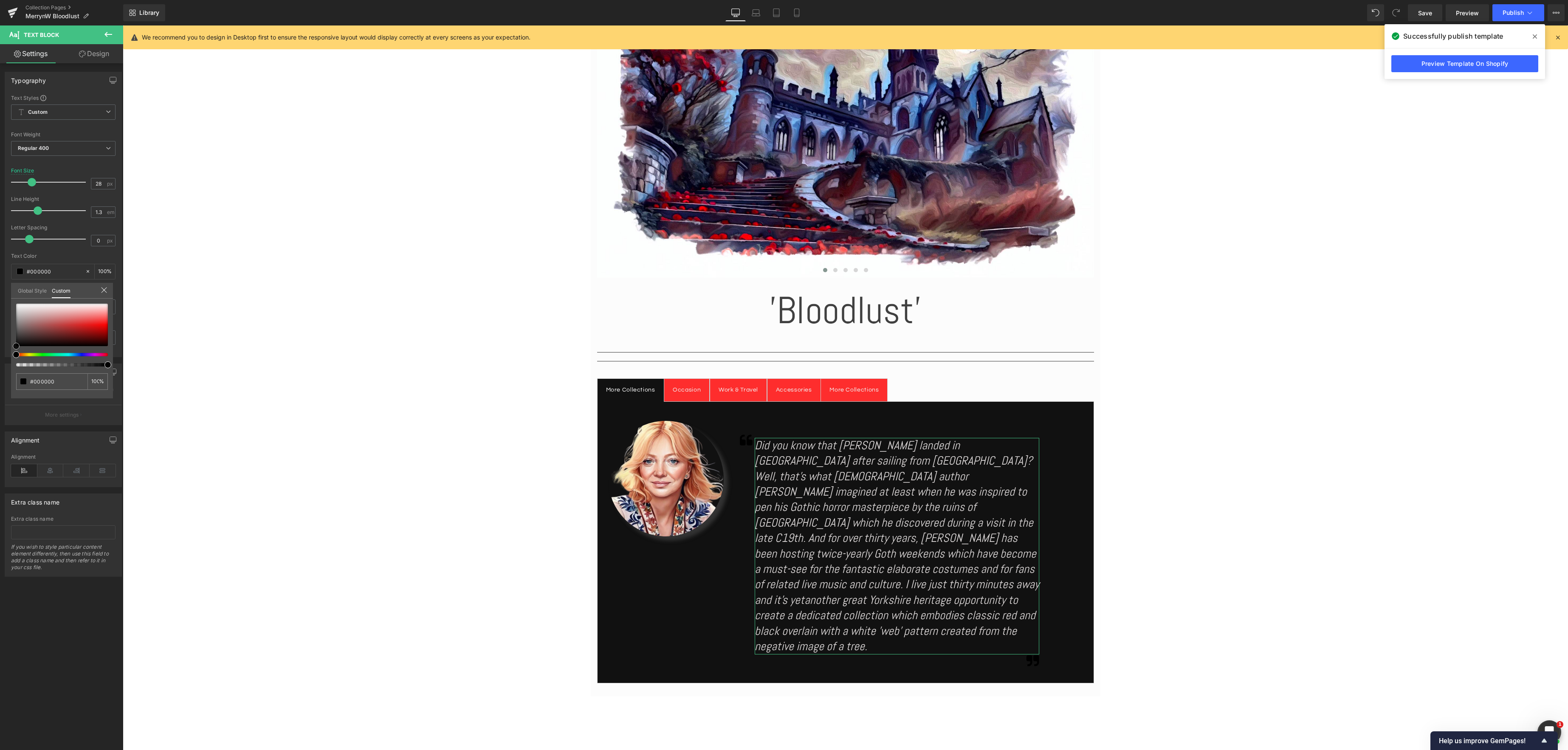
click at [21, 309] on div at bounding box center [62, 325] width 92 height 43
drag, startPoint x: 21, startPoint y: 311, endPoint x: 76, endPoint y: 306, distance: 55.2
click at [3, 297] on div "Typography Text Styles Custom Custom Setup Global Style Custom Setup Global Sty…" at bounding box center [63, 211] width 127 height 292
click at [771, 459] on body "Skip to content Your cart is empty Continue shopping Have an account? Log in to…" at bounding box center [846, 733] width 1446 height 1893
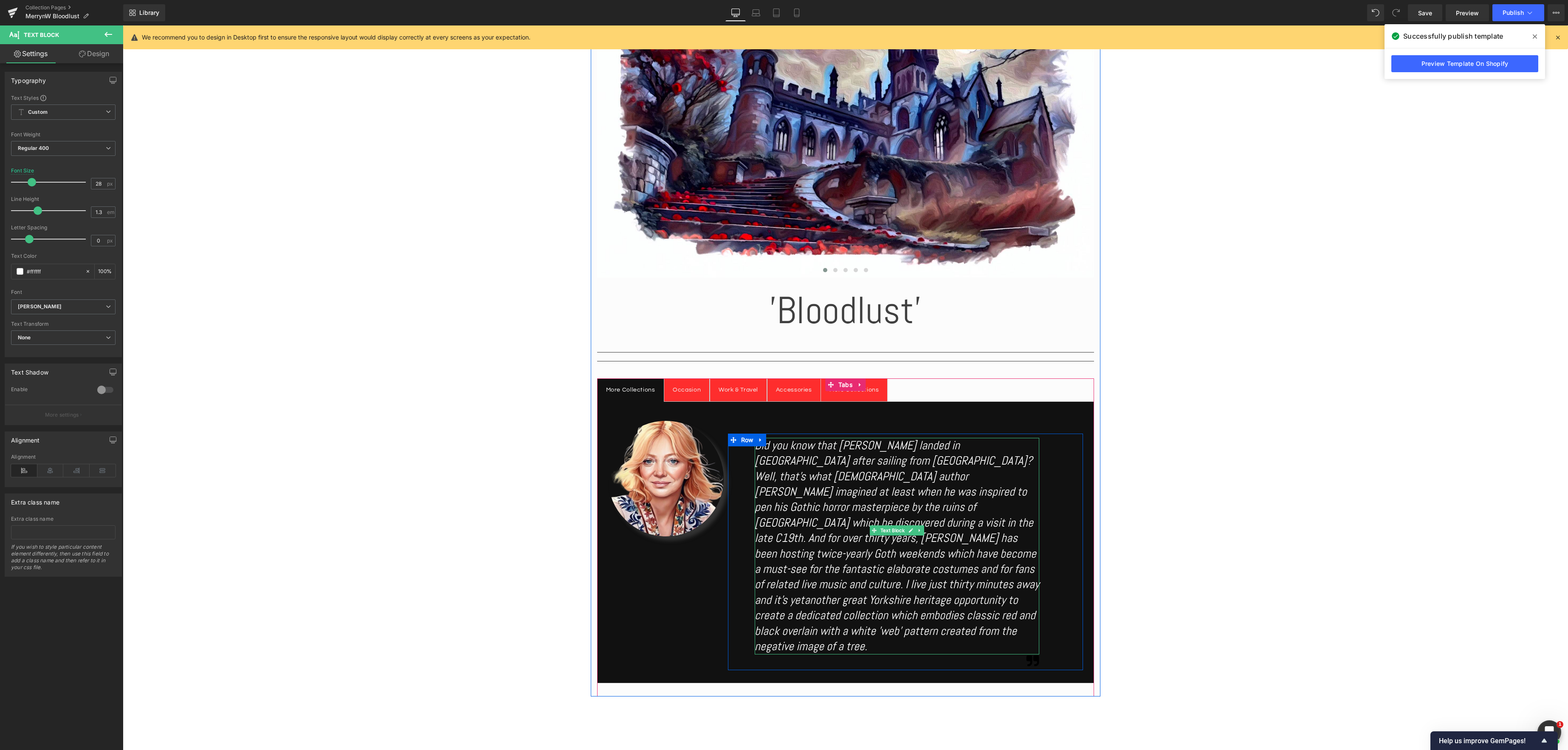
click at [1021, 615] on div "Did you know that [PERSON_NAME] landed in [GEOGRAPHIC_DATA] after sailing from …" at bounding box center [897, 546] width 285 height 217
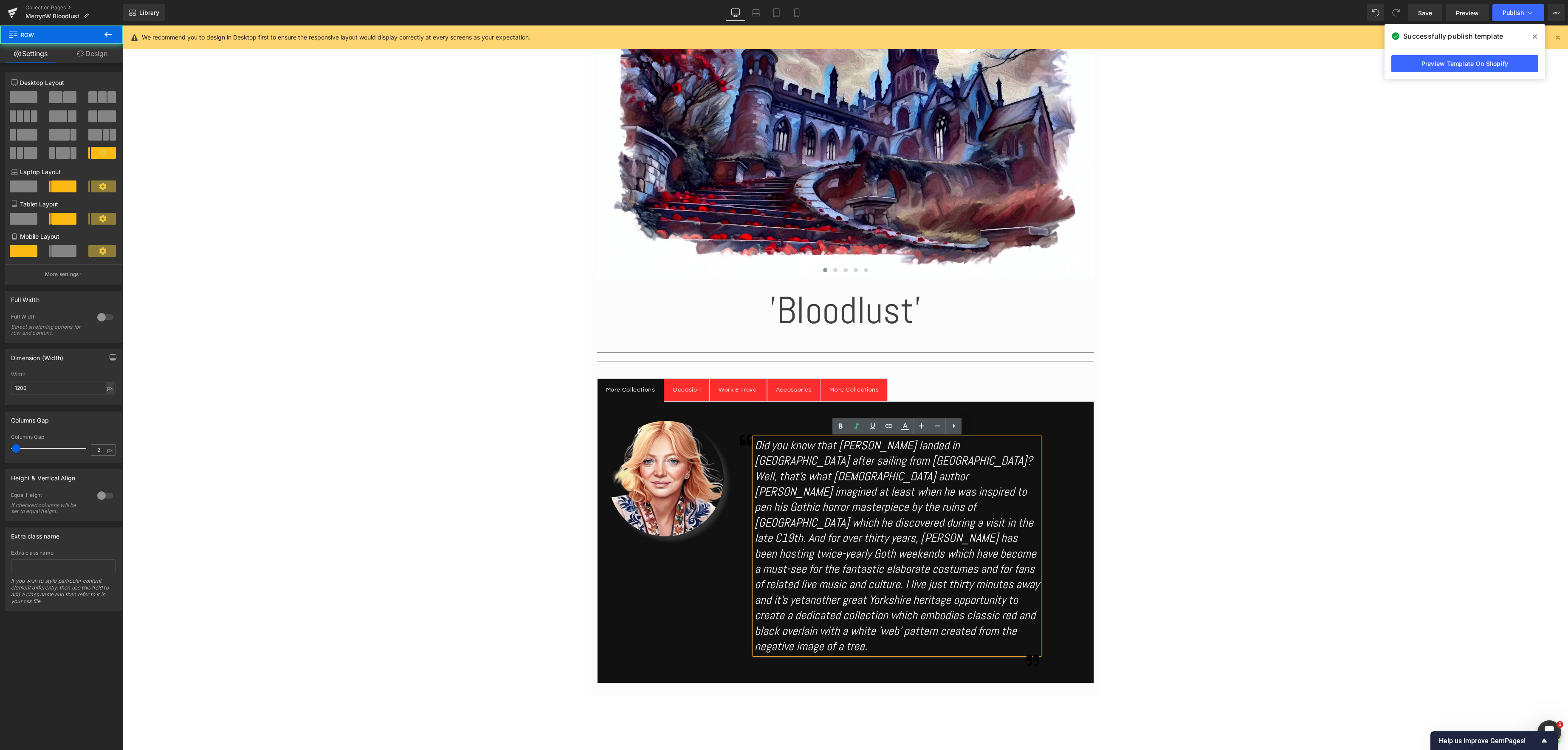
click at [1053, 619] on div "Icon Did you know that [PERSON_NAME] landed in [GEOGRAPHIC_DATA] after sailing …" at bounding box center [905, 552] width 355 height 236
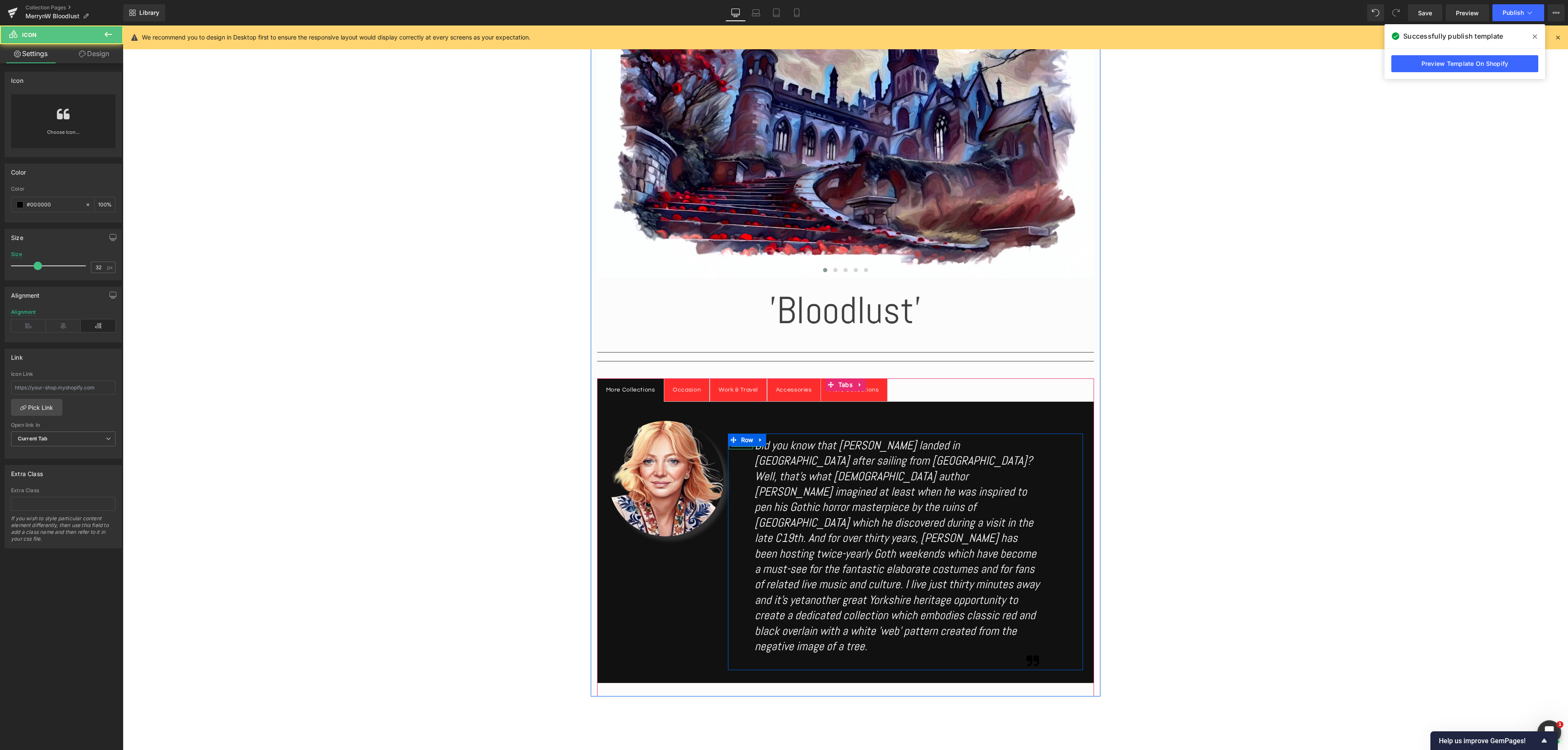
click at [745, 447] on icon at bounding box center [747, 441] width 14 height 14
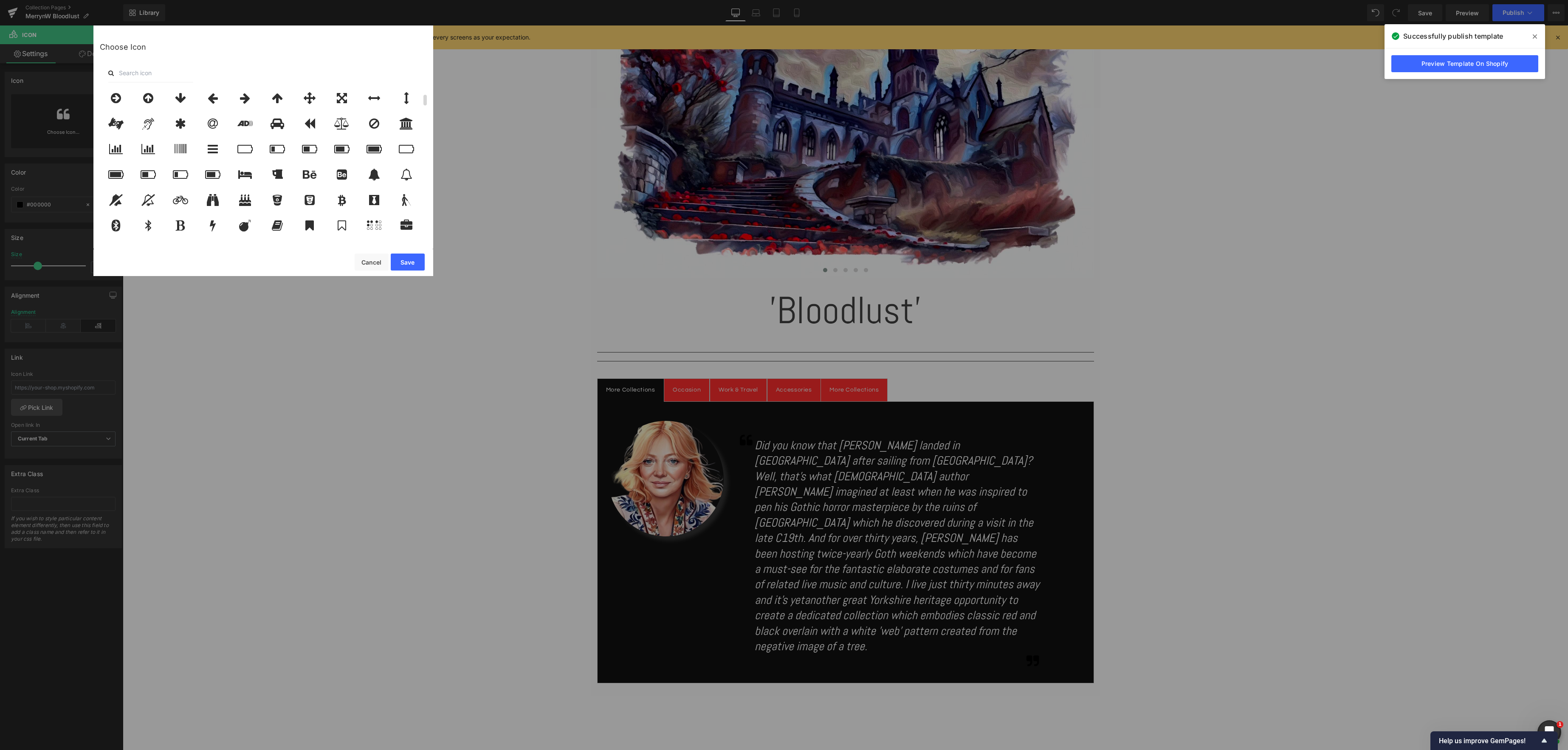
scroll to position [33, 0]
click at [185, 76] on input "text" at bounding box center [150, 73] width 85 height 19
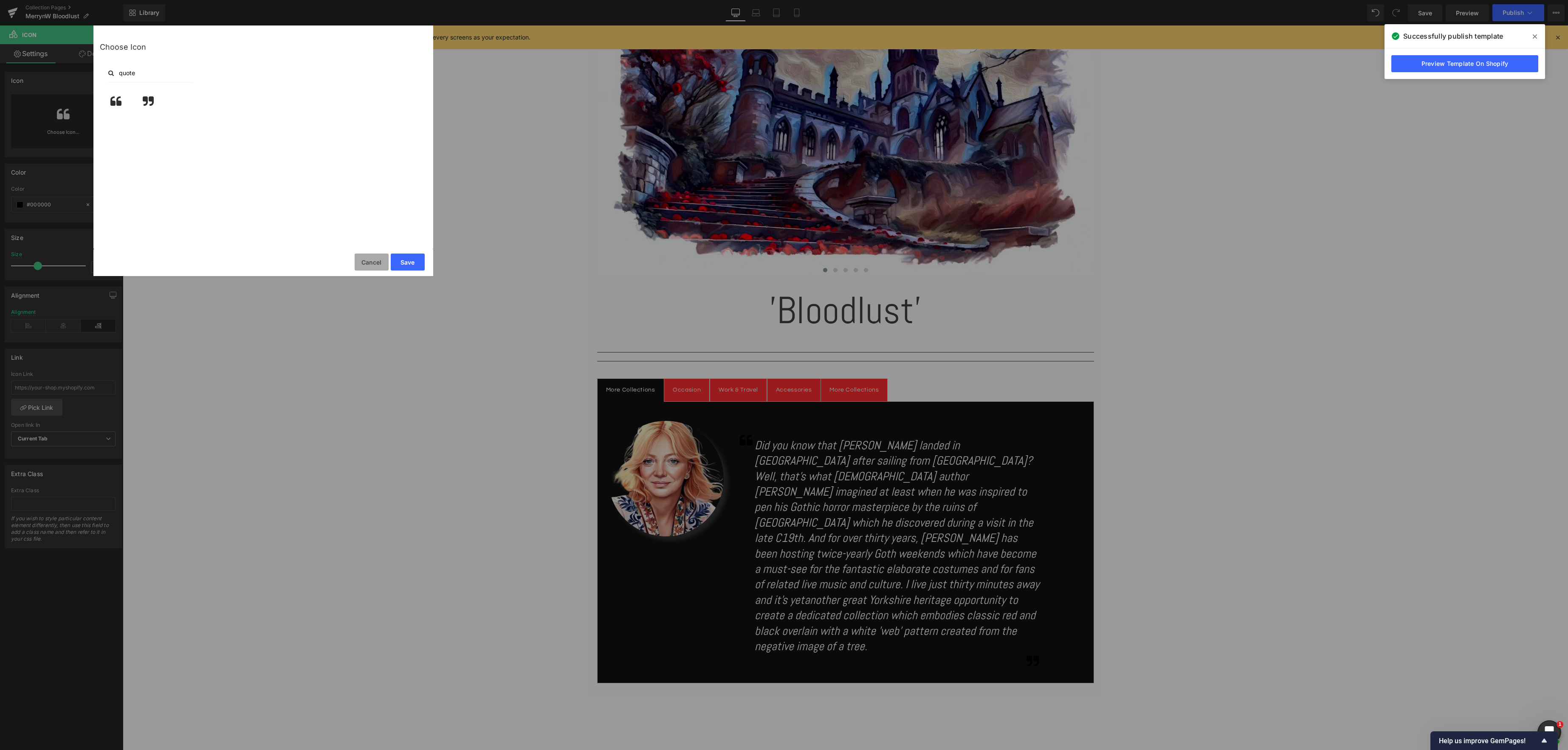
type input "quote"
click at [370, 265] on button "Cancel" at bounding box center [371, 262] width 34 height 17
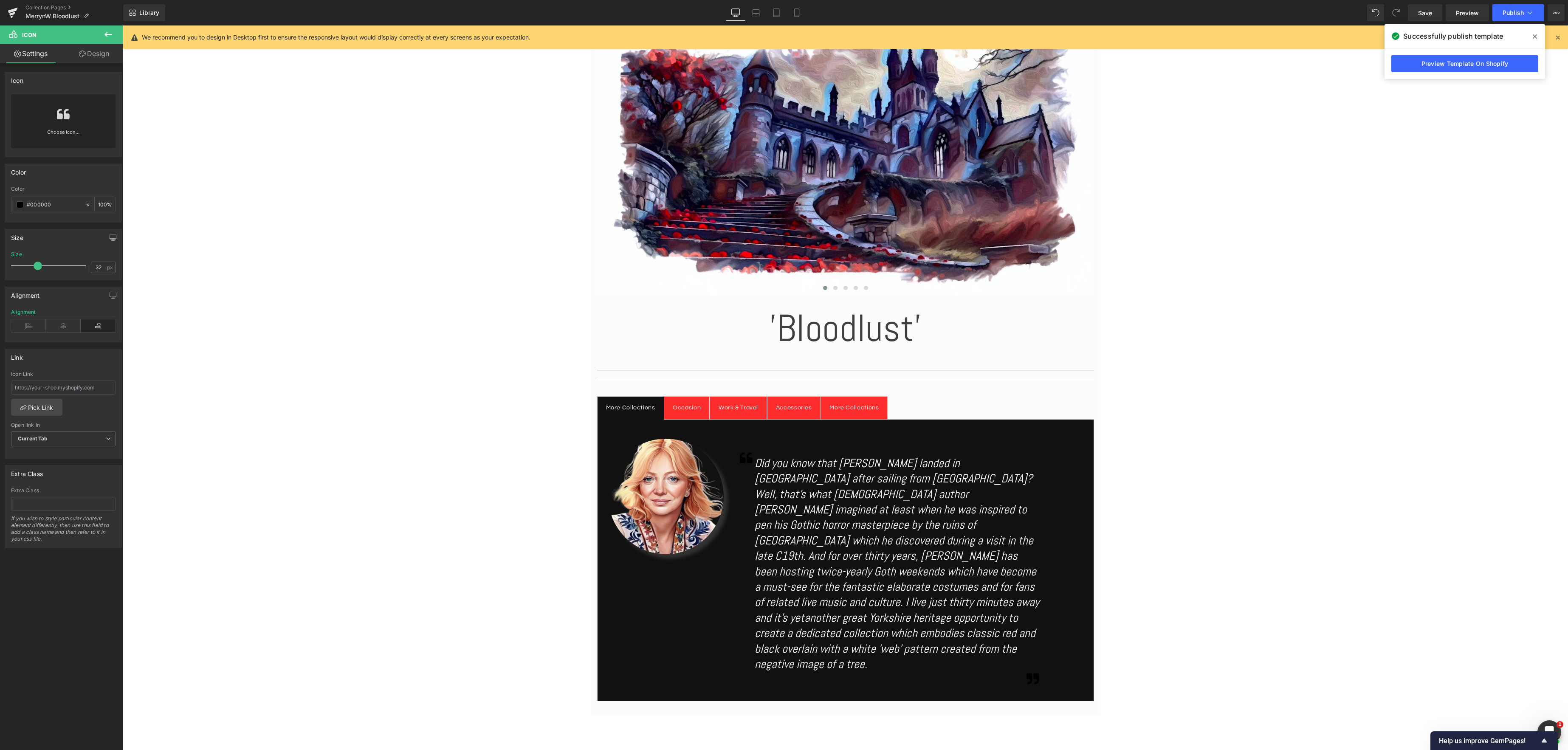
scroll to position [219, 0]
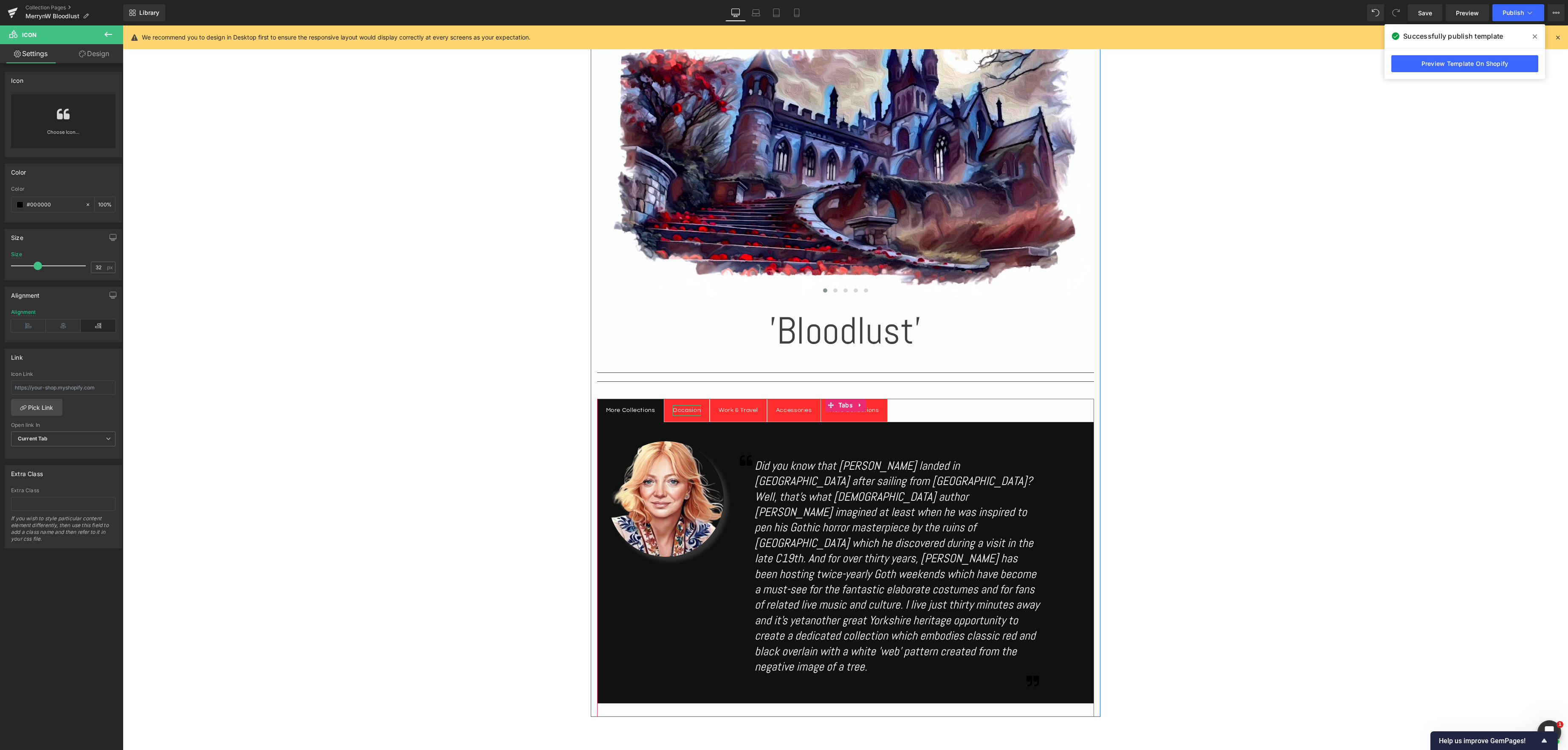
click at [685, 411] on div "Occasion" at bounding box center [686, 411] width 28 height 11
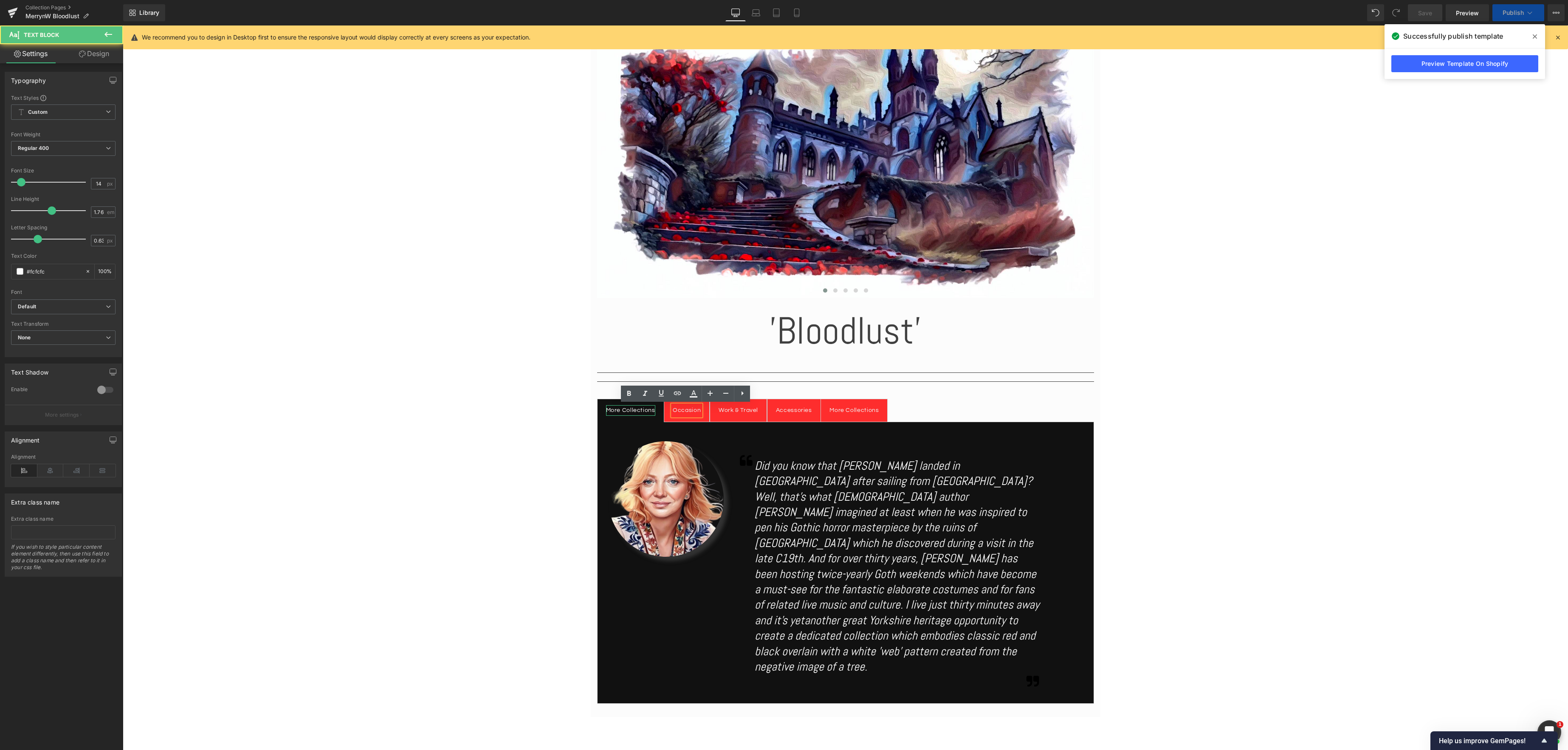
click at [638, 409] on div "More Collections" at bounding box center [631, 411] width 50 height 11
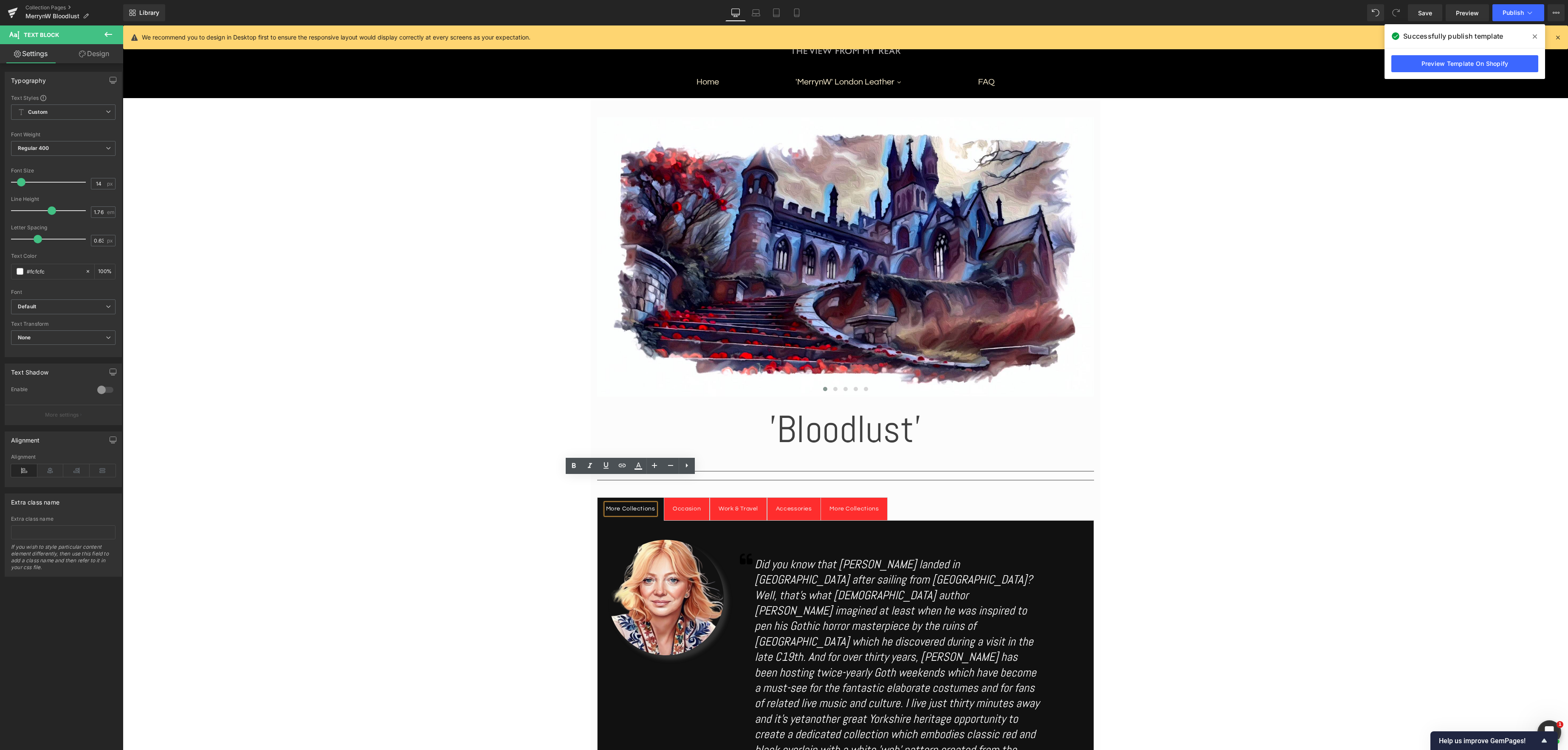
scroll to position [104, 0]
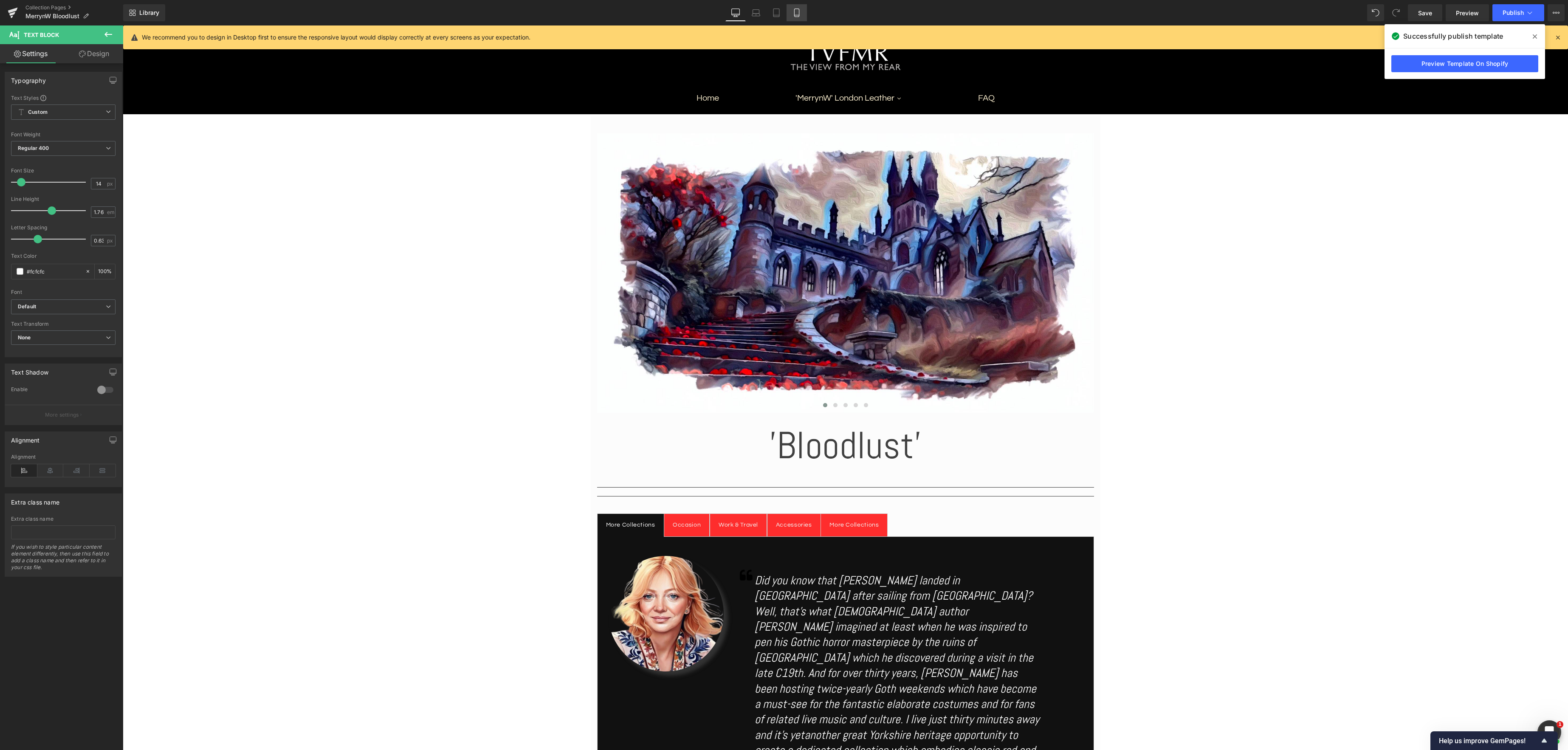
click at [796, 13] on icon at bounding box center [796, 12] width 8 height 8
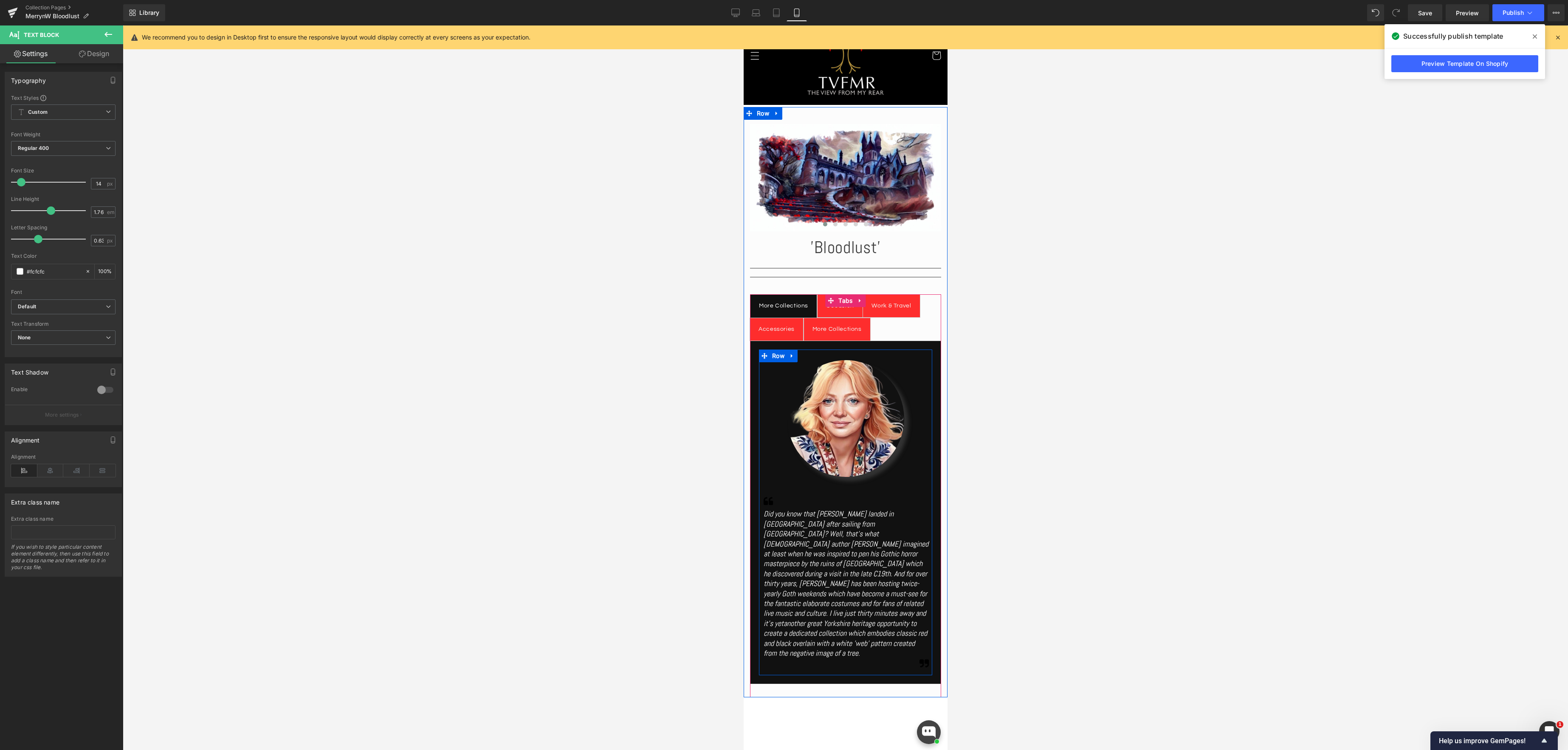
scroll to position [39, 0]
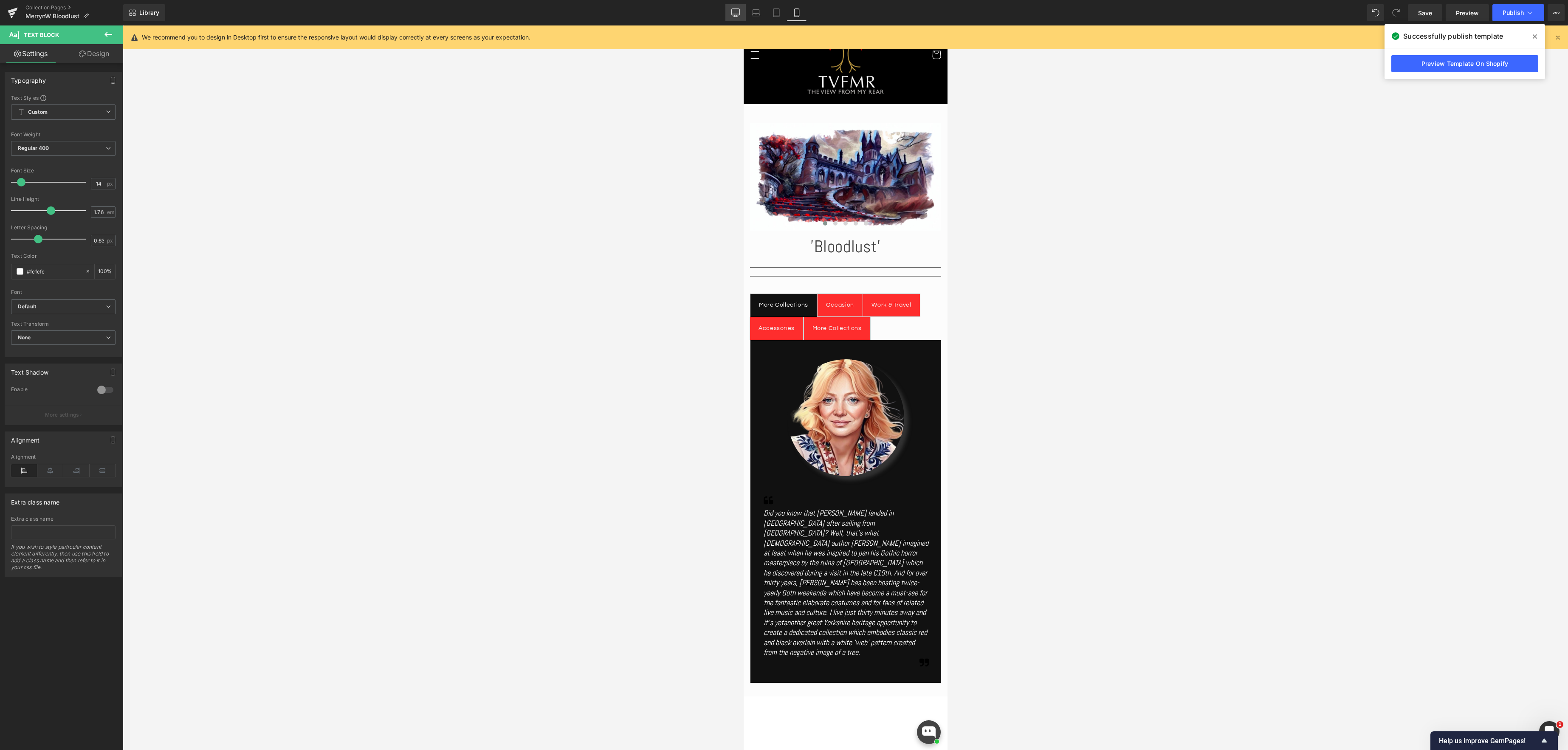
click at [733, 16] on icon at bounding box center [735, 12] width 8 height 8
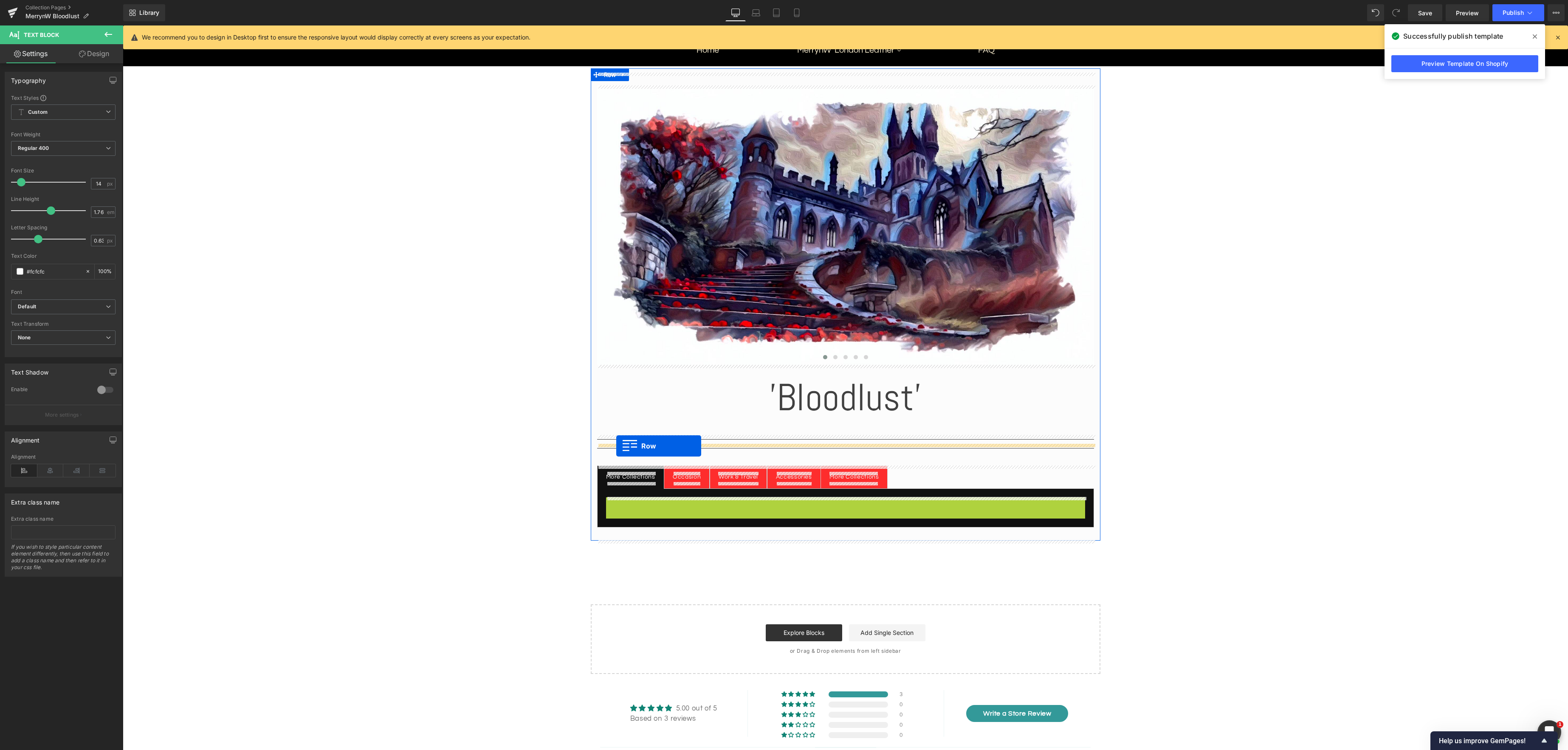
drag, startPoint x: 610, startPoint y: 506, endPoint x: 616, endPoint y: 446, distance: 60.3
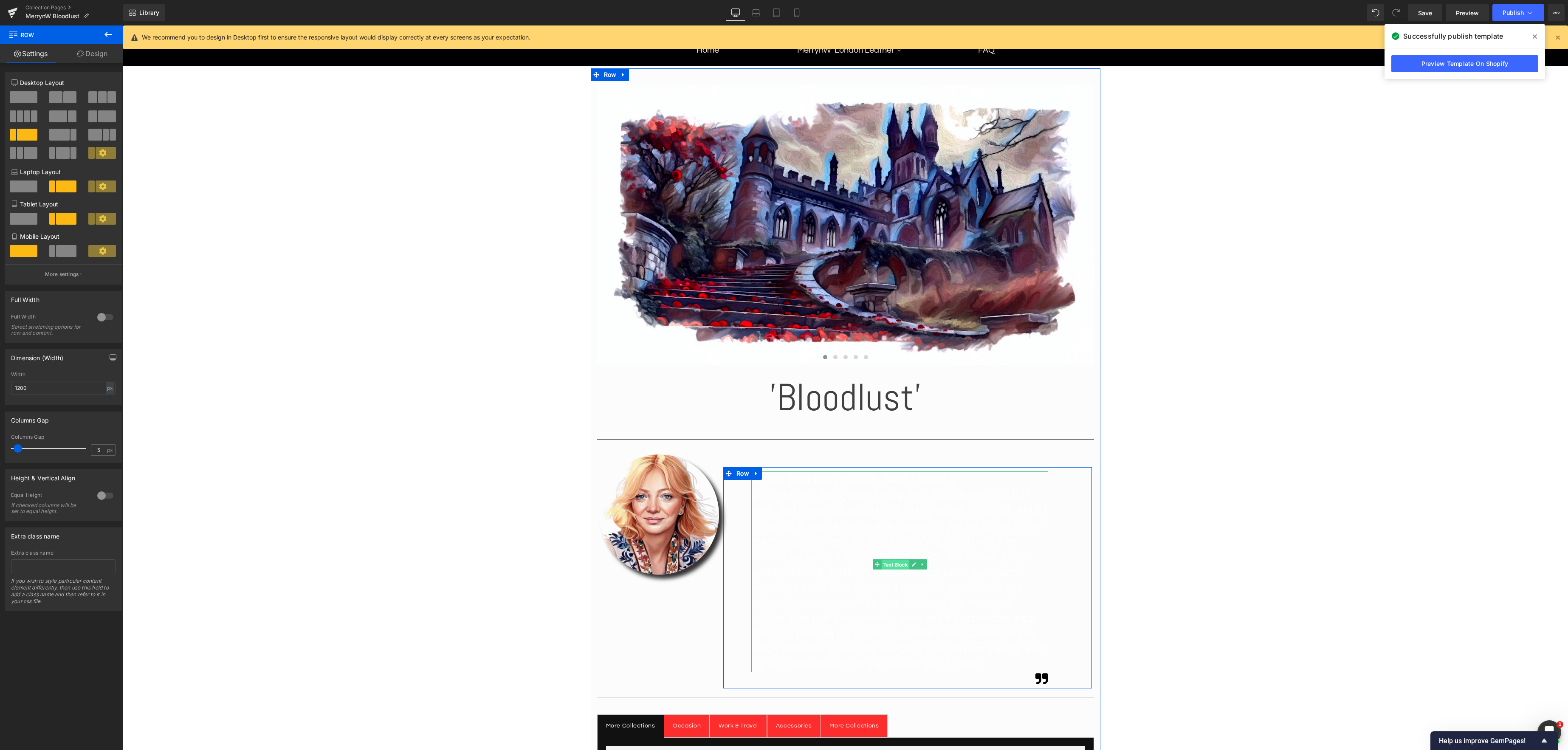
click at [897, 565] on span "Text Block" at bounding box center [895, 565] width 28 height 11
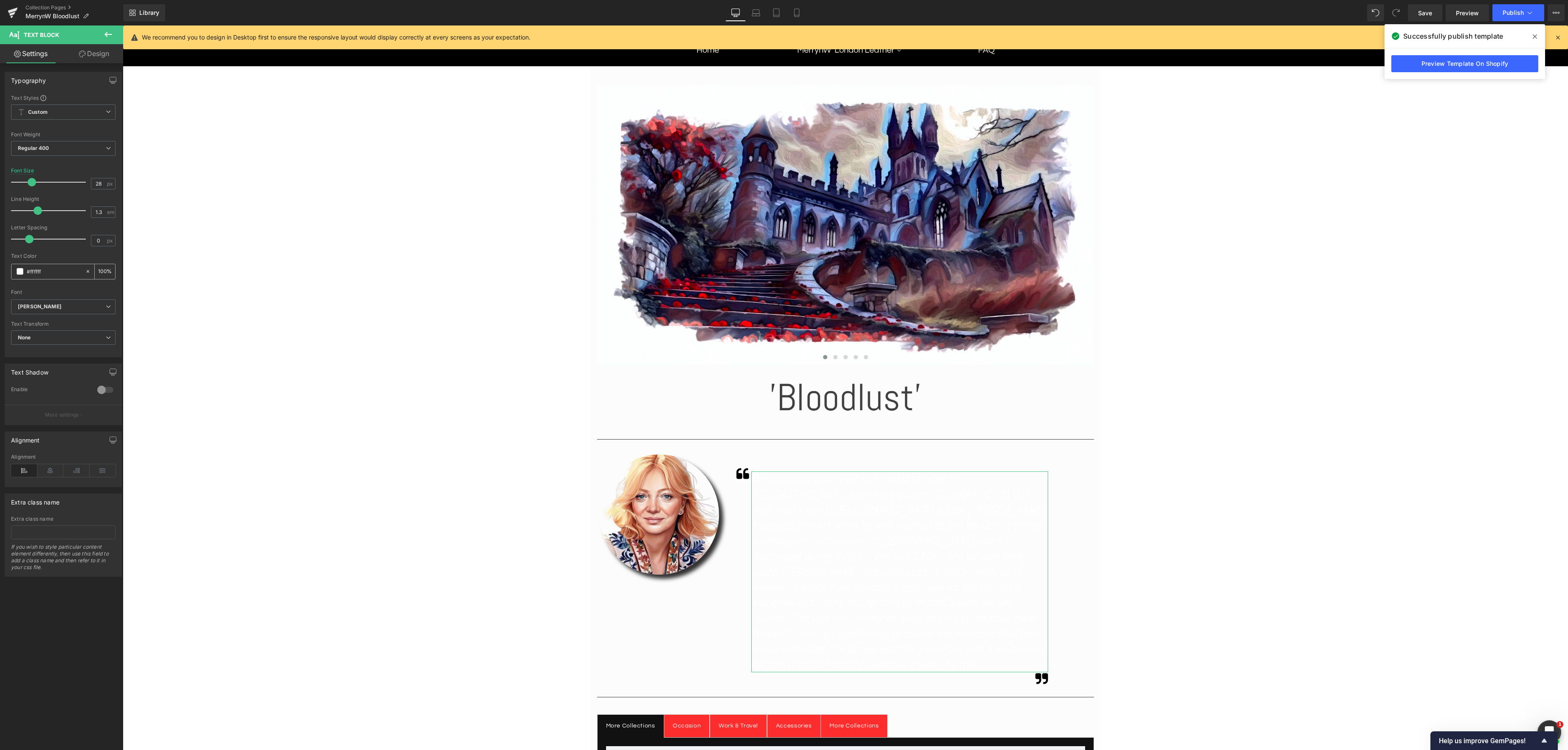
click at [20, 272] on span at bounding box center [20, 271] width 7 height 7
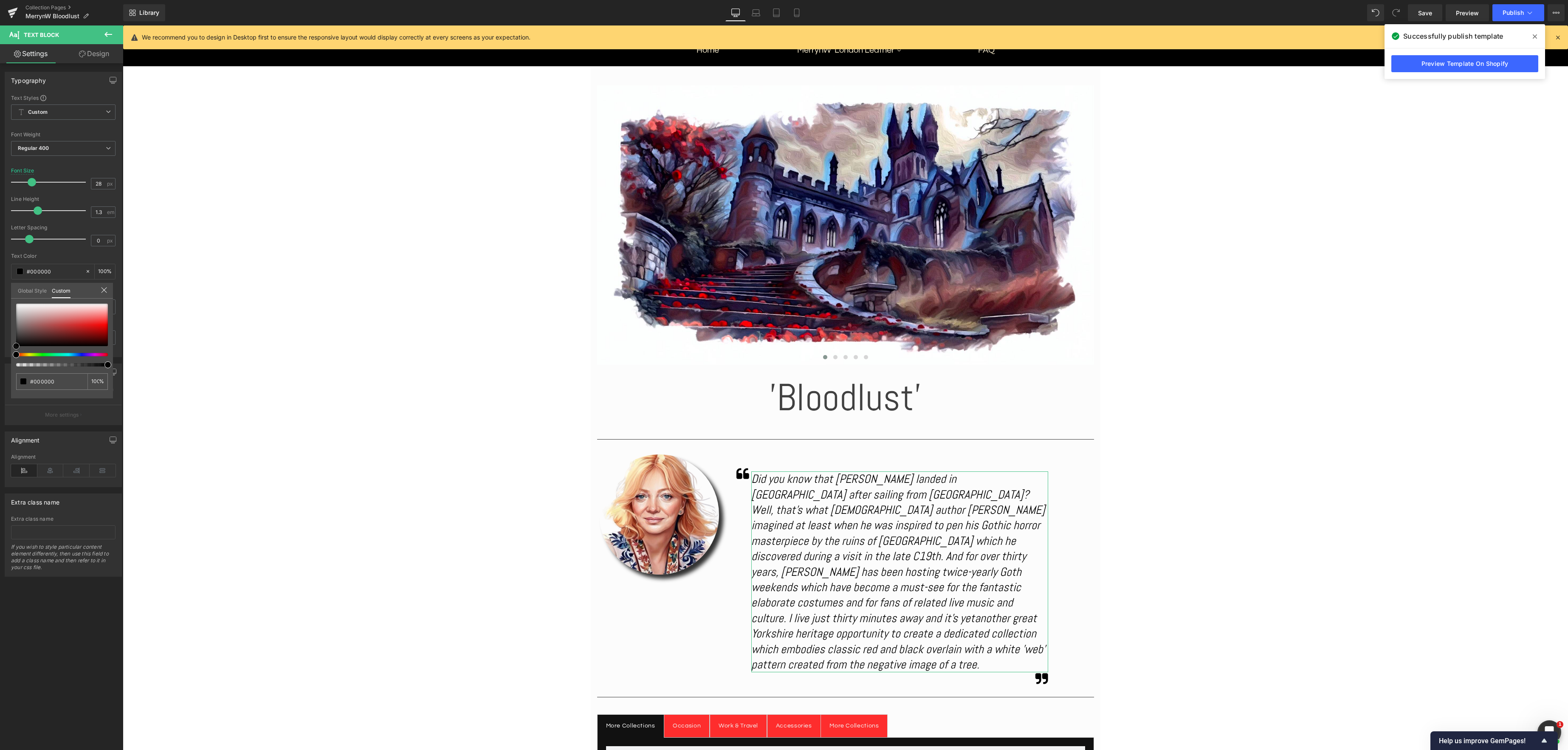
drag, startPoint x: 18, startPoint y: 303, endPoint x: 17, endPoint y: 363, distance: 60.0
click at [17, 363] on div at bounding box center [62, 336] width 92 height 63
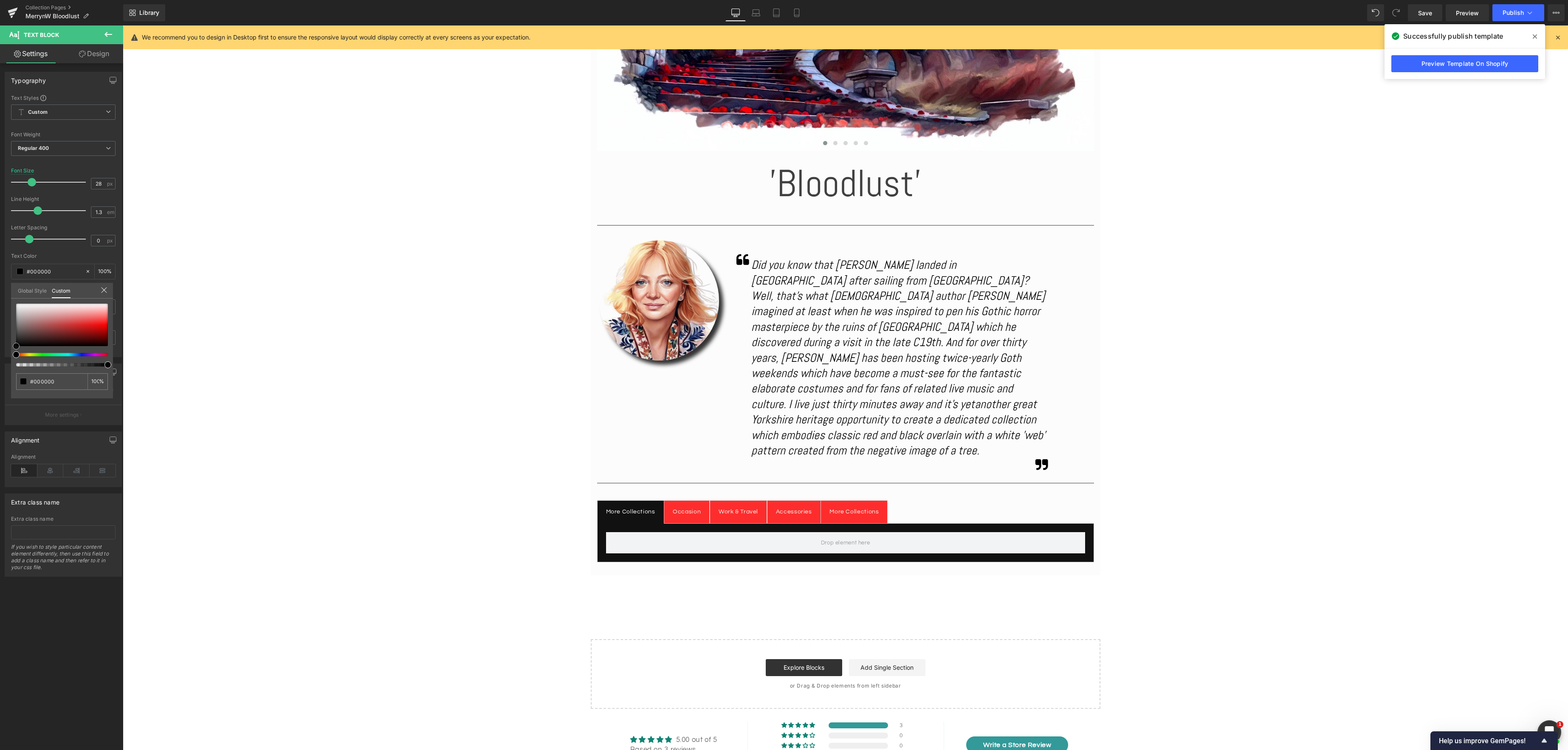
scroll to position [372, 0]
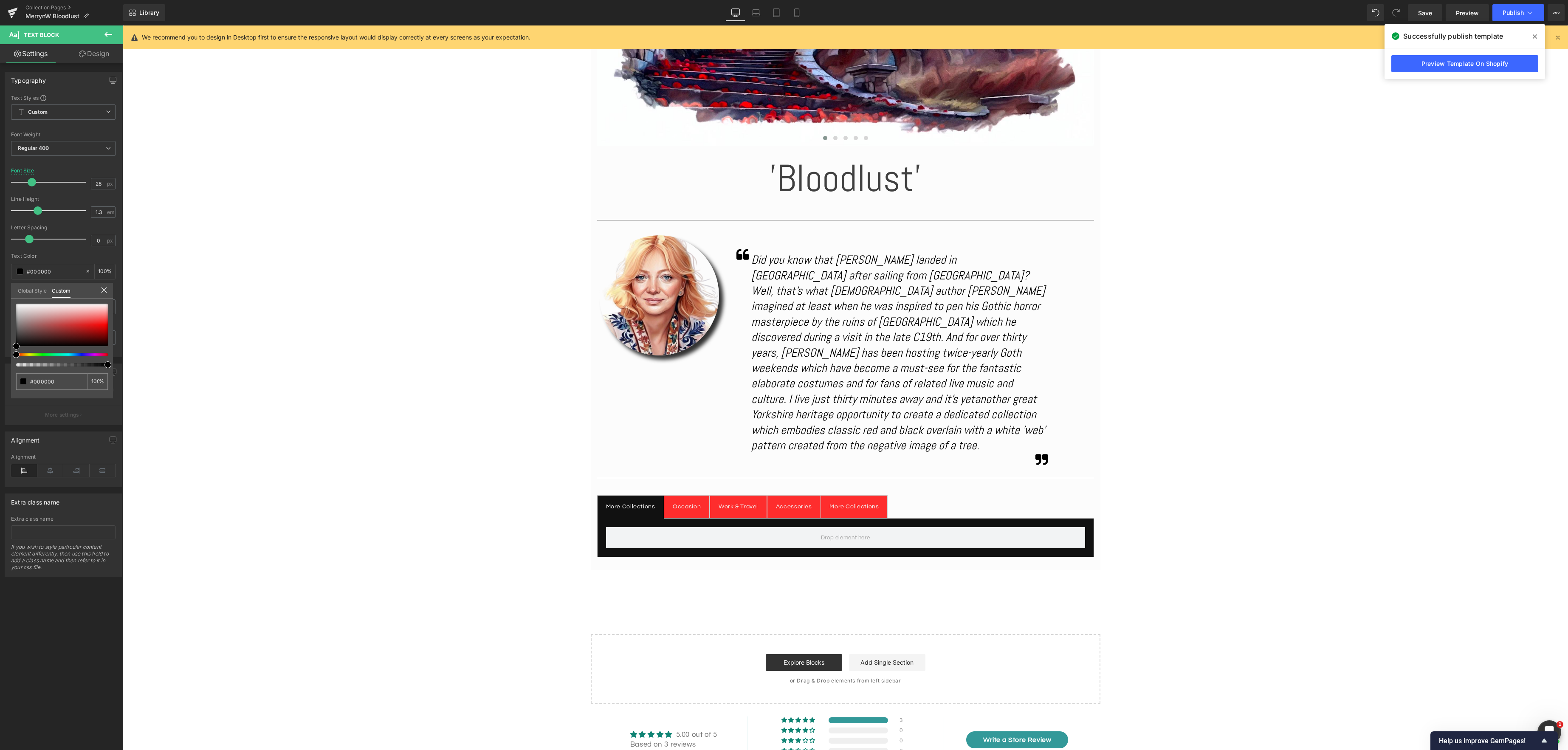
drag, startPoint x: 549, startPoint y: 494, endPoint x: 571, endPoint y: 494, distance: 22.0
click at [549, 494] on body "Skip to content Your cart is empty Continue shopping Have an account? Log in to…" at bounding box center [846, 604] width 1446 height 1899
click at [846, 495] on div "More Collections Text Block Occasion Text Block Work & Travel Text Block Access…" at bounding box center [846, 533] width 497 height 75
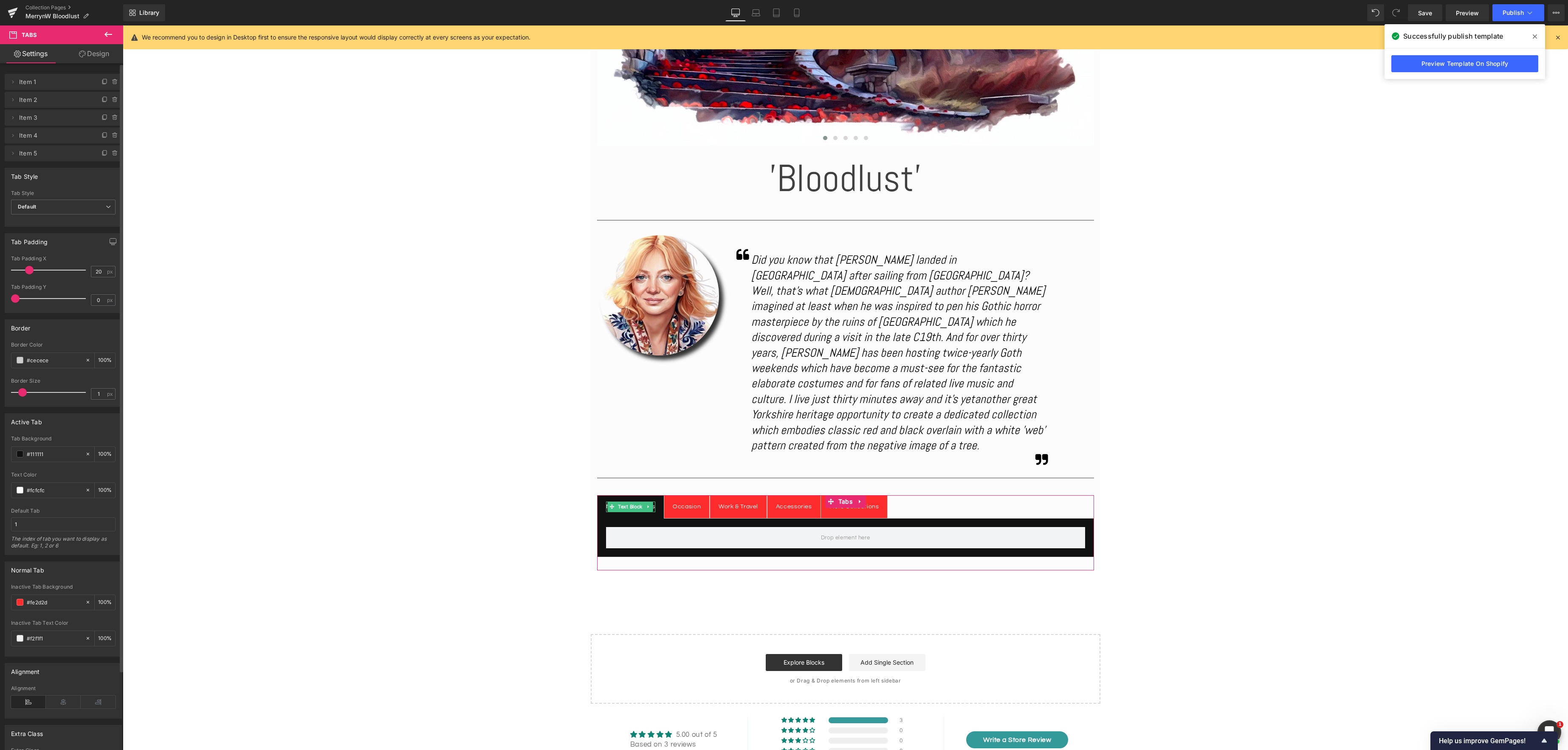
click at [28, 82] on span "Item 1" at bounding box center [54, 82] width 71 height 17
click at [114, 83] on icon at bounding box center [115, 82] width 7 height 7
click at [109, 80] on button "Delete" at bounding box center [106, 82] width 27 height 11
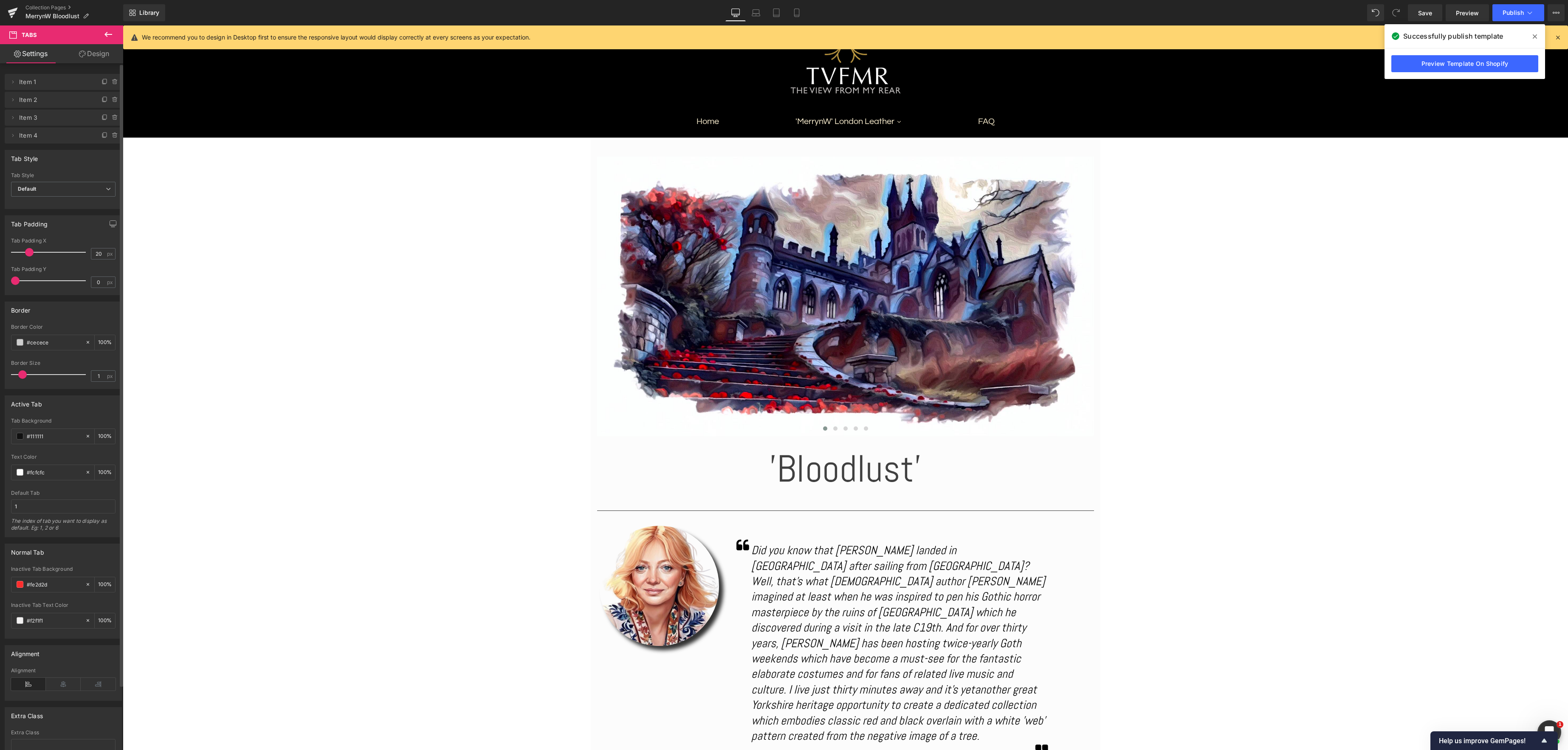
scroll to position [78, 0]
